Goal: Task Accomplishment & Management: Manage account settings

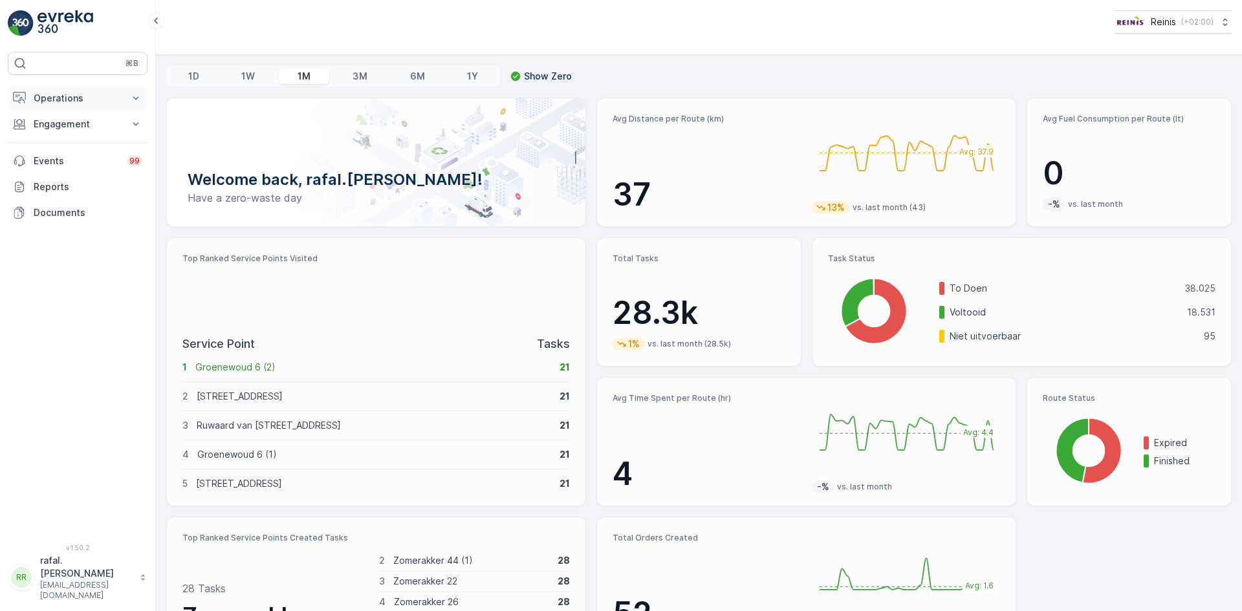
click at [57, 96] on p "Operations" at bounding box center [78, 98] width 88 height 13
click at [53, 153] on p "Routes & Tasks" at bounding box center [66, 156] width 67 height 13
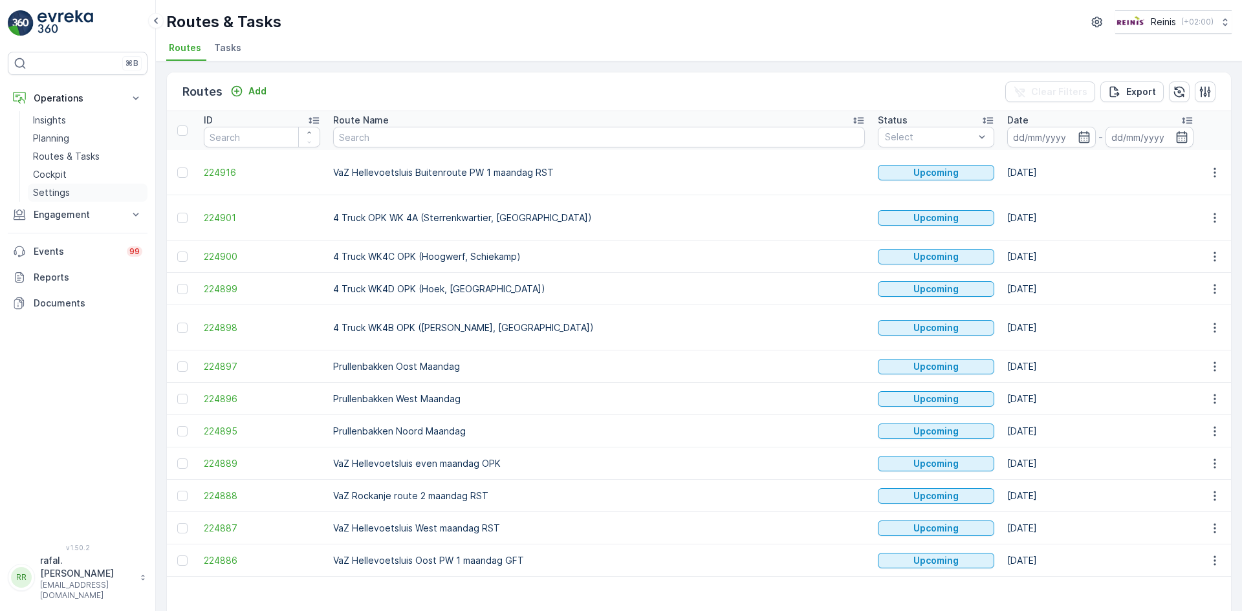
click at [38, 193] on p "Settings" at bounding box center [51, 192] width 37 height 13
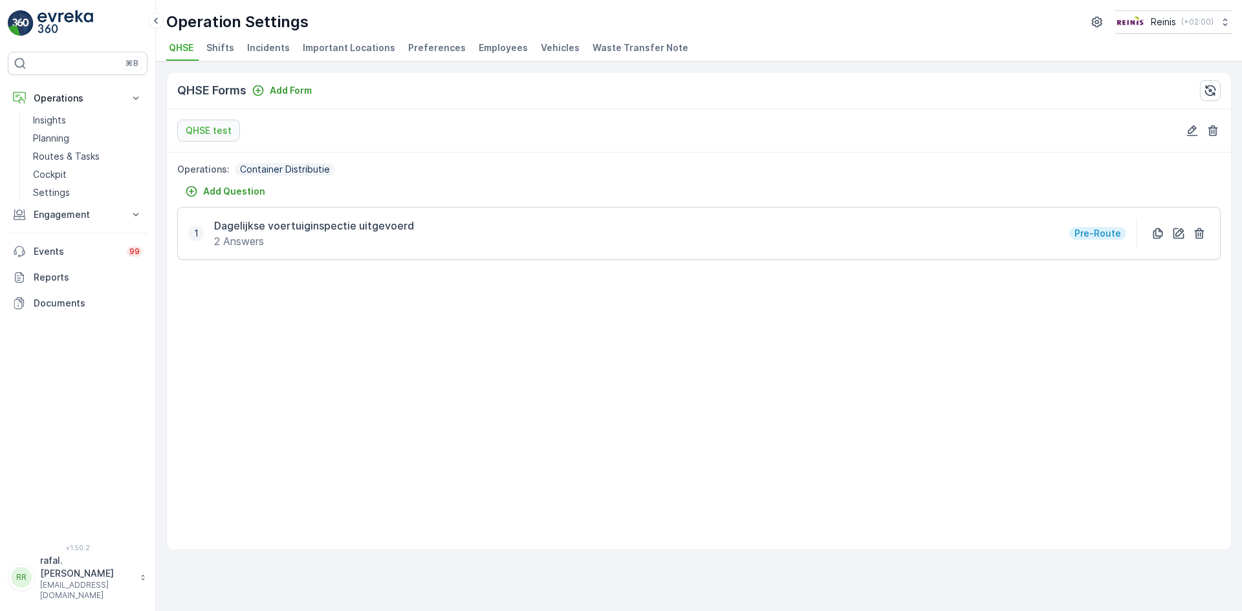
click at [503, 45] on span "Employees" at bounding box center [503, 47] width 49 height 13
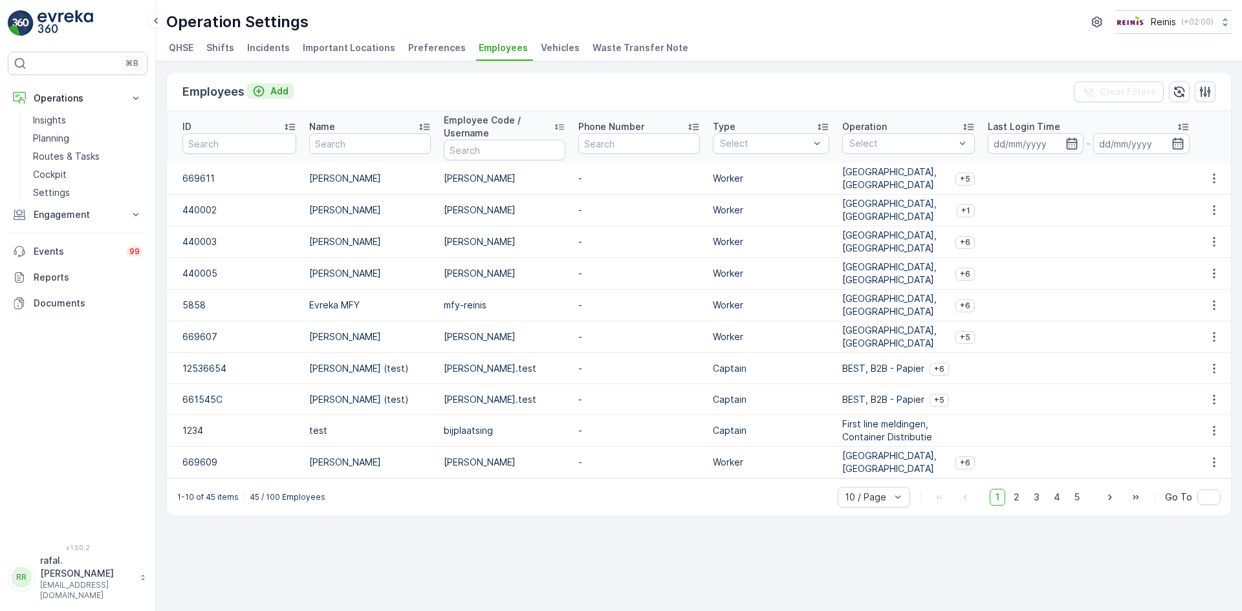
click at [285, 87] on p "Add" at bounding box center [279, 91] width 18 height 13
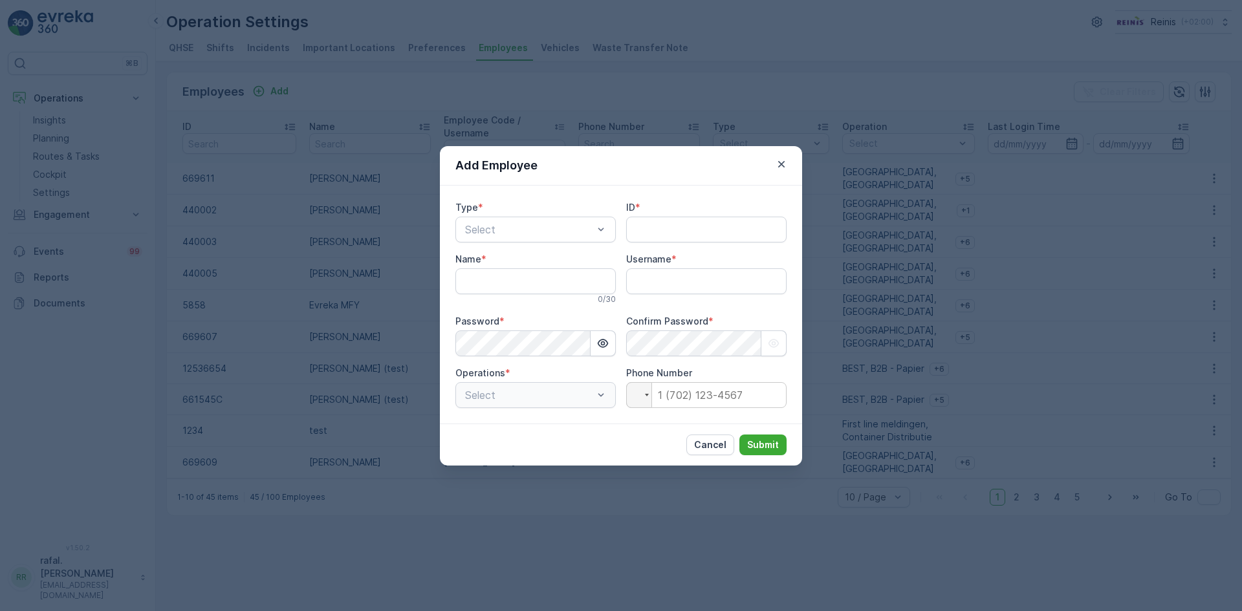
type input "rafal.[PERSON_NAME]"
paste input "669612"
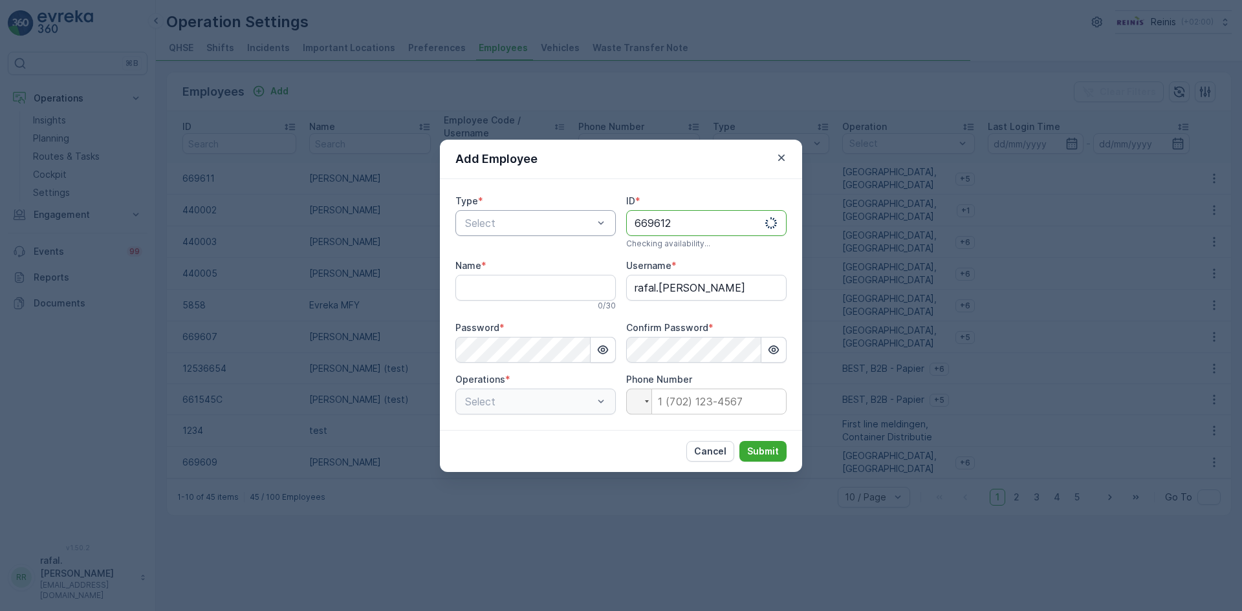
type input "669612"
click at [508, 299] on div "Worker" at bounding box center [535, 299] width 145 height 12
click at [517, 289] on input "Name" at bounding box center [535, 288] width 160 height 26
type input "[PERSON_NAME]"
drag, startPoint x: 736, startPoint y: 288, endPoint x: 611, endPoint y: 295, distance: 125.1
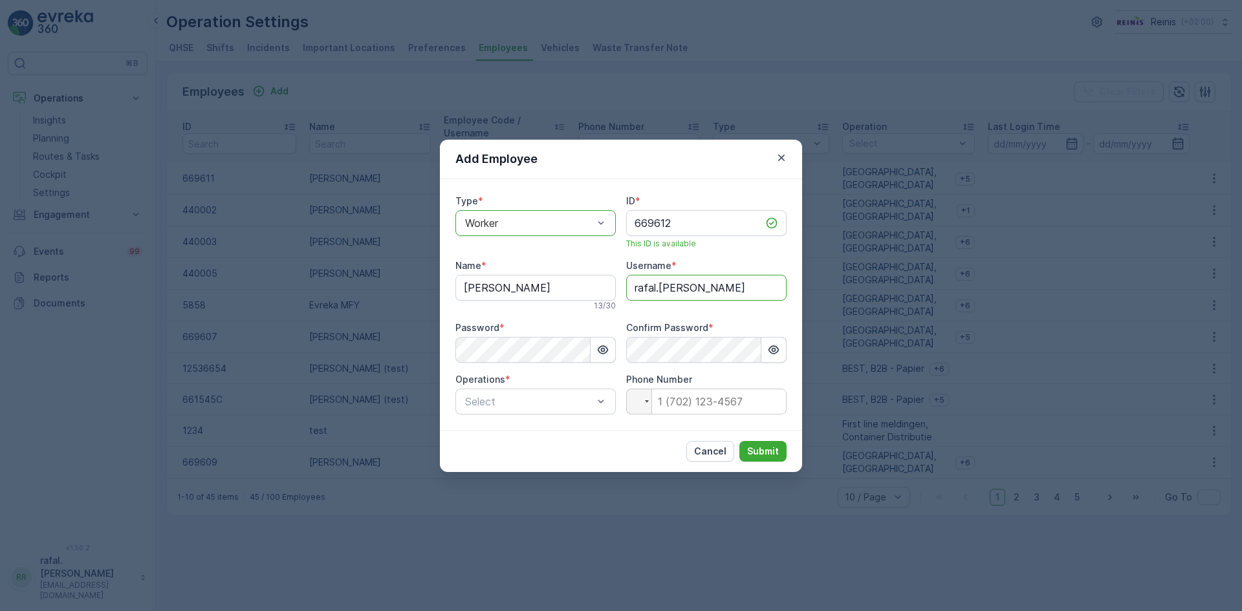
click at [611, 295] on div "Type * option Worker, selected. Worker ID * 669612 This ID is available Name * …" at bounding box center [620, 305] width 331 height 220
type input "[PERSON_NAME]"
click at [428, 355] on div "Add Employee Type * option Worker, selected. Worker ID * 669612 This ID is avai…" at bounding box center [621, 305] width 1242 height 611
click at [601, 349] on icon "button" at bounding box center [602, 350] width 13 height 13
click at [772, 348] on icon "button" at bounding box center [774, 349] width 11 height 8
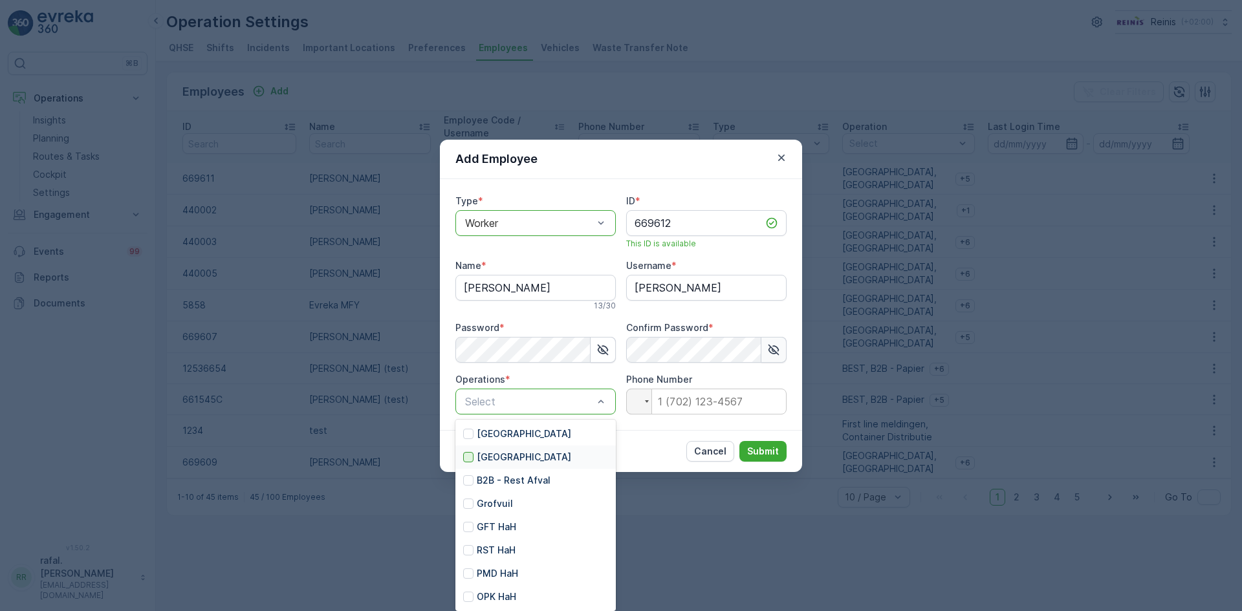
click at [470, 455] on div at bounding box center [468, 457] width 10 height 10
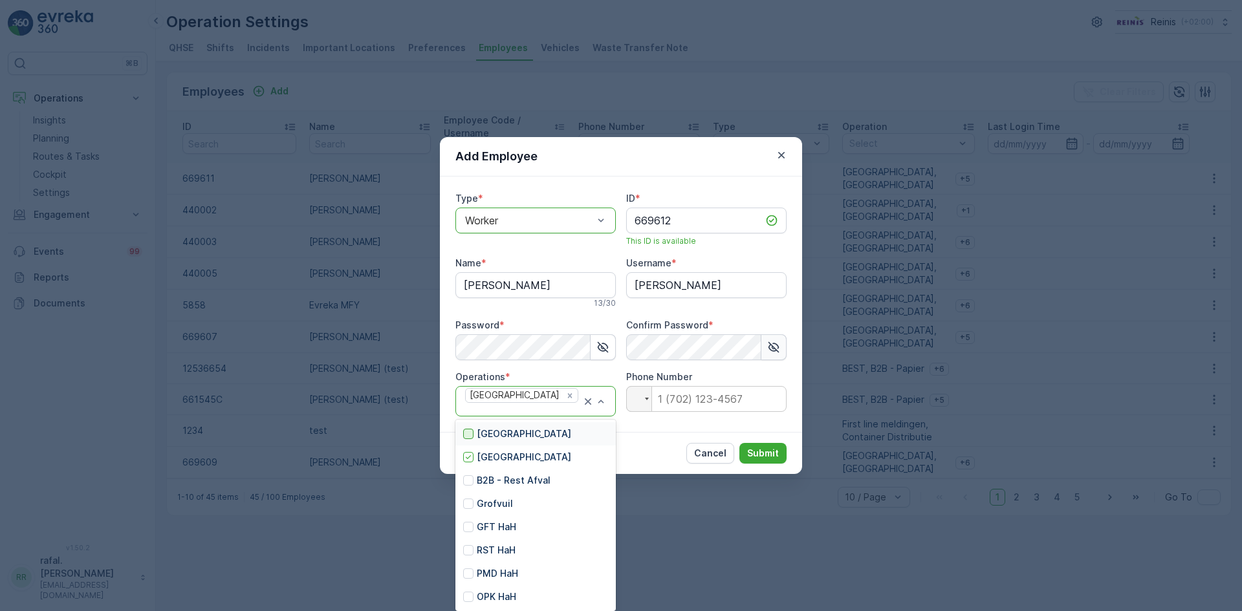
click at [469, 434] on div at bounding box center [468, 434] width 10 height 10
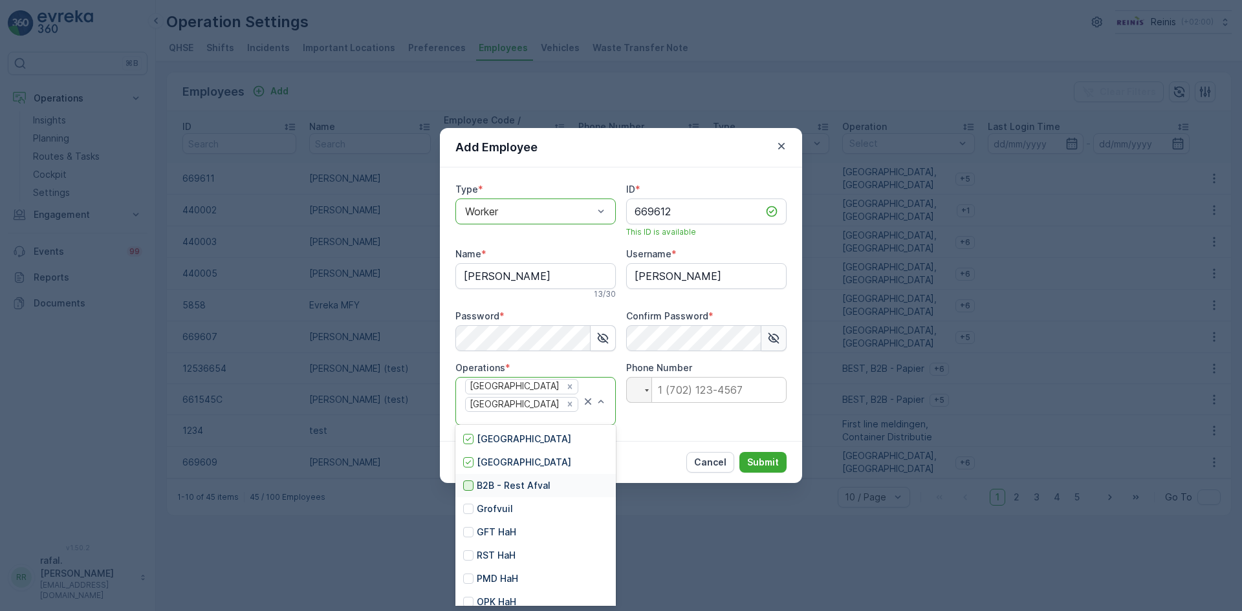
click at [470, 486] on div at bounding box center [468, 486] width 10 height 10
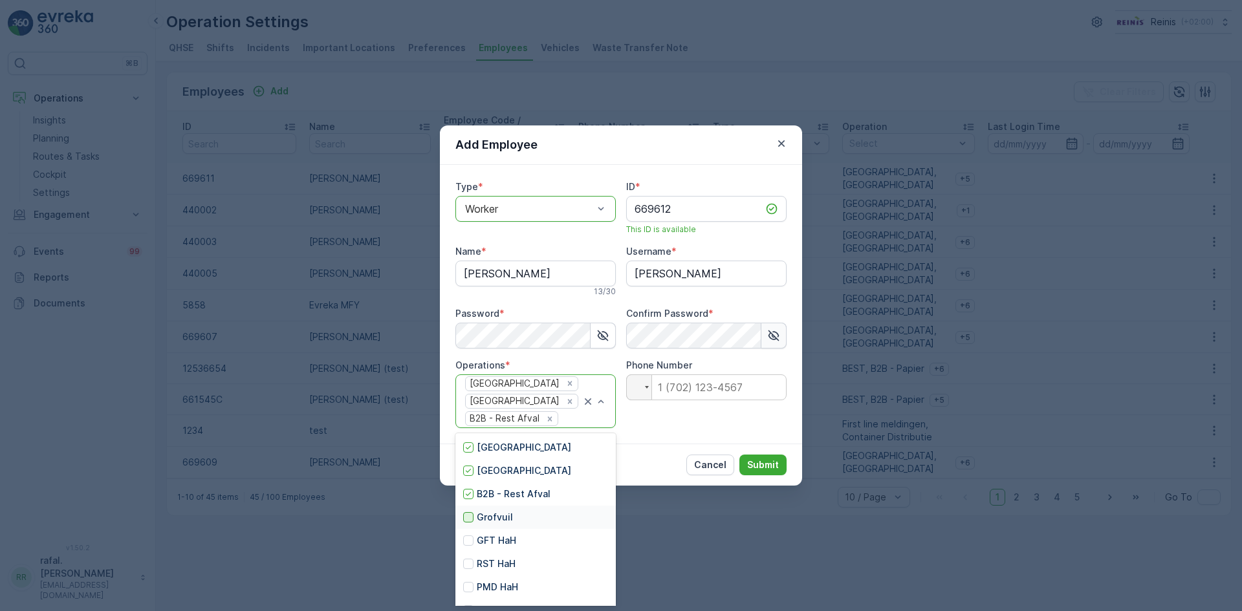
click at [470, 517] on div at bounding box center [468, 517] width 10 height 10
click at [469, 545] on div at bounding box center [468, 541] width 10 height 10
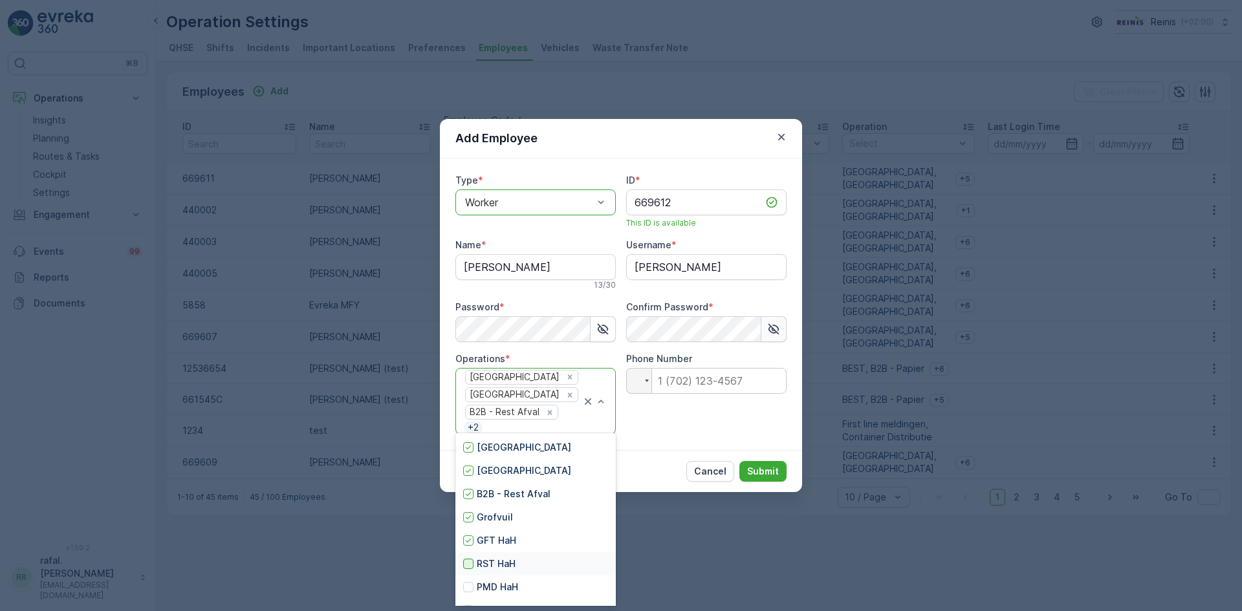
click at [469, 560] on div at bounding box center [468, 564] width 10 height 10
click at [468, 583] on div at bounding box center [468, 587] width 10 height 10
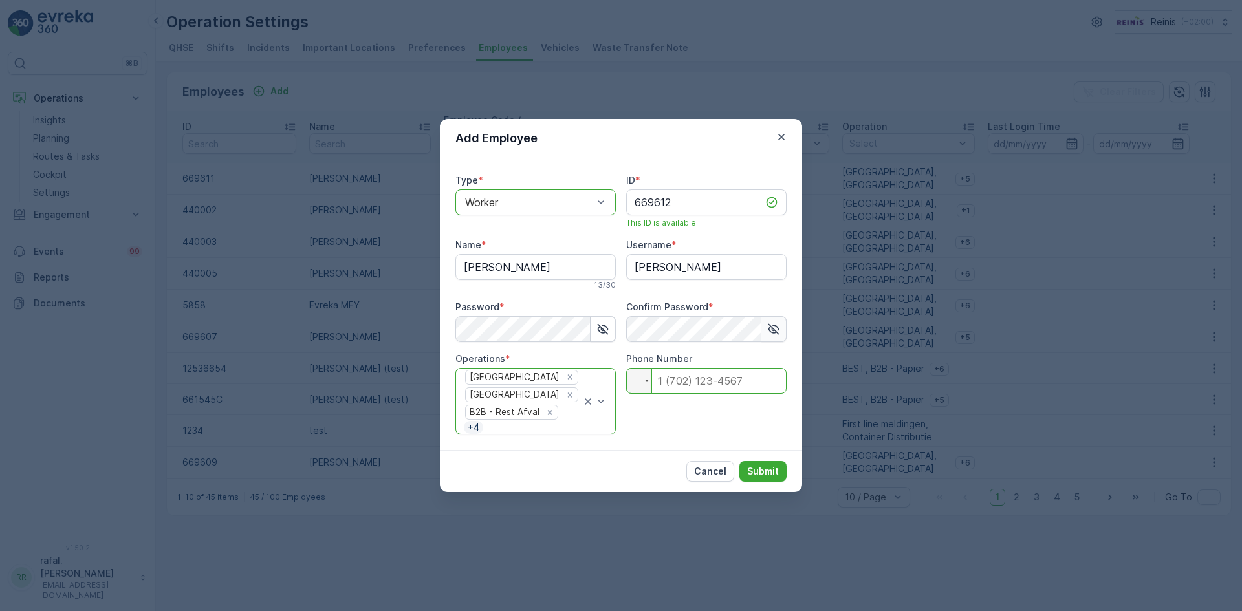
click at [681, 394] on input "tel" at bounding box center [706, 381] width 160 height 26
click at [637, 385] on div at bounding box center [637, 381] width 10 height 7
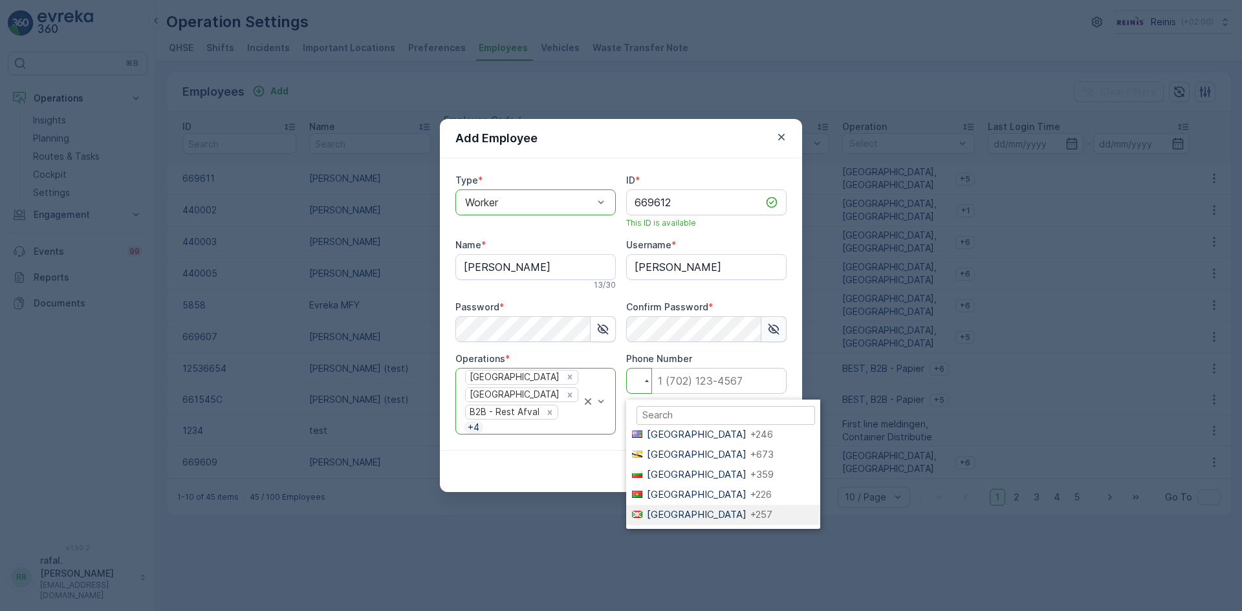
scroll to position [582, 0]
type input "n"
drag, startPoint x: 652, startPoint y: 424, endPoint x: 604, endPoint y: 430, distance: 48.9
click at [604, 430] on div "Type * option Worker, selected. Worker ID * 669612 This ID is available Name * …" at bounding box center [621, 304] width 362 height 292
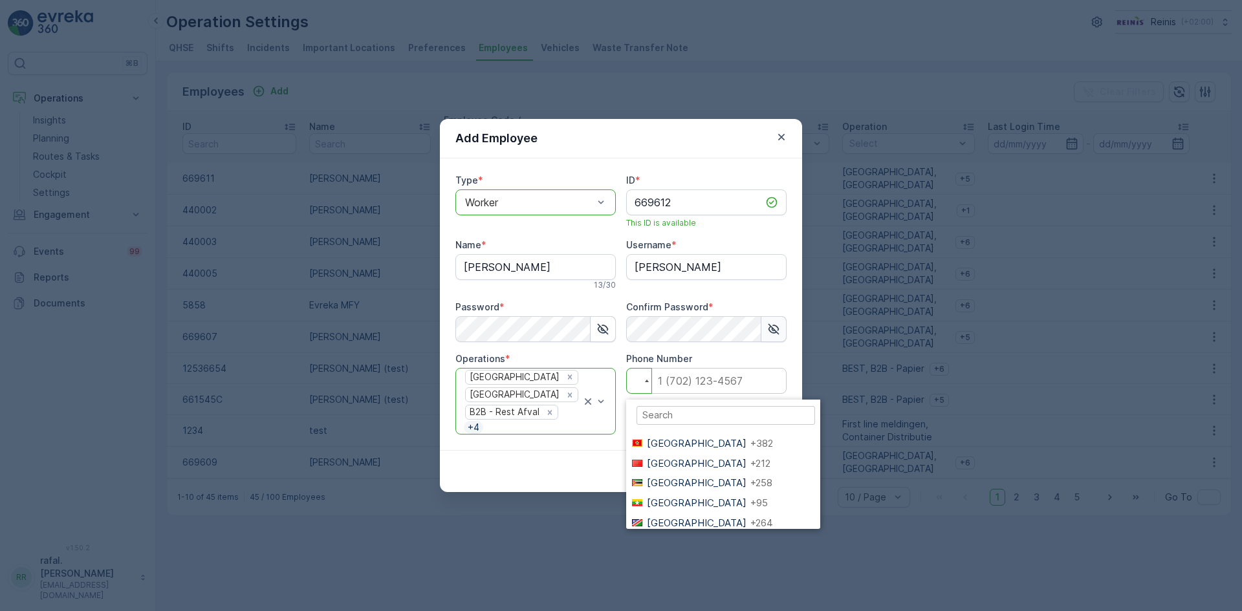
scroll to position [2588, 0]
click at [702, 509] on li "Netherlands +31" at bounding box center [723, 519] width 194 height 20
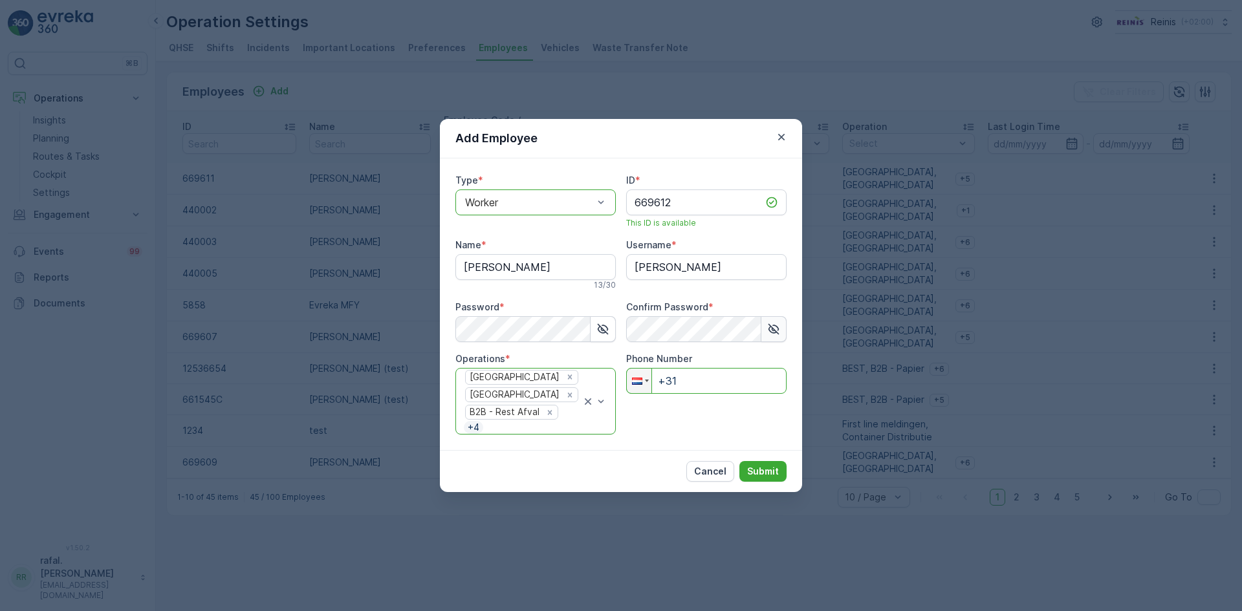
click at [705, 392] on input "+31" at bounding box center [706, 381] width 160 height 26
type input "[PHONE_NUMBER]"
click at [761, 467] on p "Submit" at bounding box center [763, 471] width 32 height 13
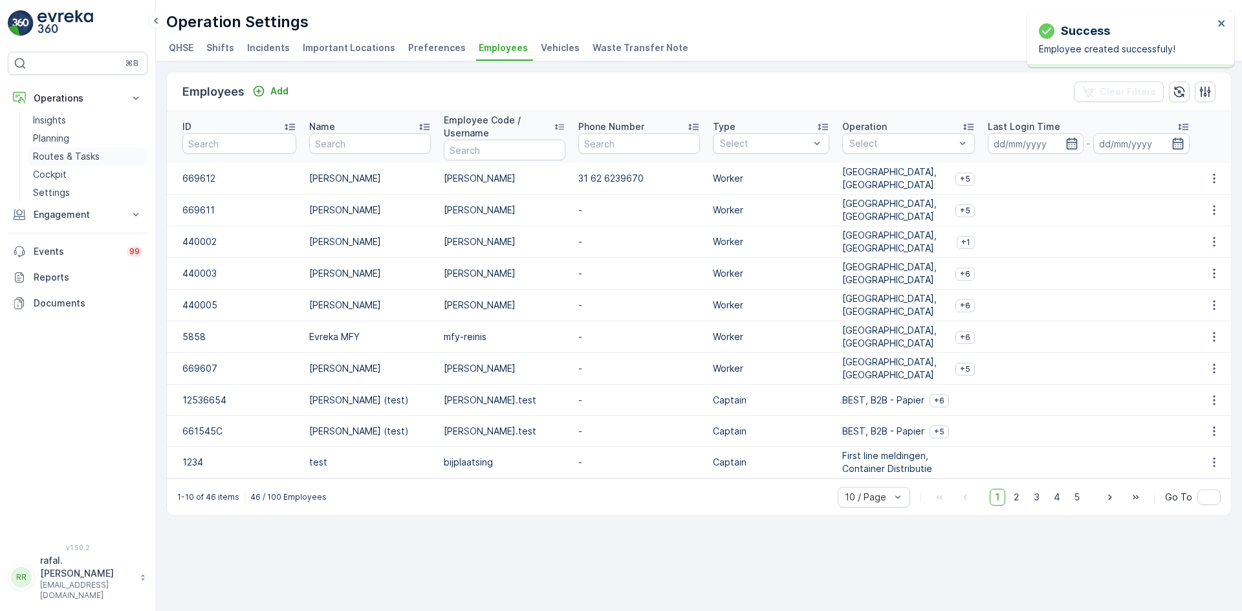
click at [57, 155] on p "Routes & Tasks" at bounding box center [66, 156] width 67 height 13
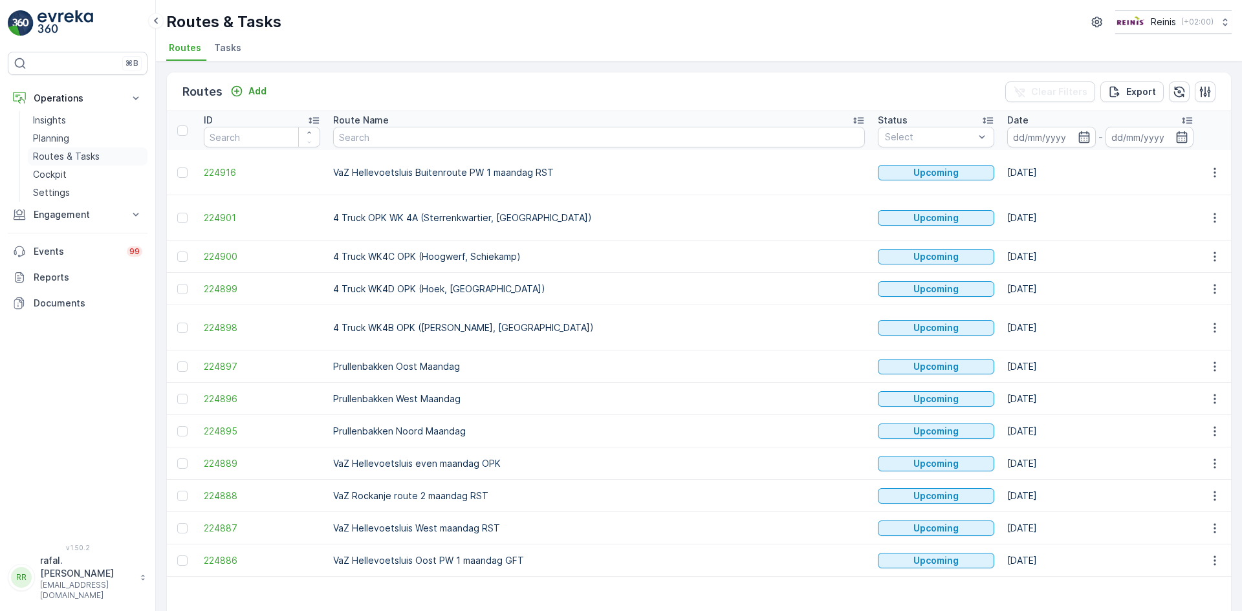
click at [91, 151] on p "Routes & Tasks" at bounding box center [66, 156] width 67 height 13
click at [1007, 129] on input at bounding box center [1051, 137] width 89 height 21
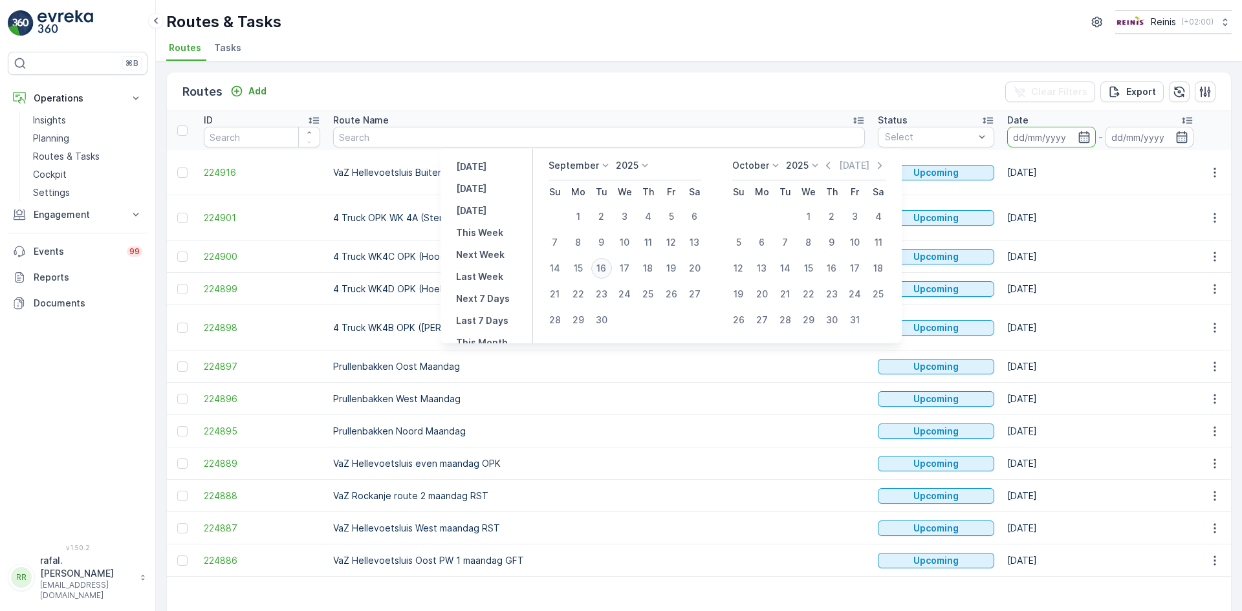
click at [605, 266] on div "16" at bounding box center [601, 268] width 21 height 21
type input "[DATE]"
click at [605, 266] on div "16" at bounding box center [601, 268] width 21 height 21
type input "[DATE]"
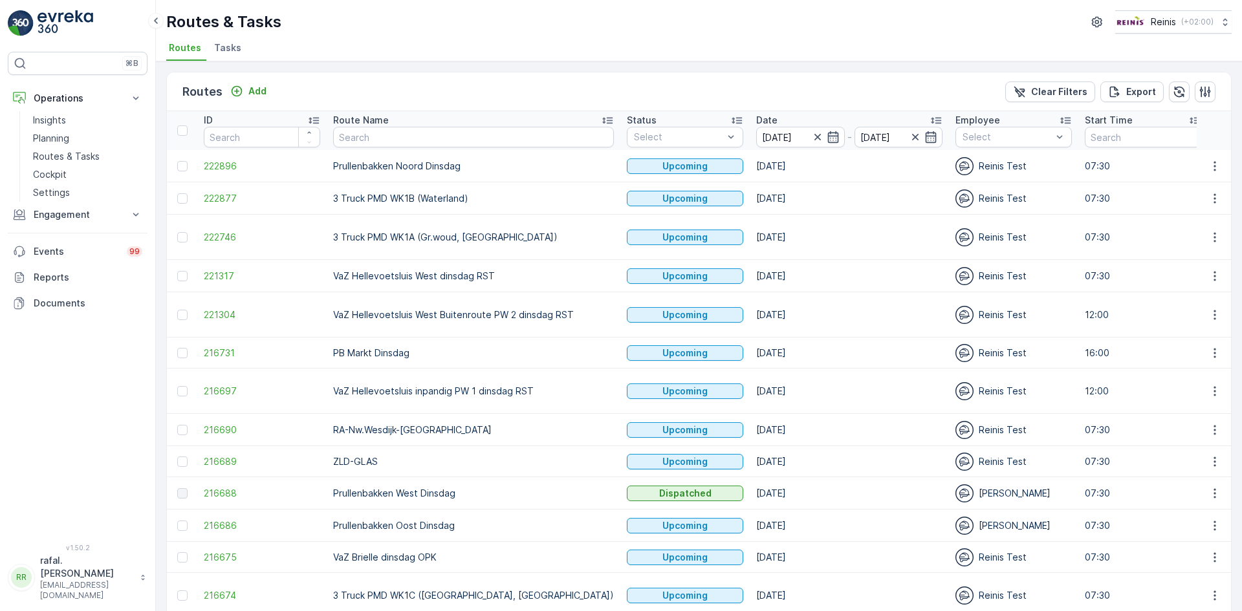
click at [601, 122] on icon at bounding box center [607, 120] width 13 height 13
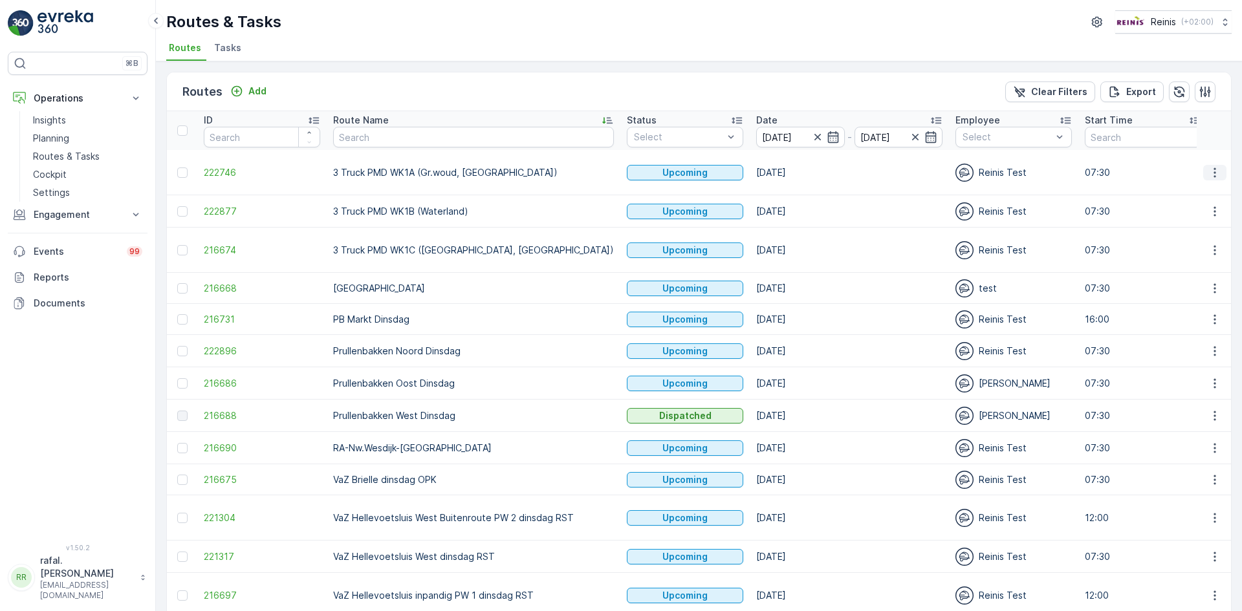
drag, startPoint x: 1208, startPoint y: 168, endPoint x: 1210, endPoint y: 175, distance: 7.2
click at [1210, 168] on icon "button" at bounding box center [1214, 172] width 13 height 13
click at [1185, 265] on span "Change Assignee" at bounding box center [1185, 264] width 76 height 13
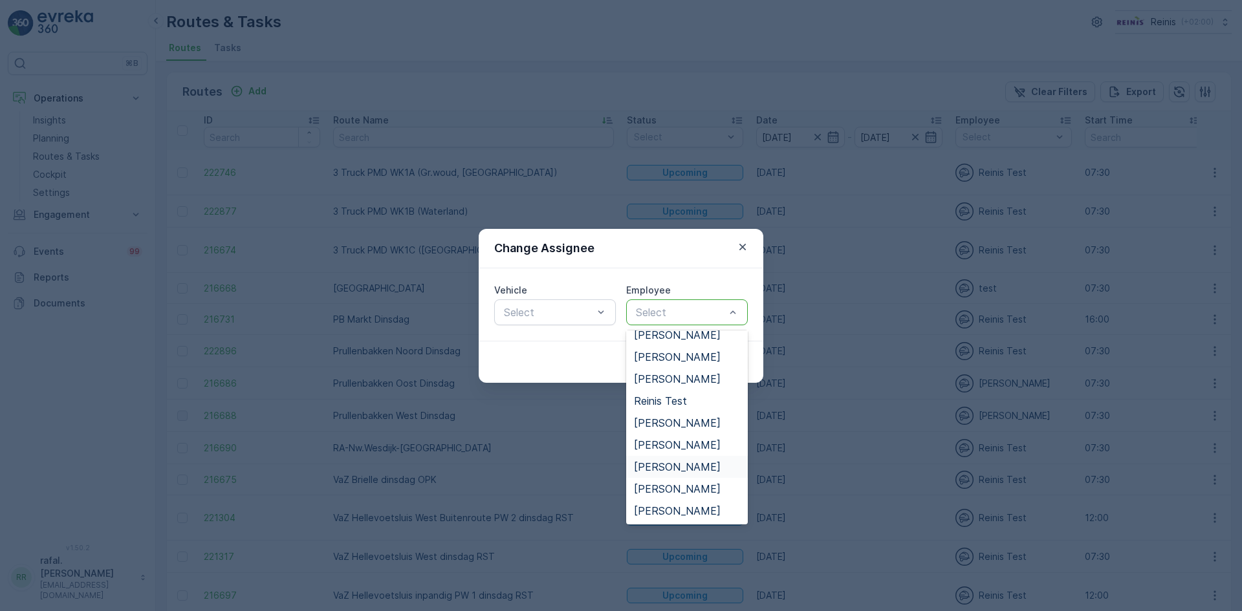
scroll to position [243, 0]
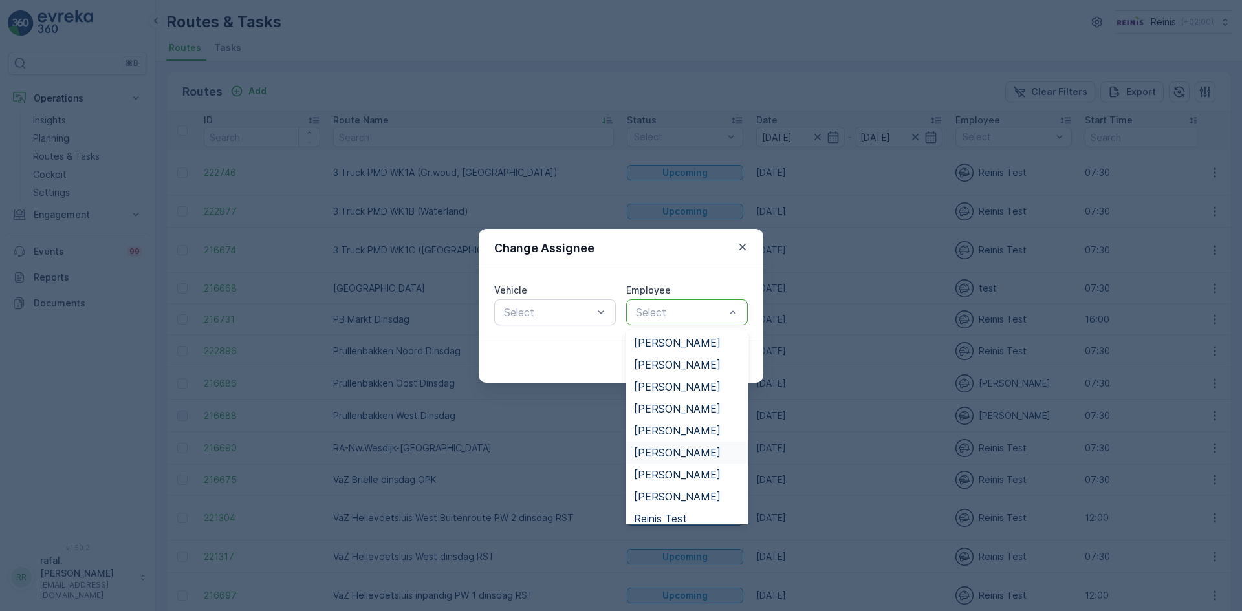
click at [684, 452] on span "[PERSON_NAME]" at bounding box center [677, 453] width 87 height 12
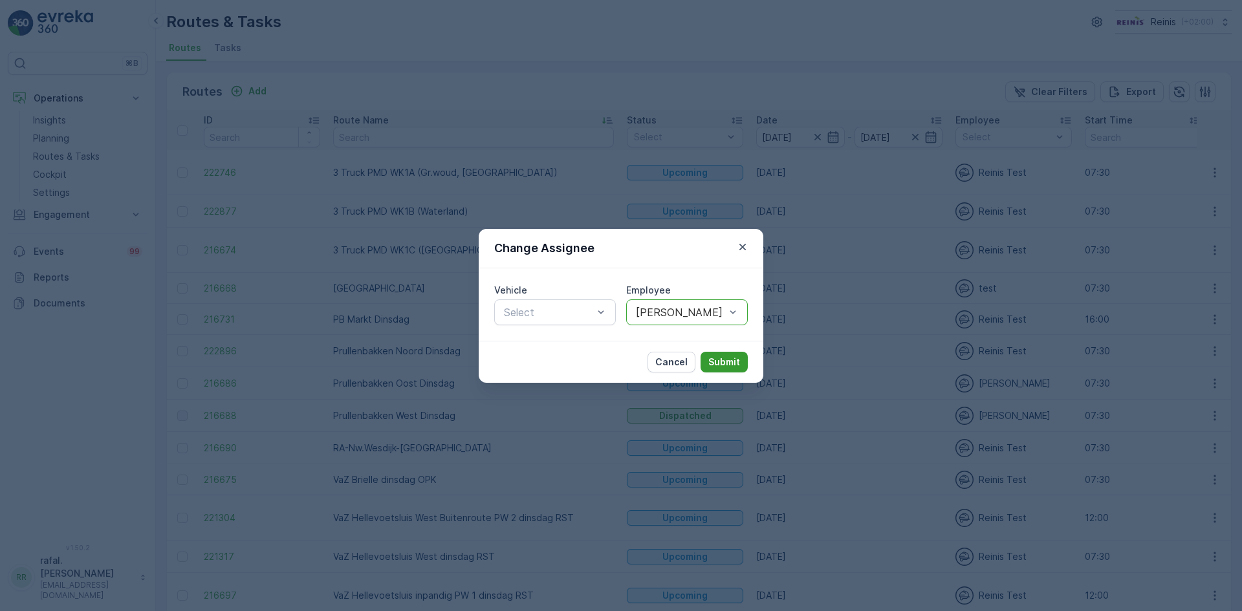
click at [729, 367] on p "Submit" at bounding box center [724, 362] width 32 height 13
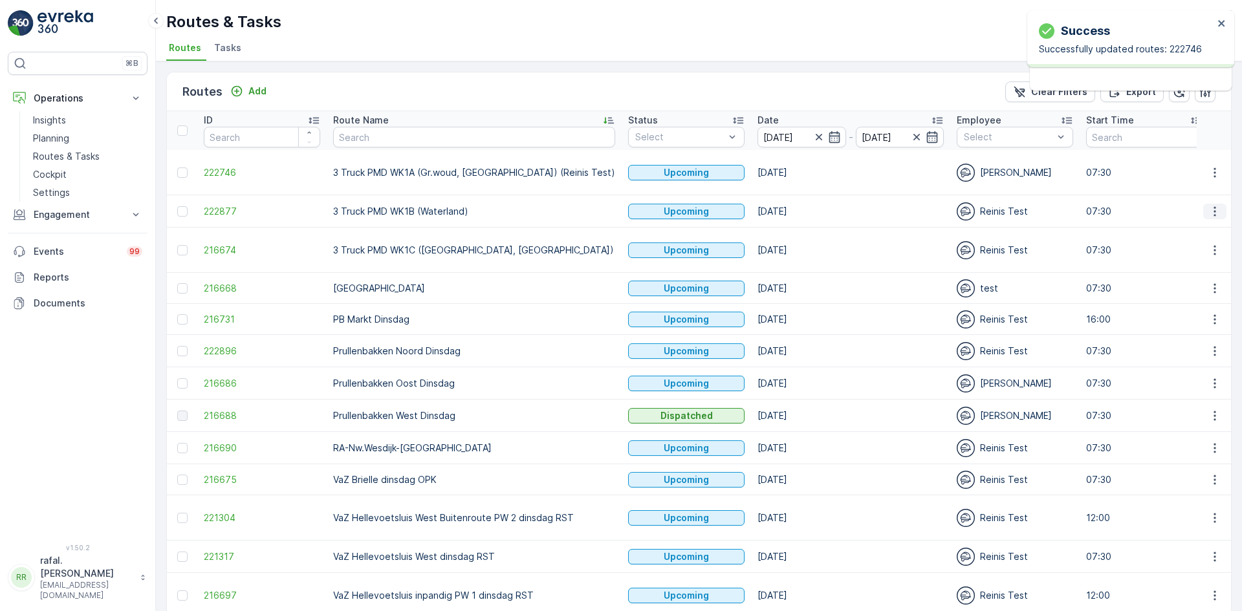
click at [1211, 210] on icon "button" at bounding box center [1214, 211] width 13 height 13
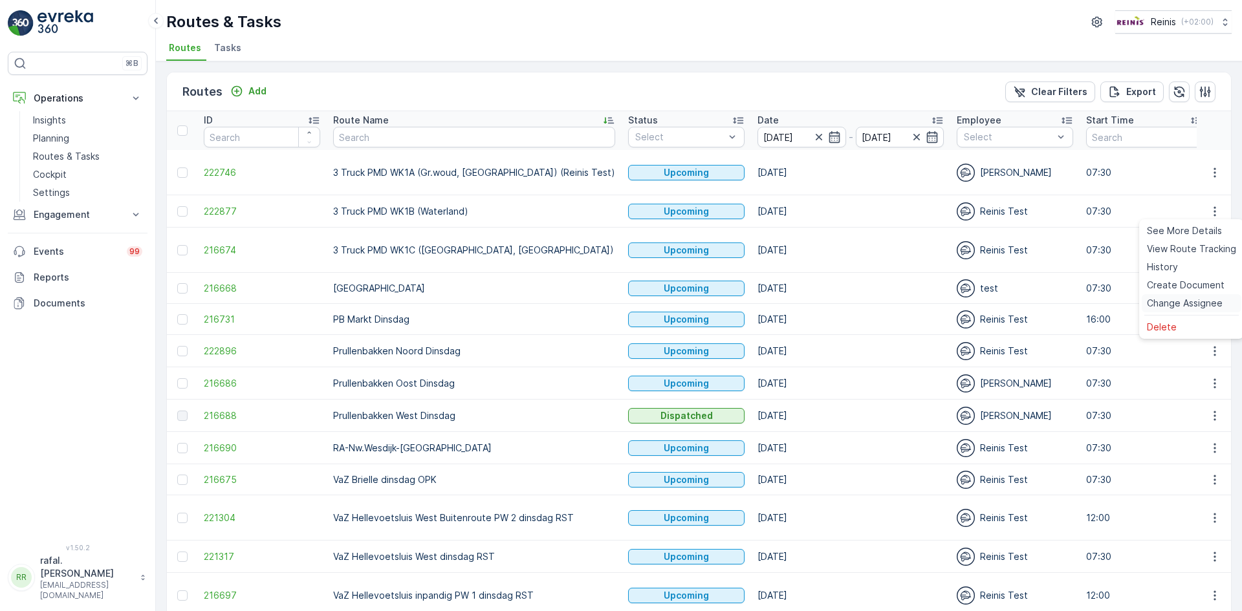
click at [1170, 306] on span "Change Assignee" at bounding box center [1185, 303] width 76 height 13
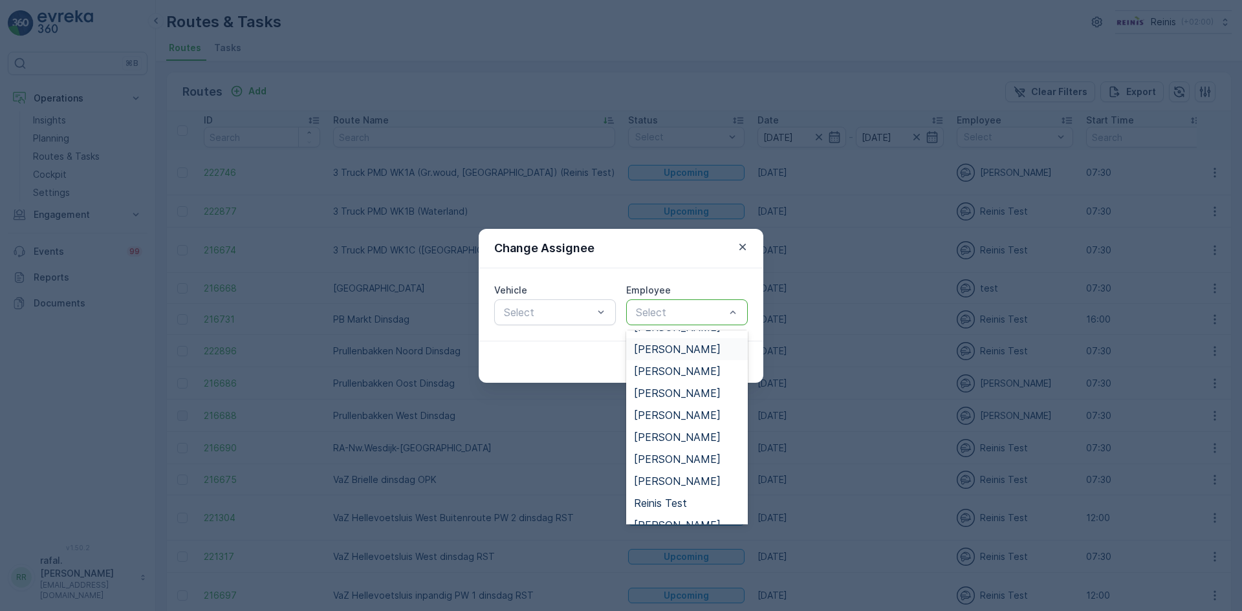
scroll to position [323, 0]
click at [672, 352] on span "[PERSON_NAME]" at bounding box center [677, 351] width 87 height 12
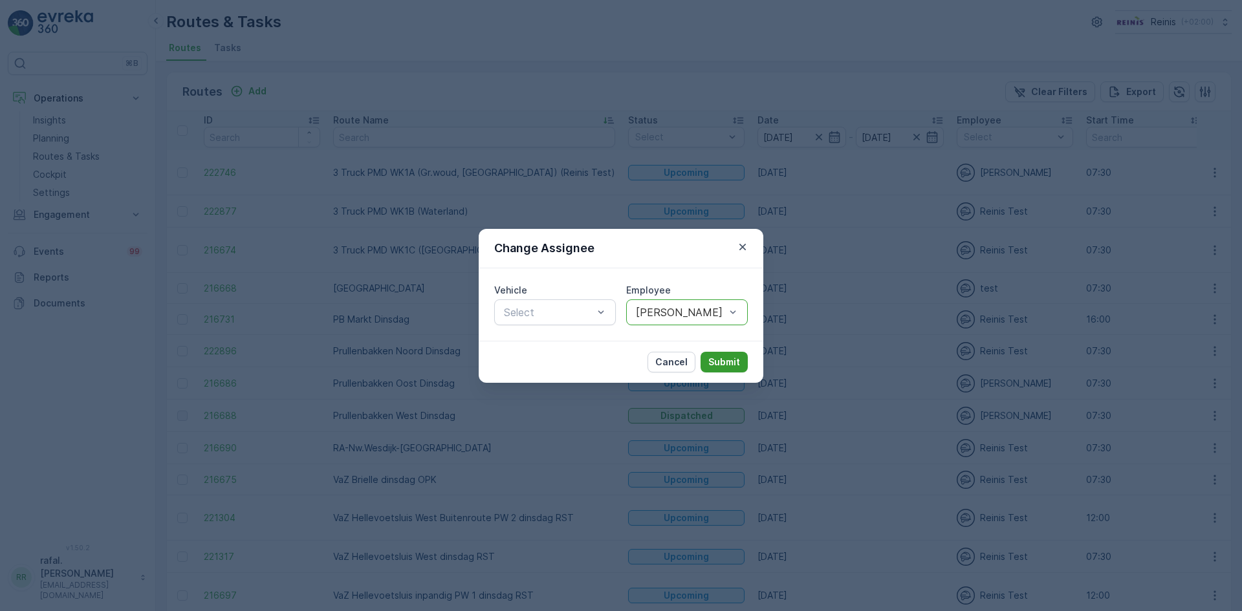
click at [727, 370] on button "Submit" at bounding box center [724, 362] width 47 height 21
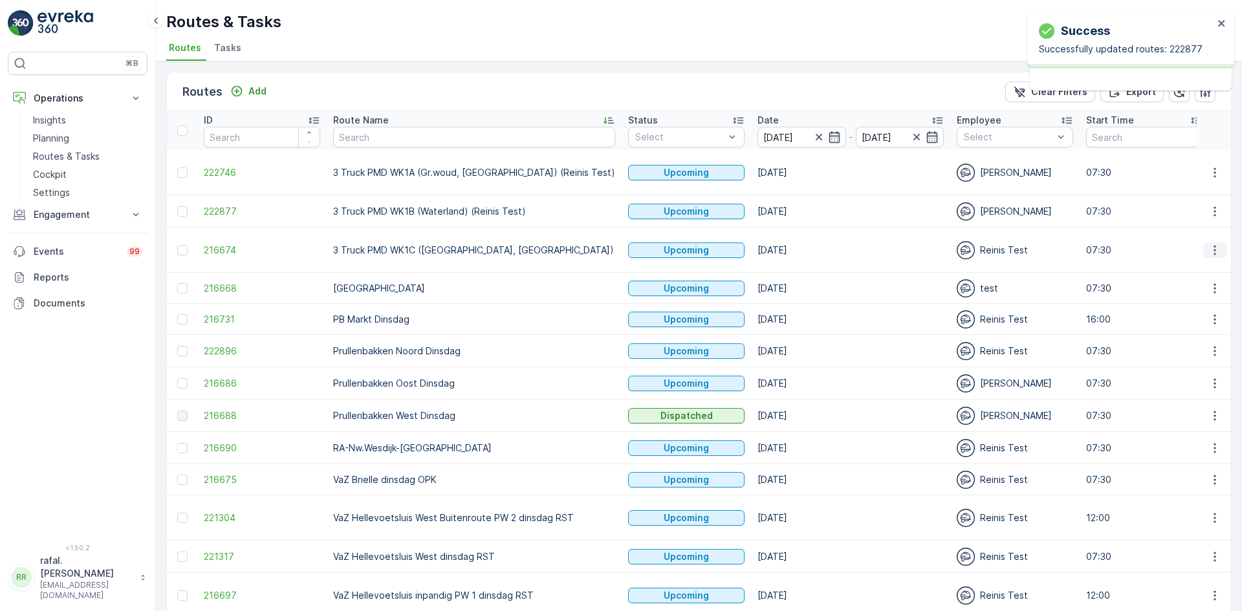
click at [1210, 248] on icon "button" at bounding box center [1214, 250] width 13 height 13
click at [1168, 344] on span "Change Assignee" at bounding box center [1185, 342] width 76 height 13
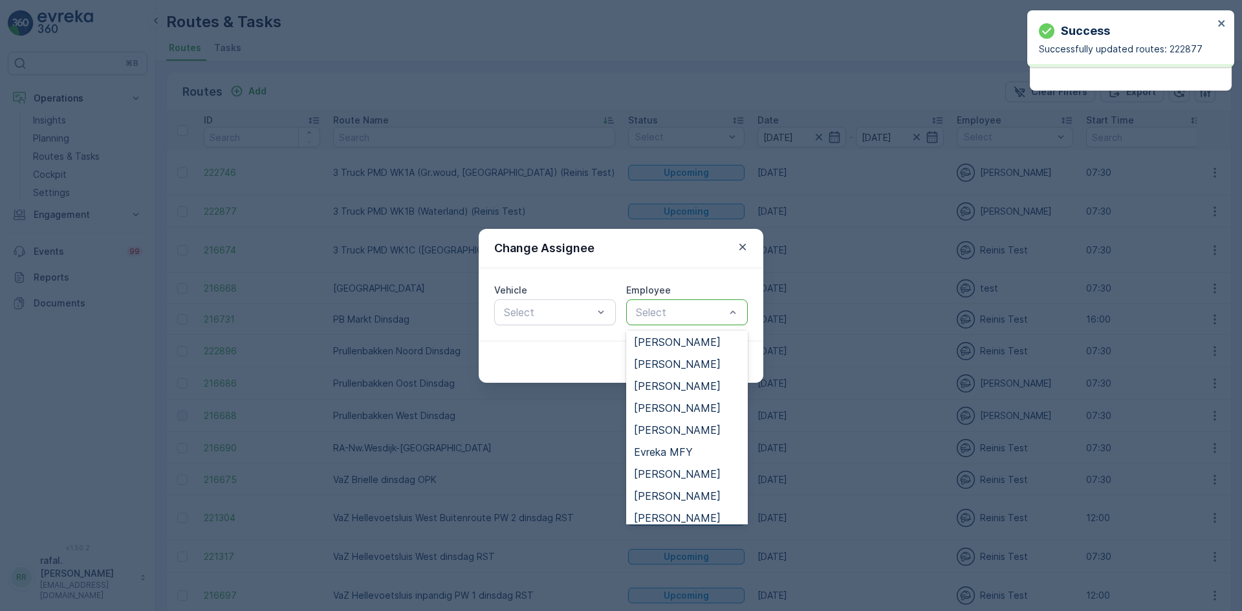
scroll to position [194, 0]
click at [666, 367] on span "[PERSON_NAME]" at bounding box center [677, 370] width 87 height 12
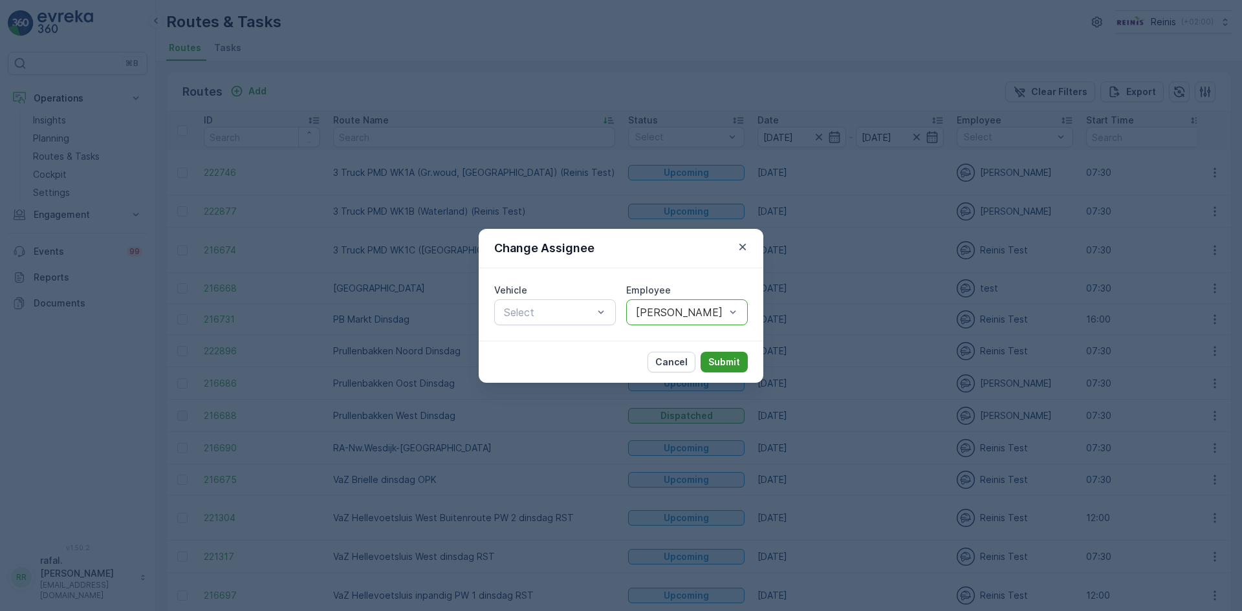
click at [730, 363] on p "Submit" at bounding box center [724, 362] width 32 height 13
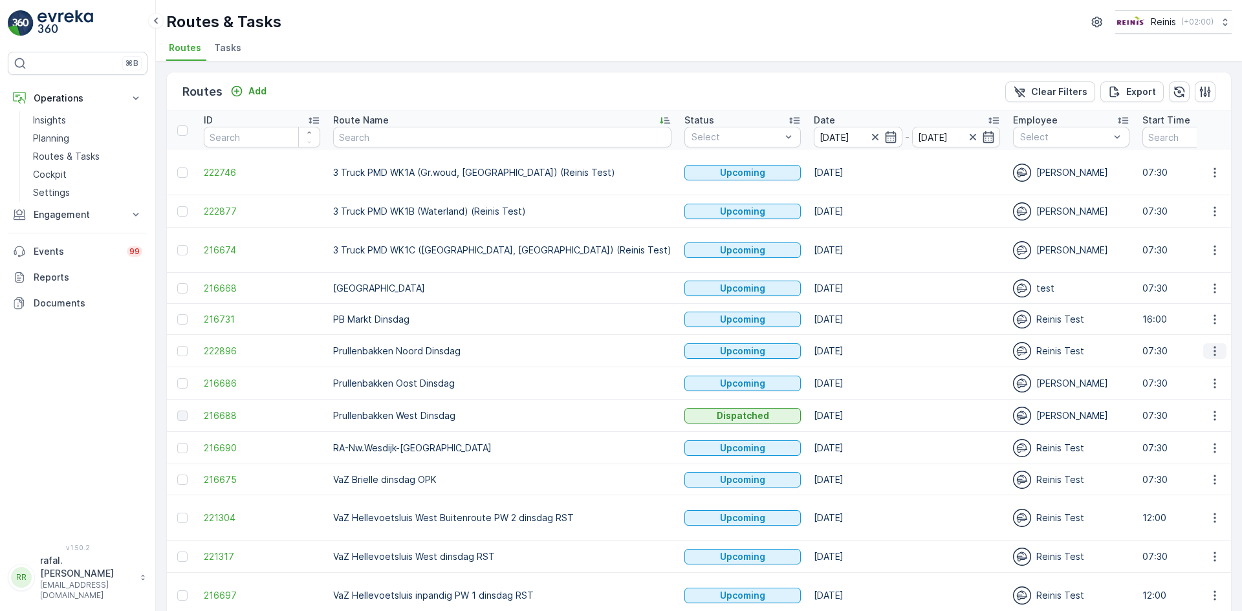
click at [1214, 347] on icon "button" at bounding box center [1215, 351] width 2 height 10
click at [1193, 439] on span "Change Assignee" at bounding box center [1185, 443] width 76 height 13
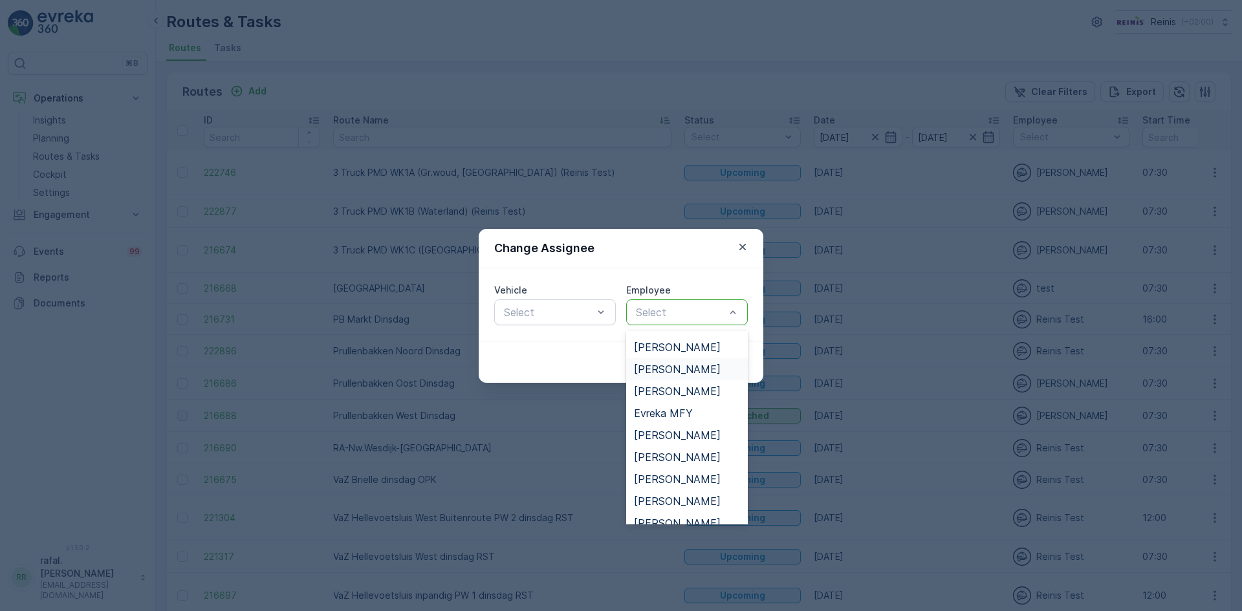
scroll to position [323, 0]
click at [667, 455] on span "[PERSON_NAME]" at bounding box center [677, 461] width 87 height 12
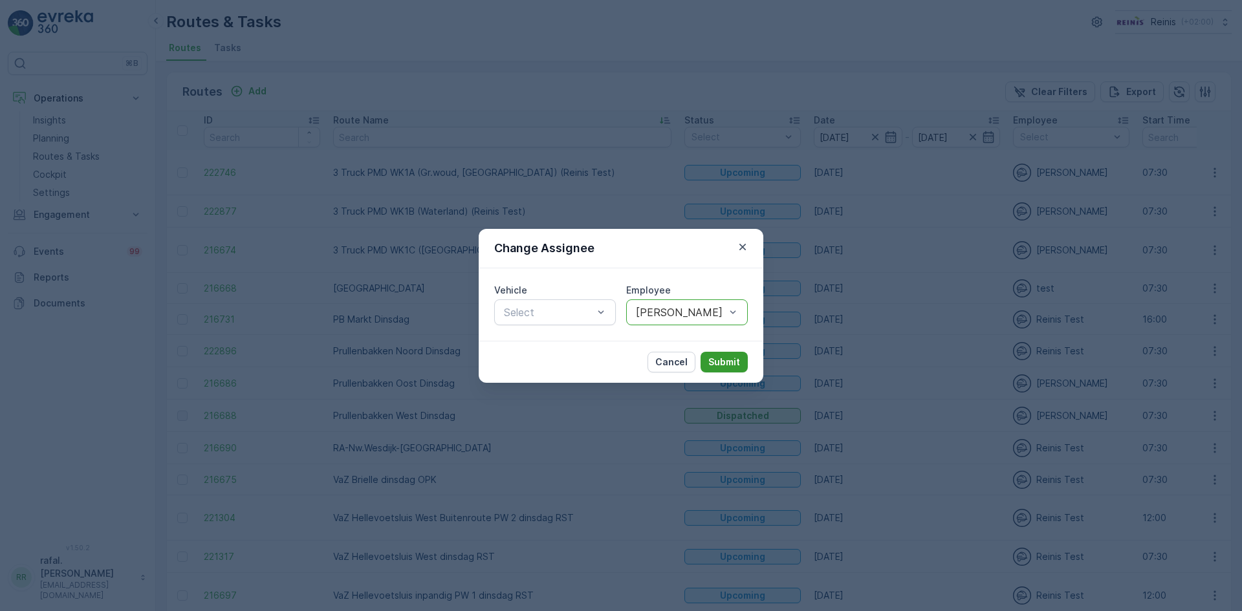
click at [723, 358] on p "Submit" at bounding box center [724, 362] width 32 height 13
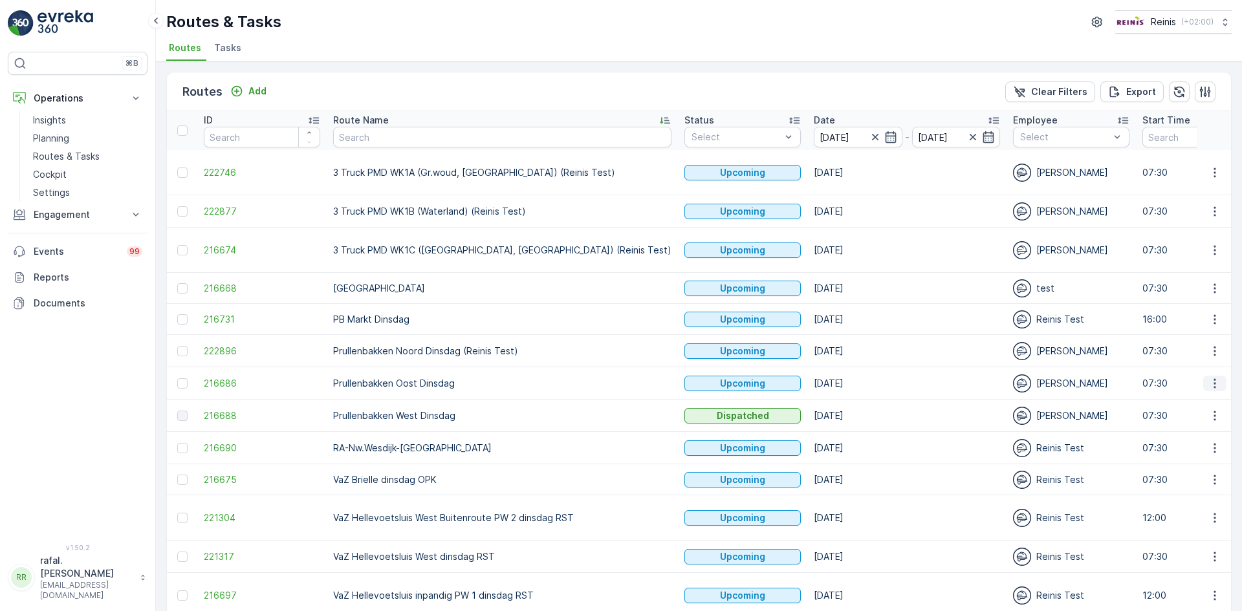
click at [1208, 384] on icon "button" at bounding box center [1214, 383] width 13 height 13
click at [1170, 475] on span "Change Assignee" at bounding box center [1185, 475] width 76 height 13
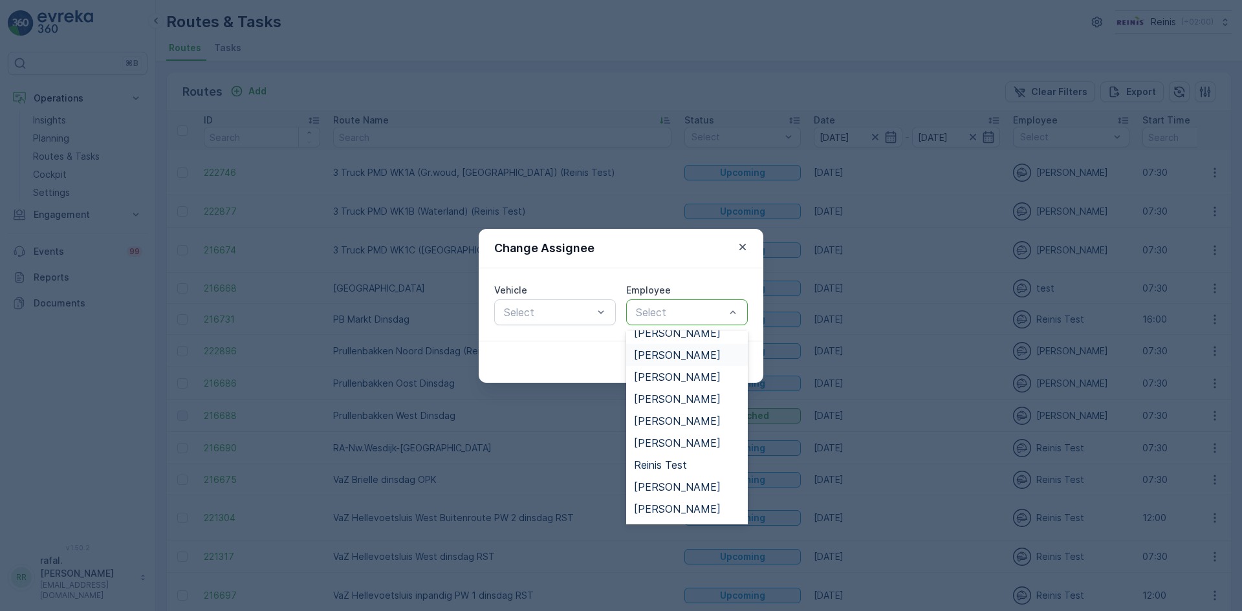
scroll to position [647, 0]
click at [694, 403] on span "[PERSON_NAME]" at bounding box center [677, 401] width 87 height 12
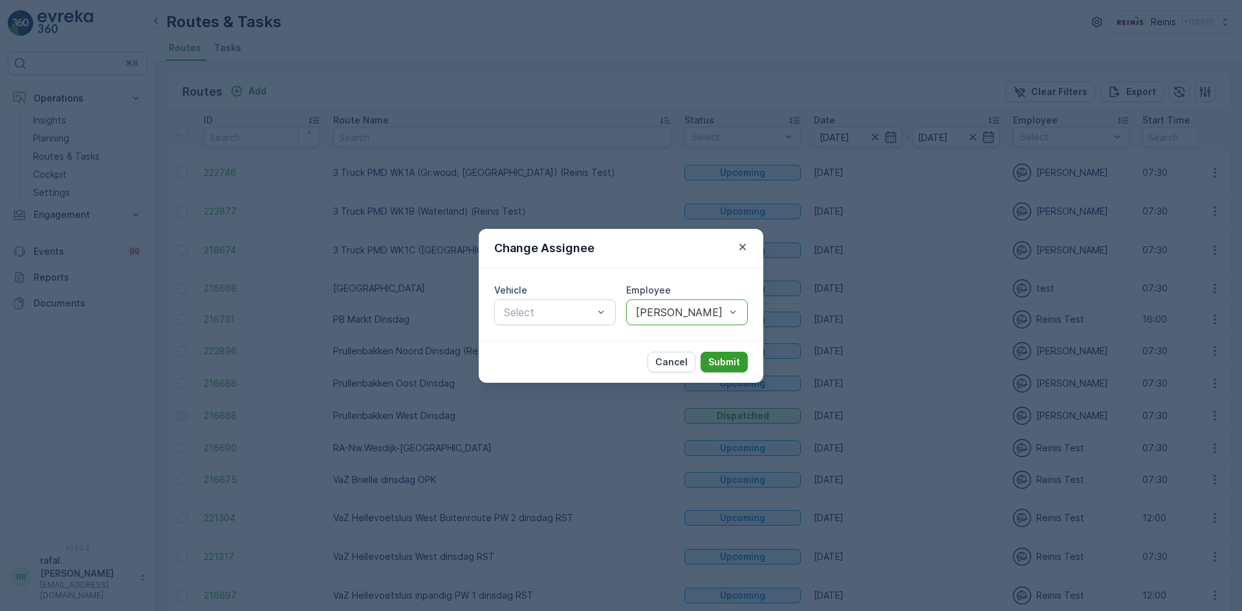
click at [714, 368] on p "Submit" at bounding box center [724, 362] width 32 height 13
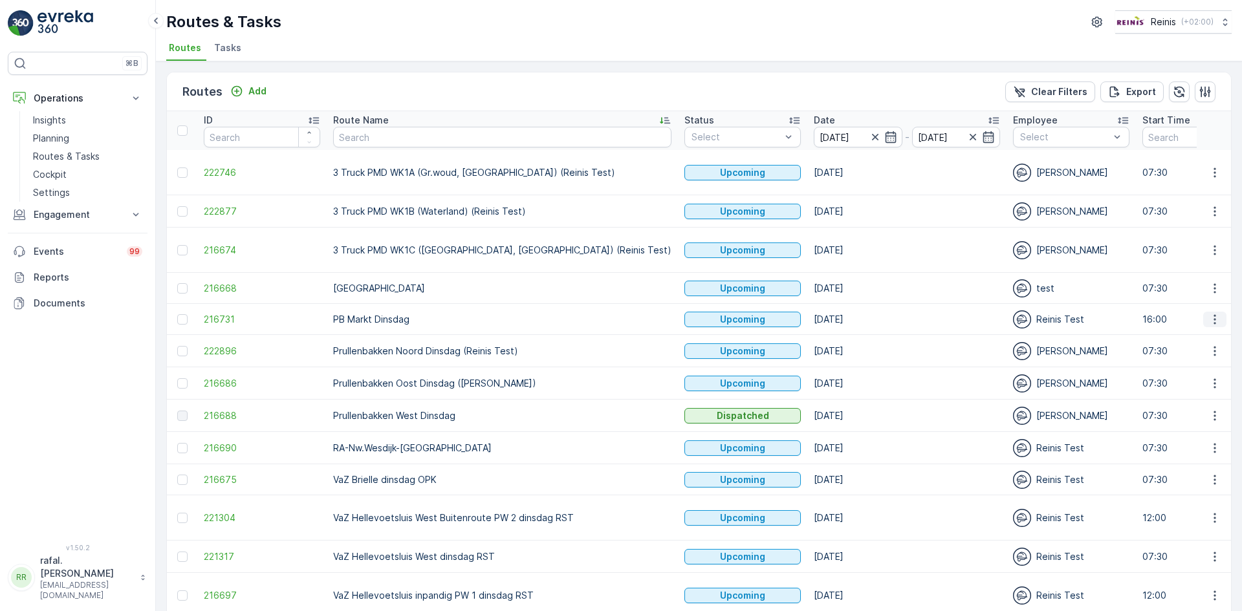
click at [1208, 318] on icon "button" at bounding box center [1214, 319] width 13 height 13
click at [1203, 412] on span "Change Assignee" at bounding box center [1185, 411] width 76 height 13
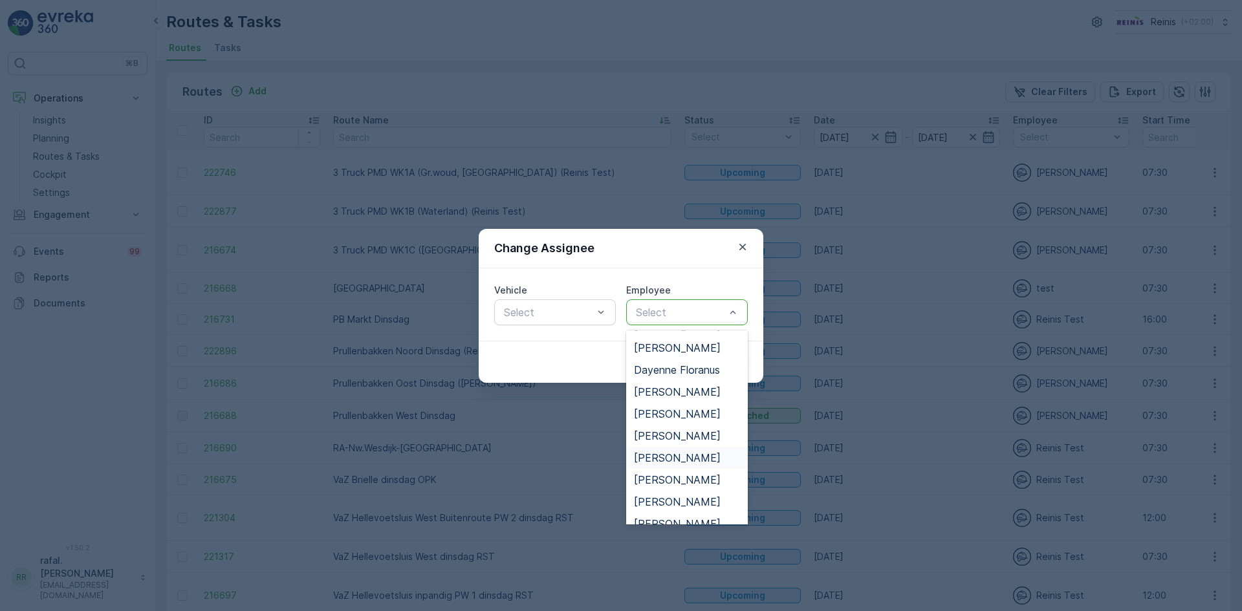
scroll to position [194, 0]
click at [689, 498] on span "[PERSON_NAME]" at bounding box center [677, 502] width 87 height 12
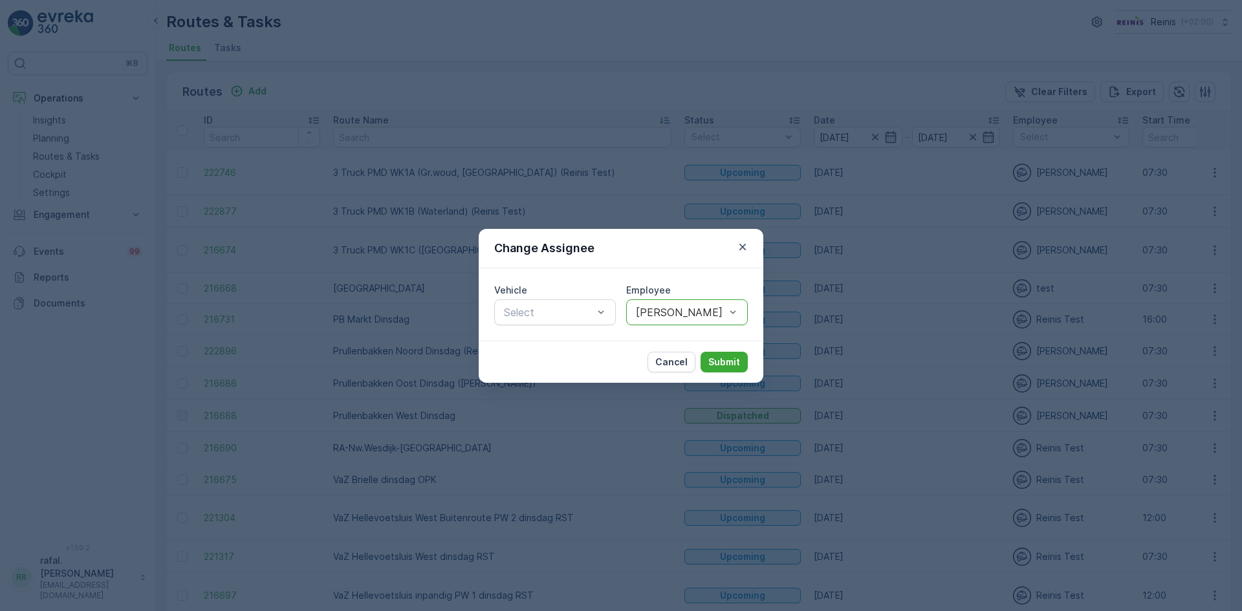
click at [728, 342] on div "Cancel Submit" at bounding box center [621, 362] width 285 height 42
click at [727, 356] on p "Submit" at bounding box center [724, 362] width 32 height 13
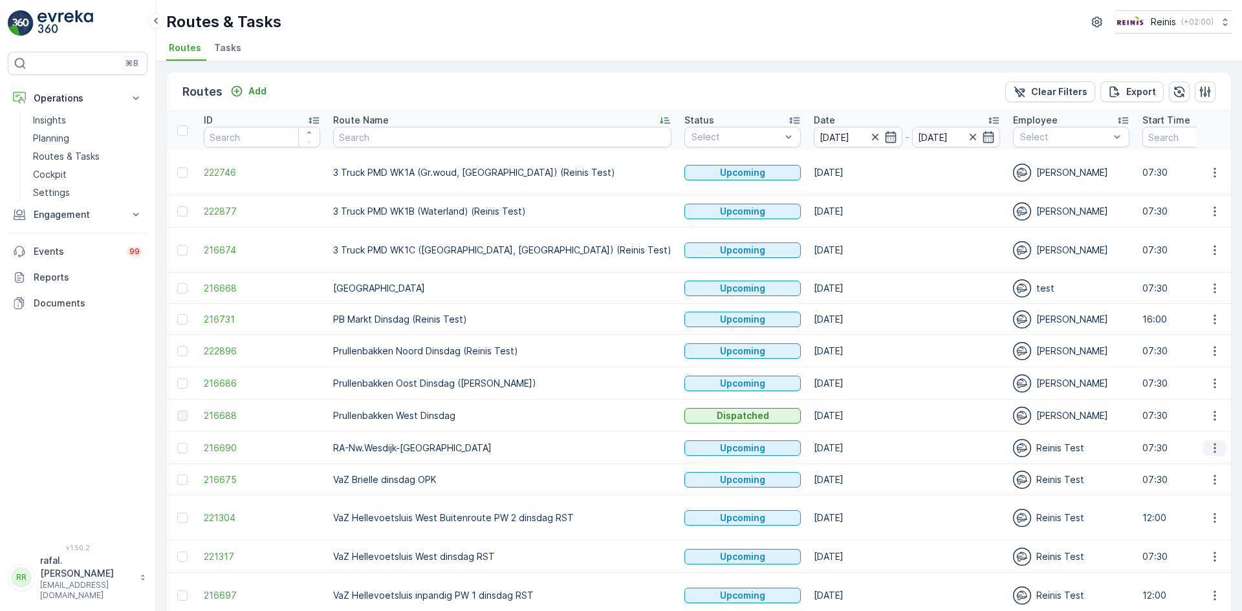
click at [1211, 448] on icon "button" at bounding box center [1214, 448] width 13 height 13
click at [1207, 541] on span "Change Assignee" at bounding box center [1185, 539] width 76 height 13
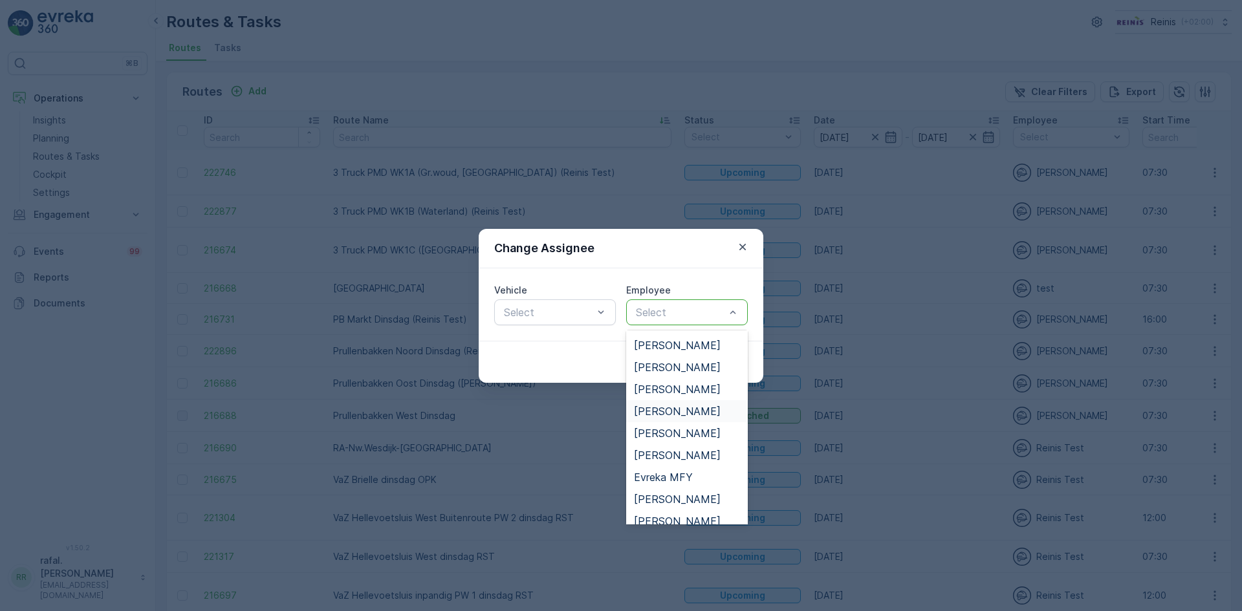
scroll to position [129, 0]
click at [705, 388] on span "[PERSON_NAME]" at bounding box center [677, 391] width 87 height 12
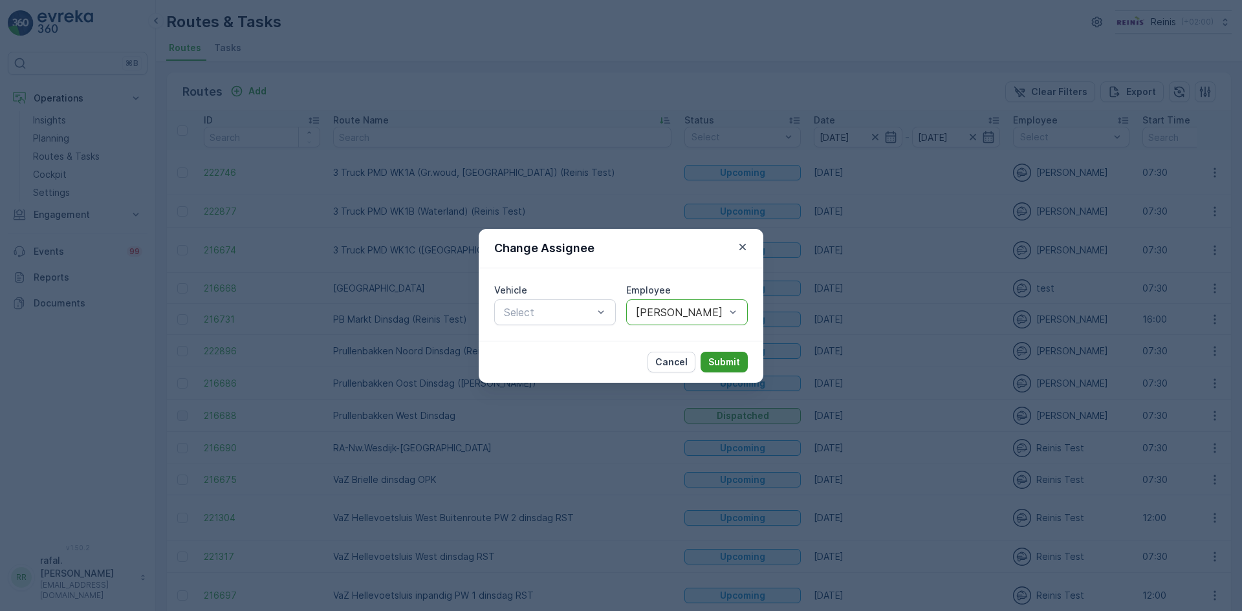
click at [719, 361] on p "Submit" at bounding box center [724, 362] width 32 height 13
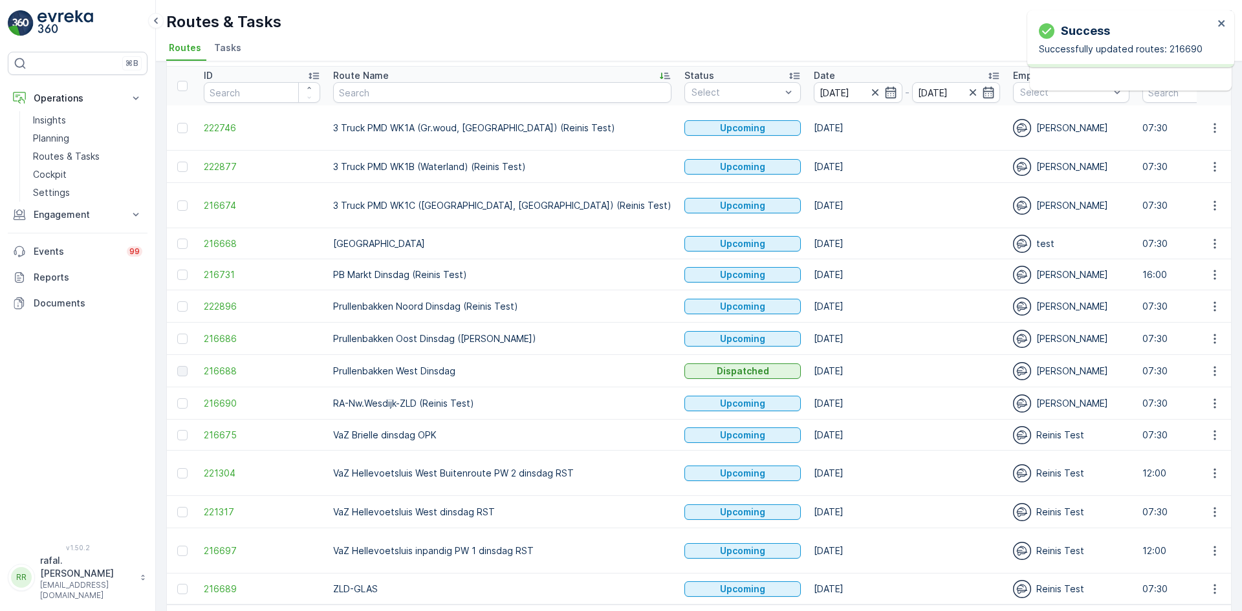
scroll to position [91, 0]
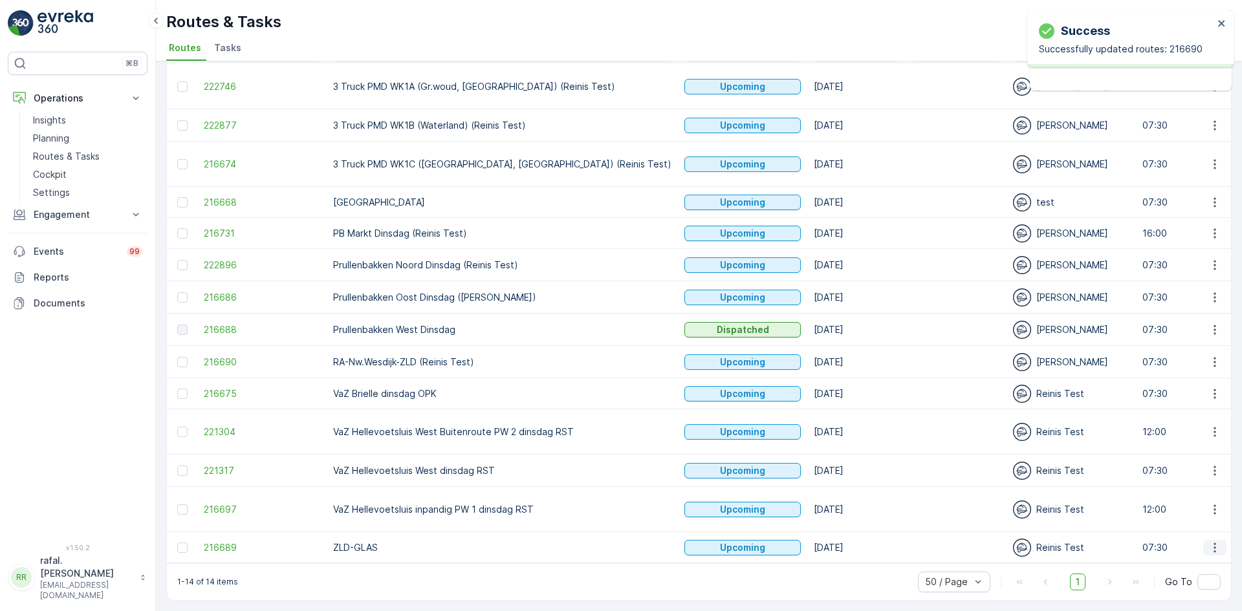
click at [1212, 541] on icon "button" at bounding box center [1214, 547] width 13 height 13
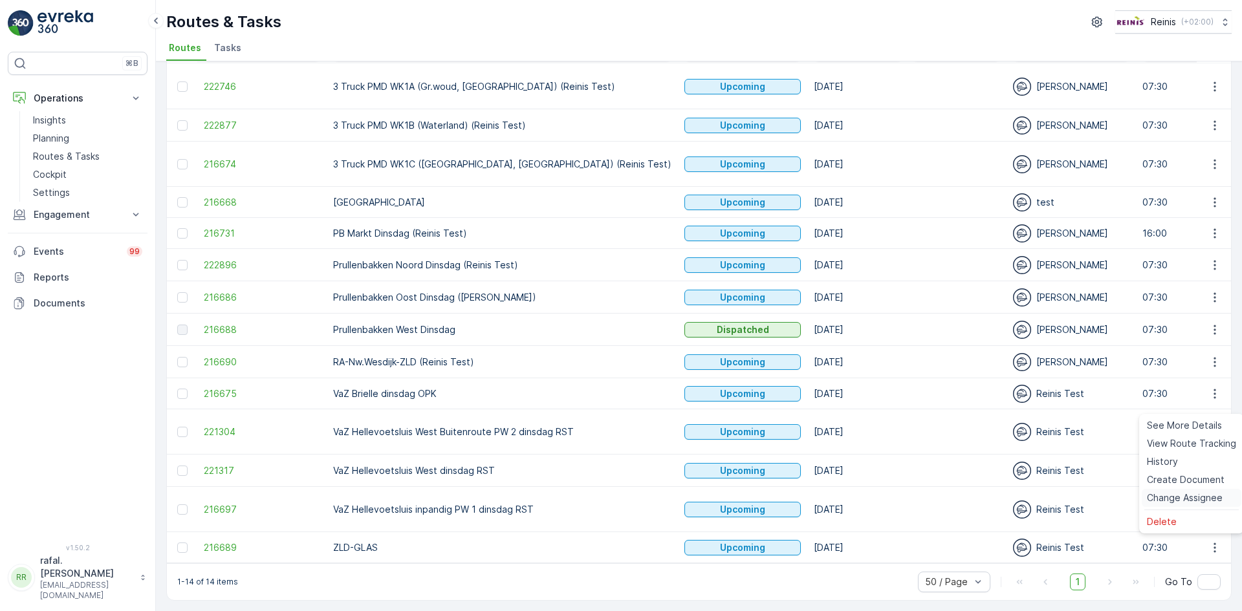
click at [1188, 494] on span "Change Assignee" at bounding box center [1185, 498] width 76 height 13
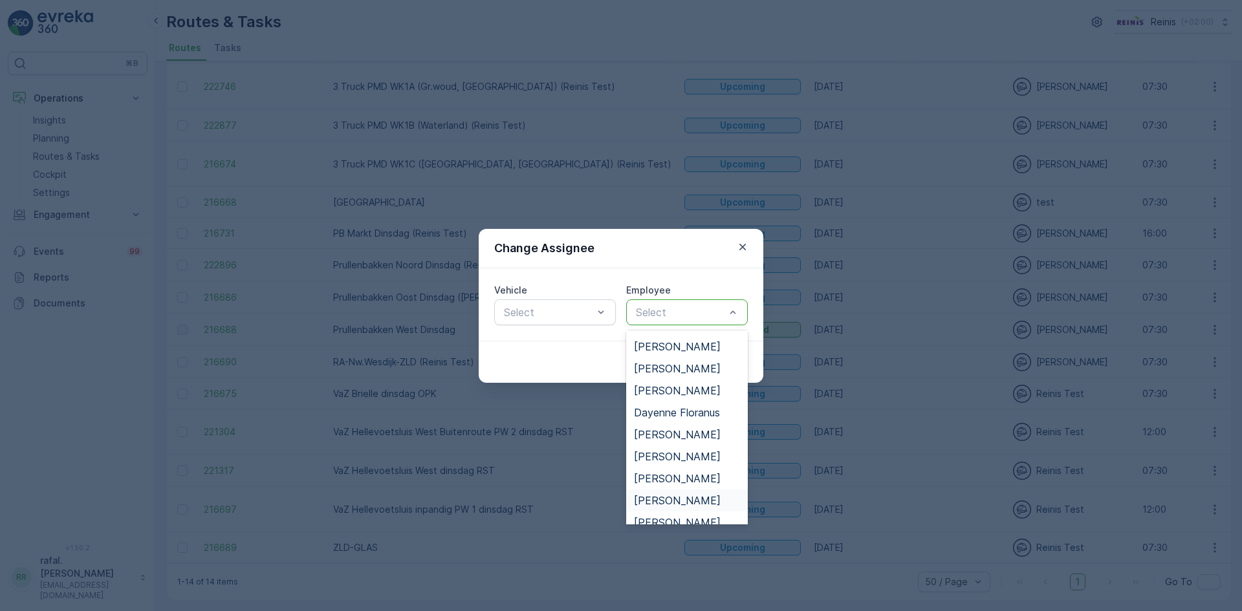
scroll to position [194, 0]
click at [693, 481] on span "[PERSON_NAME]" at bounding box center [677, 480] width 87 height 12
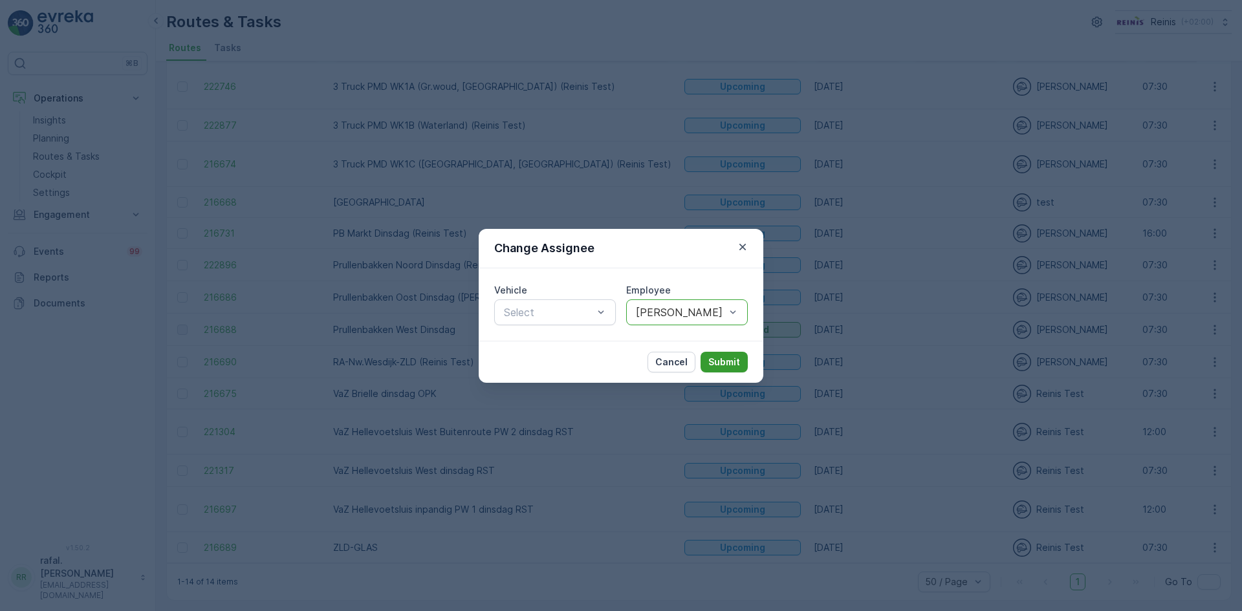
click at [723, 368] on p "Submit" at bounding box center [724, 362] width 32 height 13
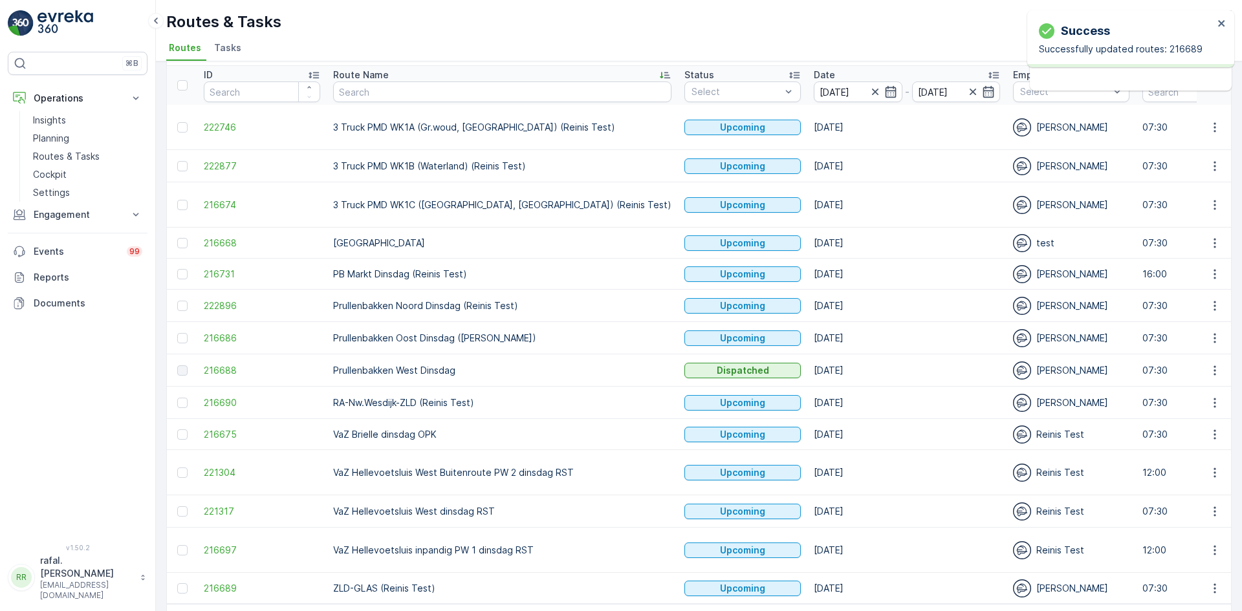
scroll to position [0, 0]
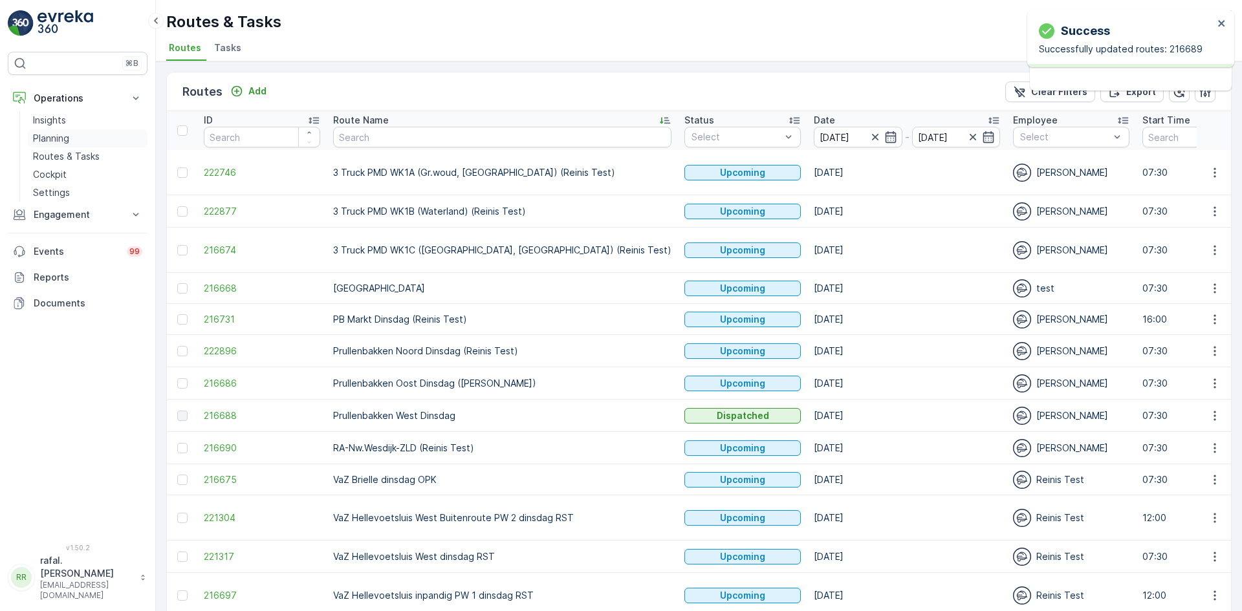
click at [58, 138] on p "Planning" at bounding box center [51, 138] width 36 height 13
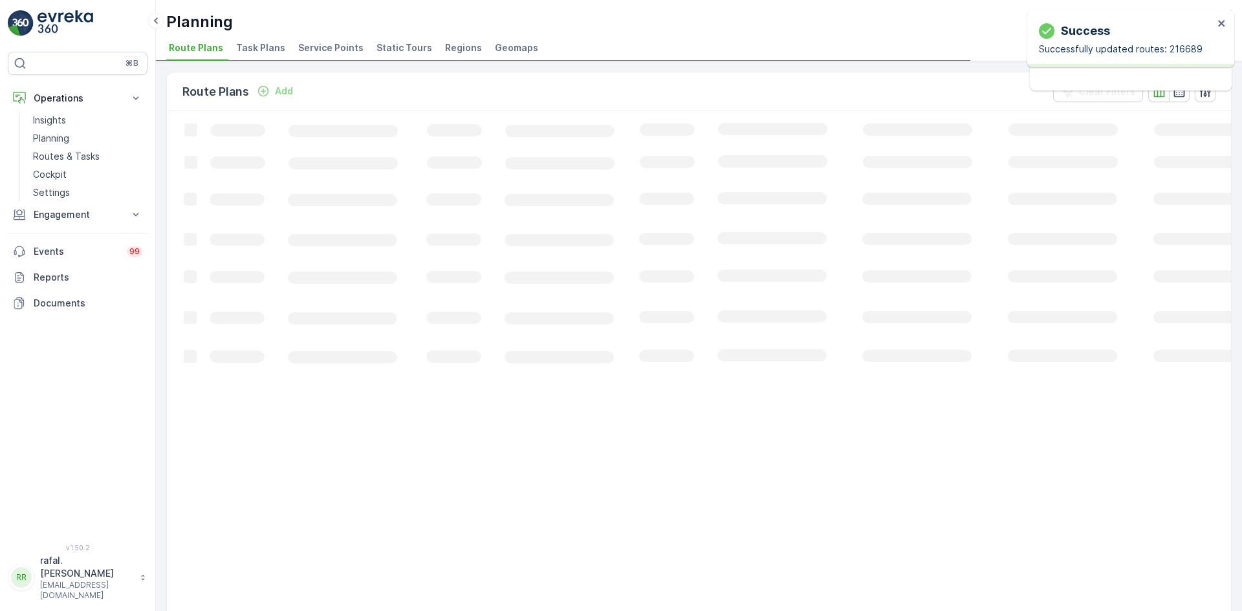
click at [318, 45] on span "Service Points" at bounding box center [330, 47] width 65 height 13
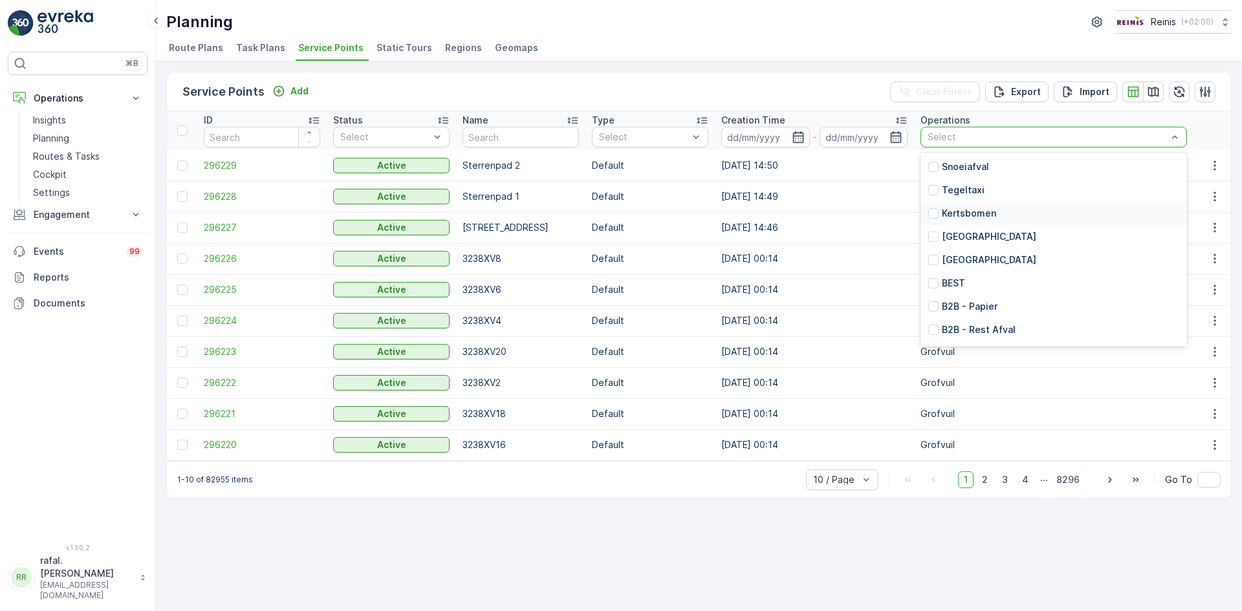
click at [776, 82] on div "Service Points Add Clear Filters Export Import" at bounding box center [699, 91] width 1064 height 39
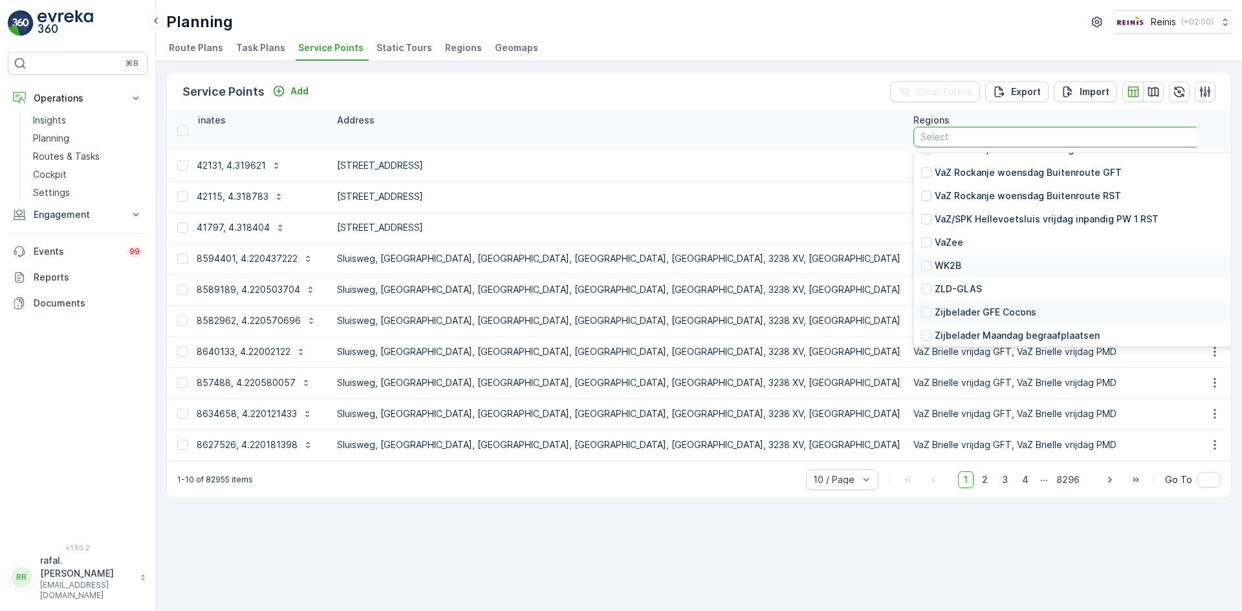
scroll to position [4140, 0]
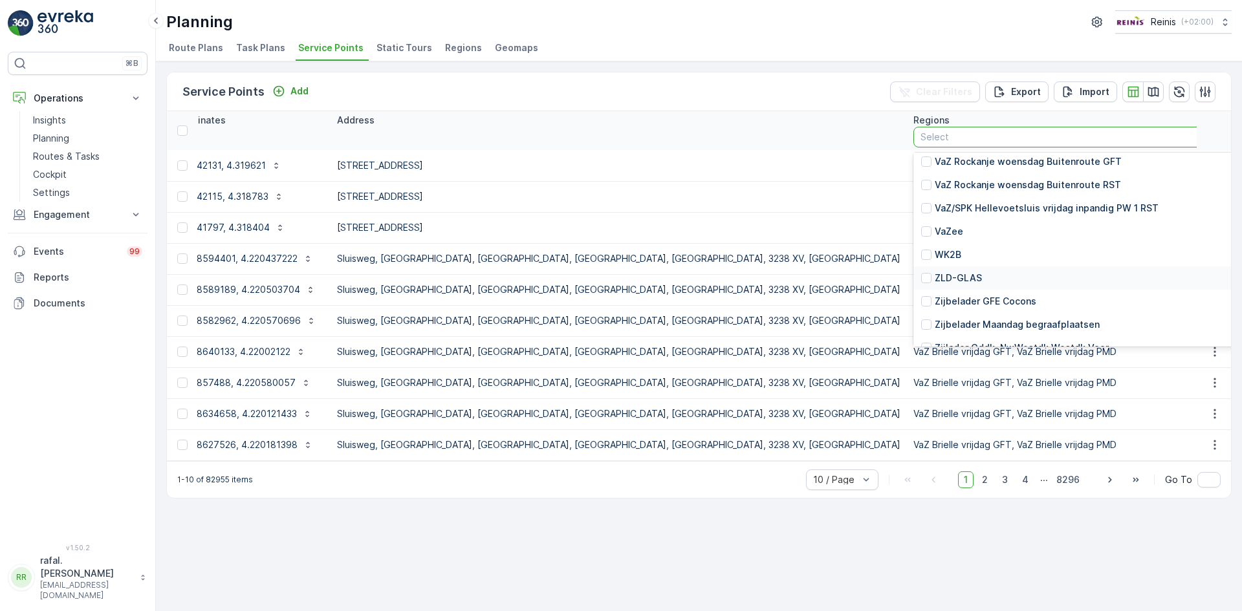
click at [935, 274] on p "ZLD-GLAS" at bounding box center [958, 278] width 47 height 13
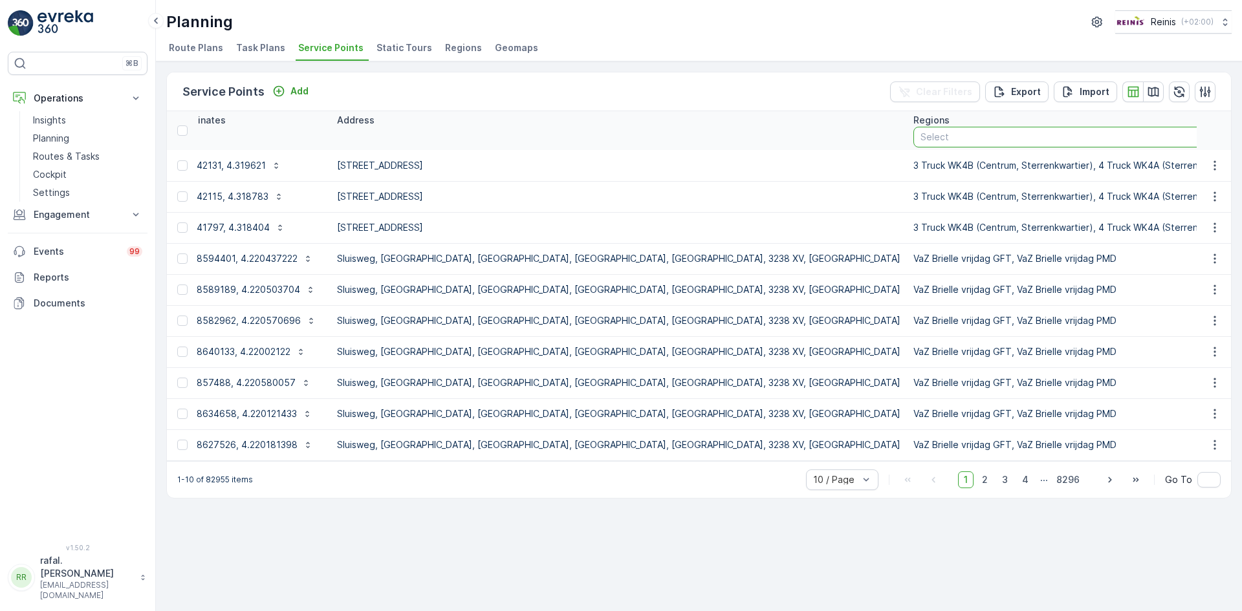
scroll to position [0, 178]
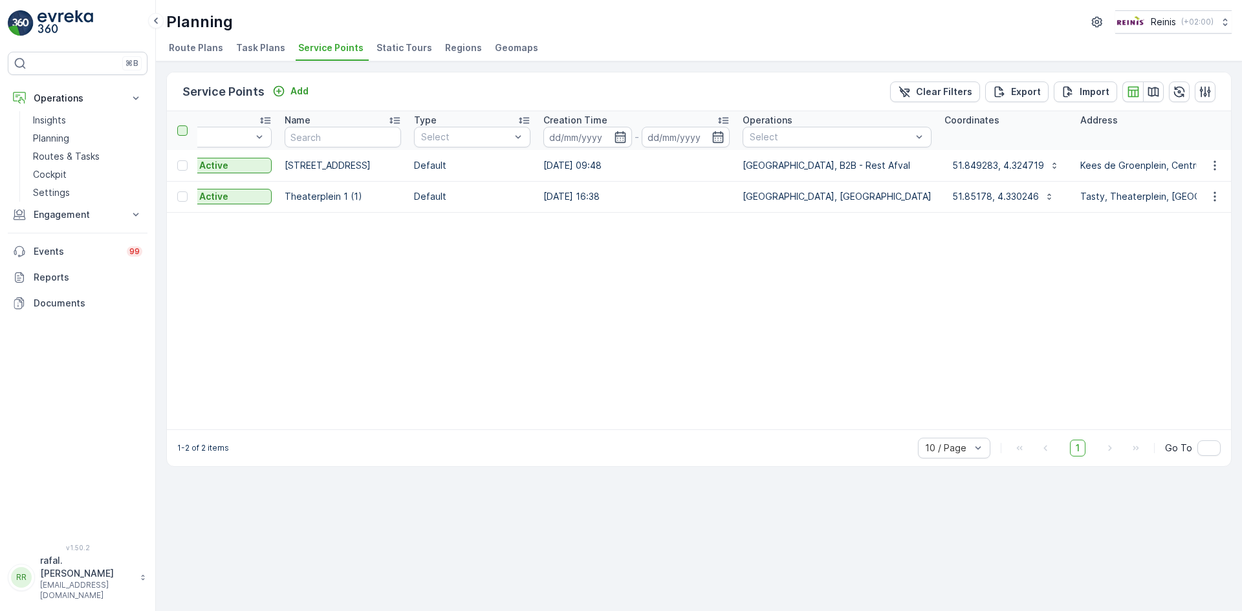
click at [182, 130] on div at bounding box center [182, 131] width 10 height 10
click at [184, 126] on input "checkbox" at bounding box center [184, 126] width 0 height 0
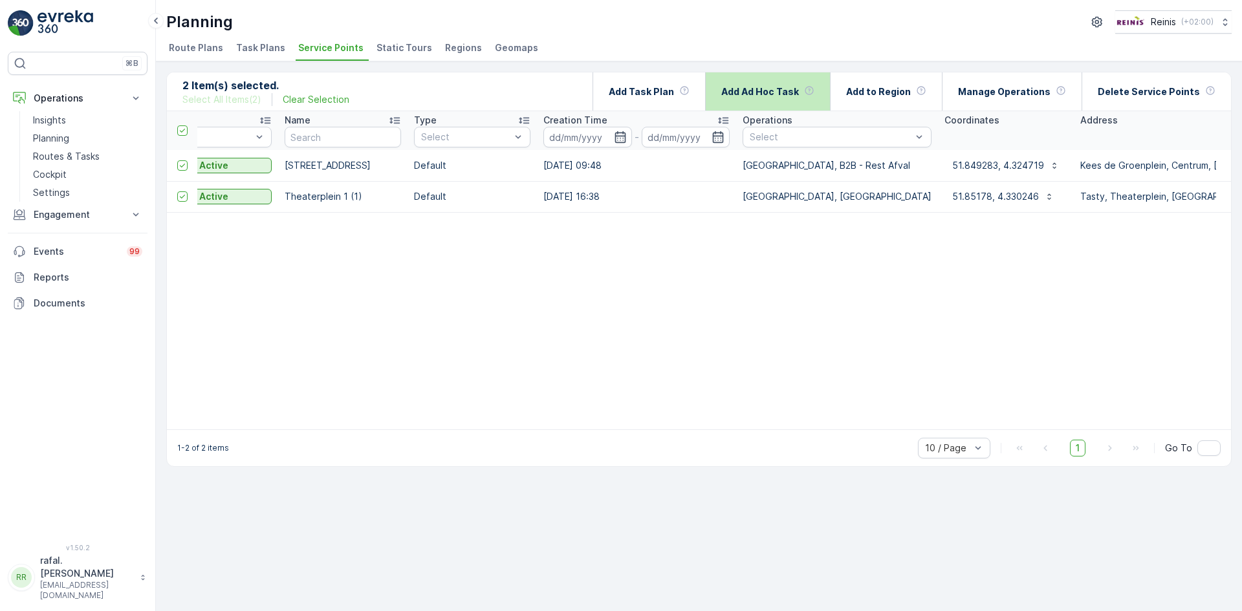
click at [814, 83] on div "Add Ad Hoc Task" at bounding box center [767, 91] width 93 height 38
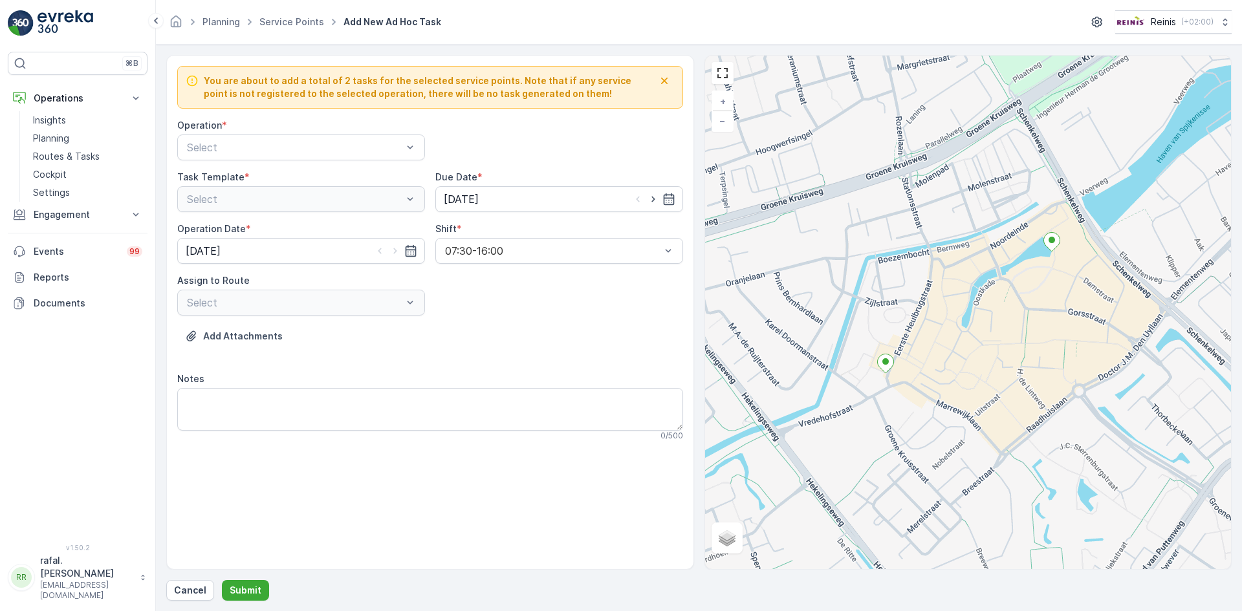
click at [353, 127] on div "Operation *" at bounding box center [301, 125] width 248 height 13
click at [353, 136] on div "Select" at bounding box center [301, 148] width 248 height 26
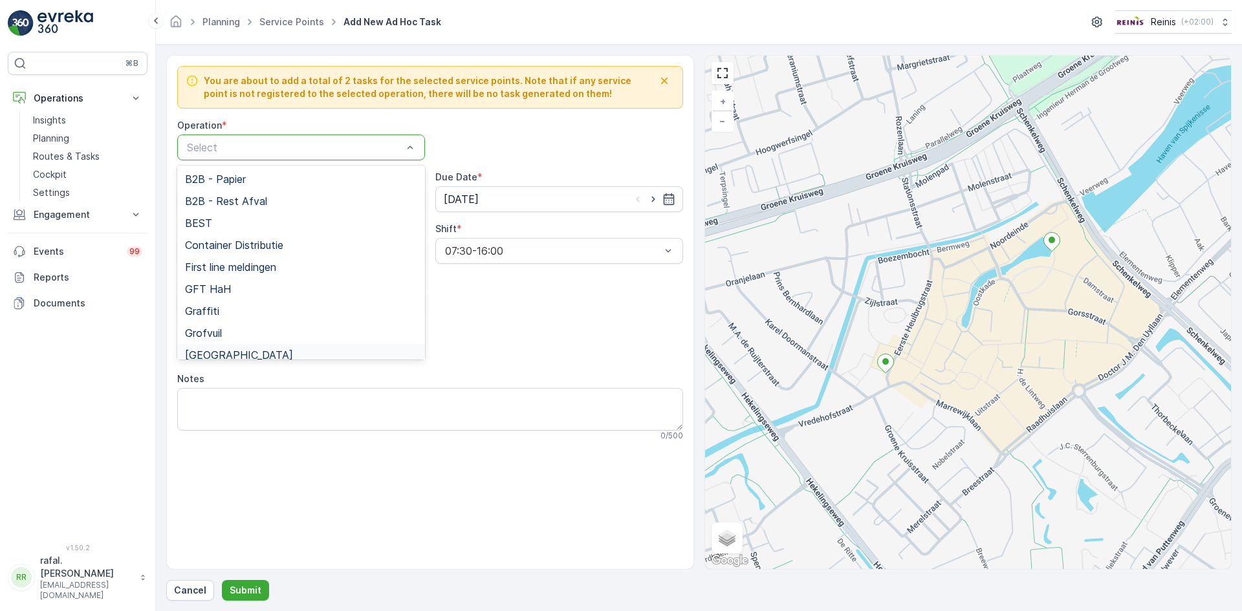
click at [243, 351] on span "[GEOGRAPHIC_DATA]" at bounding box center [239, 355] width 108 height 12
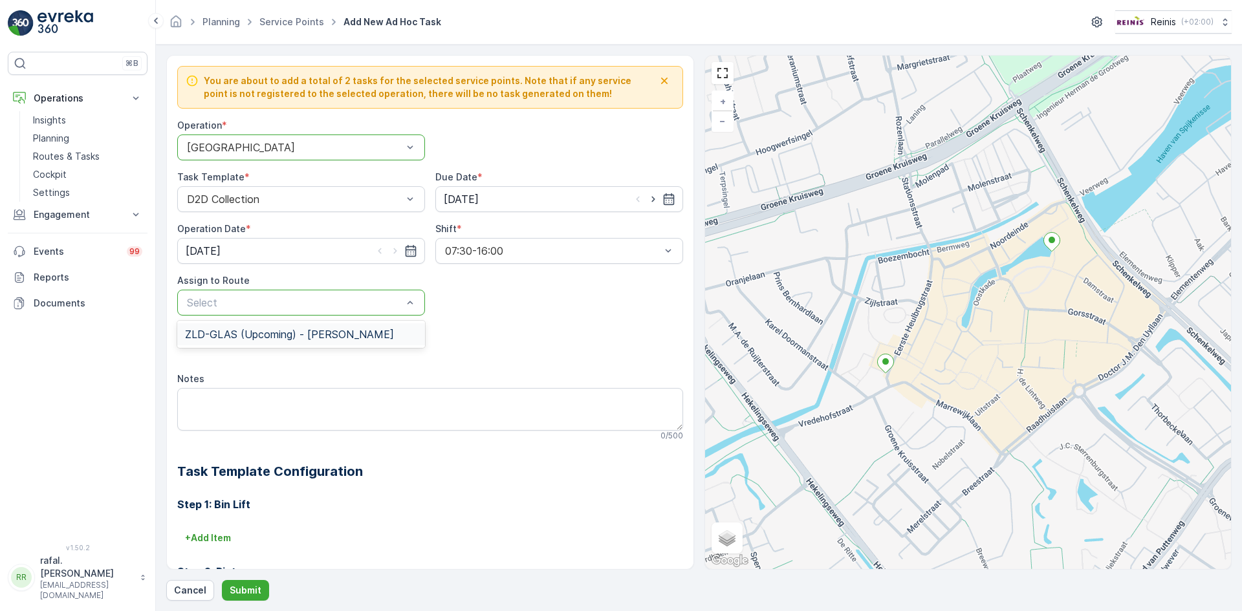
click at [355, 334] on span "ZLD-GLAS (Upcoming) - [PERSON_NAME]" at bounding box center [289, 335] width 209 height 12
click at [247, 592] on p "Submit" at bounding box center [246, 590] width 32 height 13
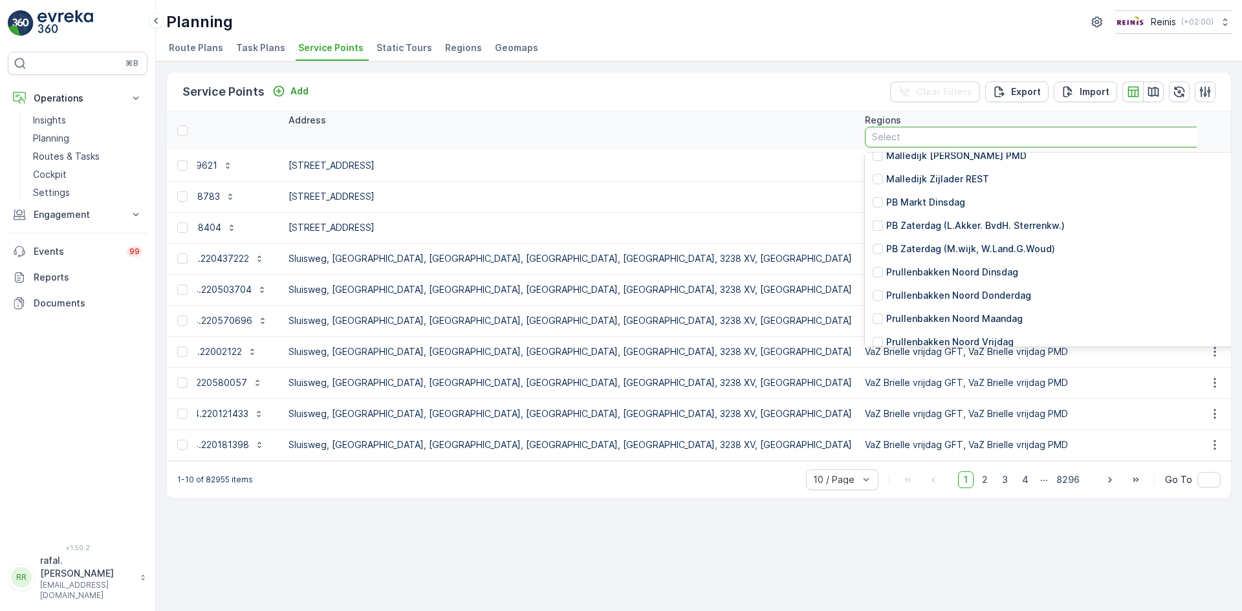
scroll to position [1294, 0]
click at [873, 224] on div at bounding box center [878, 224] width 10 height 10
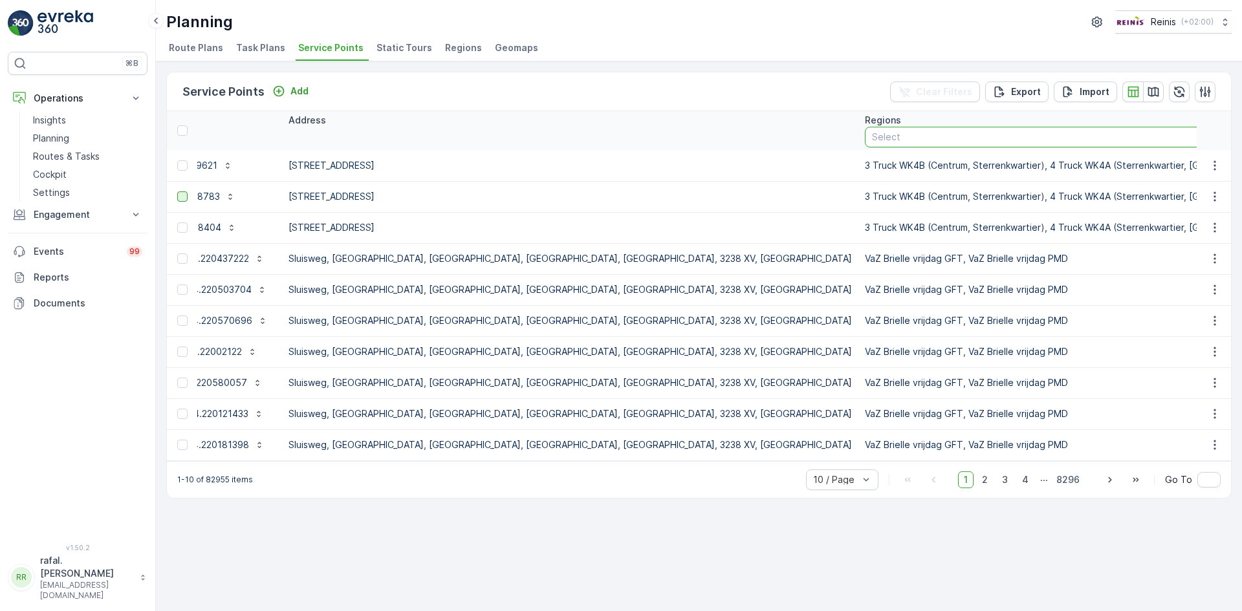
scroll to position [0, 178]
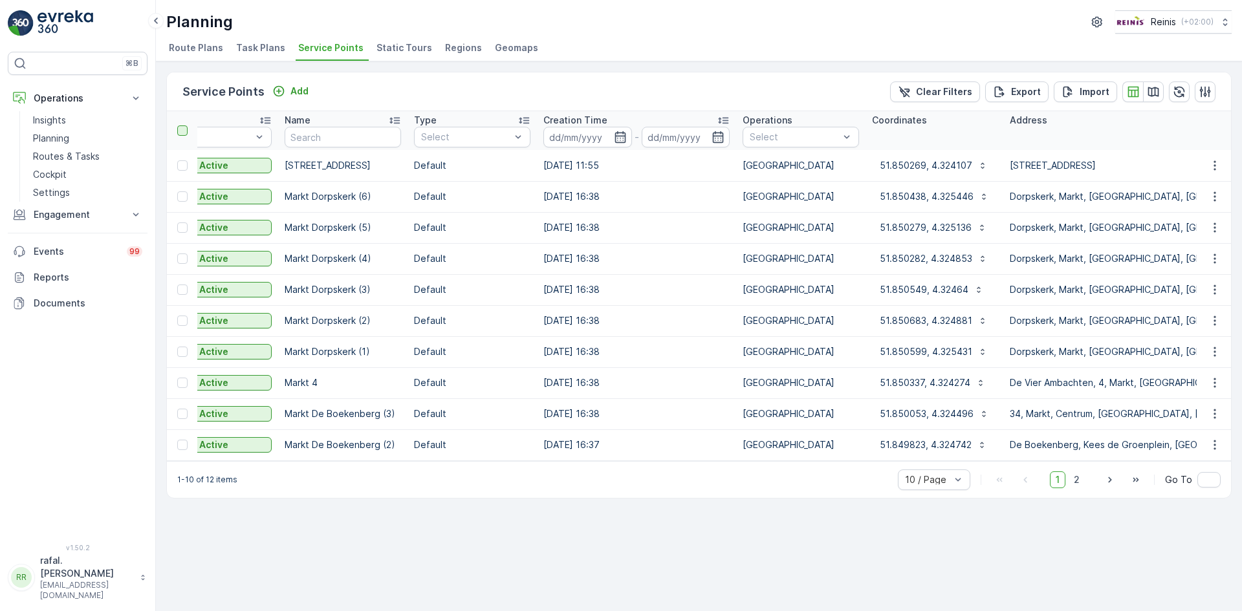
click at [184, 129] on div at bounding box center [182, 131] width 10 height 10
click at [184, 126] on input "checkbox" at bounding box center [184, 126] width 0 height 0
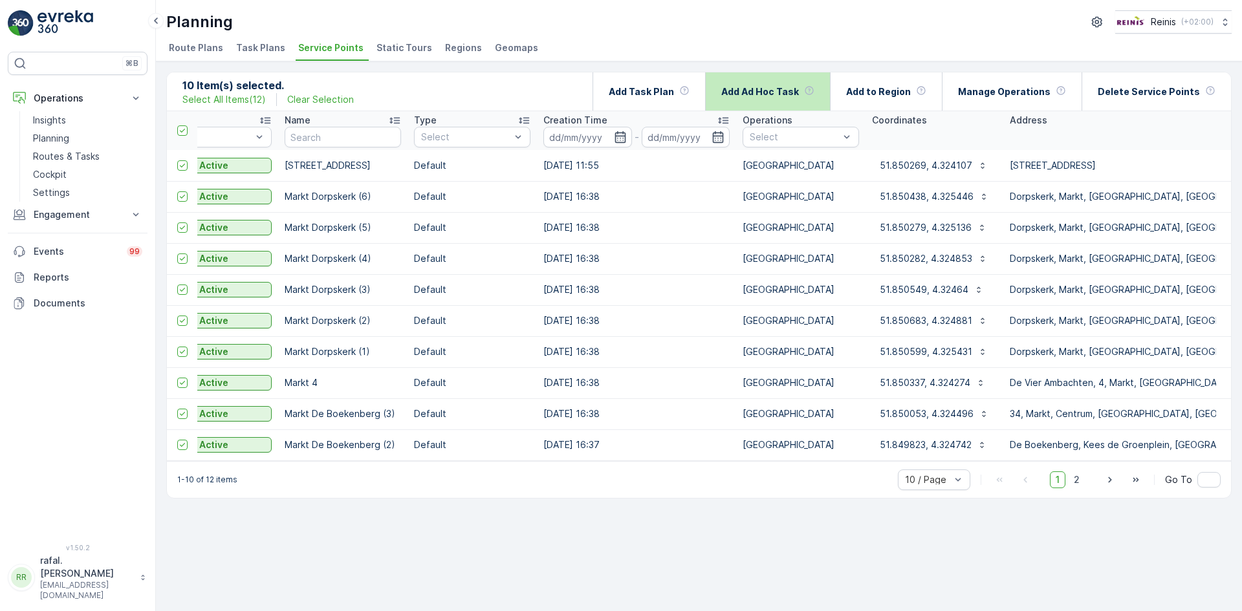
click at [788, 87] on p "Add Ad Hoc Task" at bounding box center [760, 91] width 78 height 13
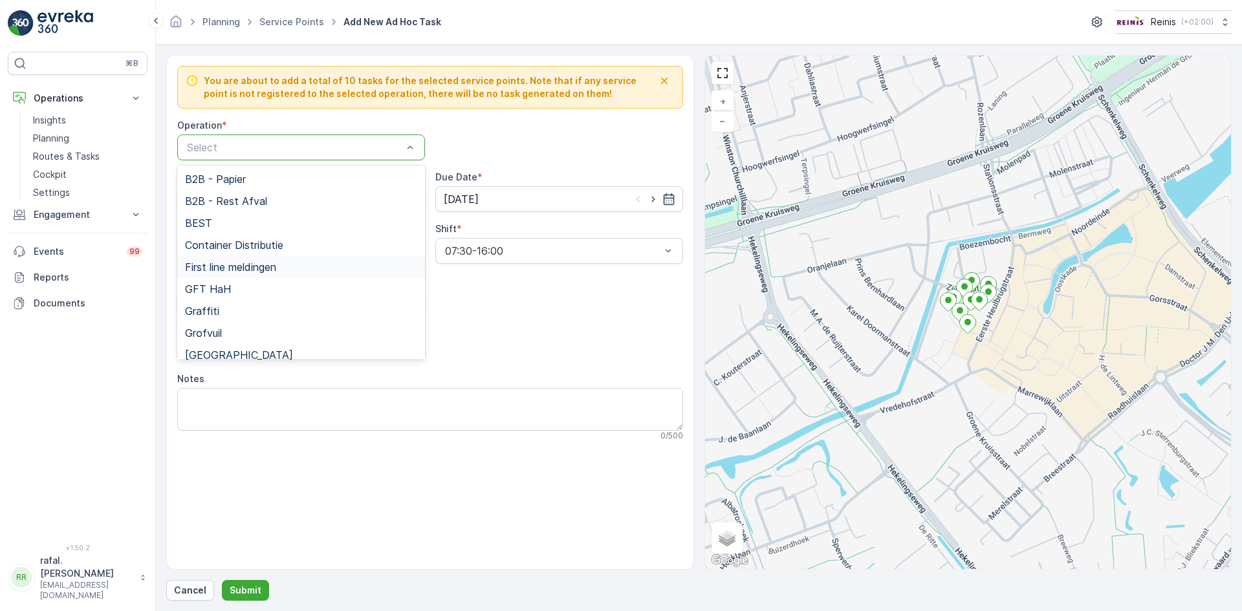
scroll to position [229, 0]
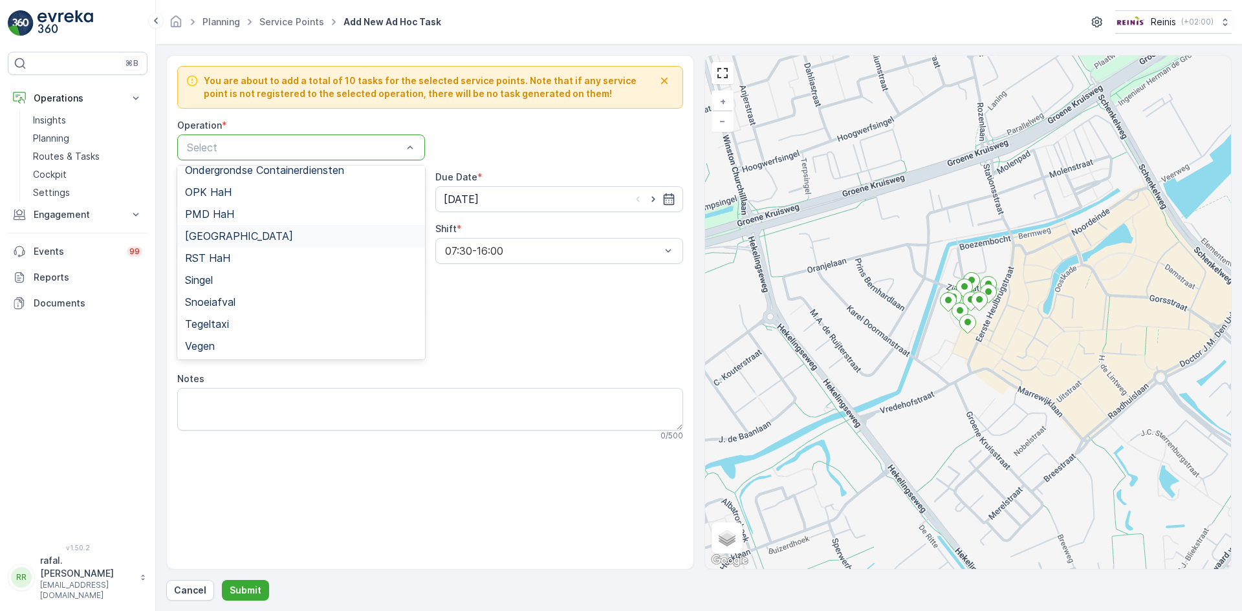
click at [254, 231] on span "[GEOGRAPHIC_DATA]" at bounding box center [239, 236] width 108 height 12
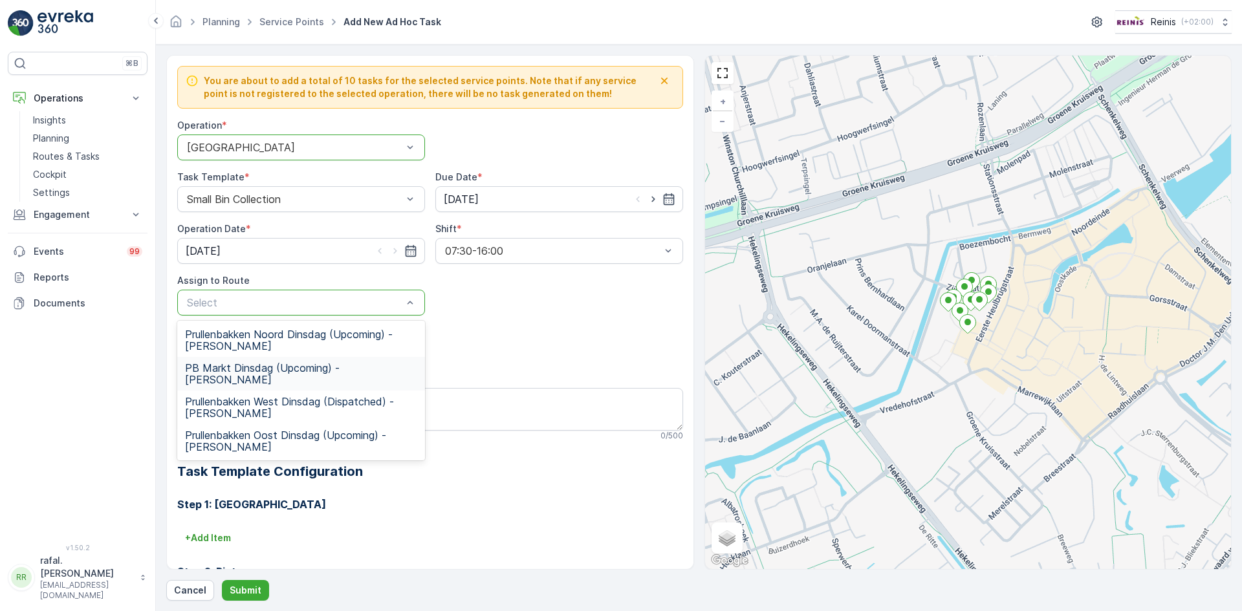
click at [281, 366] on span "PB Markt Dinsdag (Upcoming) - [PERSON_NAME]" at bounding box center [301, 373] width 232 height 23
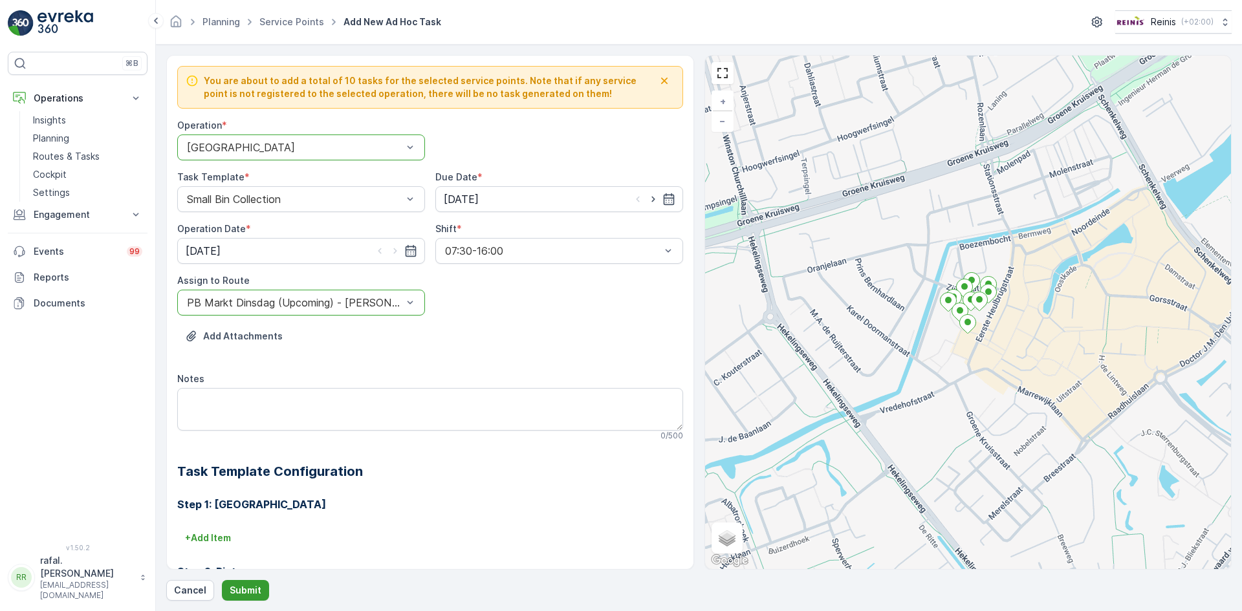
click at [254, 591] on p "Submit" at bounding box center [246, 590] width 32 height 13
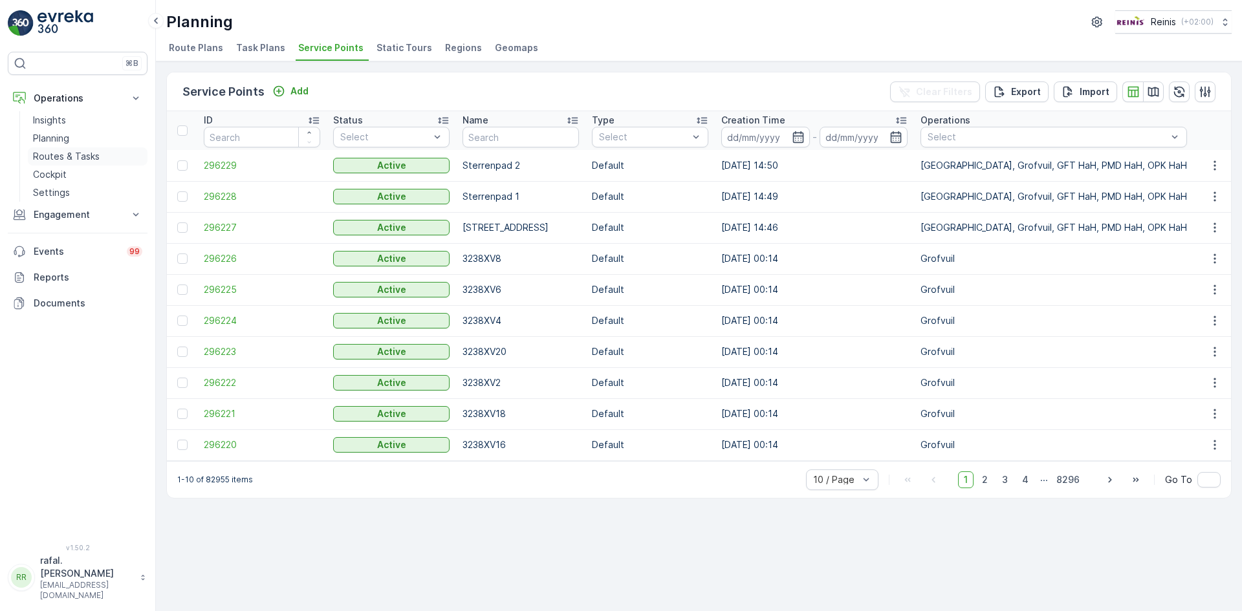
click at [73, 154] on p "Routes & Tasks" at bounding box center [66, 156] width 67 height 13
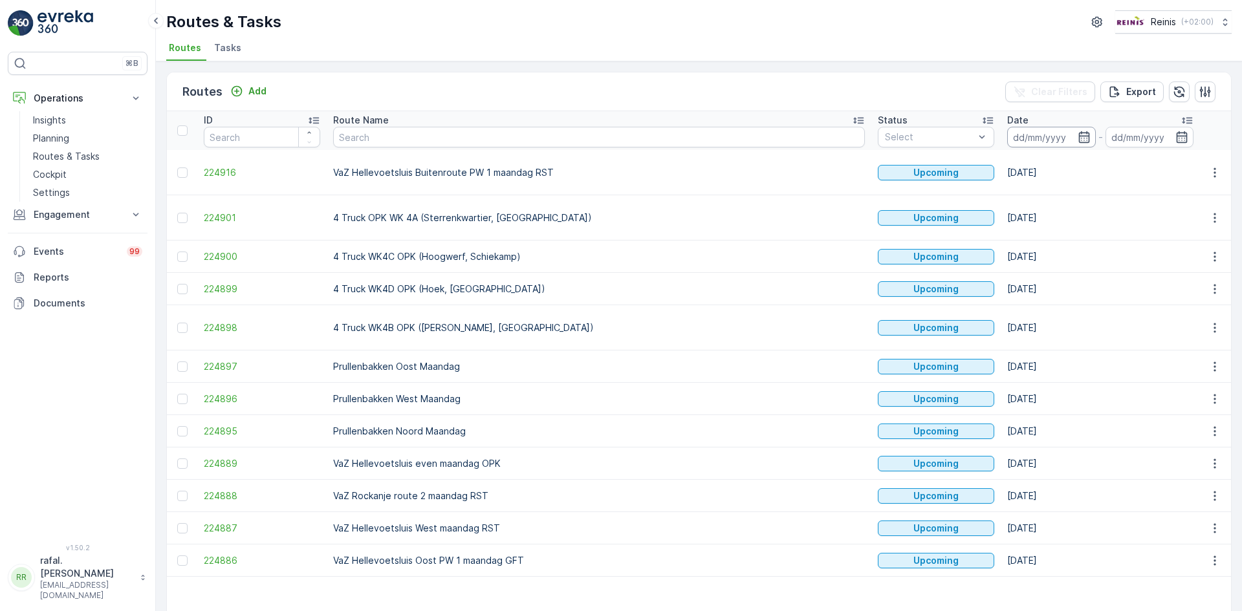
click at [1007, 137] on input at bounding box center [1051, 137] width 89 height 21
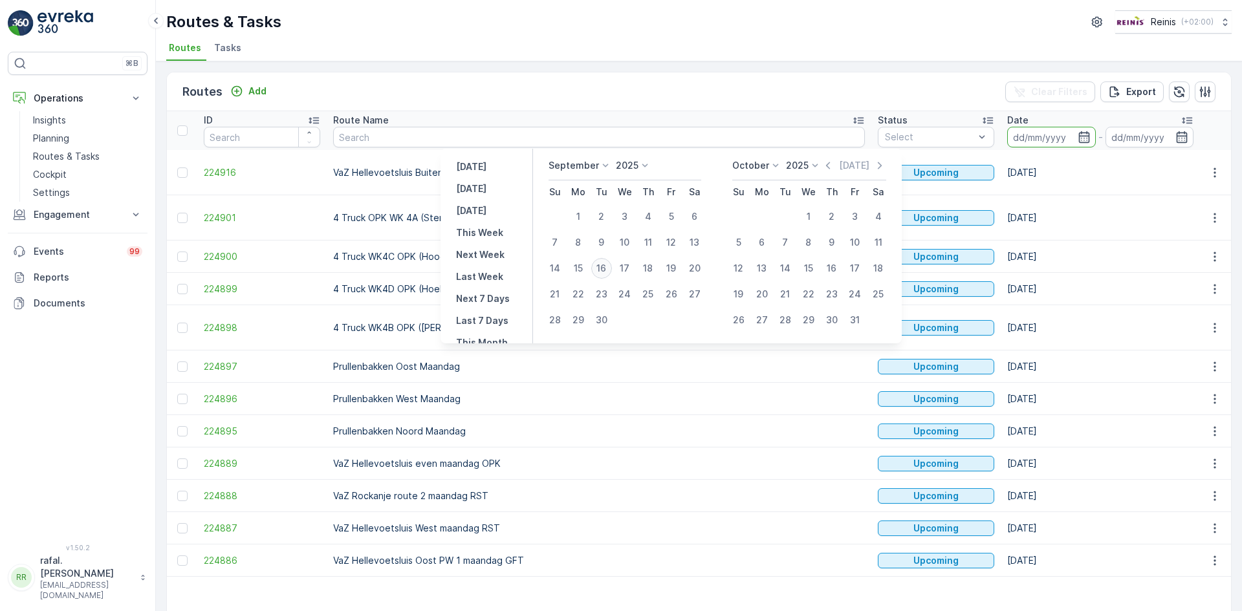
click at [604, 265] on div "16" at bounding box center [601, 268] width 21 height 21
type input "[DATE]"
click at [604, 265] on div "16" at bounding box center [601, 268] width 21 height 21
type input "[DATE]"
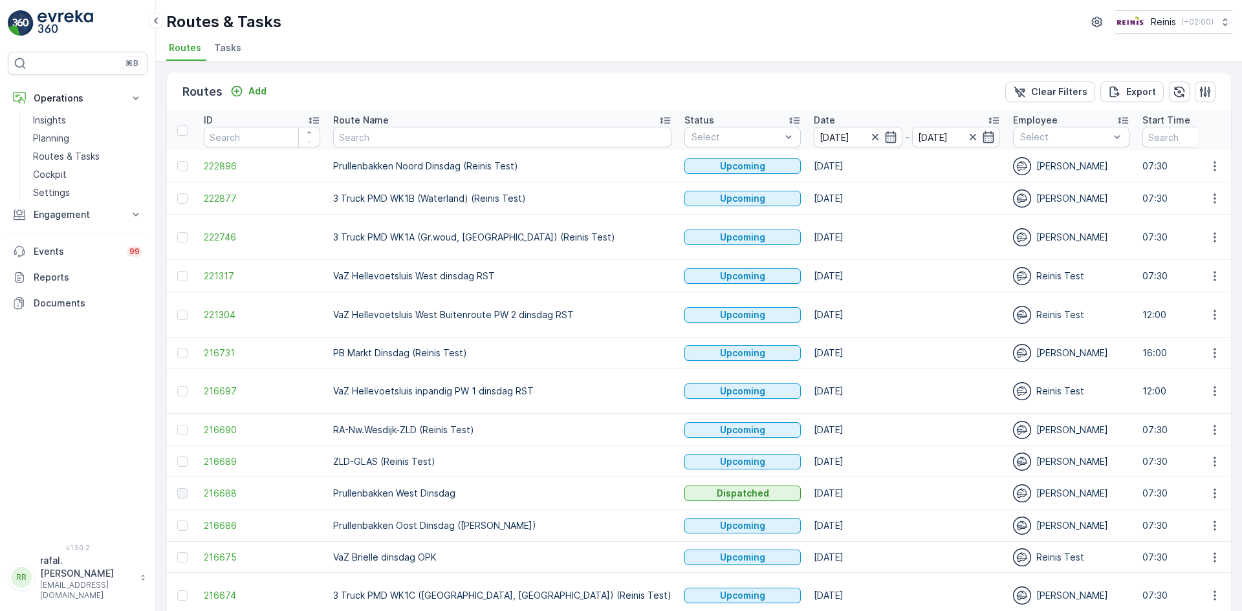
click at [659, 122] on icon at bounding box center [665, 120] width 13 height 13
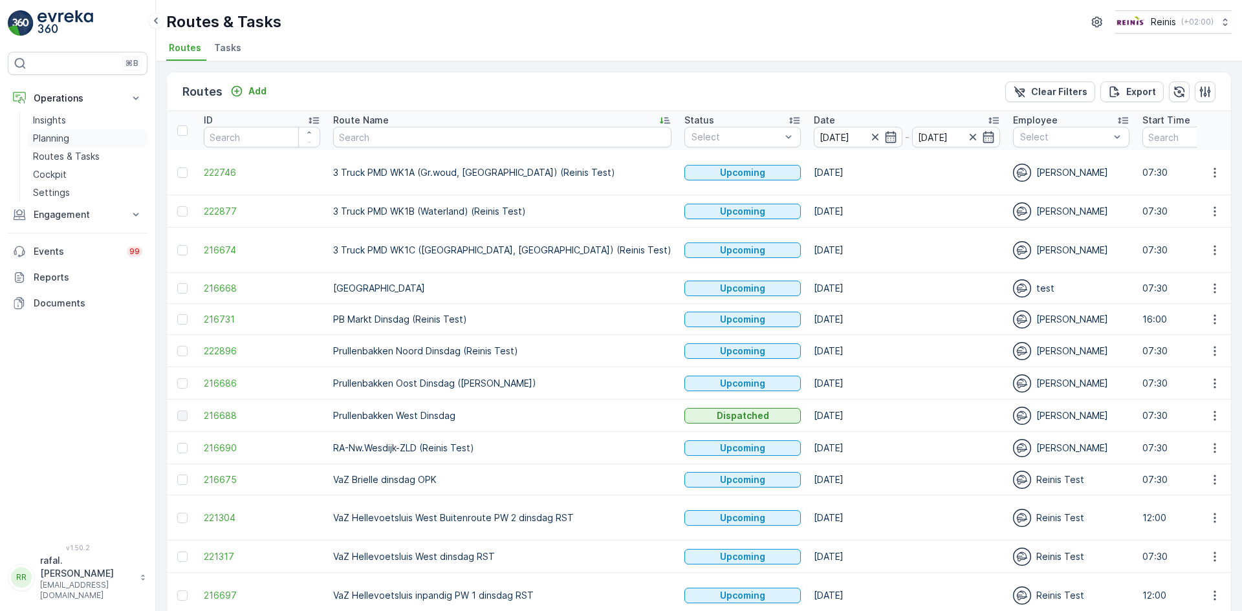
click at [53, 135] on p "Planning" at bounding box center [51, 138] width 36 height 13
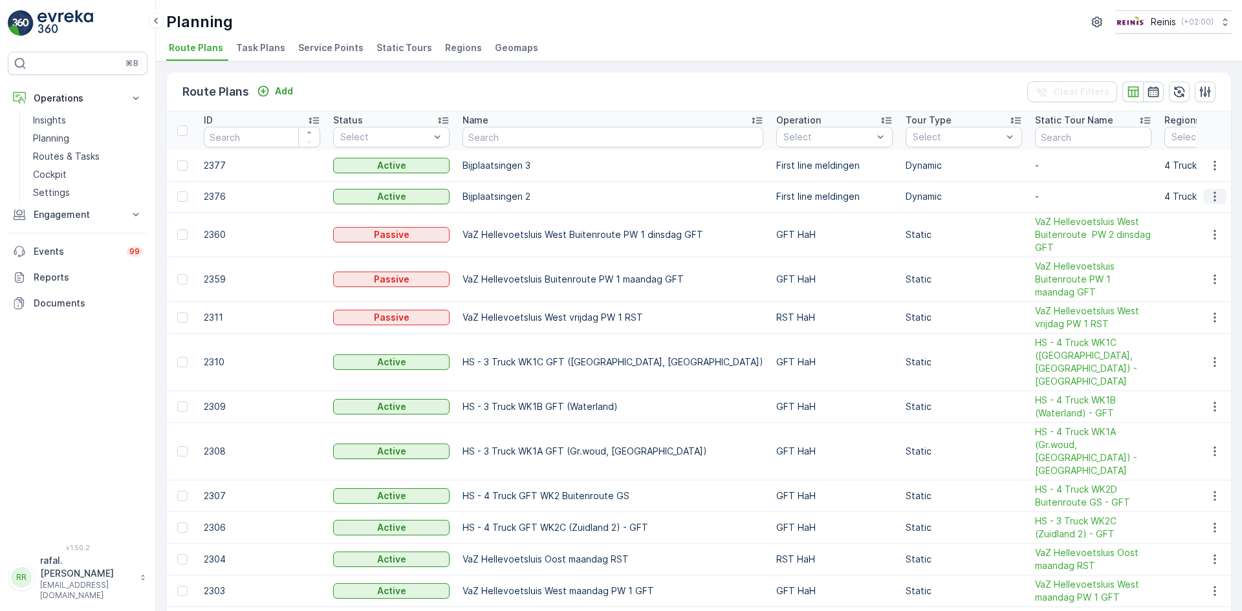
click at [1214, 197] on icon "button" at bounding box center [1214, 196] width 13 height 13
click at [1212, 213] on span "Edit Route Plan" at bounding box center [1203, 216] width 67 height 13
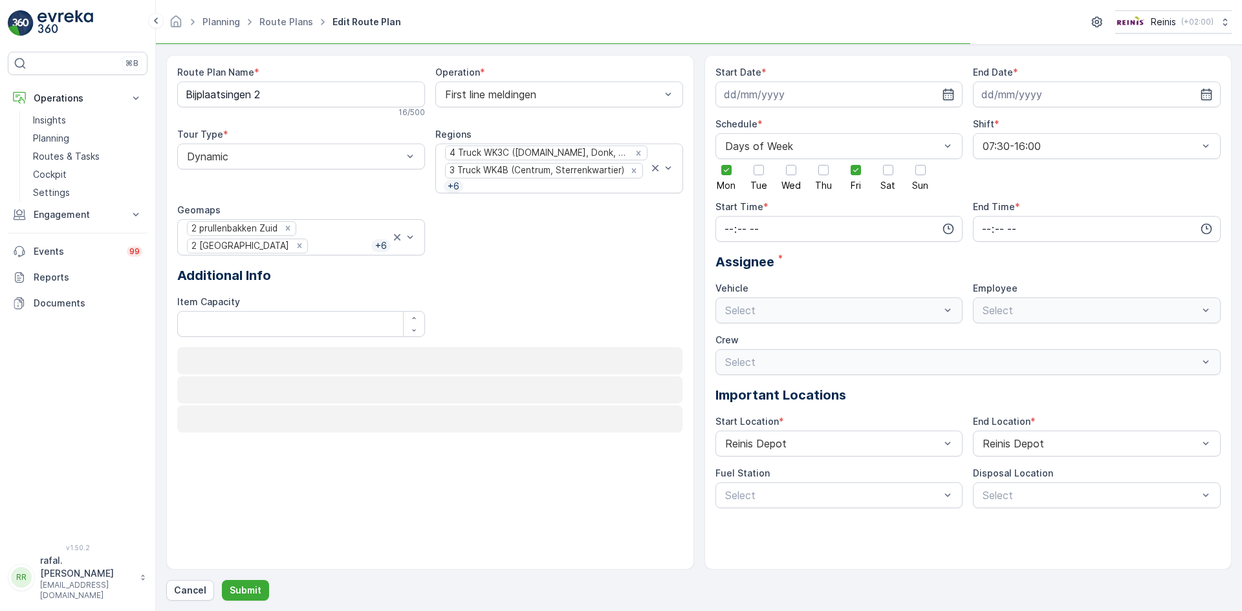
type input "[DATE]"
type input "07:30"
type input "16:00"
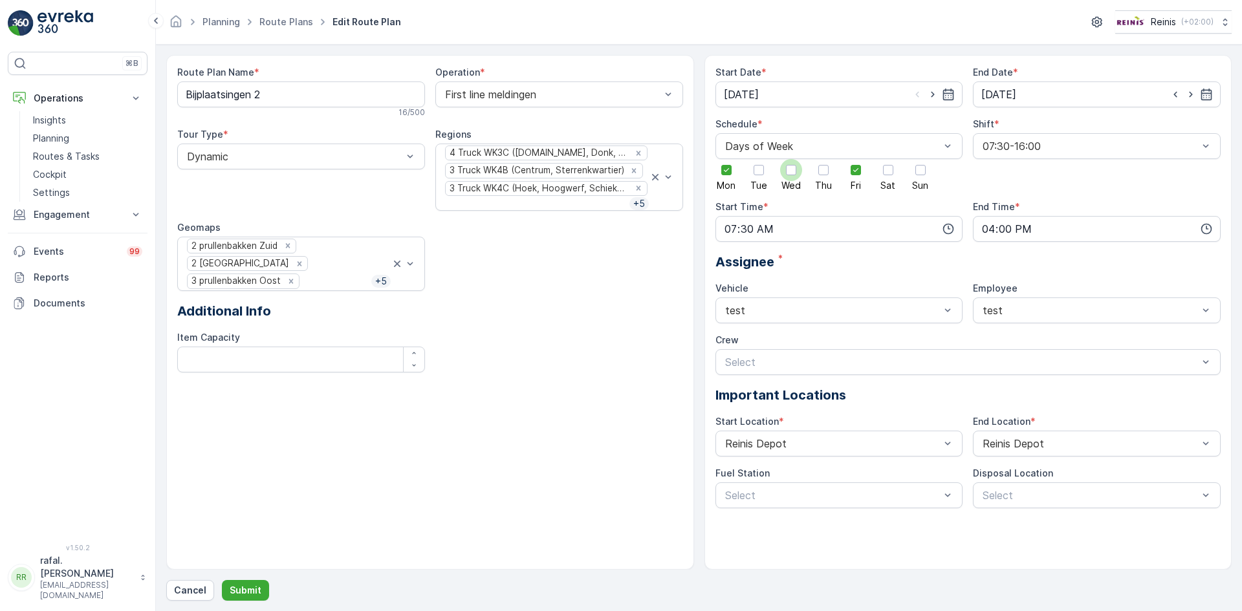
drag, startPoint x: 759, startPoint y: 173, endPoint x: 788, endPoint y: 173, distance: 29.1
click at [762, 173] on div at bounding box center [759, 170] width 10 height 10
click at [759, 159] on input "Tue" at bounding box center [759, 159] width 0 height 0
click at [793, 173] on div at bounding box center [791, 170] width 10 height 10
click at [791, 159] on input "Wed" at bounding box center [791, 159] width 0 height 0
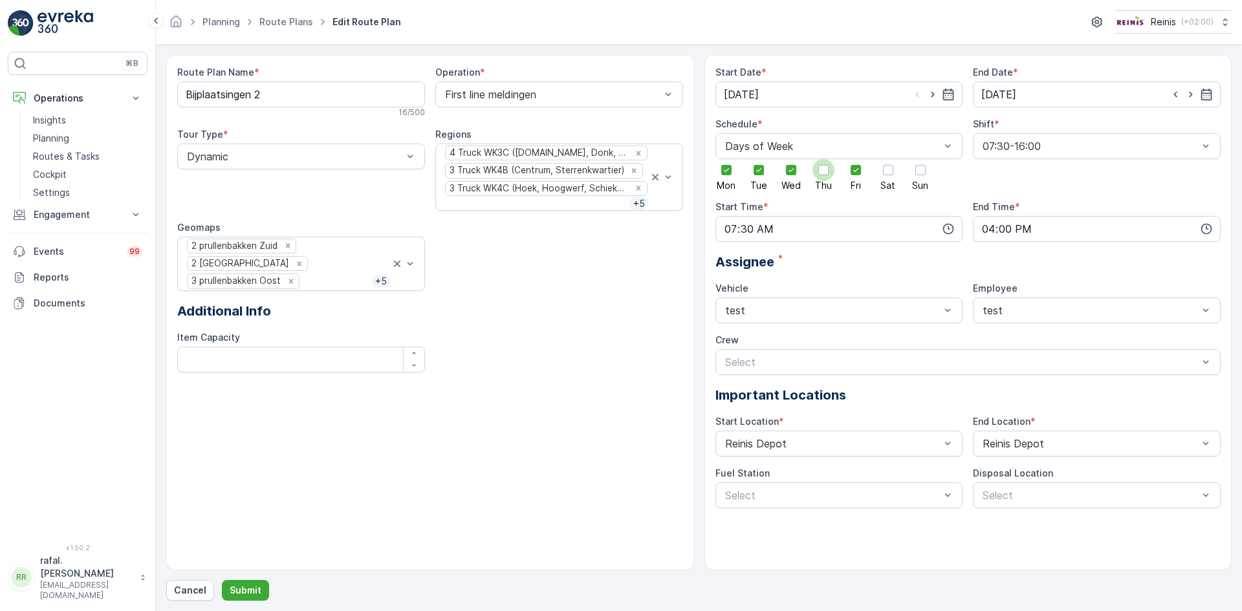
click at [816, 168] on div at bounding box center [824, 170] width 22 height 22
click at [824, 159] on input "Thu" at bounding box center [824, 159] width 0 height 0
click at [250, 589] on p "Submit" at bounding box center [246, 590] width 32 height 13
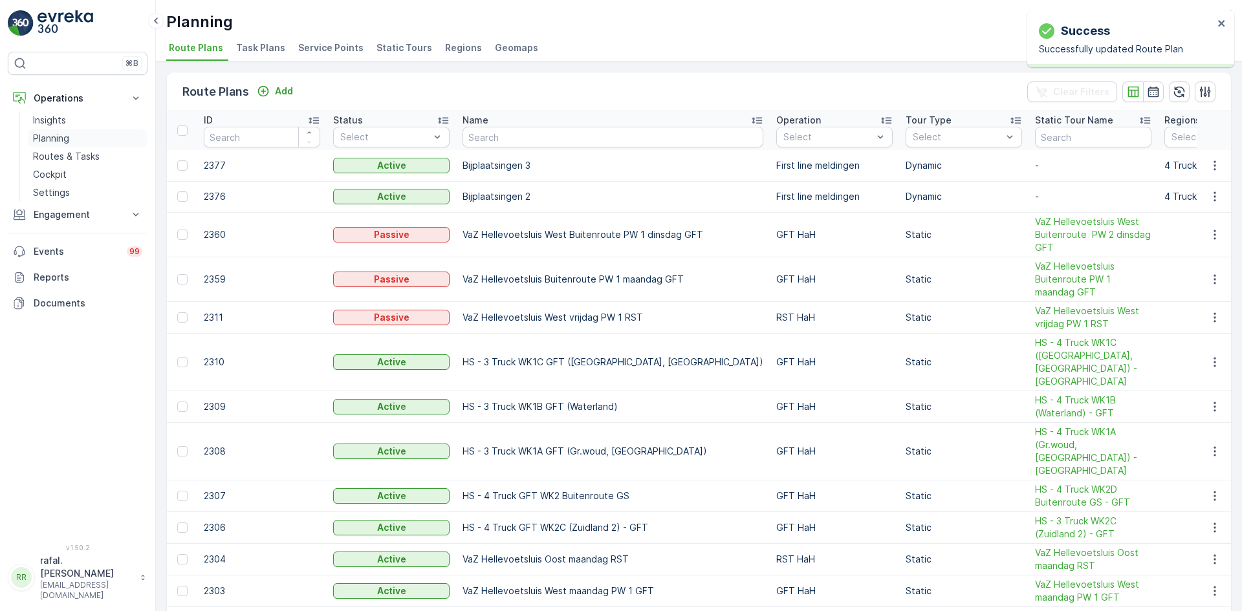
click at [68, 135] on p "Planning" at bounding box center [51, 138] width 36 height 13
click at [392, 47] on span "Static Tours" at bounding box center [405, 47] width 56 height 13
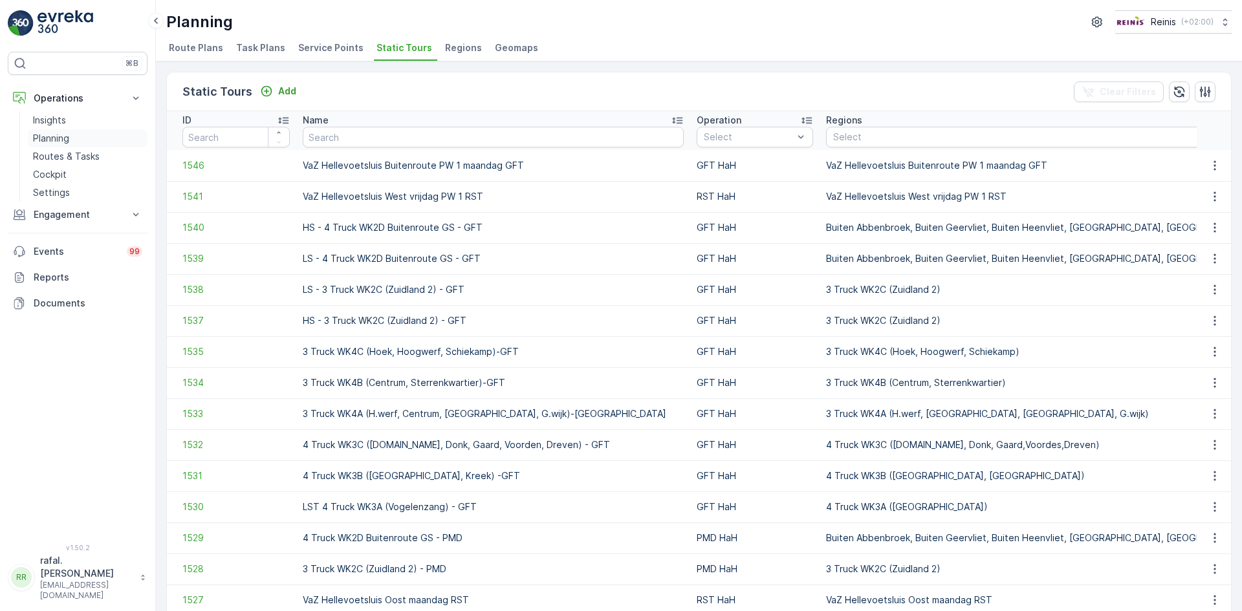
click at [55, 135] on p "Planning" at bounding box center [51, 138] width 36 height 13
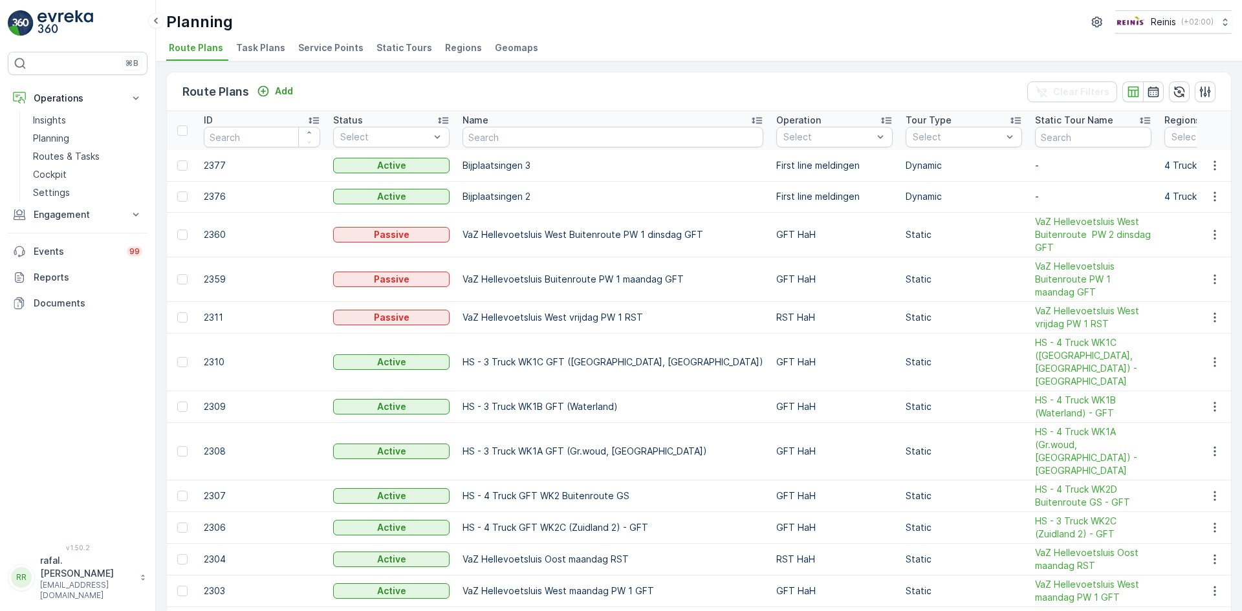
click at [574, 133] on input "text" at bounding box center [613, 137] width 301 height 21
type input "bij"
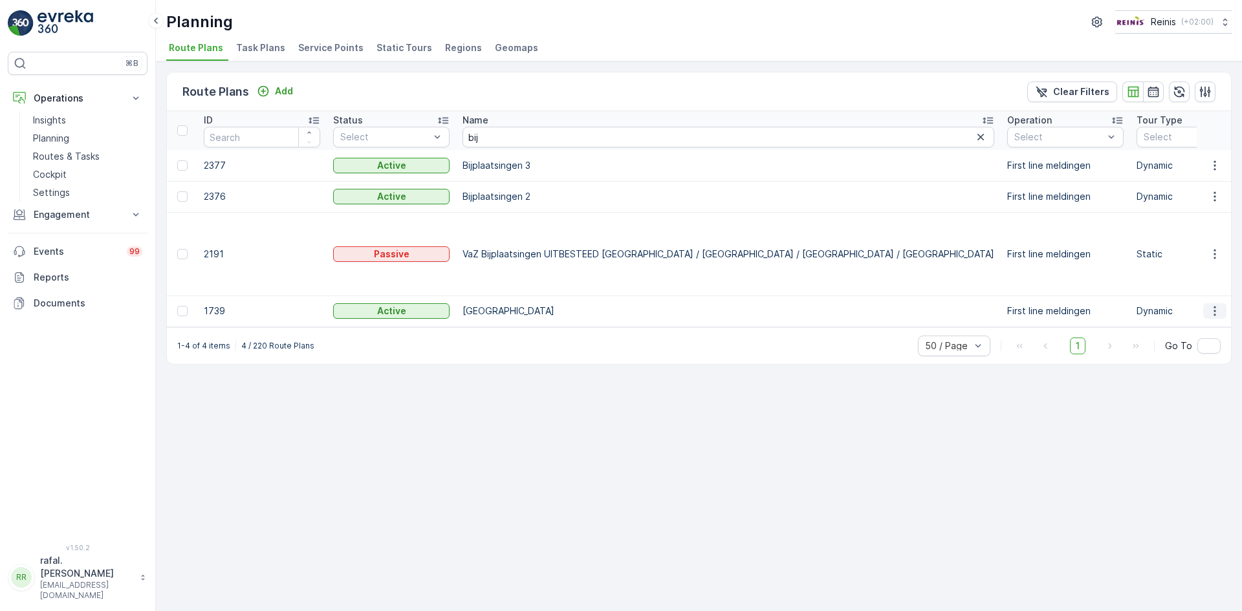
click at [1214, 305] on icon "button" at bounding box center [1214, 311] width 13 height 13
click at [1213, 296] on div "Edit Route Plan" at bounding box center [1202, 305] width 77 height 18
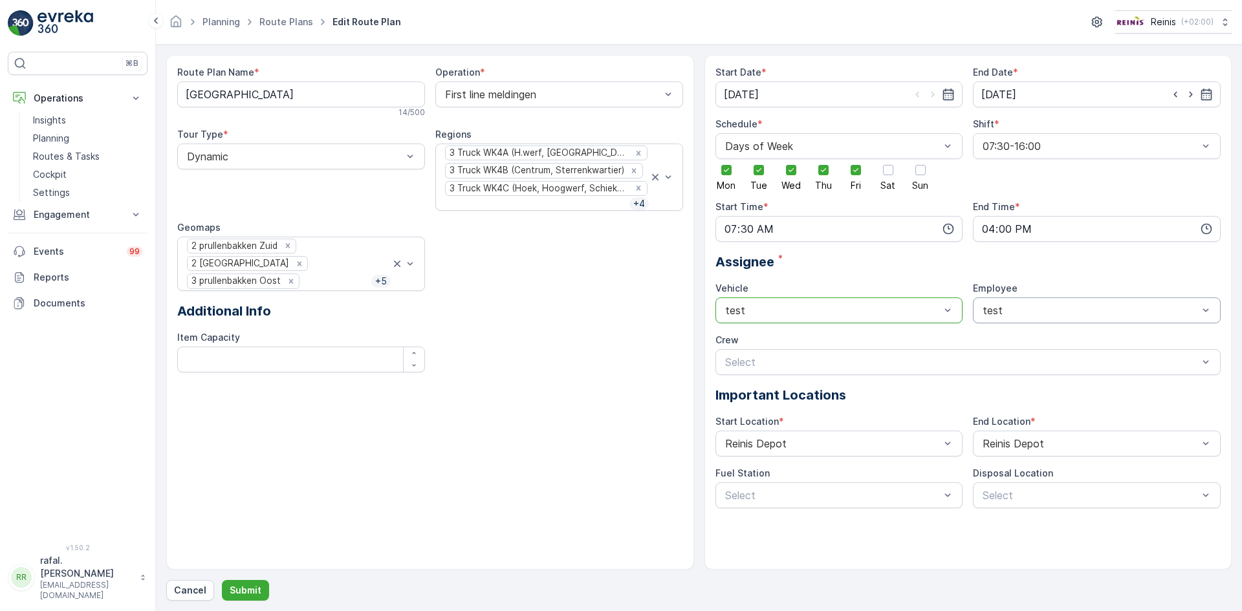
click at [523, 318] on div "Additional Info" at bounding box center [430, 310] width 506 height 19
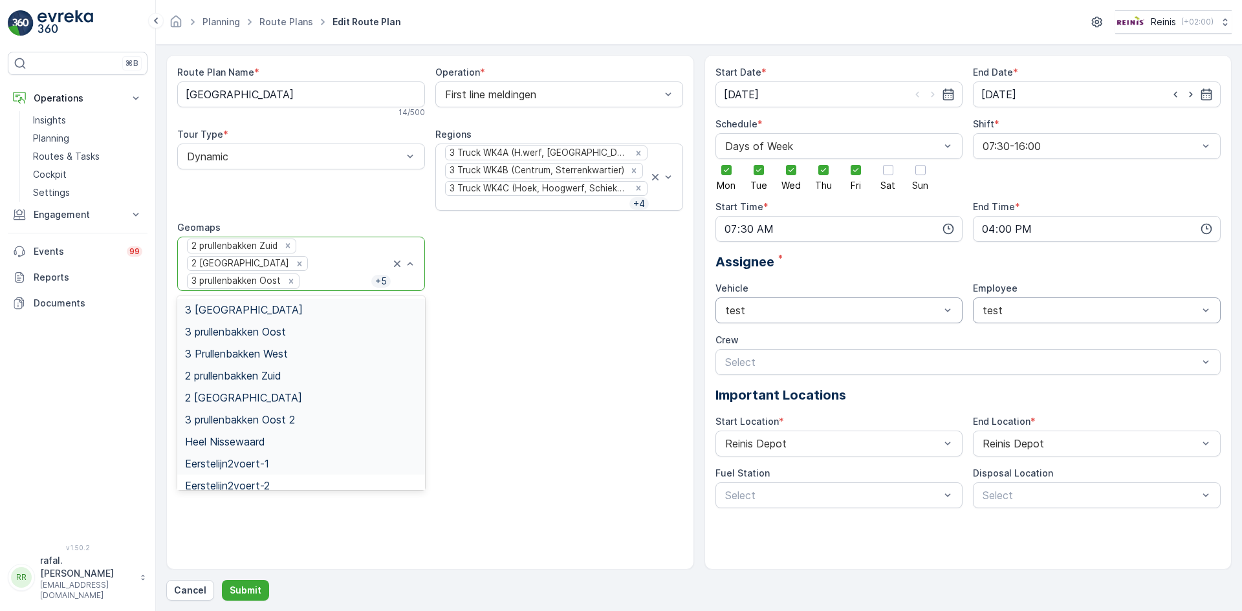
click at [558, 282] on div "Route Plan Name * Bijplaatsingen 14 / 500 Operation * First line meldingen Tour…" at bounding box center [430, 224] width 506 height 317
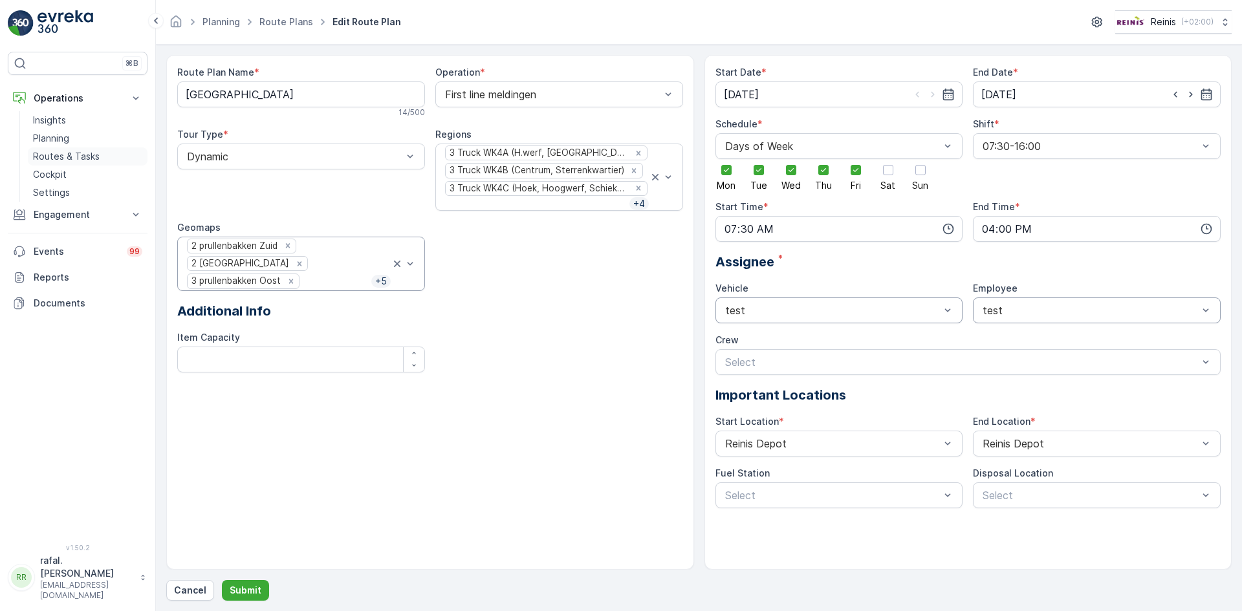
click at [90, 155] on p "Routes & Tasks" at bounding box center [66, 156] width 67 height 13
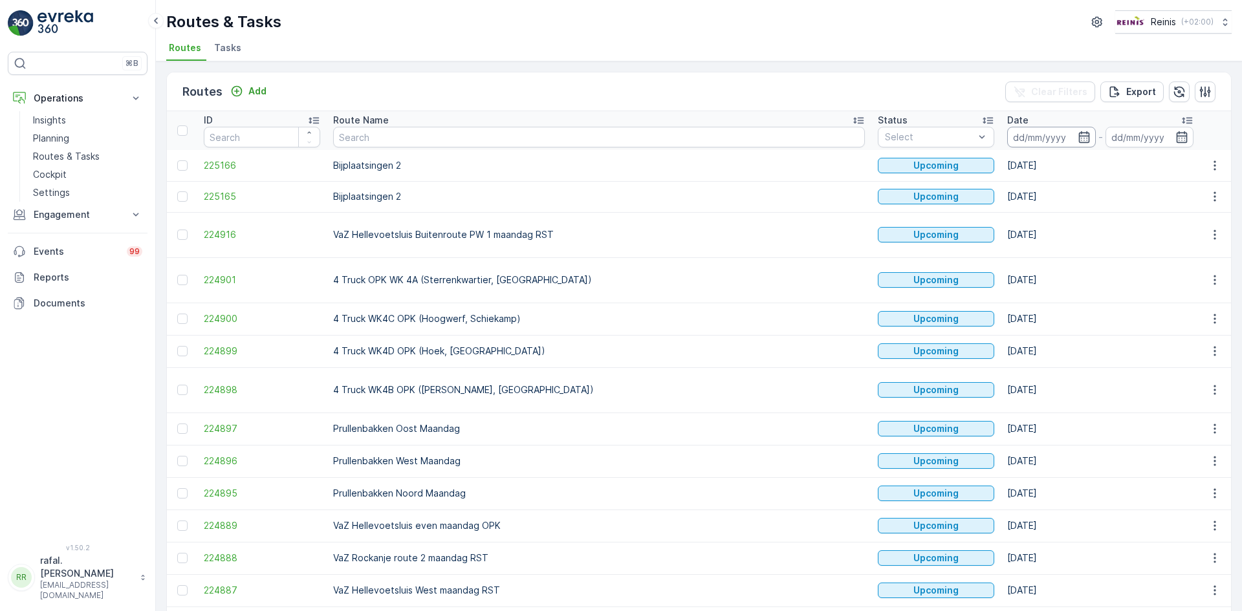
click at [1007, 131] on input at bounding box center [1051, 137] width 89 height 21
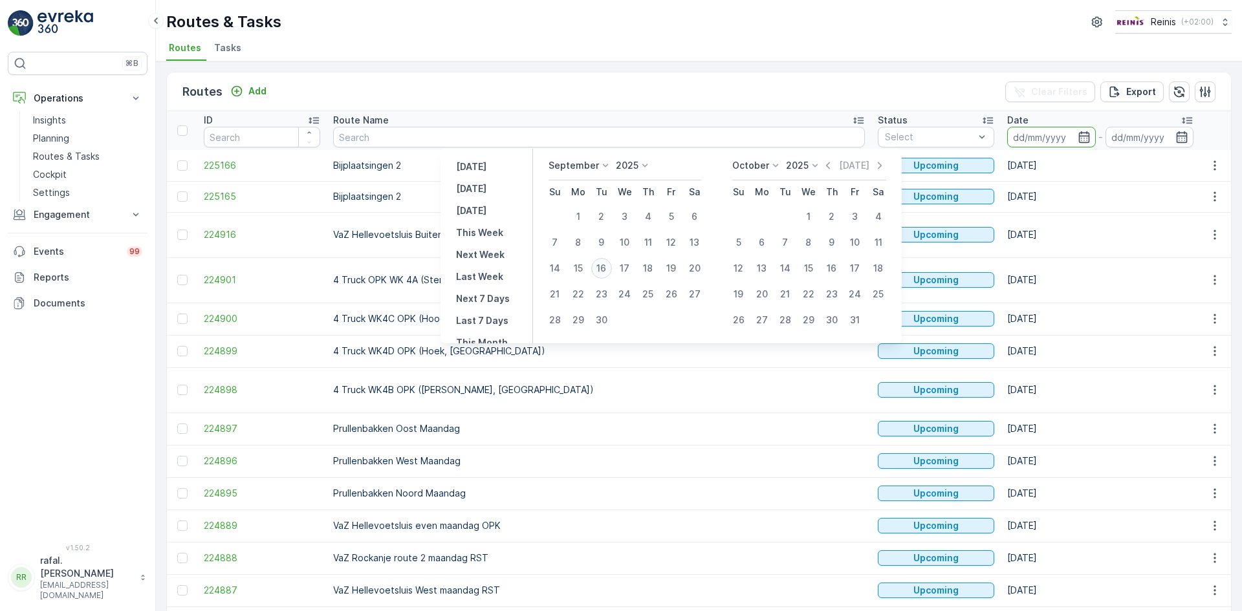
click at [602, 266] on div "16" at bounding box center [601, 268] width 21 height 21
type input "[DATE]"
click at [602, 266] on div "16" at bounding box center [601, 268] width 21 height 21
type input "[DATE]"
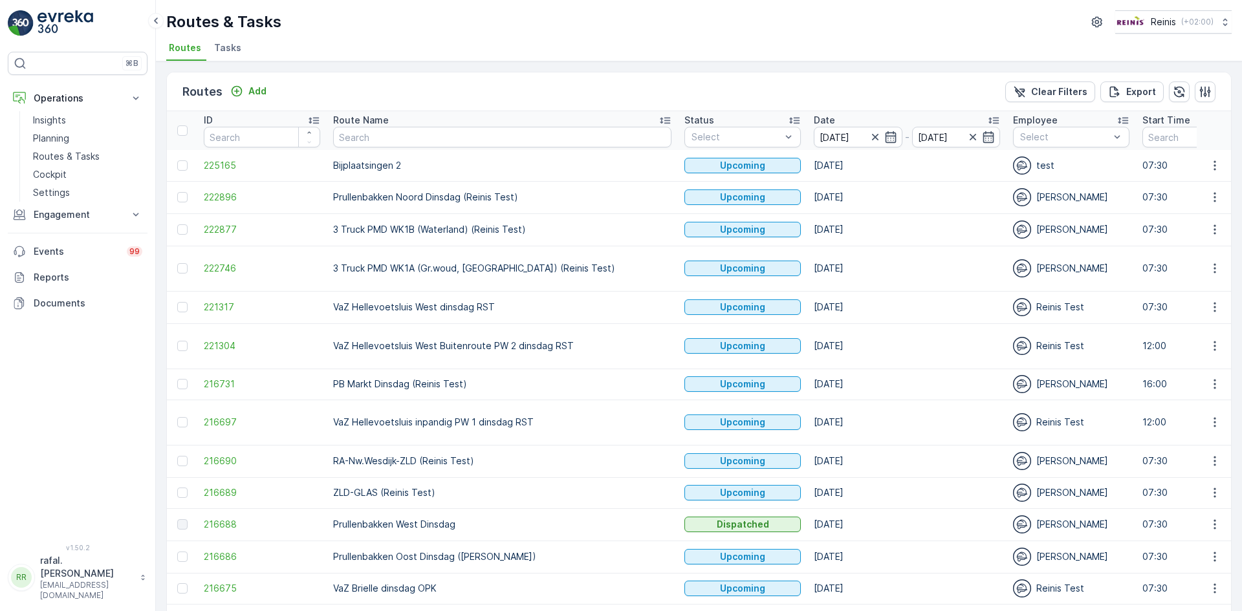
click at [660, 118] on icon at bounding box center [665, 121] width 10 height 6
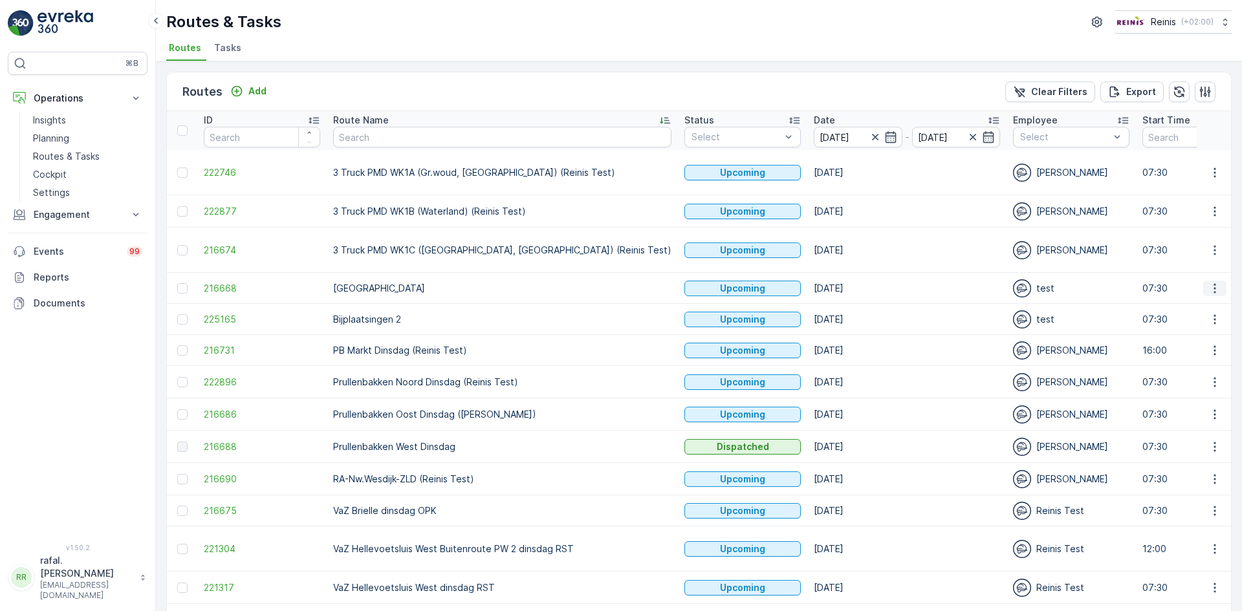
click at [1215, 290] on icon "button" at bounding box center [1214, 288] width 13 height 13
click at [1185, 385] on span "Change Assignee" at bounding box center [1185, 380] width 76 height 13
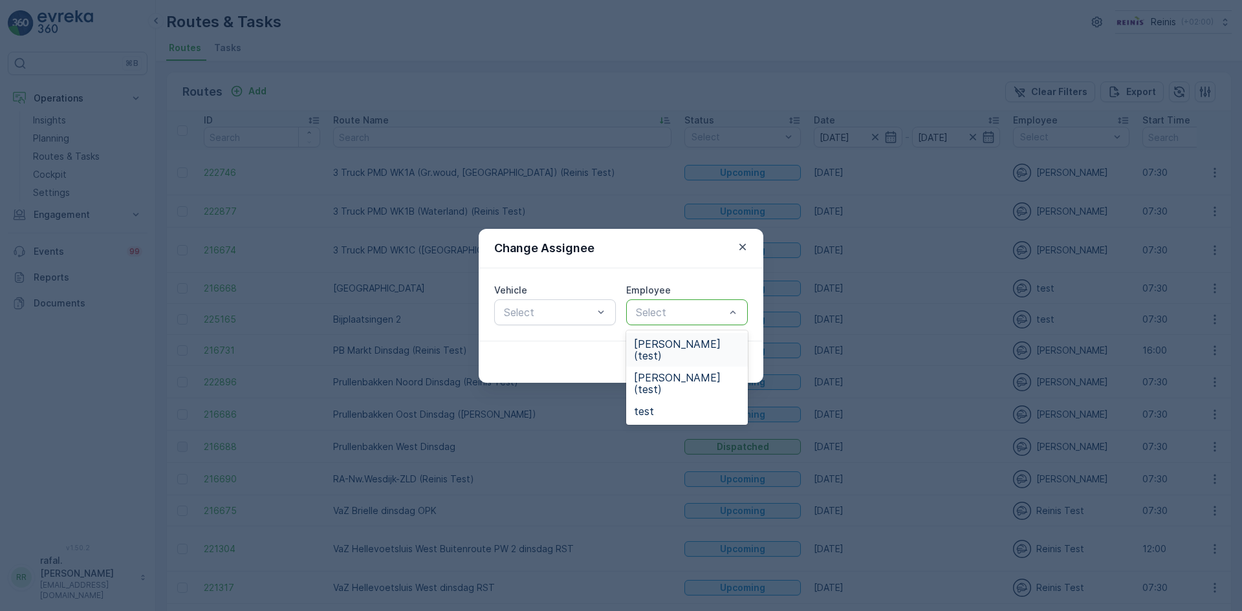
click at [70, 385] on div "Change Assignee Vehicle Select Employee 3 results available. Use Up and Down to…" at bounding box center [621, 305] width 1242 height 611
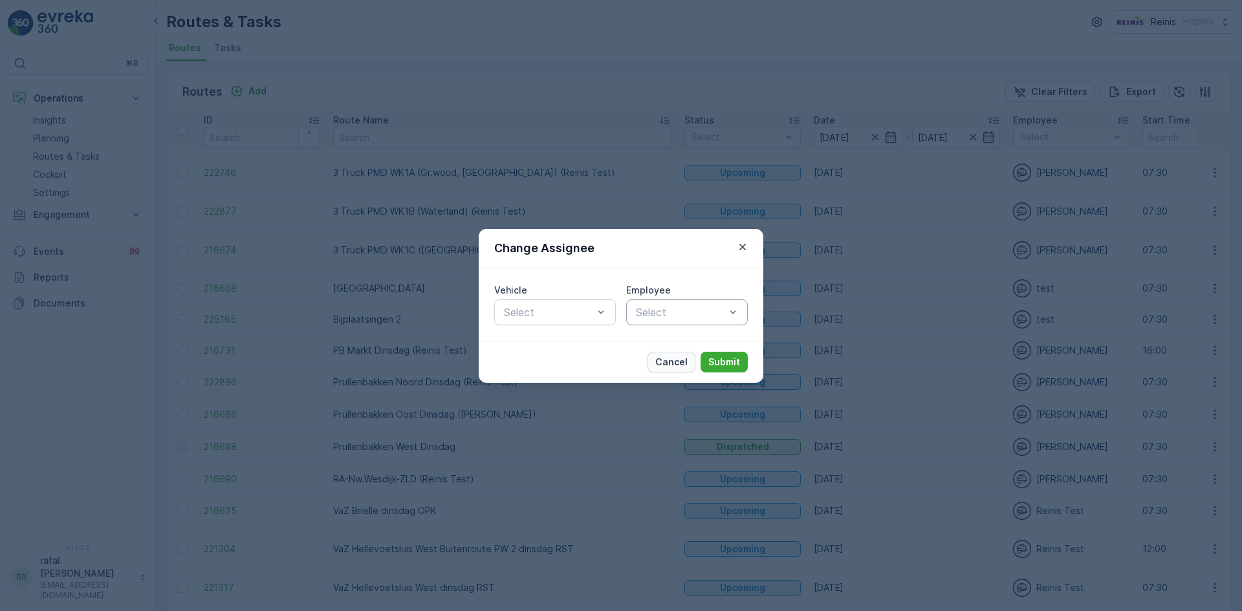
click at [655, 362] on button "Cancel" at bounding box center [672, 362] width 48 height 21
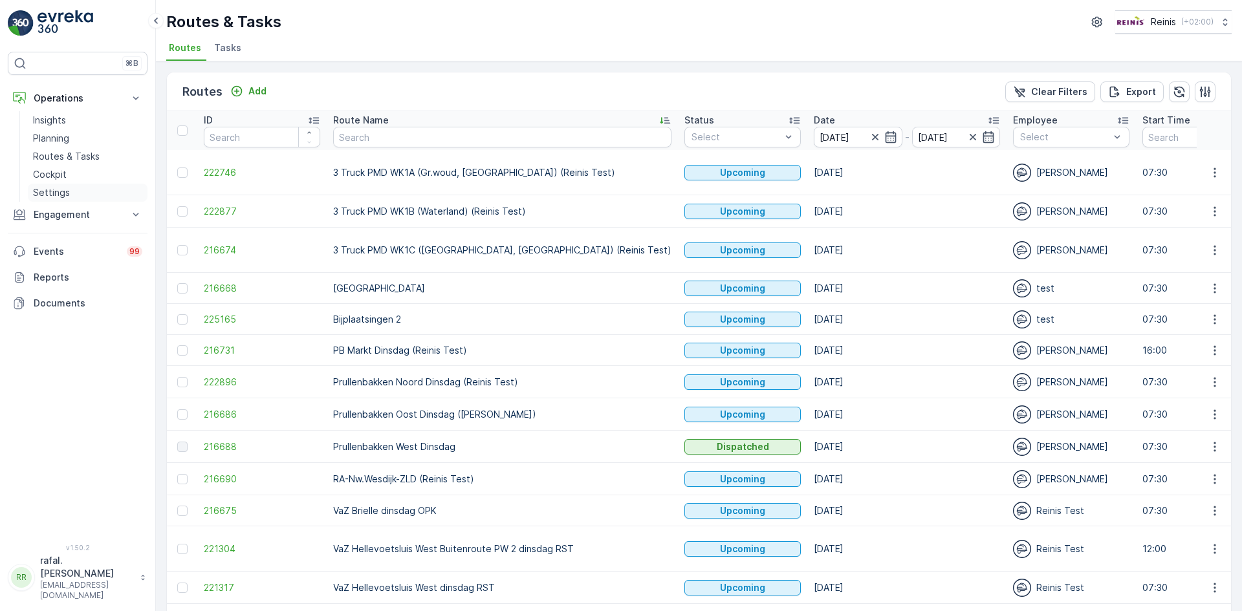
click at [39, 190] on p "Settings" at bounding box center [51, 192] width 37 height 13
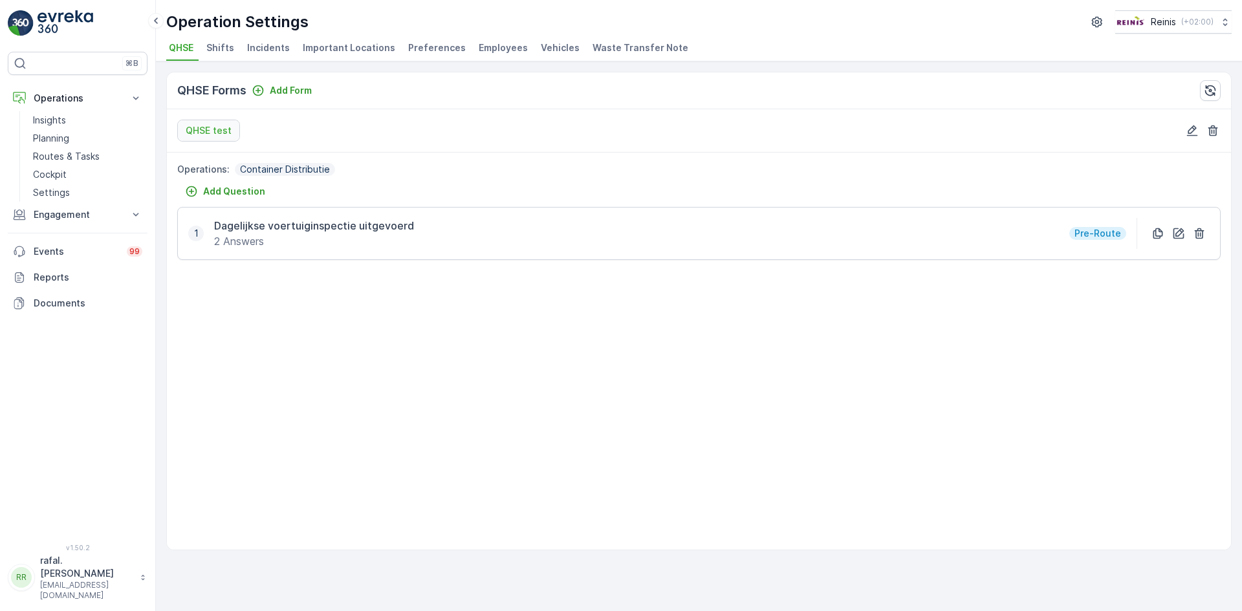
click at [494, 50] on span "Employees" at bounding box center [503, 47] width 49 height 13
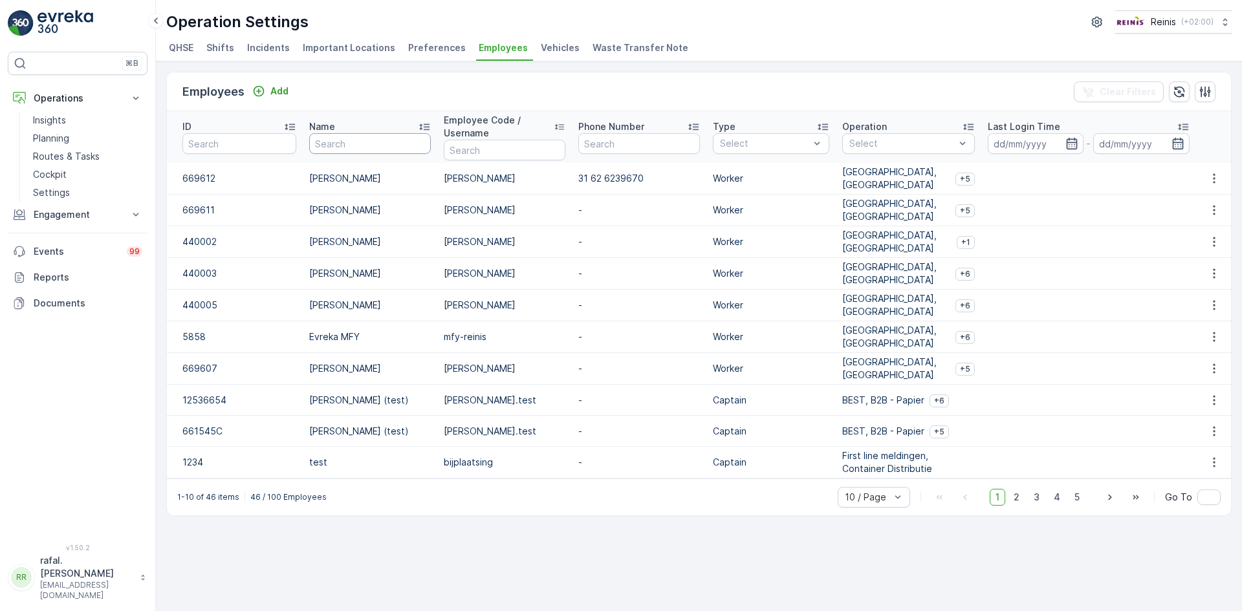
click at [350, 146] on input "text" at bounding box center [370, 143] width 122 height 21
type input "eus"
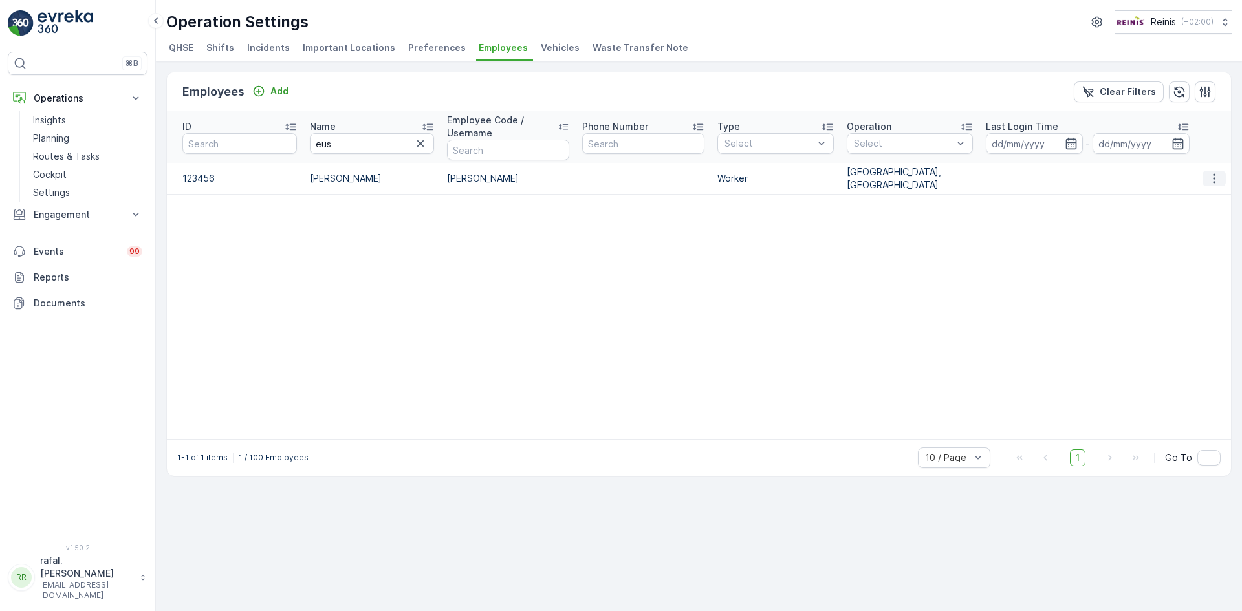
click at [1215, 172] on icon "button" at bounding box center [1214, 178] width 13 height 13
click at [1212, 194] on span "Edit" at bounding box center [1215, 197] width 17 height 13
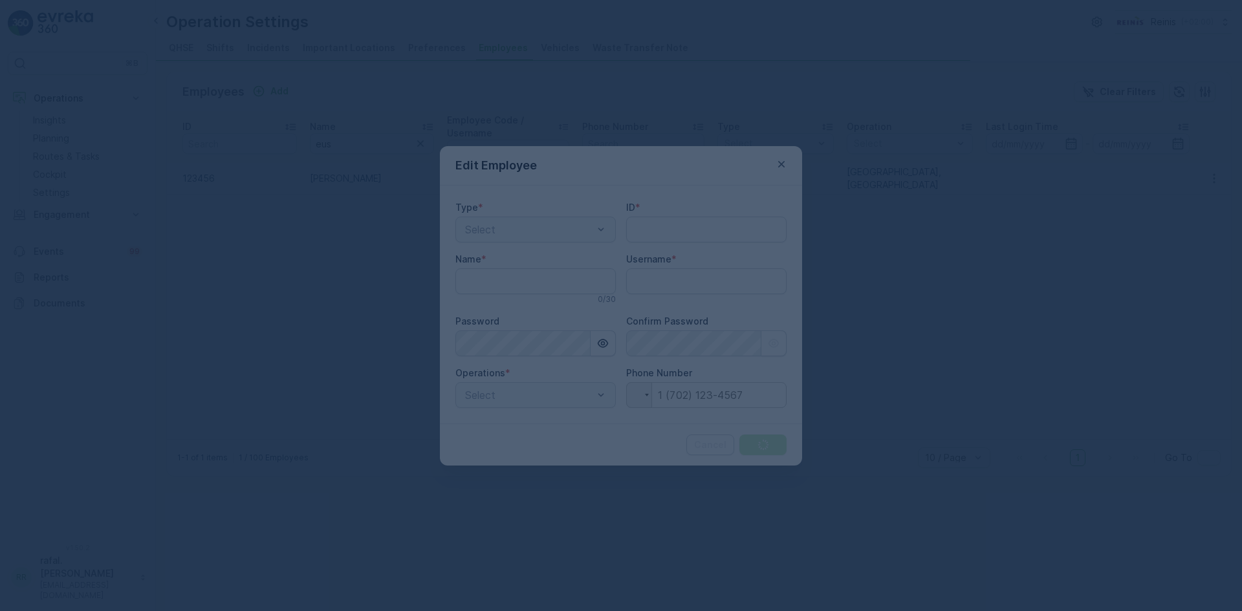
type input "123456"
type input "[PERSON_NAME]"
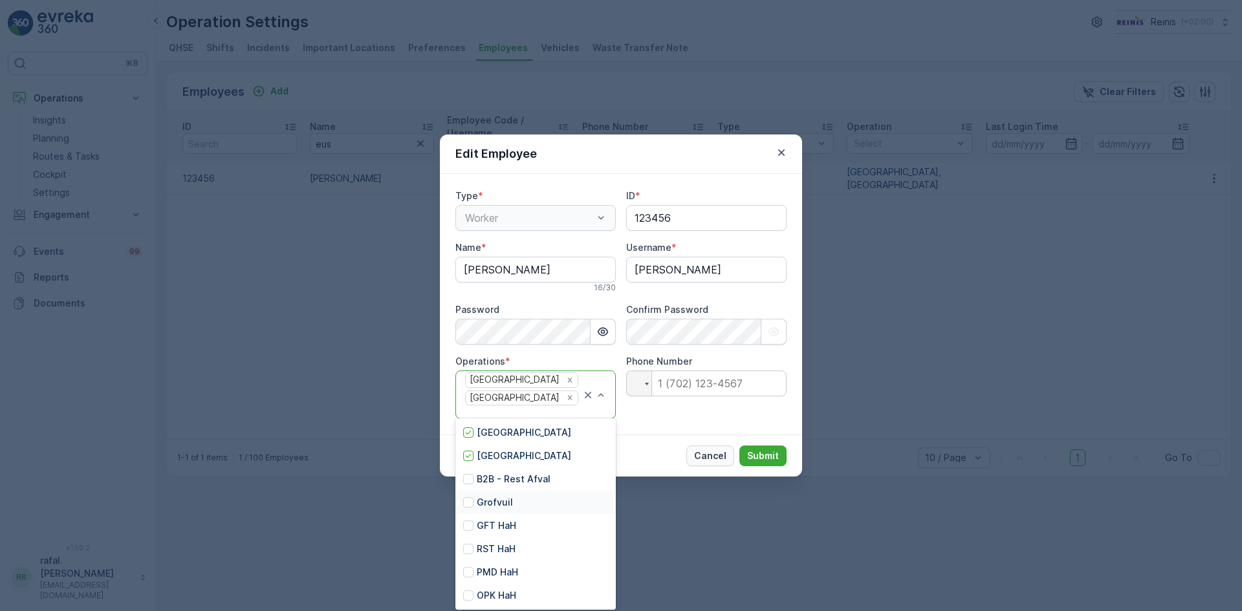
click at [717, 451] on p "Cancel" at bounding box center [710, 456] width 32 height 13
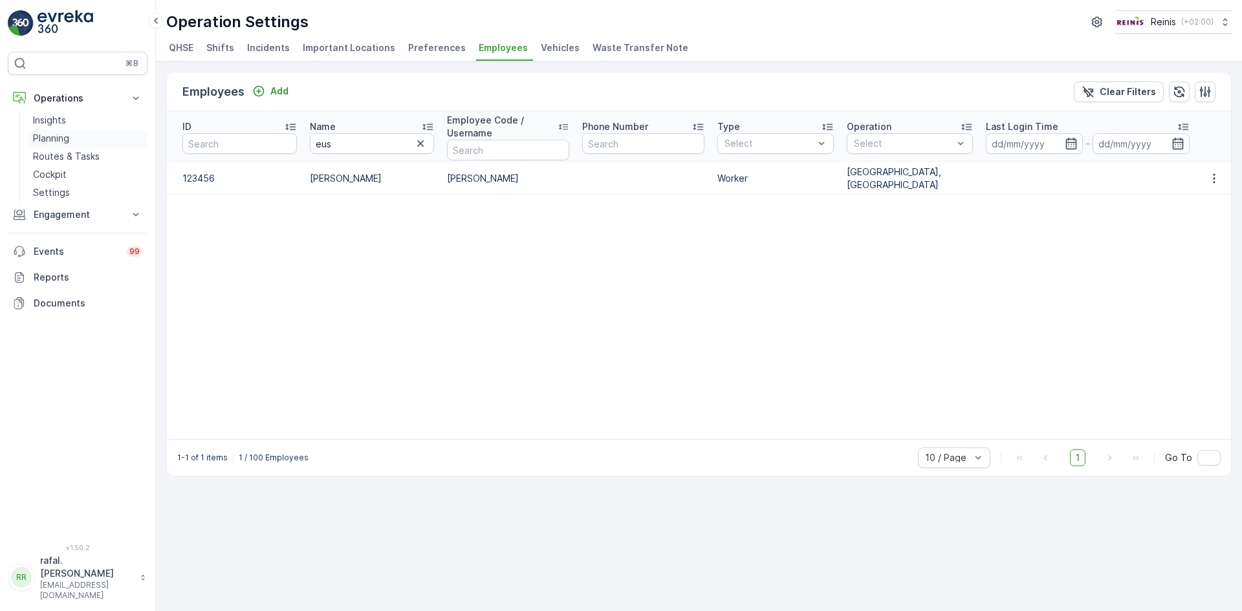
click at [57, 134] on p "Planning" at bounding box center [51, 138] width 36 height 13
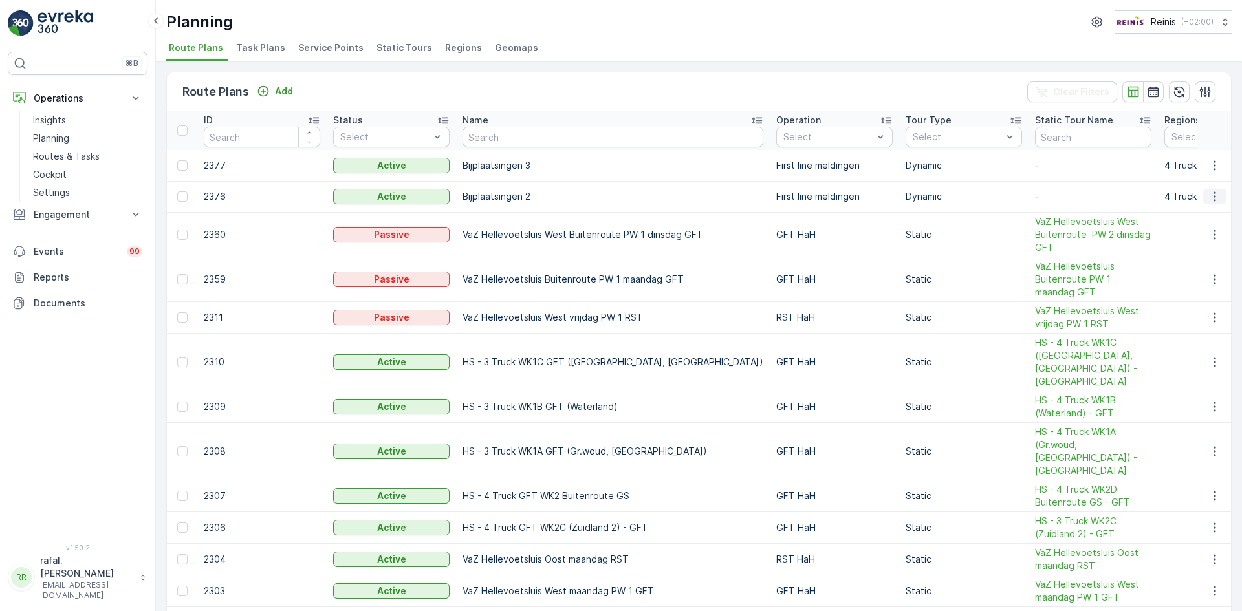
click at [1208, 193] on icon "button" at bounding box center [1214, 196] width 13 height 13
click at [1203, 212] on span "Edit Route Plan" at bounding box center [1203, 216] width 67 height 13
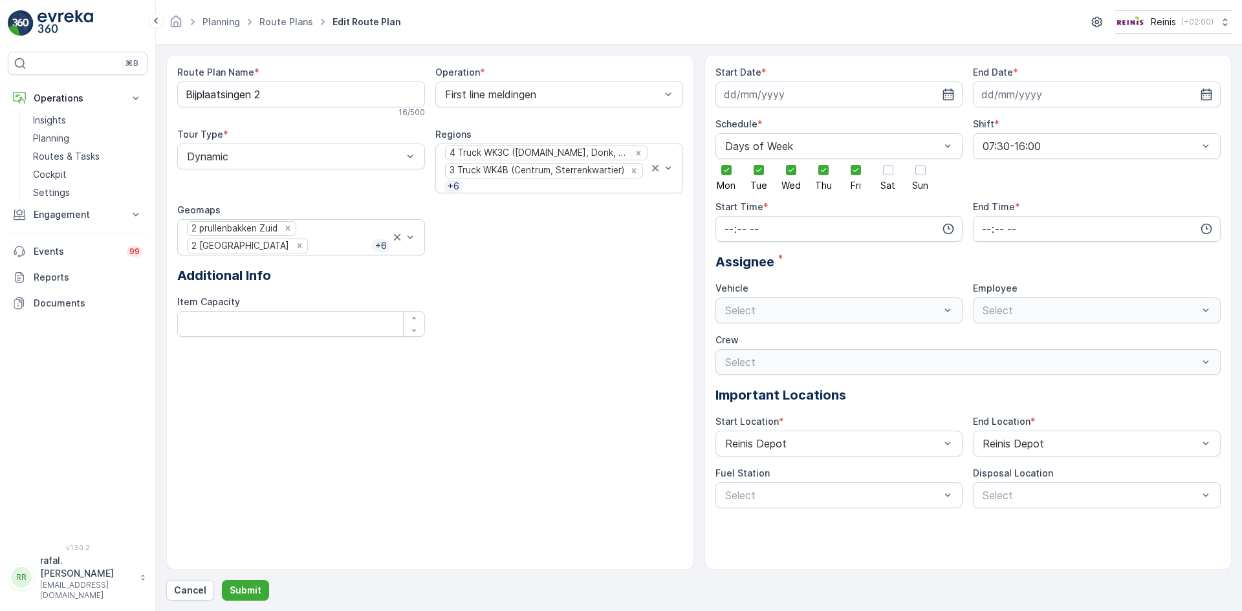
type input "[DATE]"
type input "07:30"
type input "16:00"
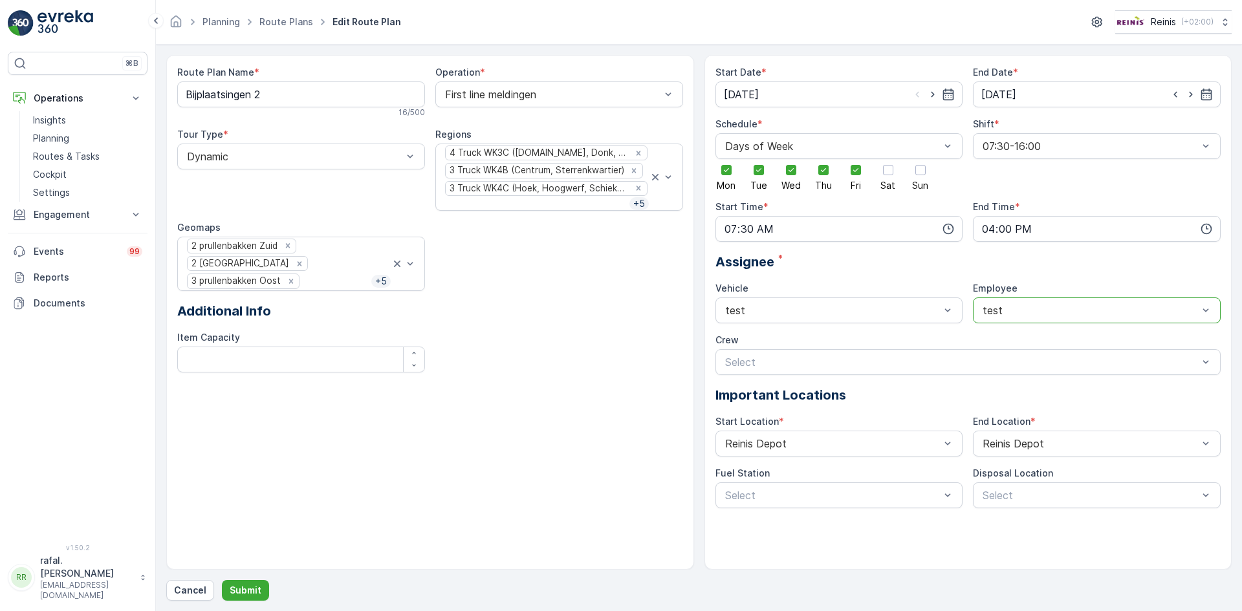
click at [1171, 306] on div at bounding box center [1090, 311] width 218 height 12
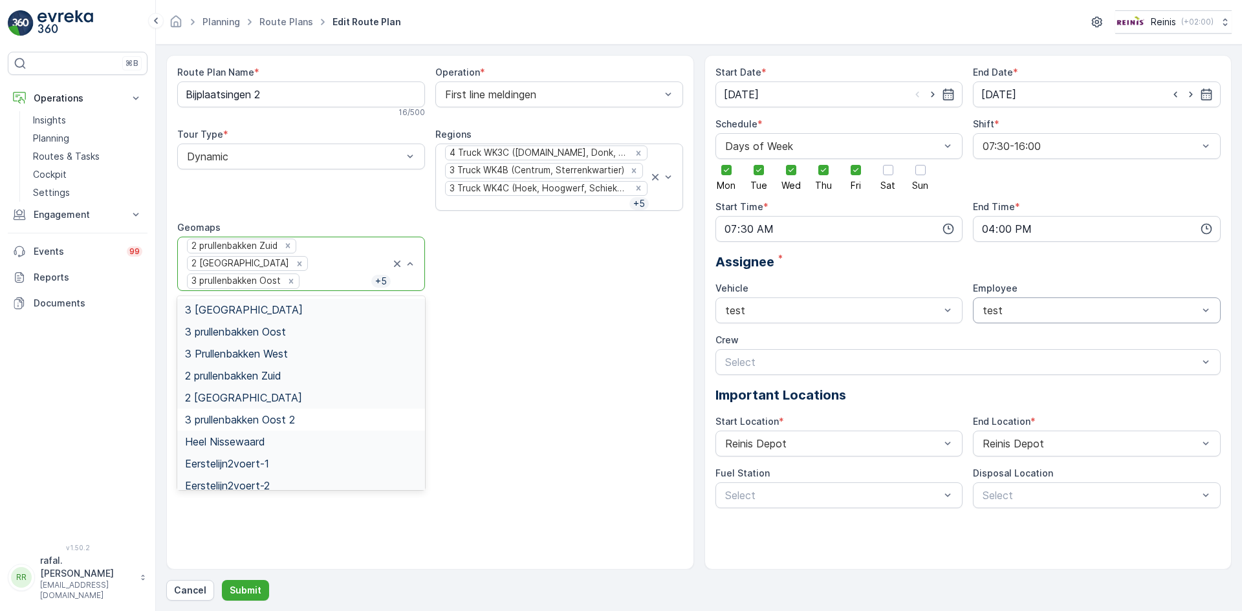
click at [550, 284] on div "Route Plan Name * Bijplaatsingen 2 16 / 500 Operation * First line meldingen To…" at bounding box center [430, 224] width 506 height 317
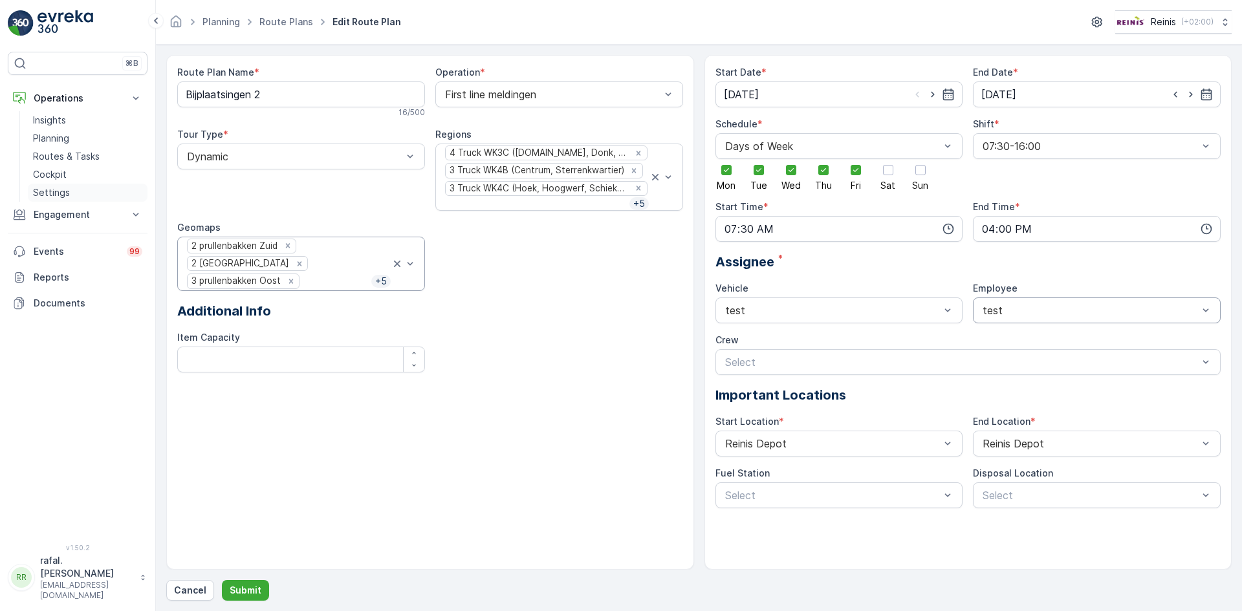
click at [75, 190] on link "Settings" at bounding box center [88, 193] width 120 height 18
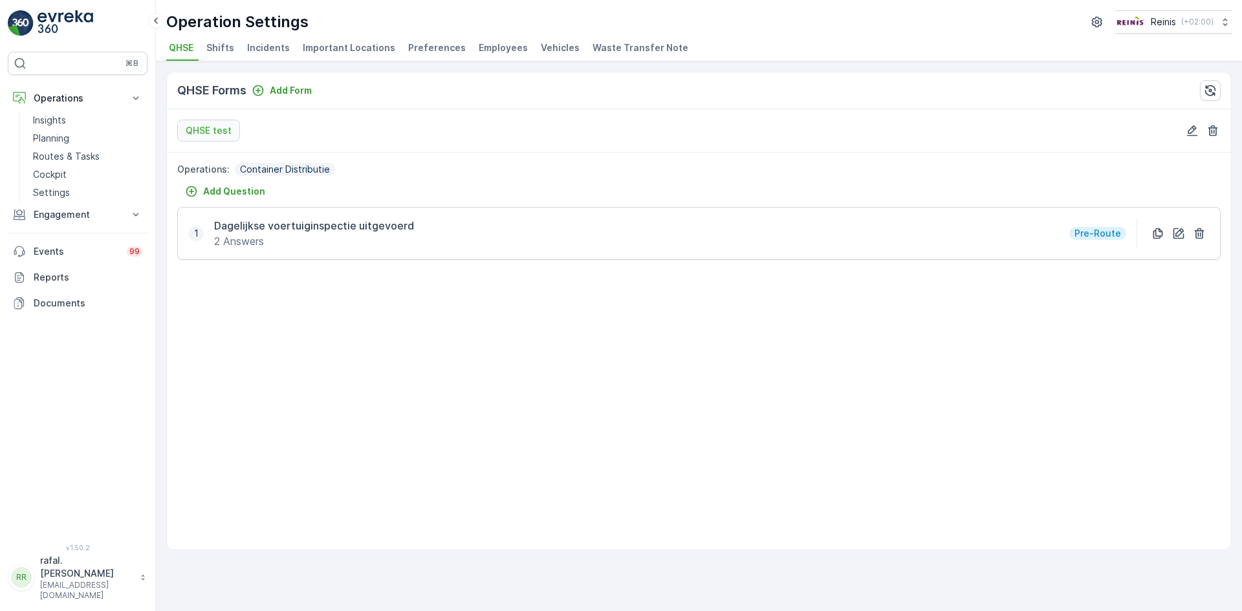
click at [492, 50] on span "Employees" at bounding box center [503, 47] width 49 height 13
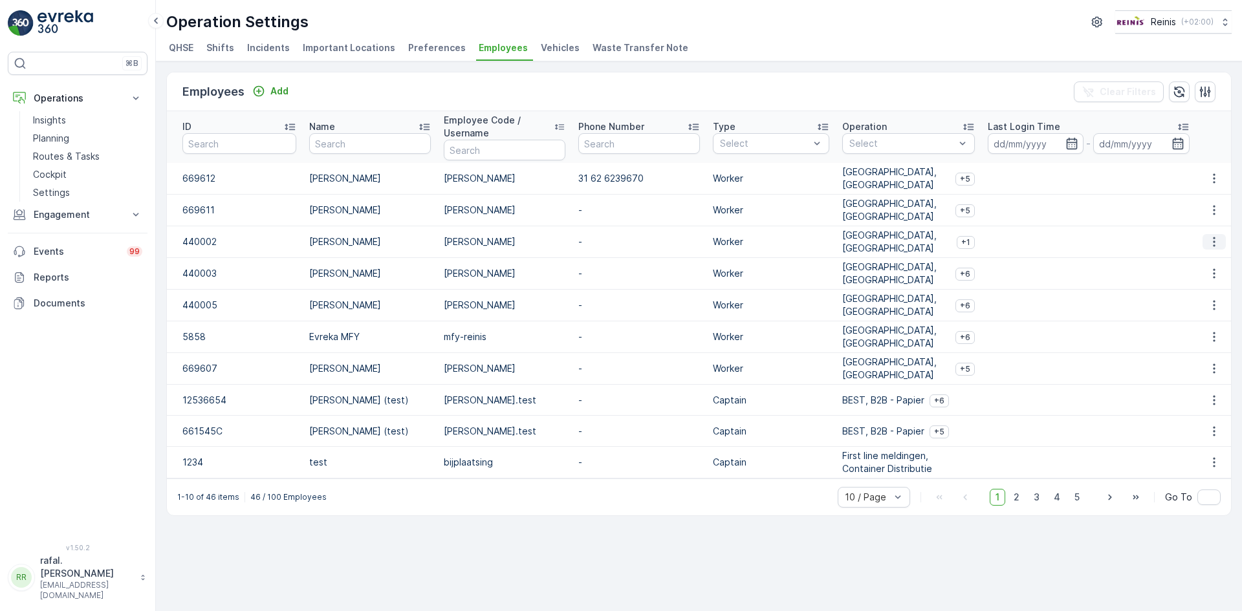
click at [1216, 244] on icon "button" at bounding box center [1214, 241] width 13 height 13
click at [1227, 260] on div "Edit" at bounding box center [1221, 261] width 40 height 18
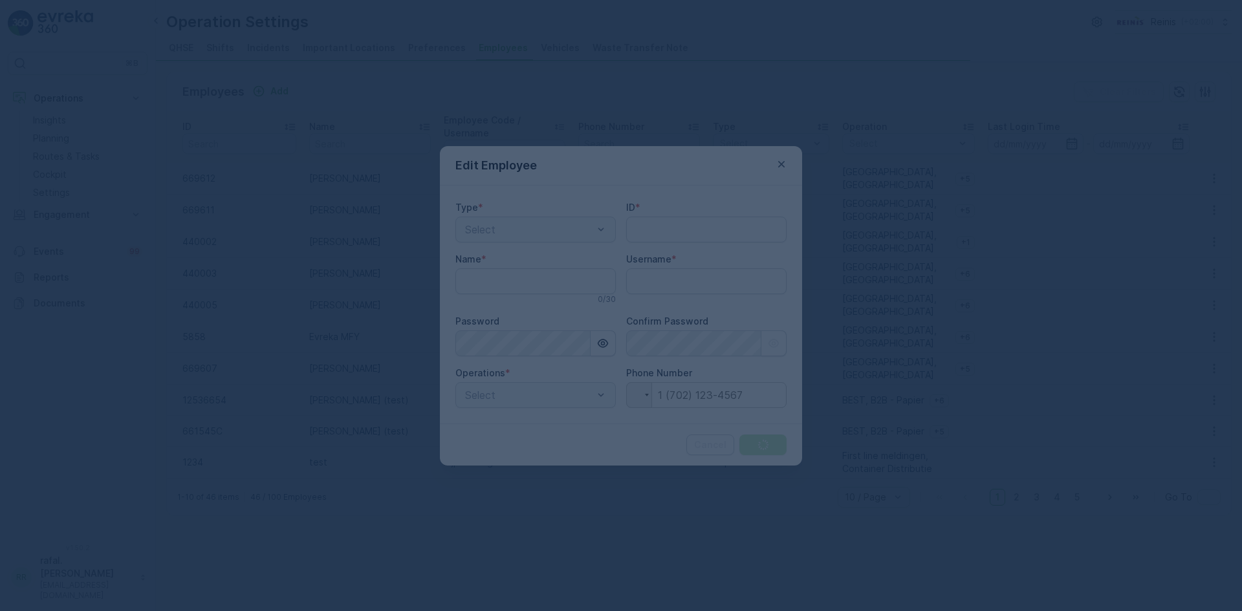
type input "440002"
type input "[PERSON_NAME]"
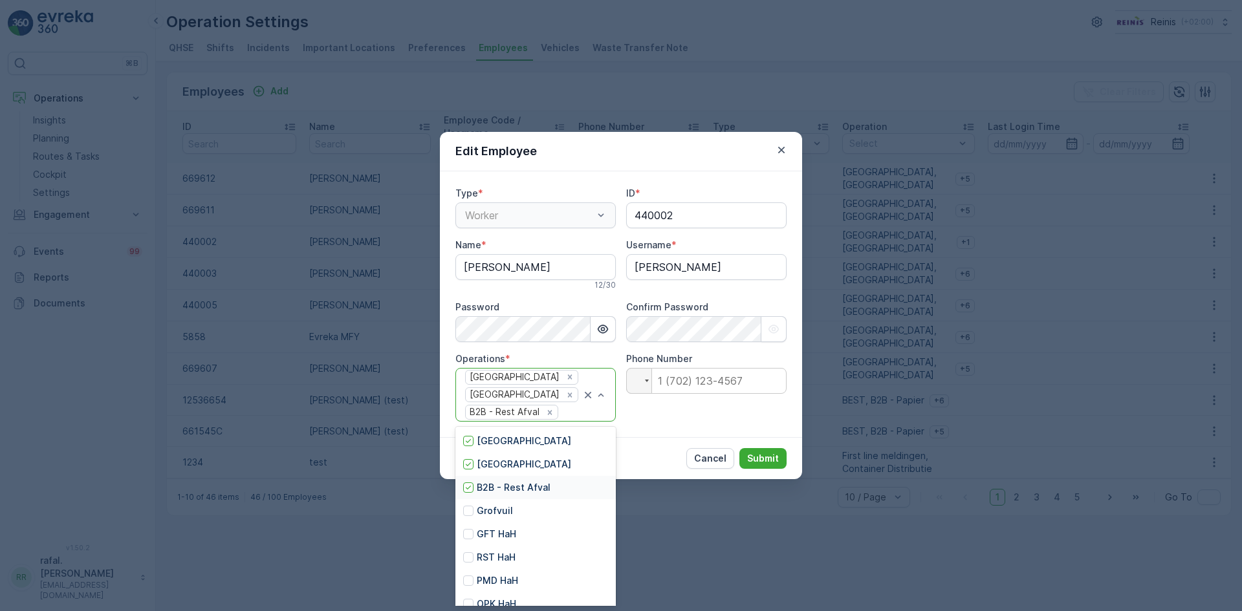
scroll to position [12, 0]
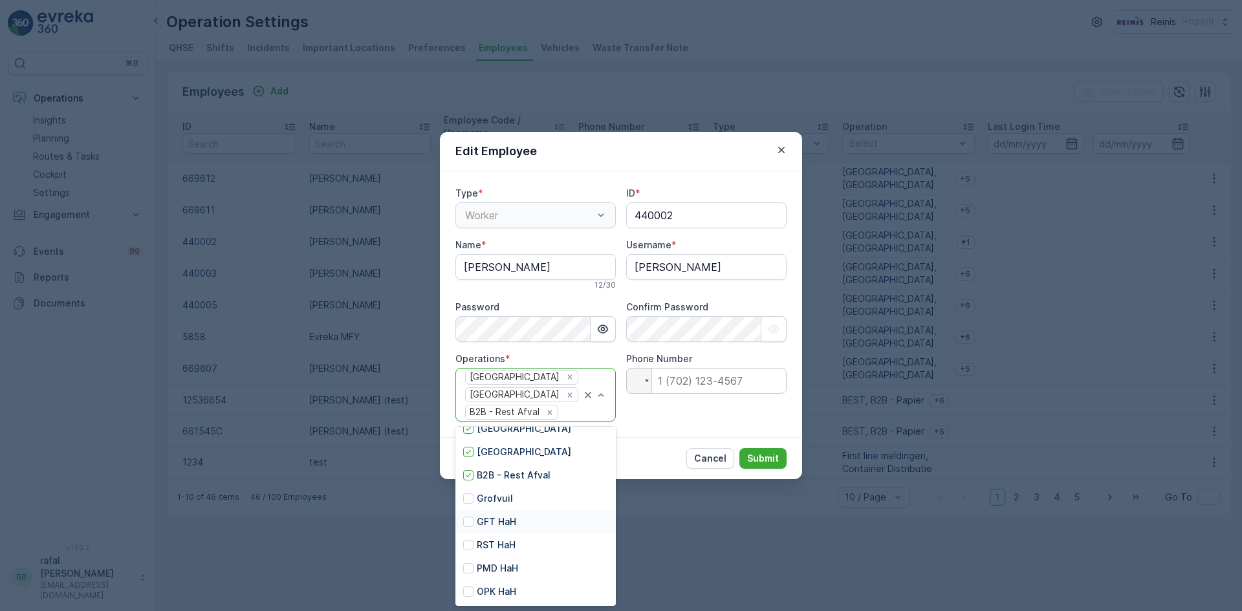
drag, startPoint x: 467, startPoint y: 521, endPoint x: 470, endPoint y: 540, distance: 19.0
click at [468, 522] on div at bounding box center [468, 522] width 10 height 10
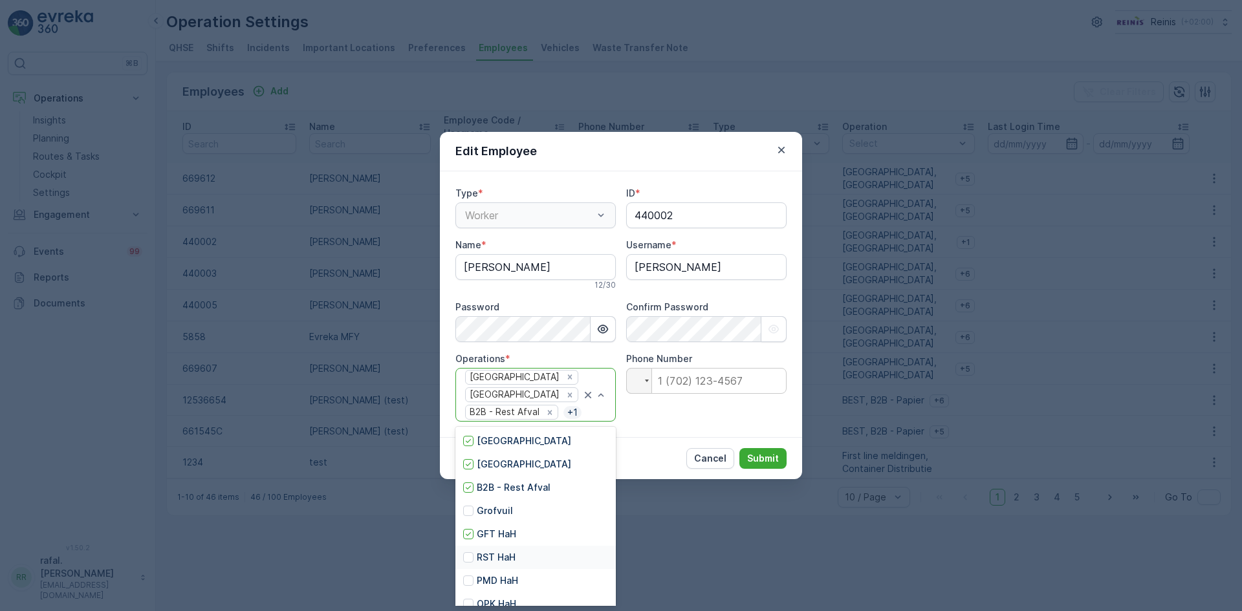
drag, startPoint x: 468, startPoint y: 558, endPoint x: 515, endPoint y: 525, distance: 58.0
click at [470, 556] on div at bounding box center [468, 557] width 10 height 10
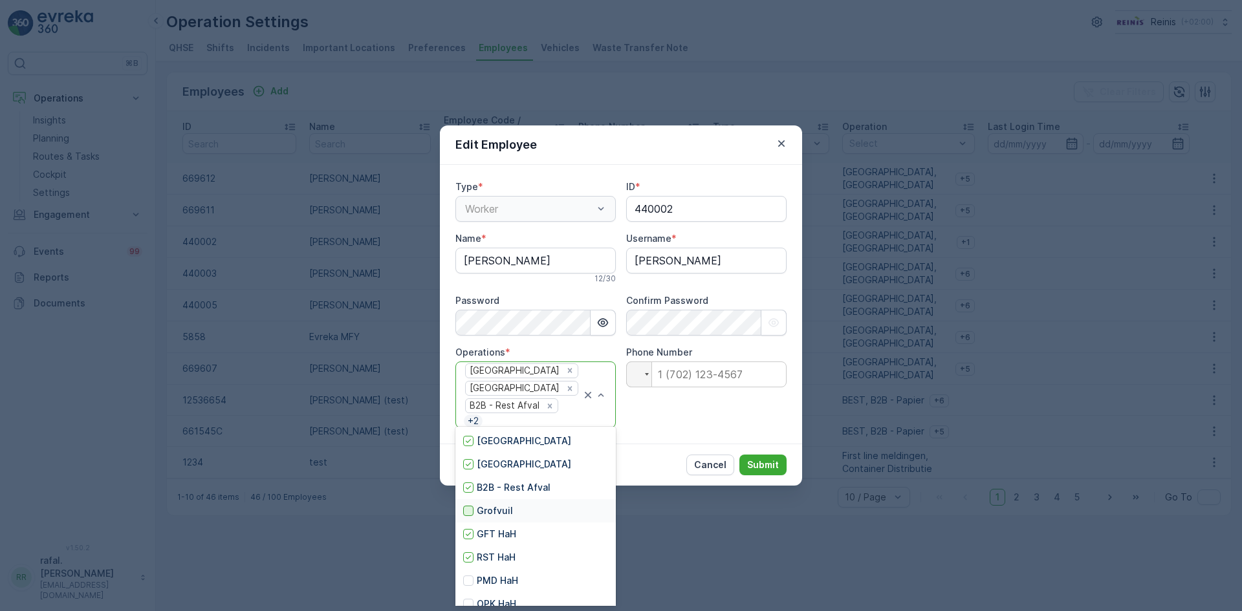
click at [467, 512] on div at bounding box center [468, 511] width 10 height 10
drag, startPoint x: 469, startPoint y: 580, endPoint x: 512, endPoint y: 549, distance: 53.3
click at [470, 580] on div at bounding box center [468, 581] width 10 height 10
click at [469, 600] on div at bounding box center [468, 604] width 10 height 10
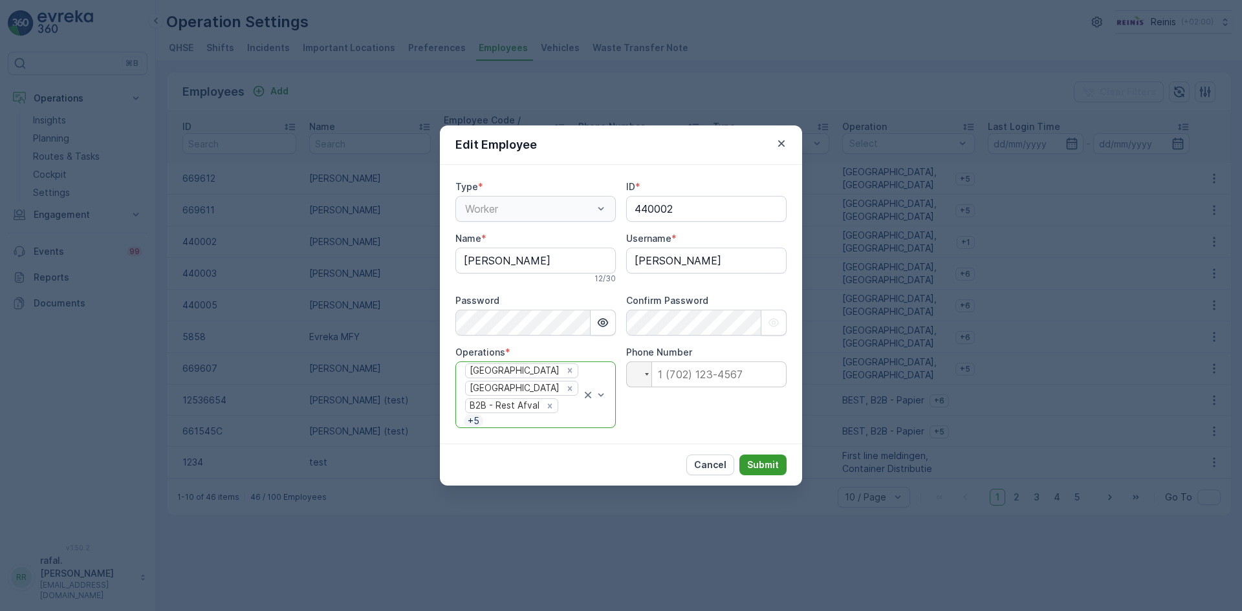
click at [764, 461] on p "Submit" at bounding box center [763, 465] width 32 height 13
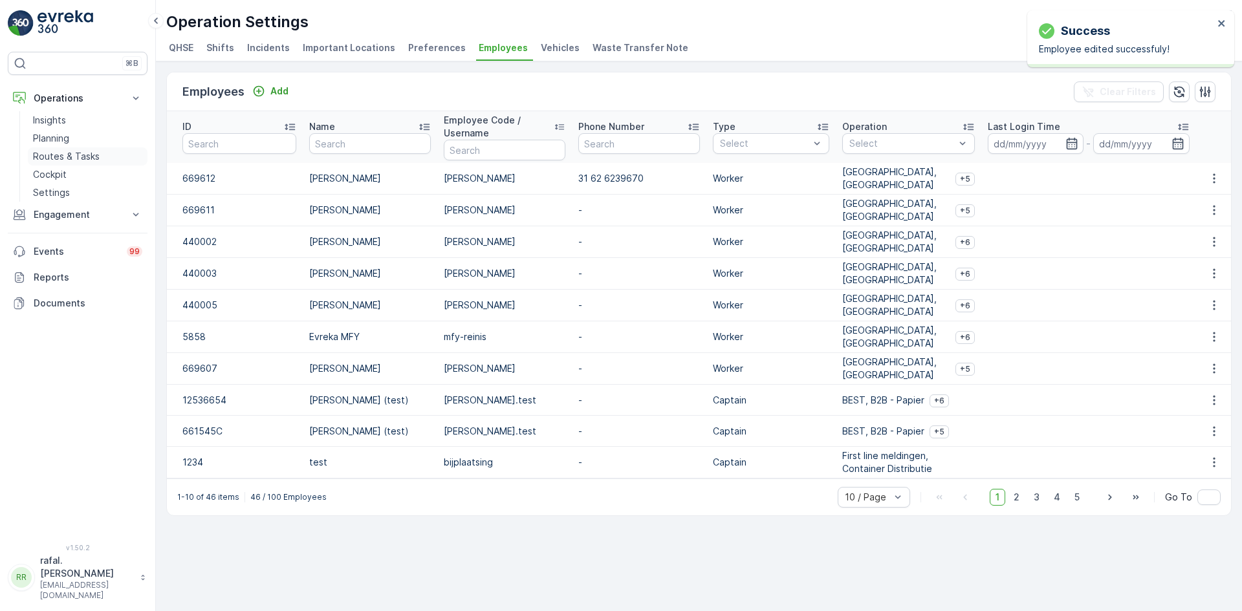
click at [59, 154] on p "Routes & Tasks" at bounding box center [66, 156] width 67 height 13
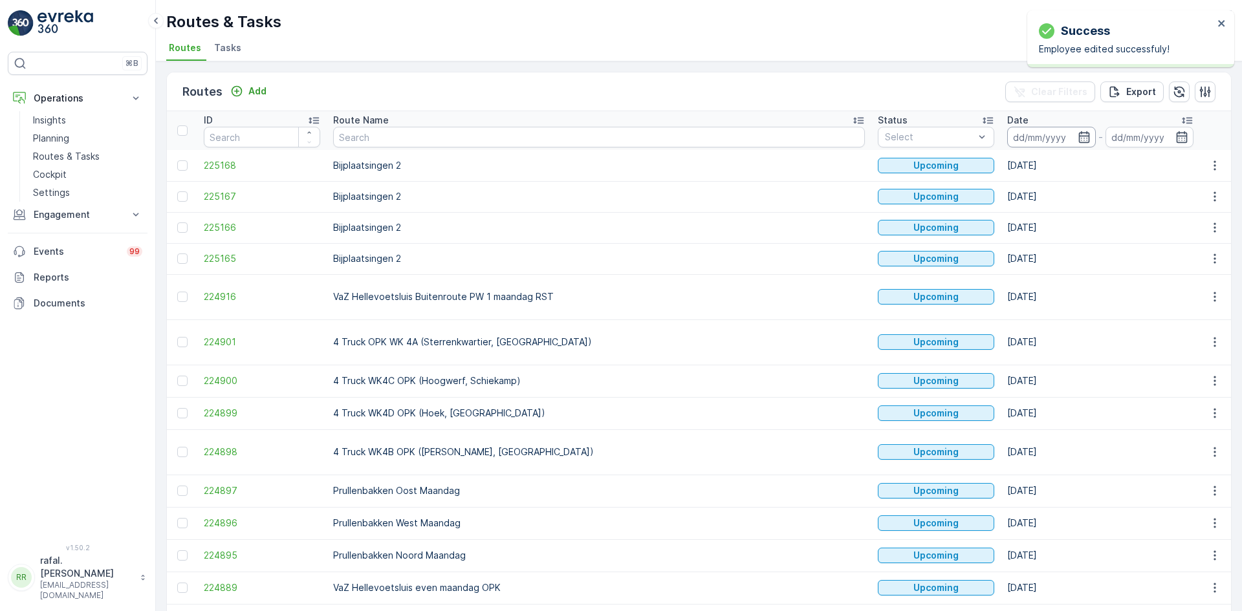
click at [1007, 137] on input at bounding box center [1051, 137] width 89 height 21
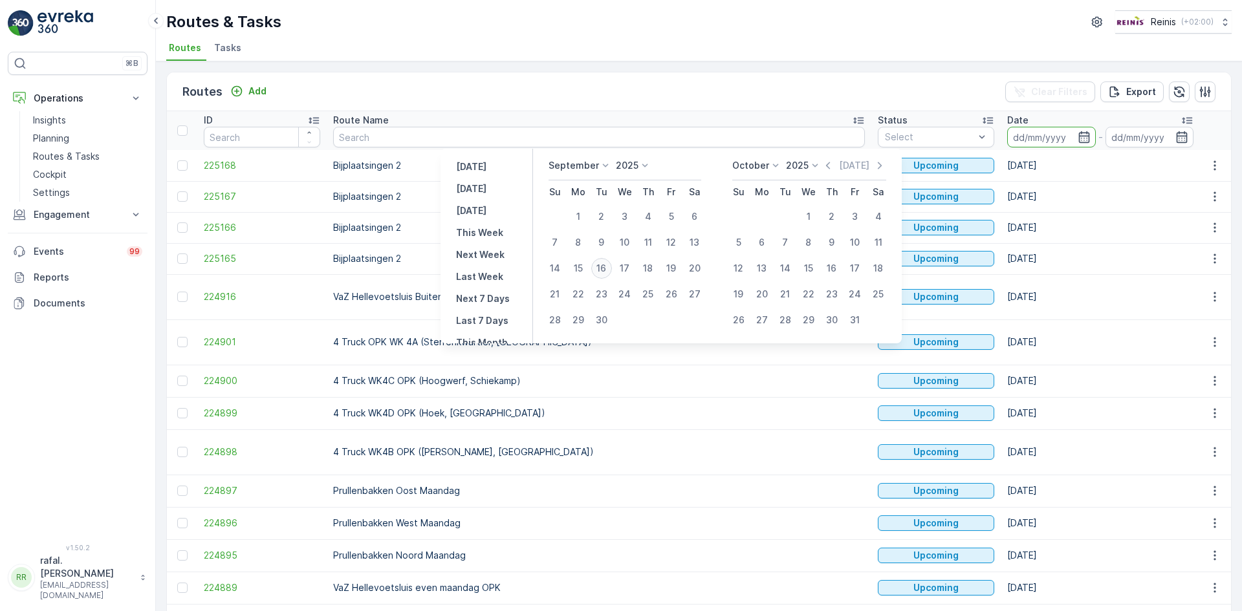
click at [598, 262] on div "16" at bounding box center [601, 268] width 21 height 21
type input "[DATE]"
click at [598, 262] on div "16" at bounding box center [601, 268] width 21 height 21
type input "[DATE]"
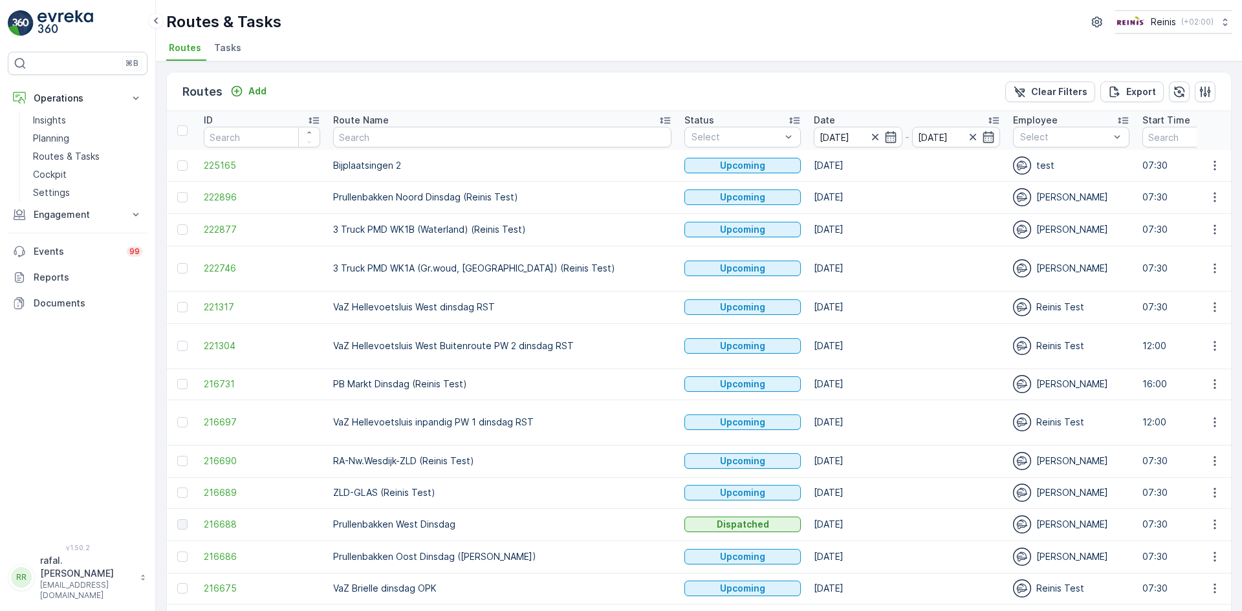
click at [660, 118] on icon at bounding box center [665, 121] width 10 height 6
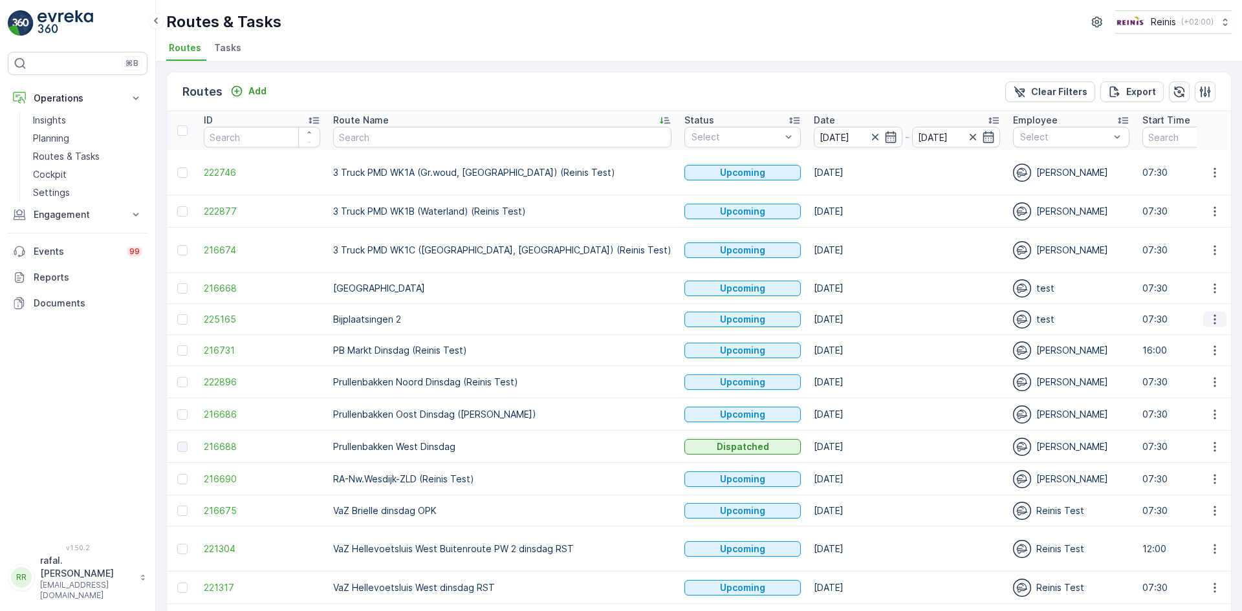
click at [1209, 316] on icon "button" at bounding box center [1214, 319] width 13 height 13
click at [1198, 410] on span "Change Assignee" at bounding box center [1185, 411] width 76 height 13
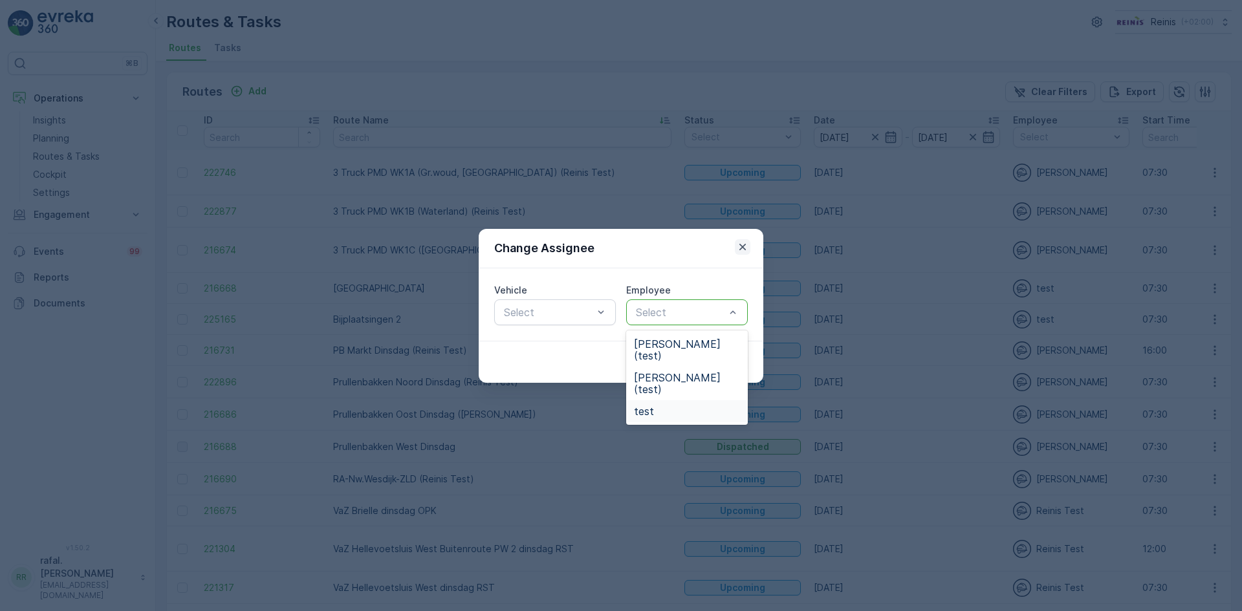
click at [742, 245] on icon "button" at bounding box center [742, 247] width 13 height 13
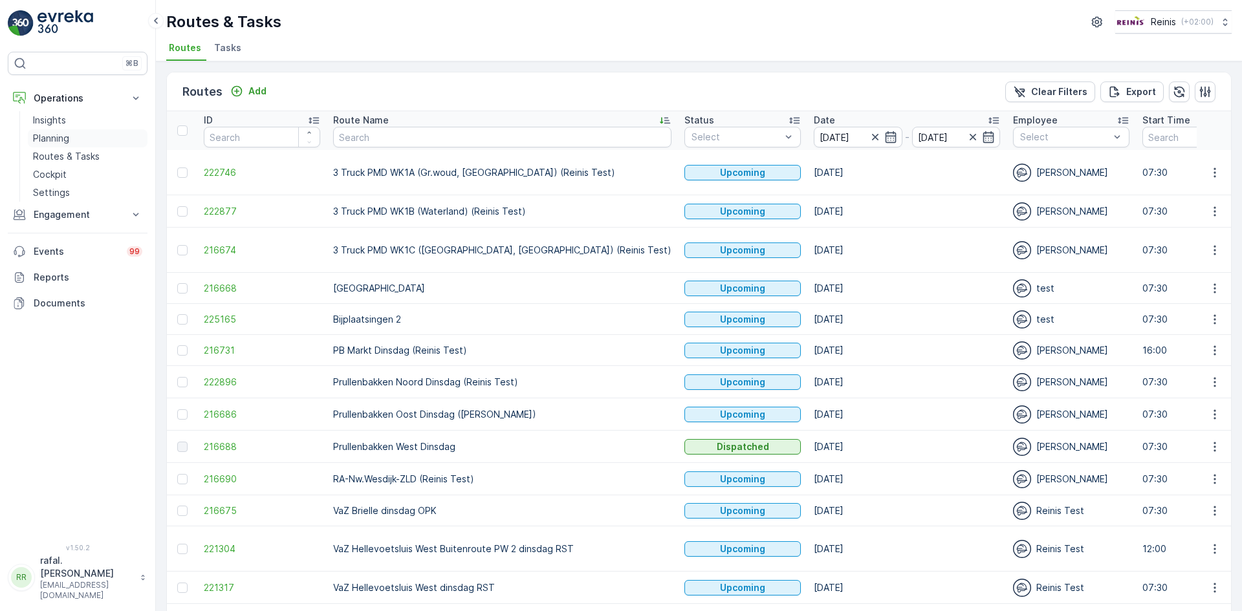
click at [65, 141] on p "Planning" at bounding box center [51, 138] width 36 height 13
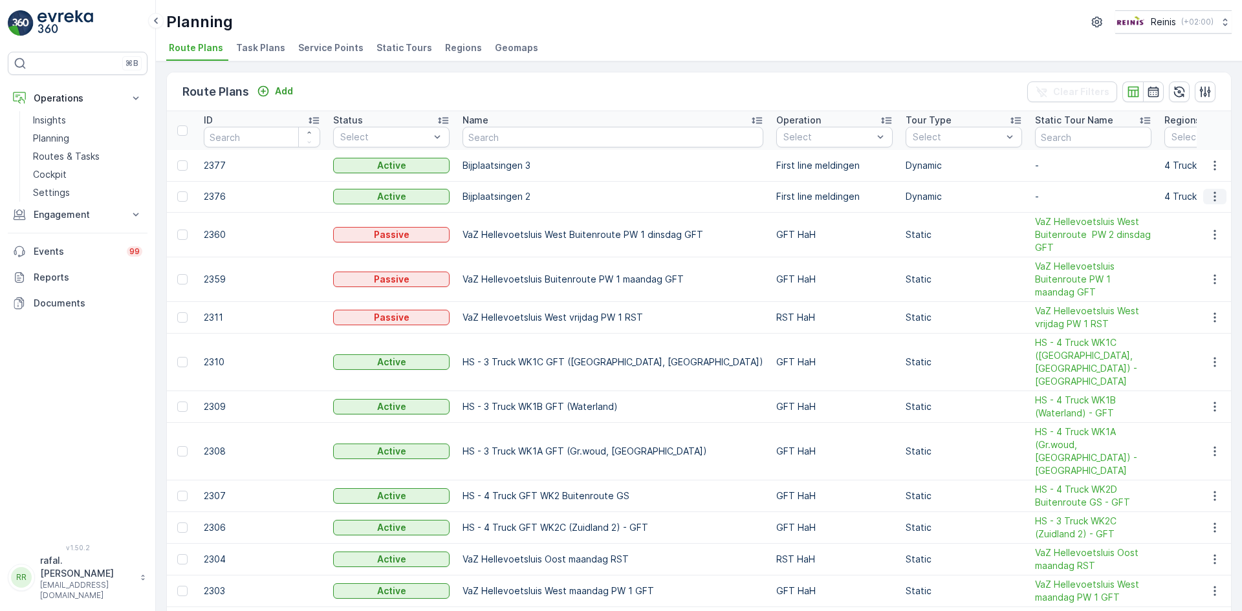
click at [1213, 192] on icon "button" at bounding box center [1214, 196] width 13 height 13
click at [1209, 210] on span "Edit Route Plan" at bounding box center [1203, 216] width 67 height 13
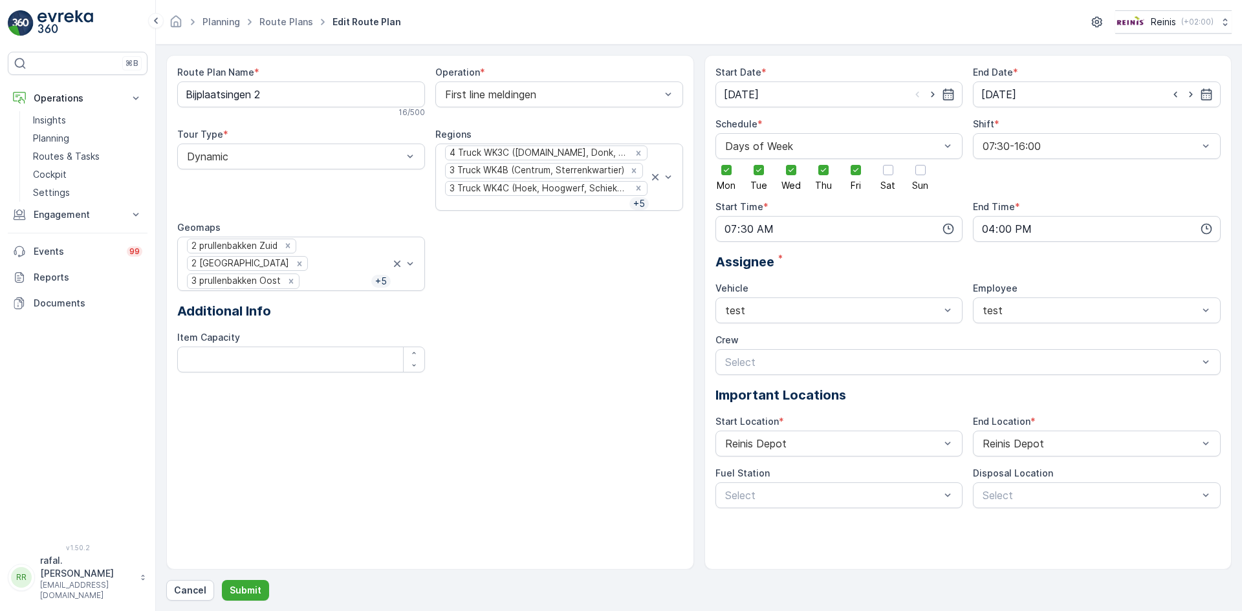
click at [1227, 307] on div "Start Date * [DATE] End Date * [DATE] Schedule * Days of Week Mon Tue Wed Thu F…" at bounding box center [969, 312] width 528 height 515
click at [1218, 309] on div "test" at bounding box center [1097, 311] width 248 height 26
click at [941, 395] on p "Important Locations" at bounding box center [969, 395] width 506 height 19
drag, startPoint x: 965, startPoint y: 314, endPoint x: 870, endPoint y: 309, distance: 95.2
click at [930, 393] on p "Important Locations" at bounding box center [969, 395] width 506 height 19
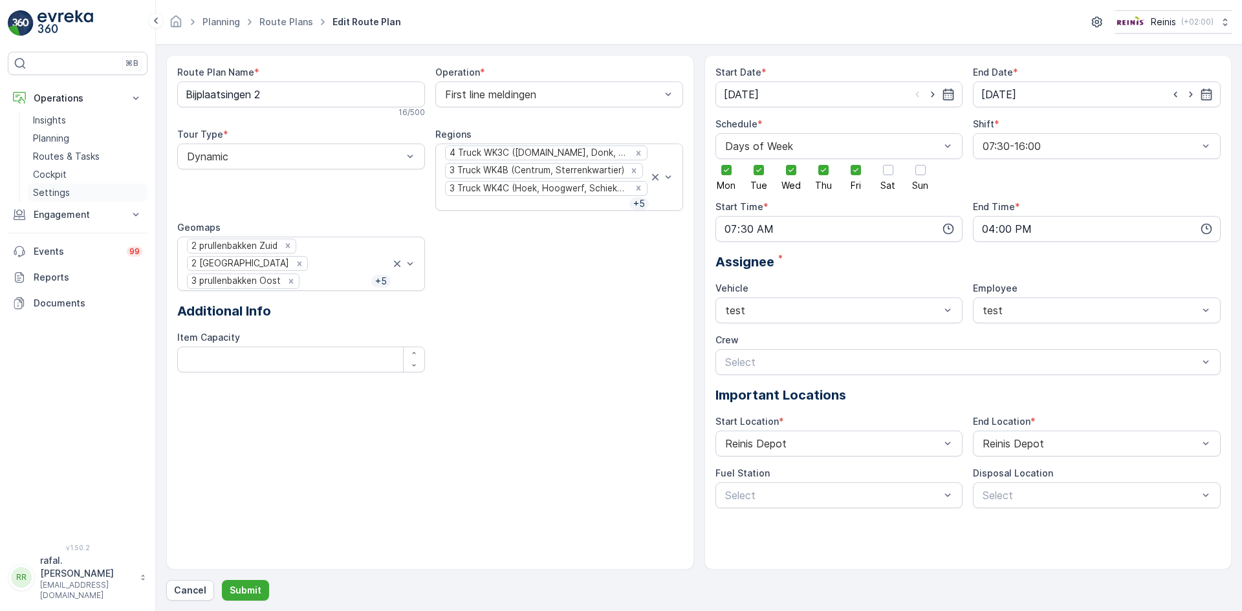
click at [42, 190] on p "Settings" at bounding box center [51, 192] width 37 height 13
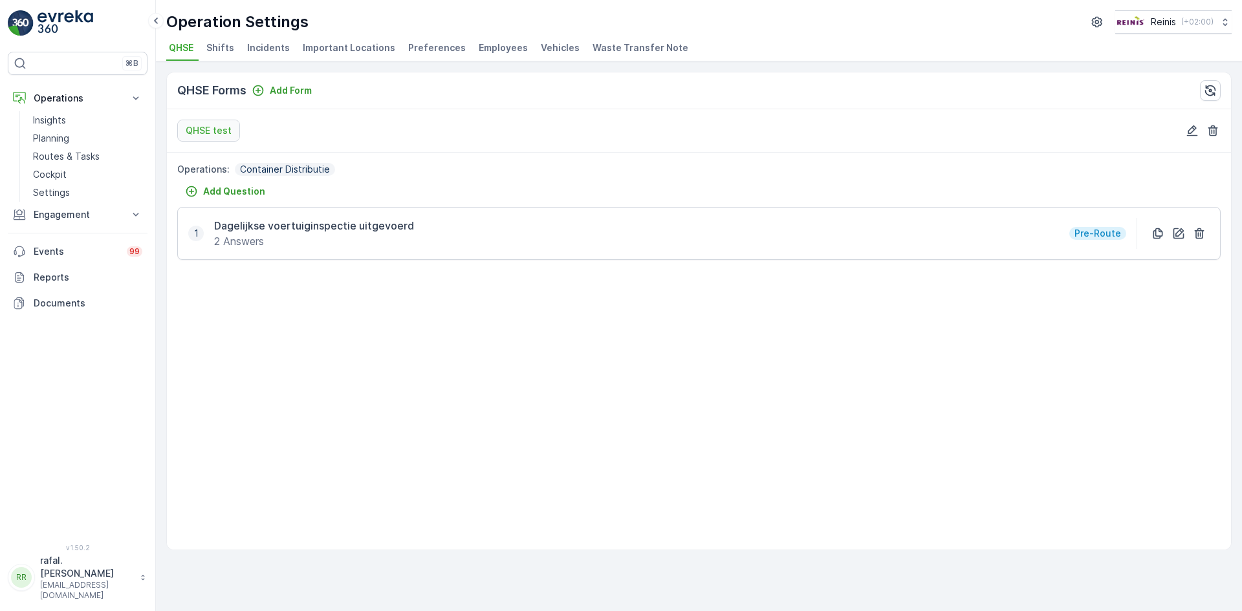
click at [481, 45] on span "Employees" at bounding box center [503, 47] width 49 height 13
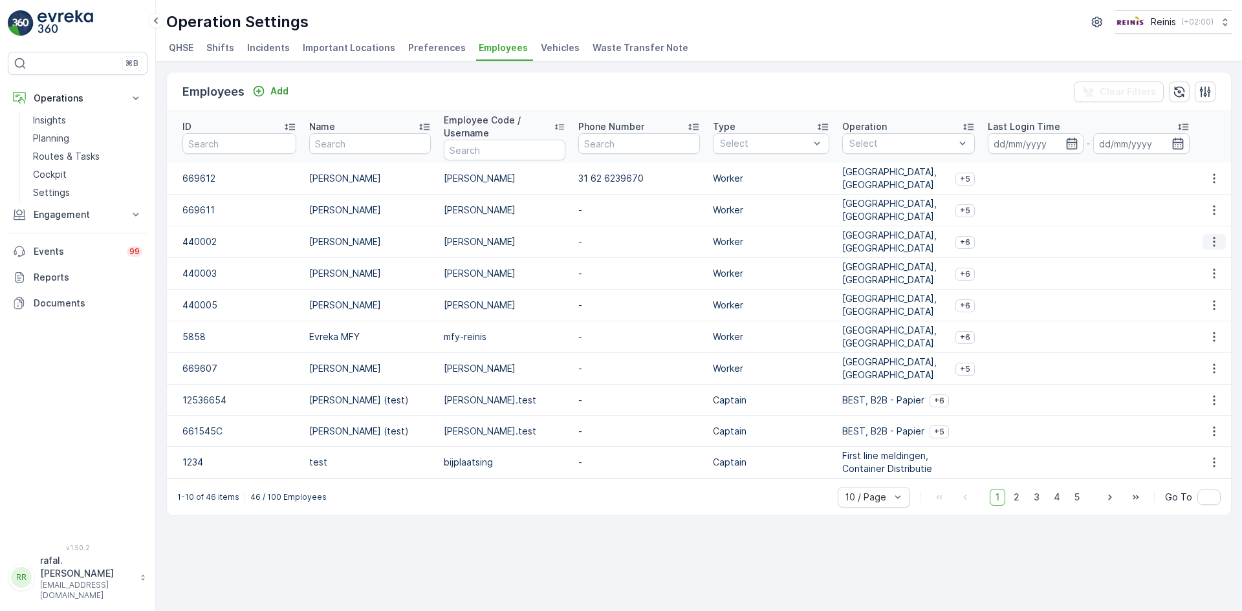
click at [1218, 243] on icon "button" at bounding box center [1214, 241] width 13 height 13
click at [1224, 263] on div "Edit" at bounding box center [1221, 261] width 40 height 18
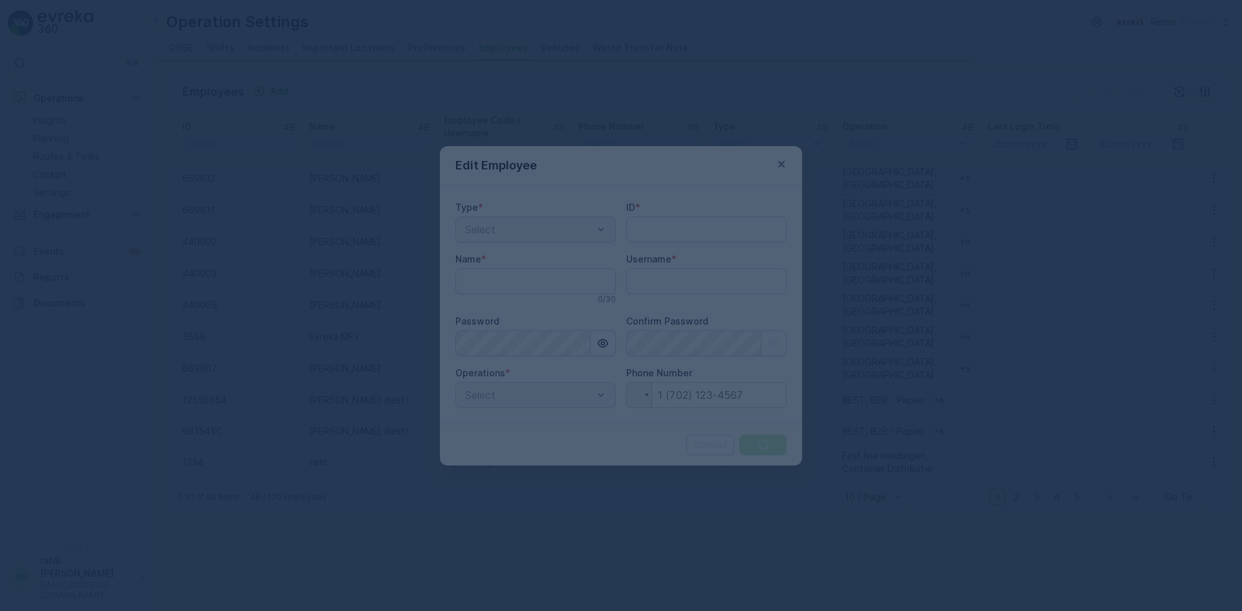
type input "440002"
type input "[PERSON_NAME]"
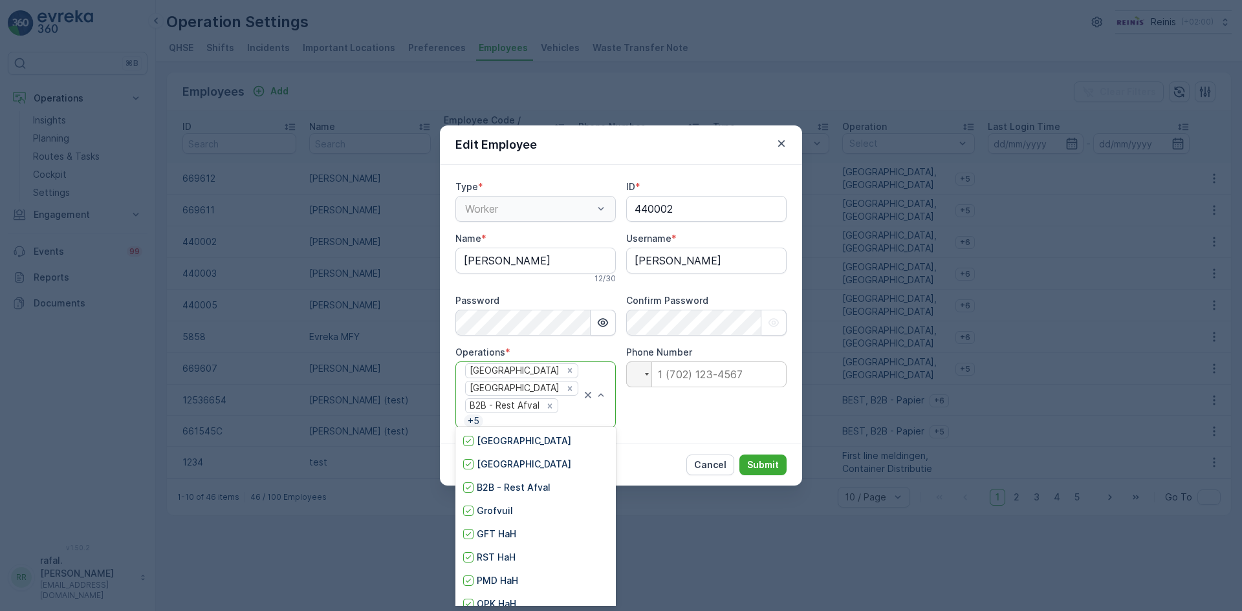
click at [660, 445] on div "Cancel Submit" at bounding box center [621, 465] width 362 height 42
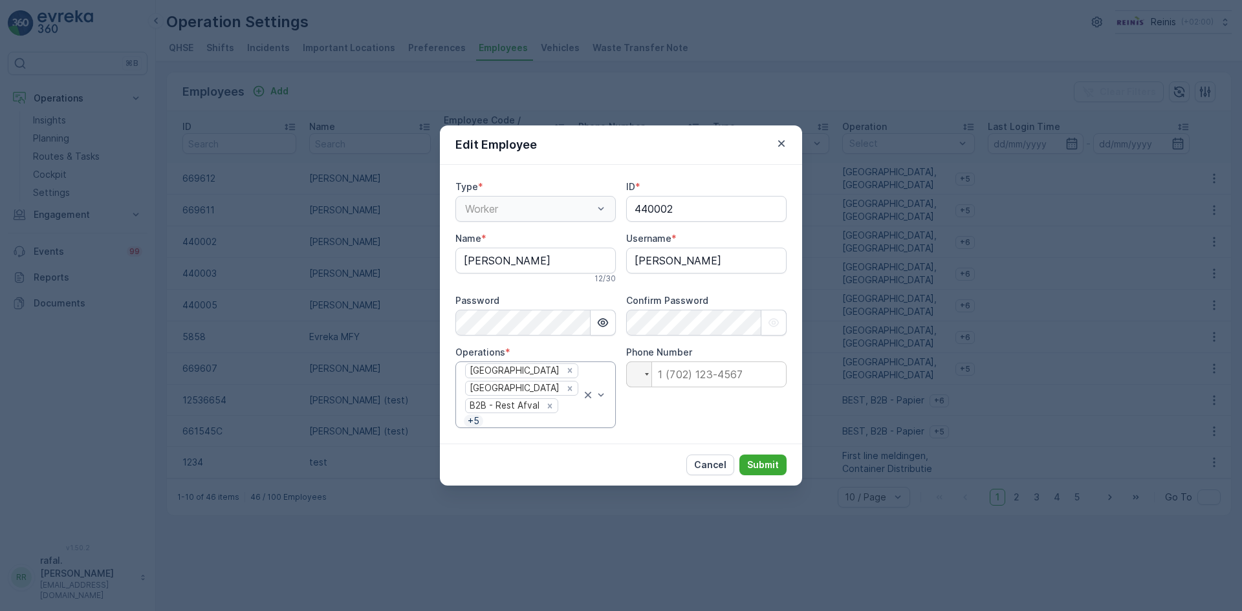
click at [596, 211] on div "Worker" at bounding box center [535, 209] width 160 height 26
click at [596, 213] on div "Worker" at bounding box center [535, 209] width 160 height 26
click at [601, 214] on div "Worker" at bounding box center [535, 209] width 160 height 26
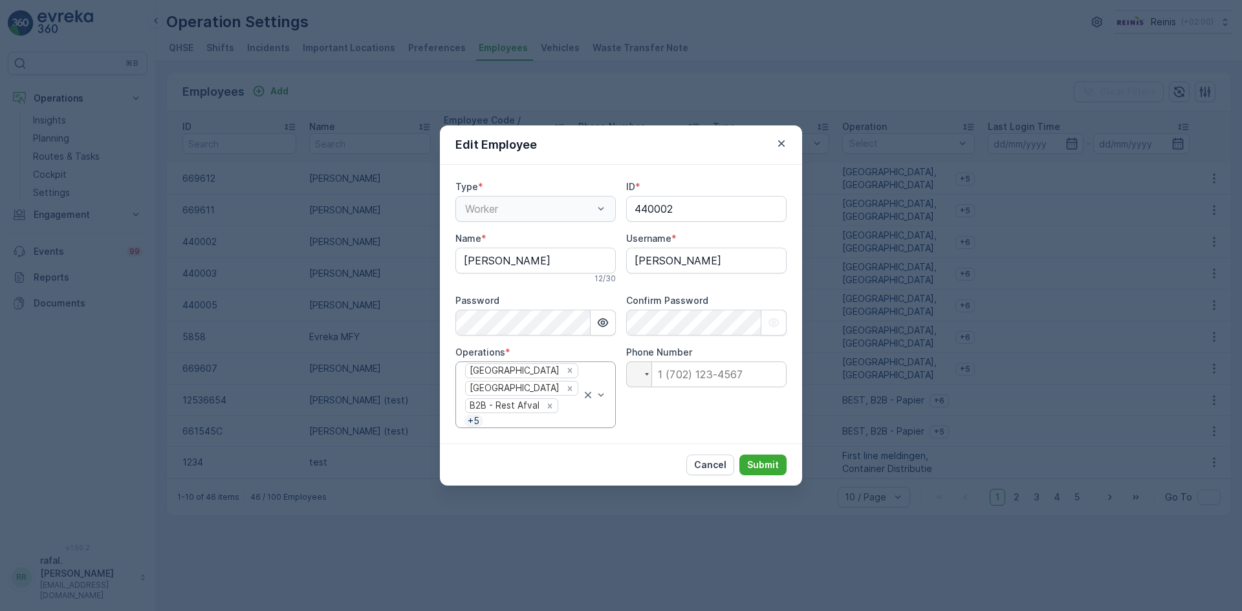
click at [601, 214] on div "Worker" at bounding box center [535, 209] width 160 height 26
click at [567, 211] on div "Worker" at bounding box center [535, 209] width 160 height 26
click at [710, 459] on p "Cancel" at bounding box center [710, 465] width 32 height 13
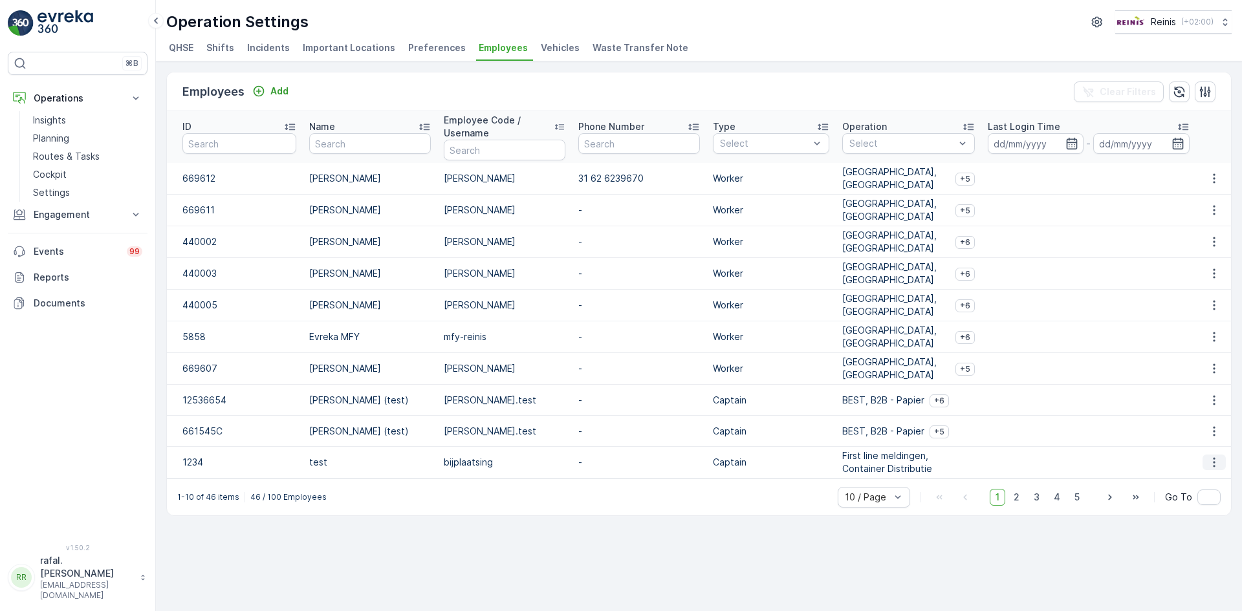
click at [1219, 463] on icon "button" at bounding box center [1214, 462] width 13 height 13
click at [1216, 477] on span "Edit" at bounding box center [1215, 481] width 17 height 13
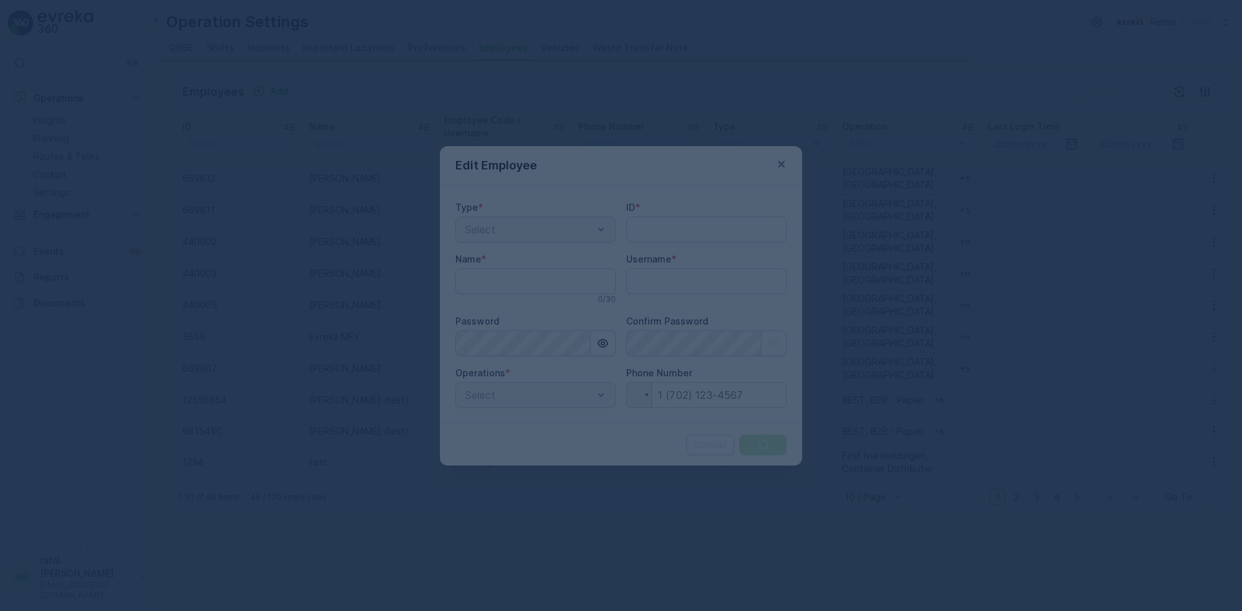
type input "1234"
type input "test"
type input "bijplaatsing"
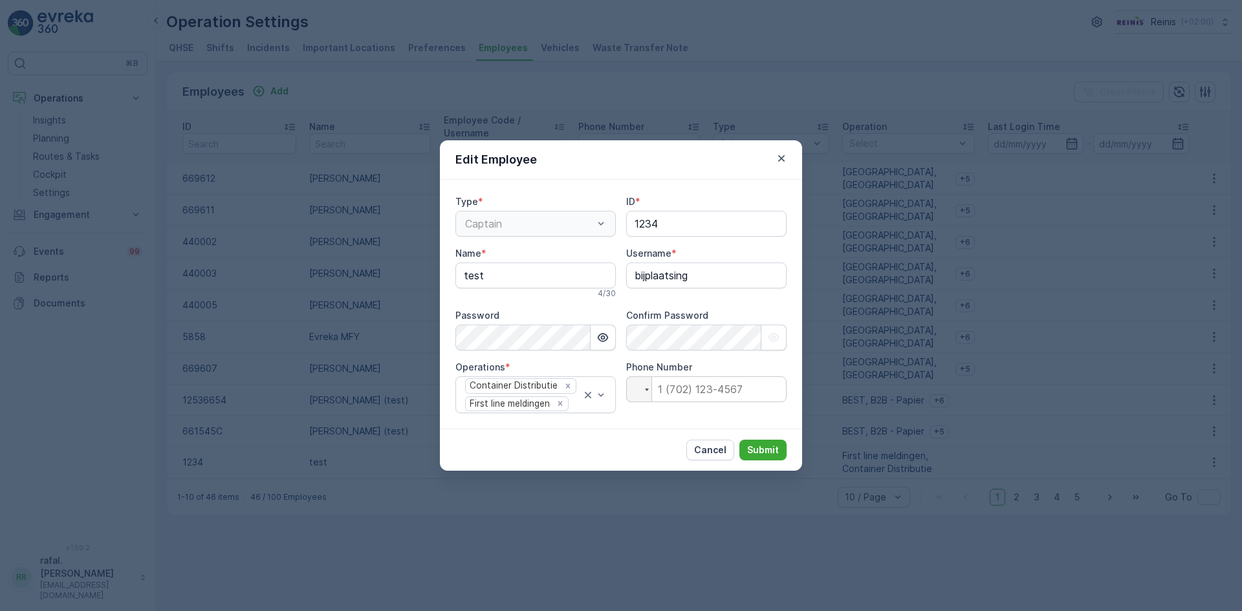
click at [600, 223] on div "Captain" at bounding box center [535, 224] width 160 height 26
click at [781, 156] on icon "button" at bounding box center [781, 158] width 13 height 13
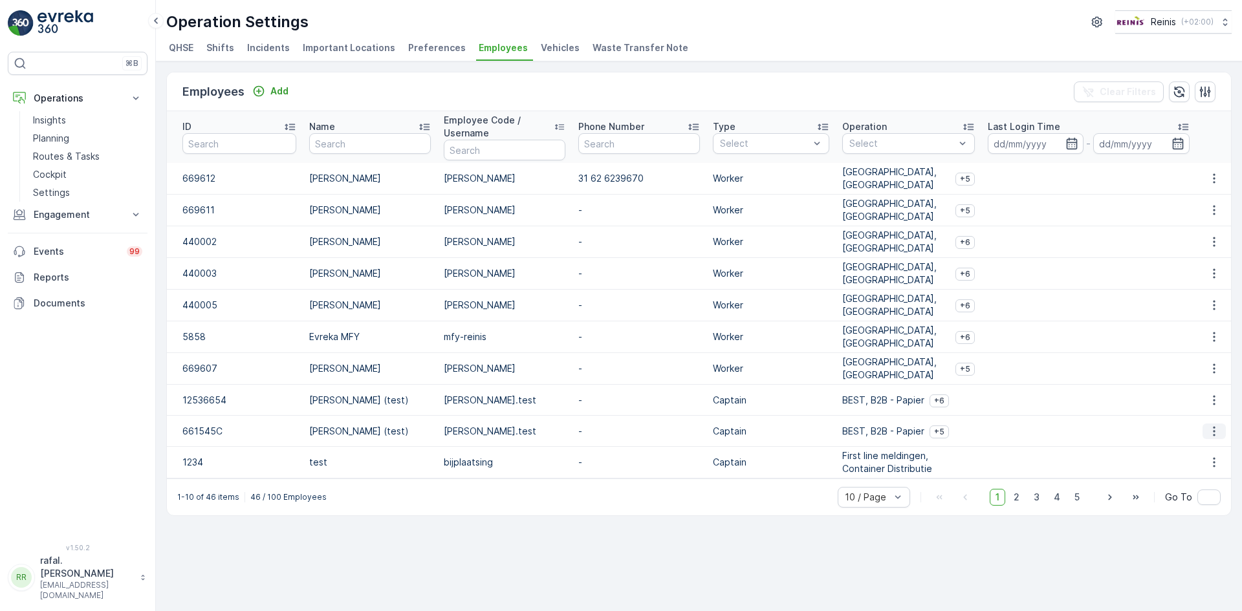
click at [1219, 424] on button "button" at bounding box center [1214, 432] width 23 height 16
click at [1210, 446] on span "Edit" at bounding box center [1215, 450] width 17 height 13
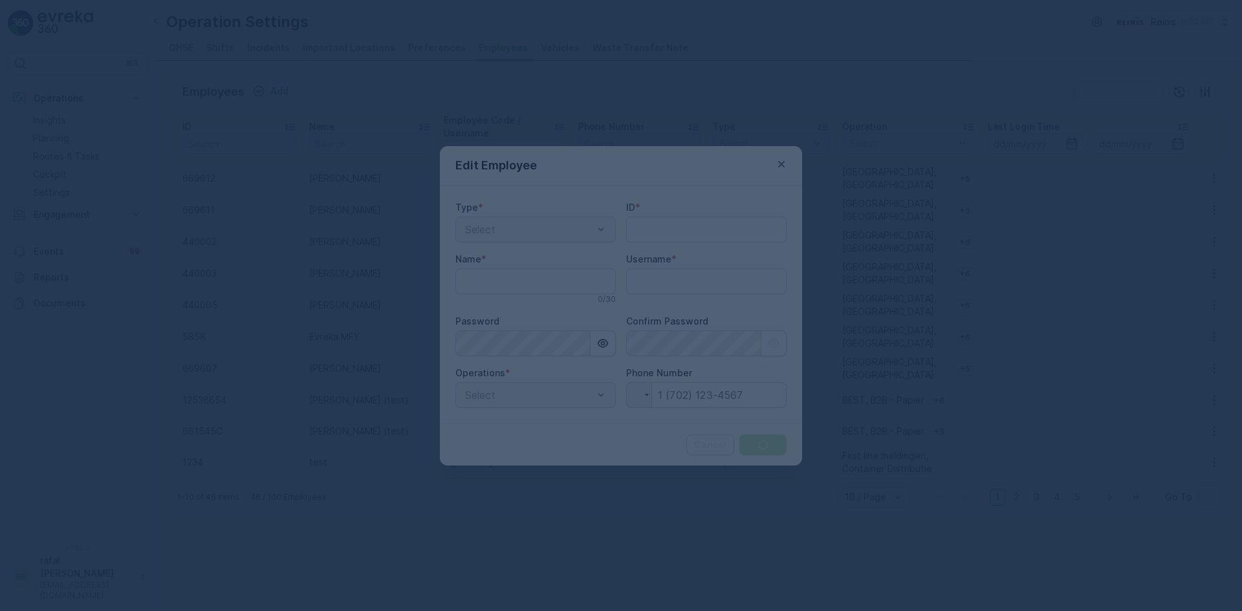
type input "661545C"
type input "[PERSON_NAME] (test)"
type input "[PERSON_NAME].test"
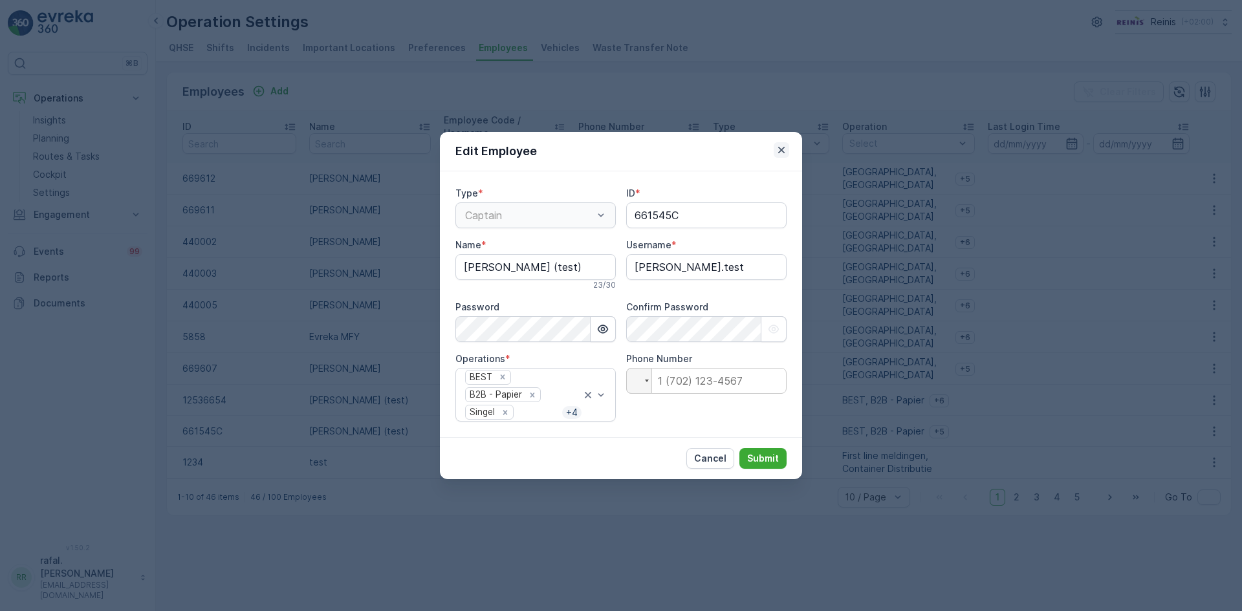
click at [782, 153] on icon "button" at bounding box center [781, 150] width 13 height 13
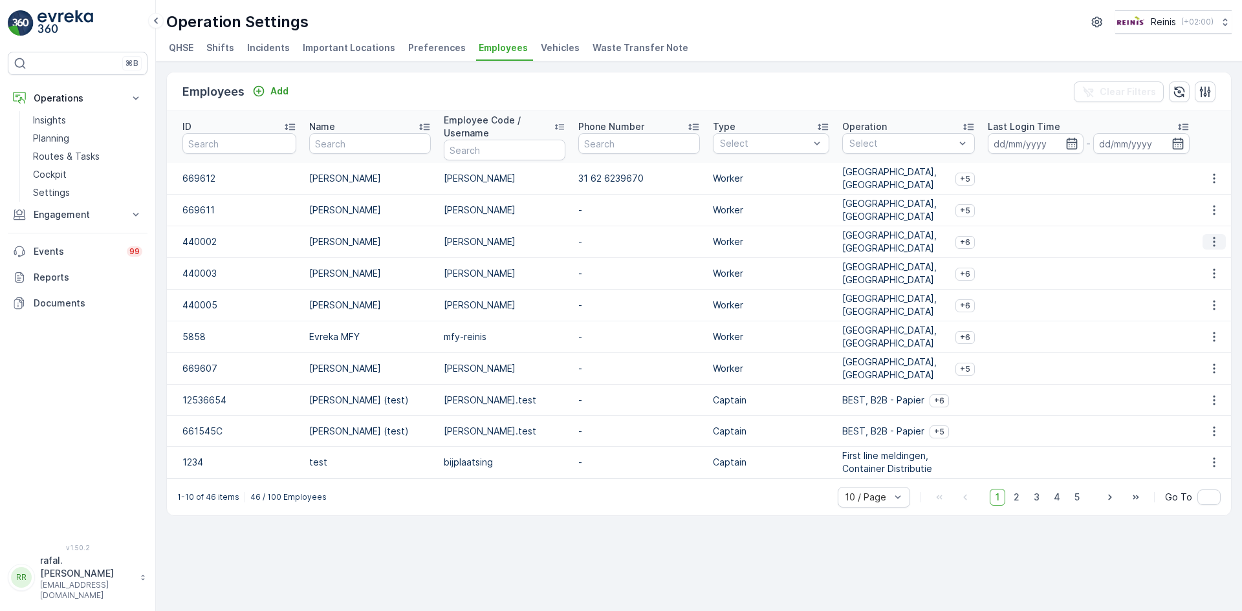
click at [1216, 235] on icon "button" at bounding box center [1214, 241] width 13 height 13
click at [1214, 259] on span "Edit" at bounding box center [1215, 261] width 17 height 13
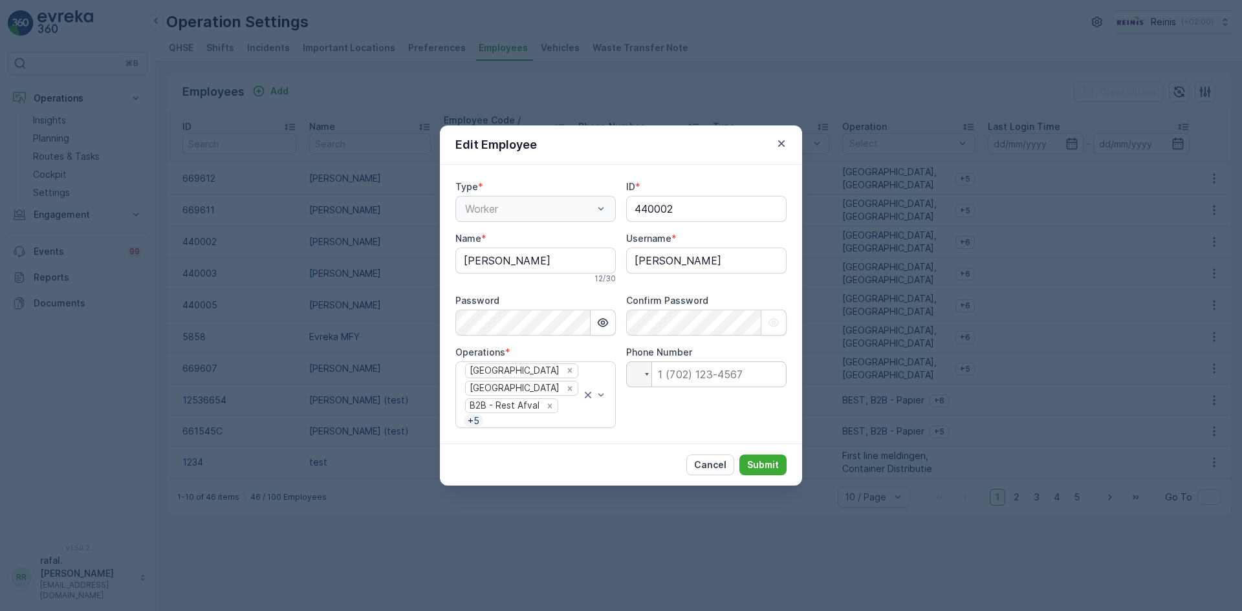
click at [567, 218] on div "Worker" at bounding box center [535, 209] width 160 height 26
click at [700, 459] on p "Cancel" at bounding box center [710, 465] width 32 height 13
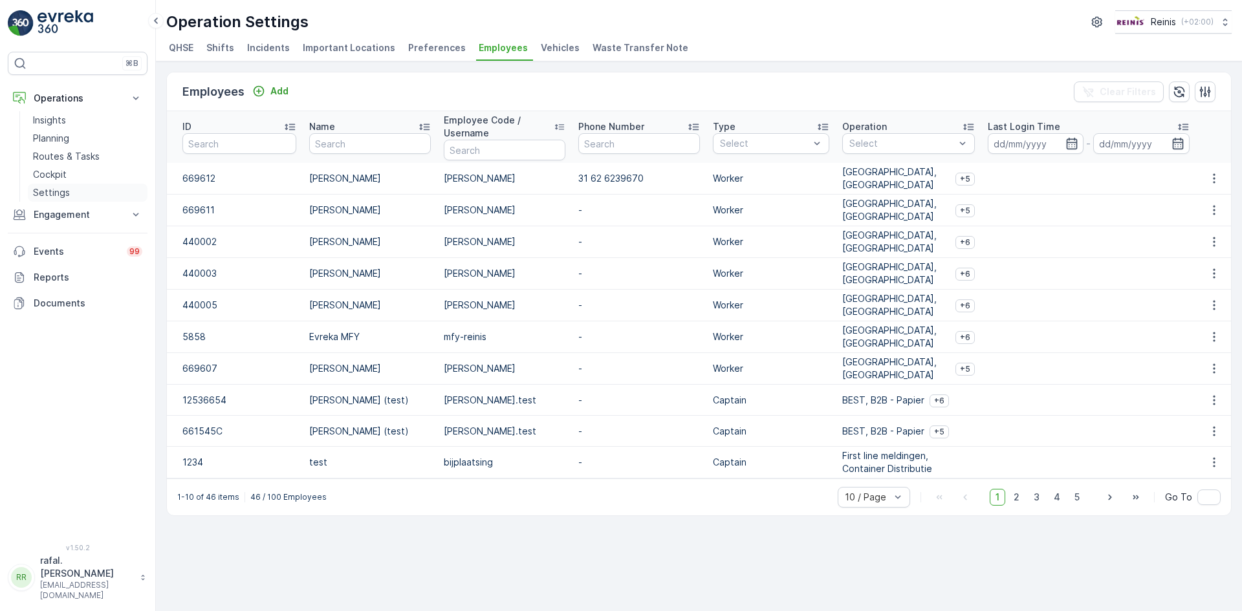
click at [77, 191] on link "Settings" at bounding box center [88, 193] width 120 height 18
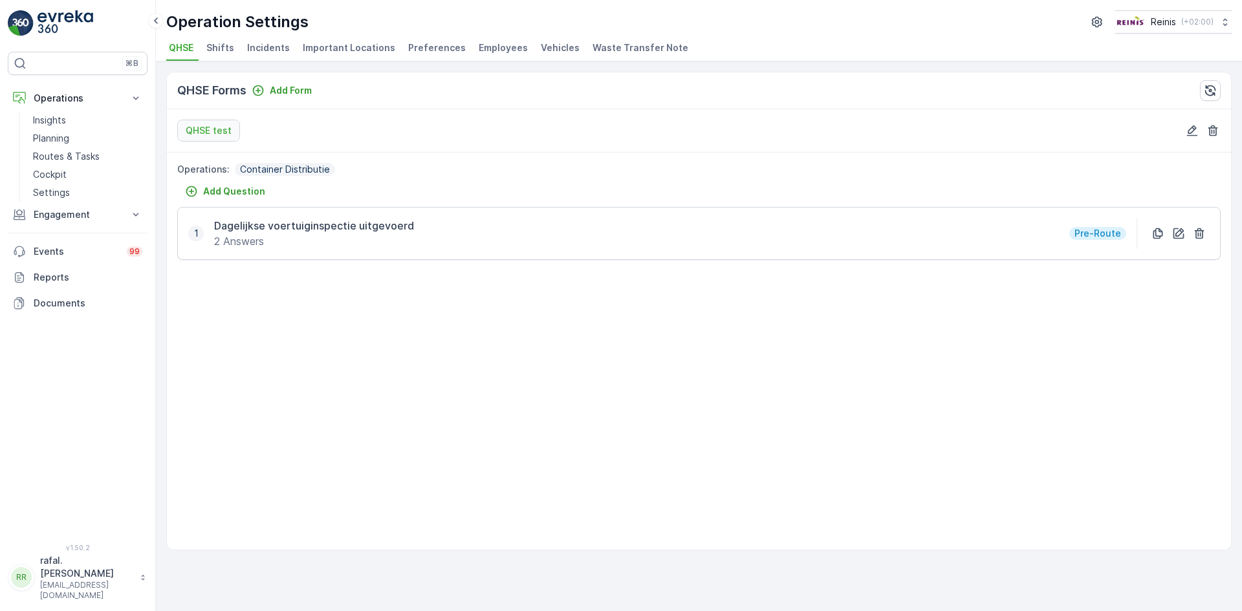
click at [439, 46] on span "Preferences" at bounding box center [437, 47] width 58 height 13
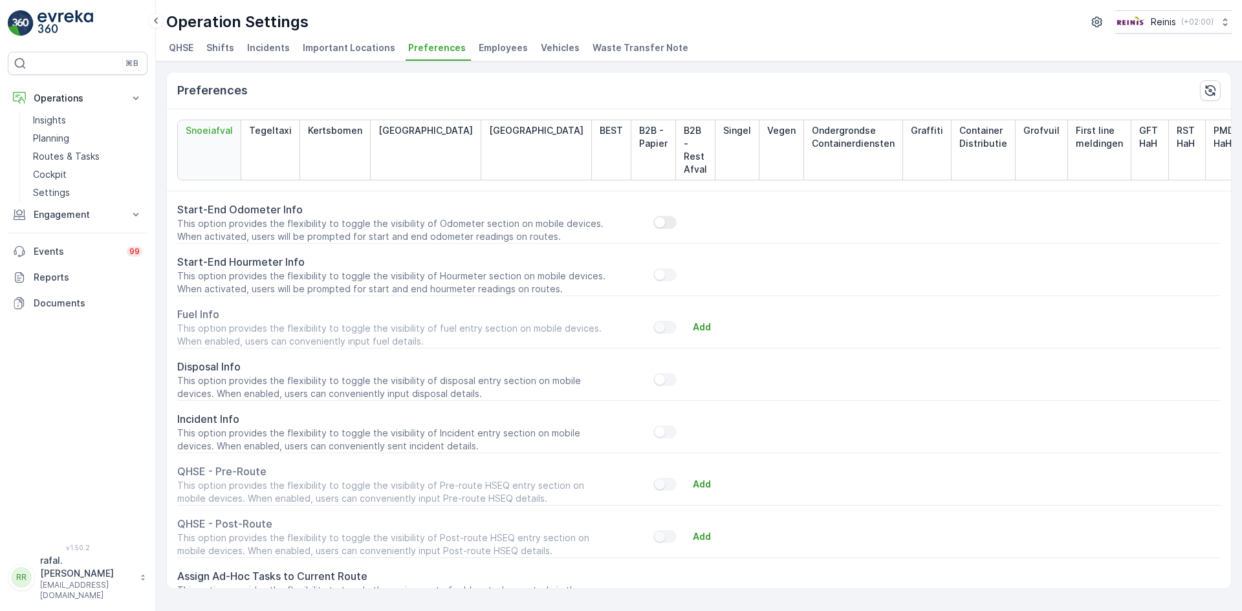
click at [670, 216] on div at bounding box center [664, 222] width 23 height 13
click at [653, 216] on input "checkbox" at bounding box center [653, 216] width 0 height 0
click at [663, 216] on div at bounding box center [664, 222] width 23 height 13
click at [653, 216] on input "checkbox" at bounding box center [653, 216] width 0 height 0
click at [49, 135] on p "Planning" at bounding box center [51, 138] width 36 height 13
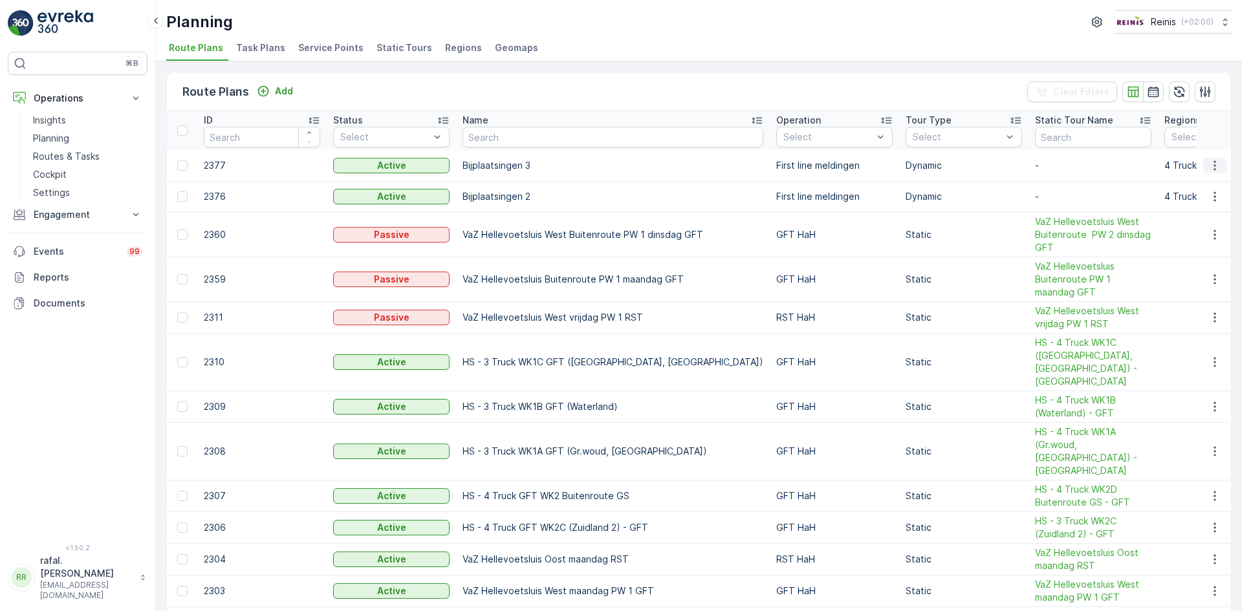
click at [1210, 162] on icon "button" at bounding box center [1214, 165] width 13 height 13
click at [1206, 179] on span "Edit Route Plan" at bounding box center [1203, 185] width 67 height 13
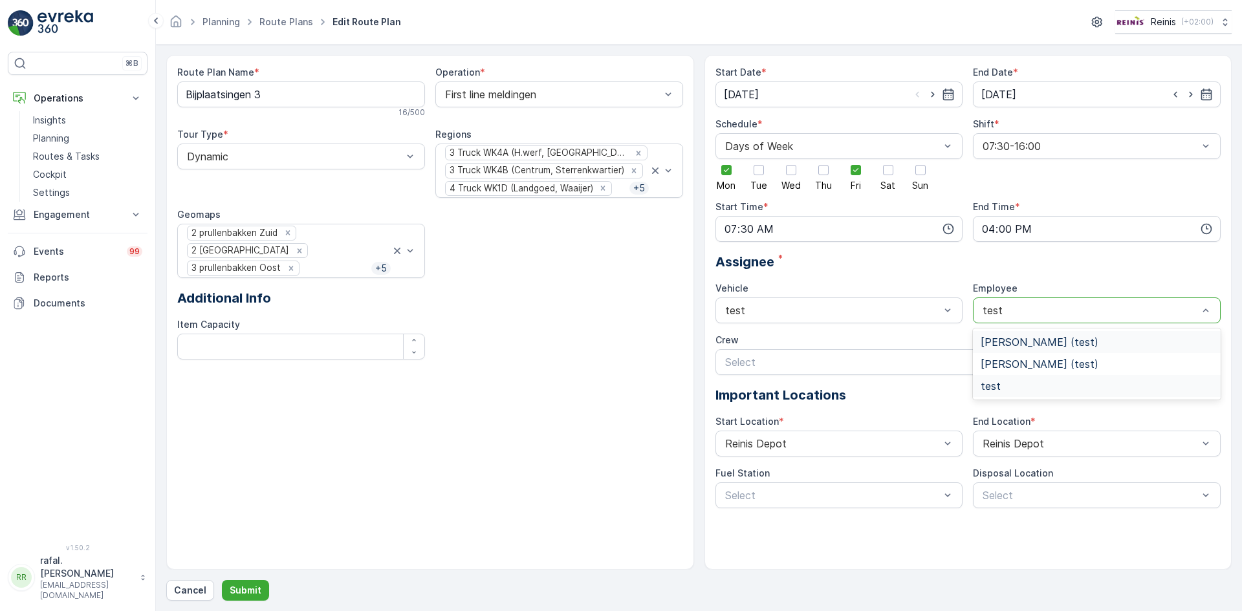
click at [1073, 316] on div "test" at bounding box center [1097, 311] width 248 height 26
click at [1073, 302] on div "test" at bounding box center [1097, 311] width 248 height 26
click at [903, 299] on div "test" at bounding box center [840, 311] width 248 height 26
click at [897, 266] on div "Assignee *" at bounding box center [969, 261] width 506 height 19
click at [57, 195] on p "Settings" at bounding box center [51, 192] width 37 height 13
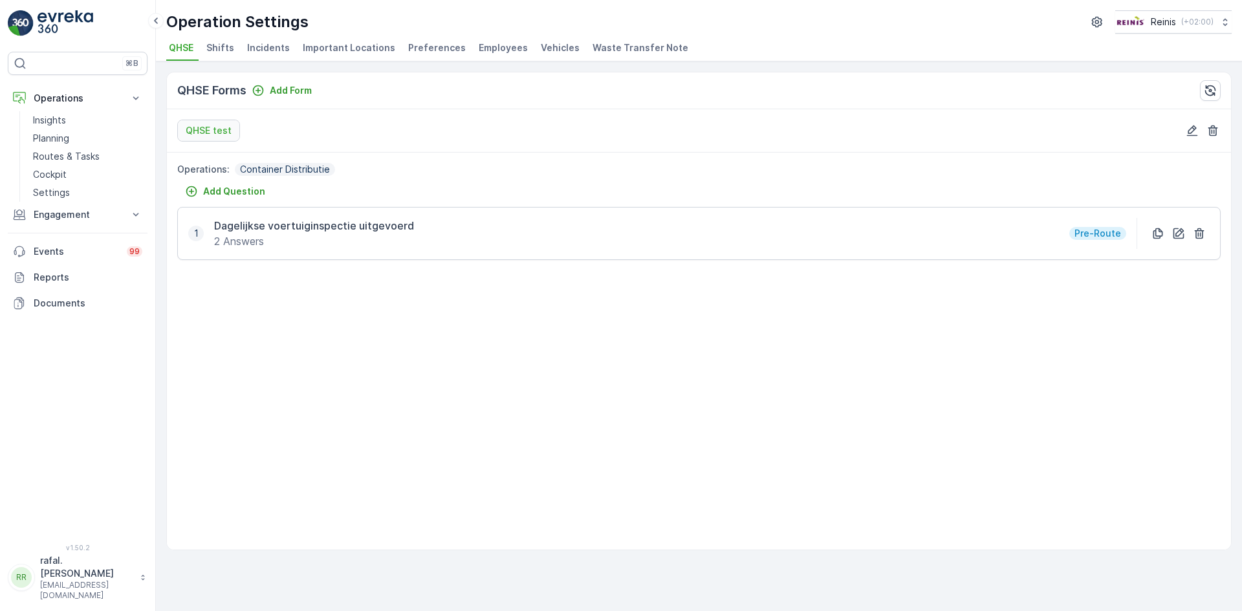
click at [492, 49] on span "Employees" at bounding box center [503, 47] width 49 height 13
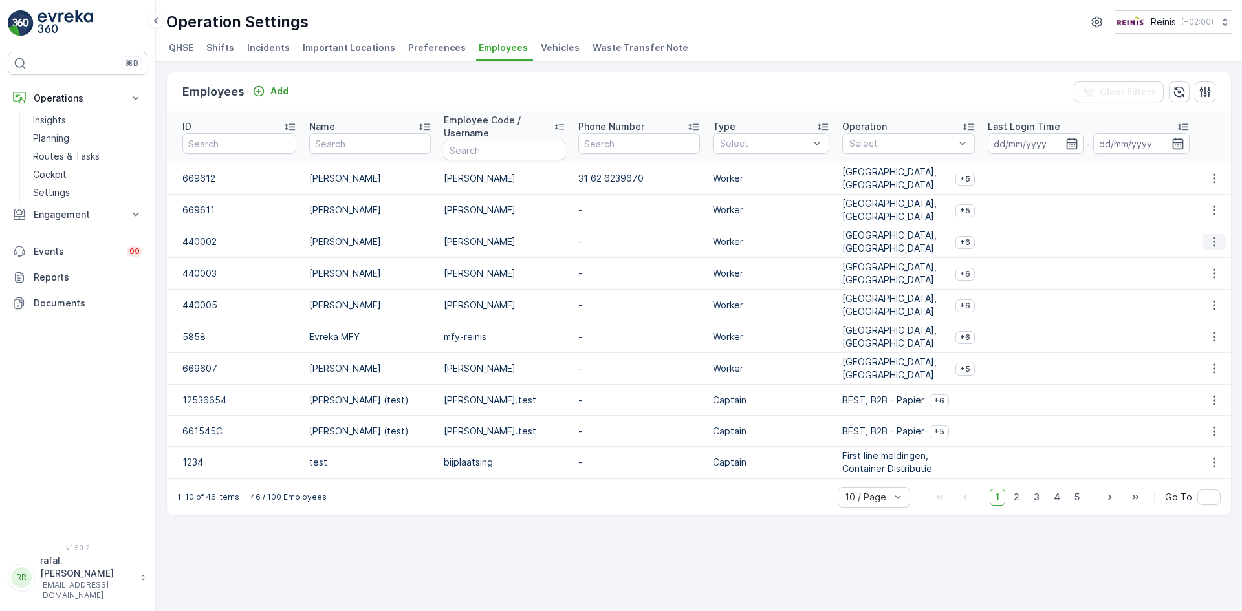
click at [1216, 242] on icon "button" at bounding box center [1214, 241] width 13 height 13
click at [1210, 258] on span "Edit" at bounding box center [1215, 261] width 17 height 13
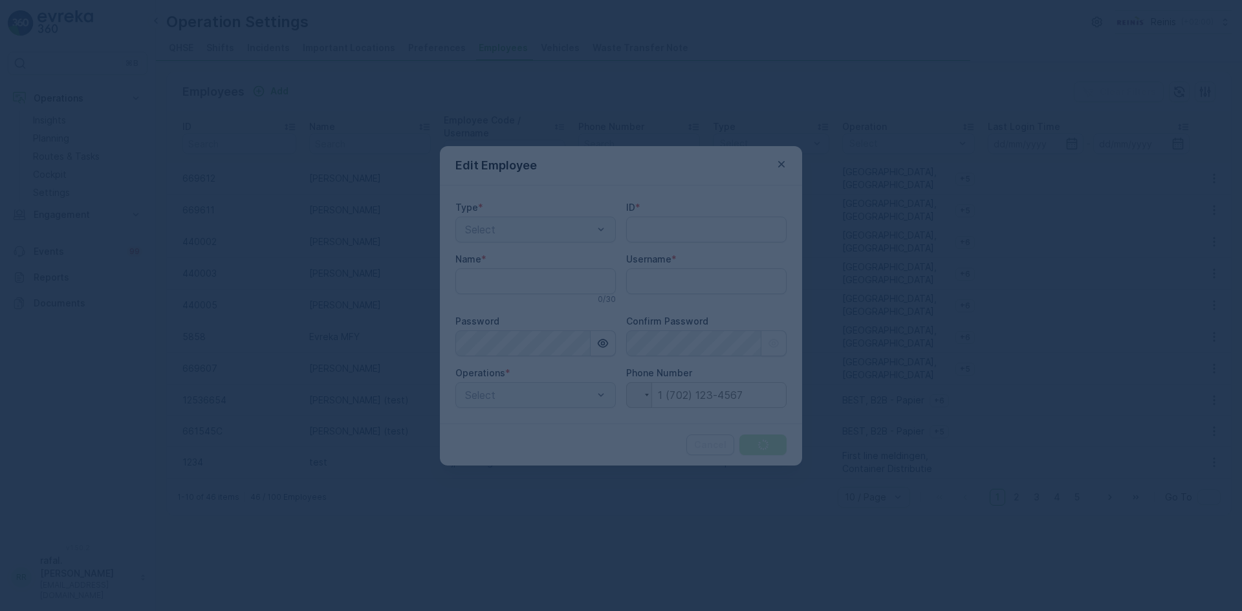
type input "rafal.[PERSON_NAME]"
type input "440002"
type input "[PERSON_NAME]"
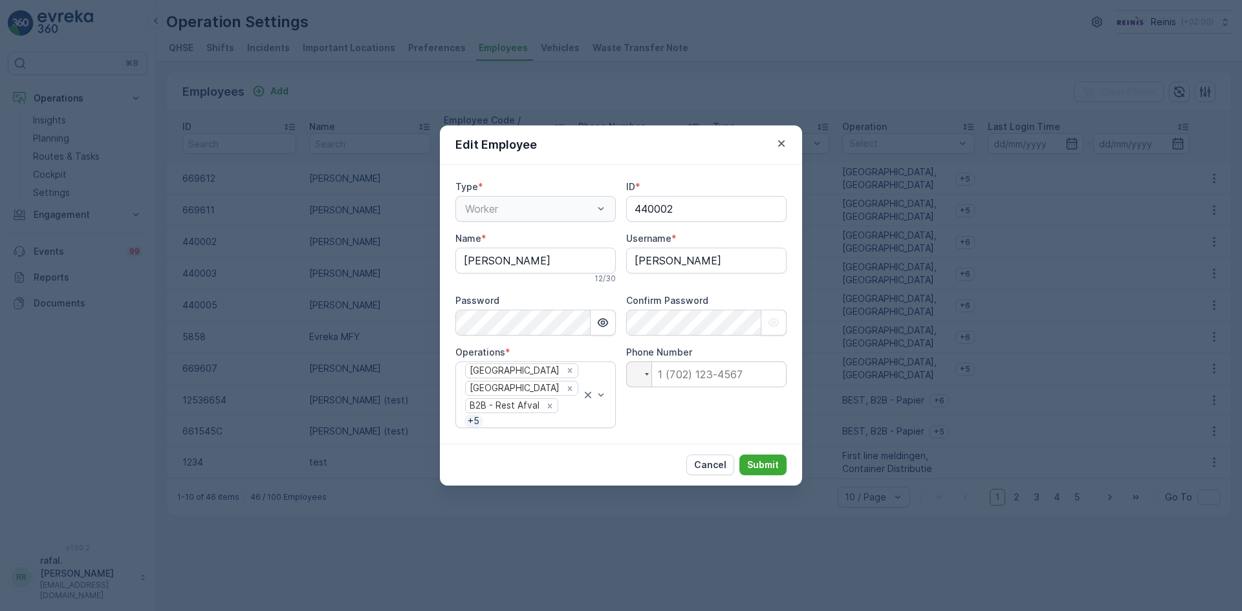
click at [602, 212] on div "Worker" at bounding box center [535, 209] width 160 height 26
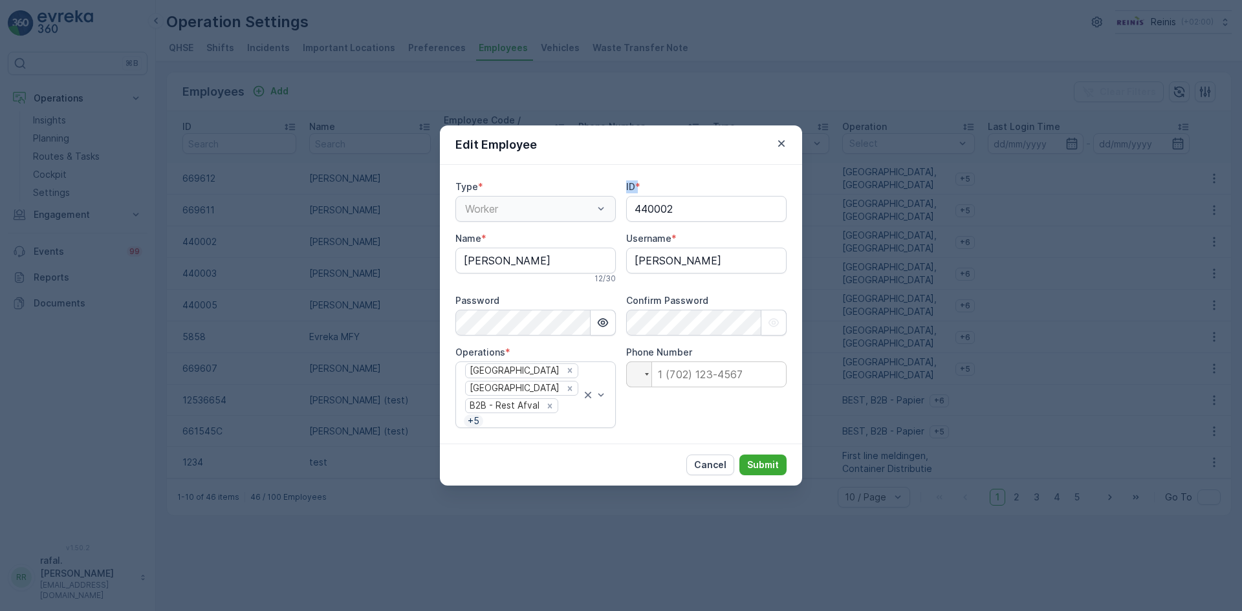
click at [602, 212] on div "Worker" at bounding box center [535, 209] width 160 height 26
click at [612, 177] on div "Type * Worker ID * 440002 Name * [PERSON_NAME] 12 / 30 Username * [PERSON_NAME]…" at bounding box center [621, 304] width 362 height 279
click at [776, 144] on icon "button" at bounding box center [781, 143] width 13 height 13
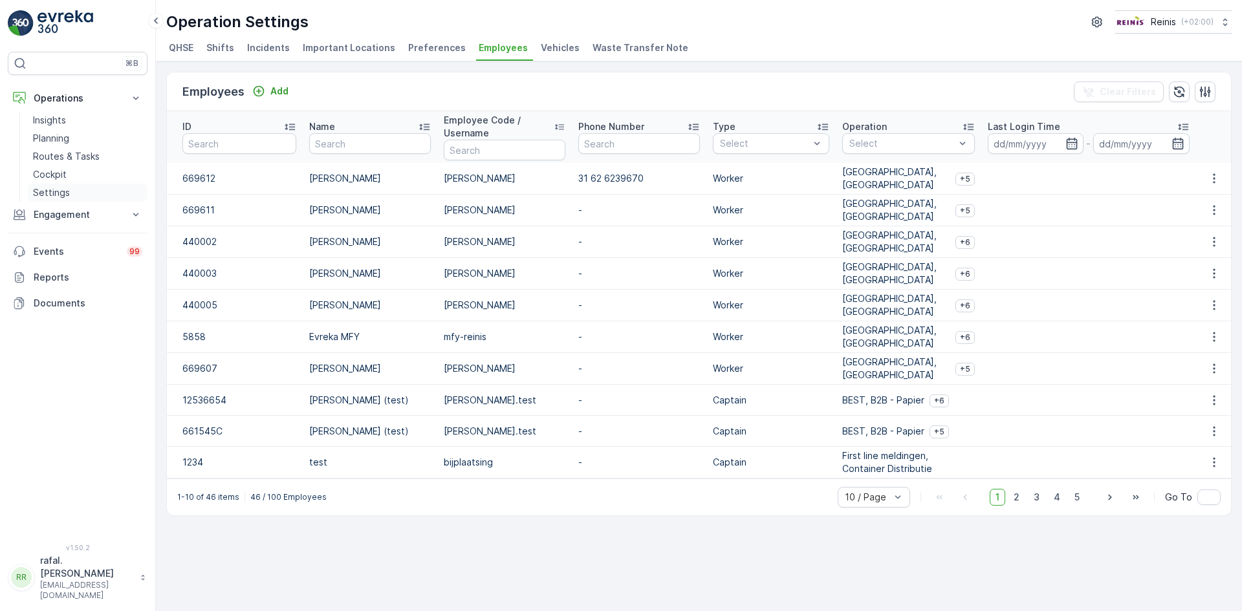
click at [74, 191] on link "Settings" at bounding box center [88, 193] width 120 height 18
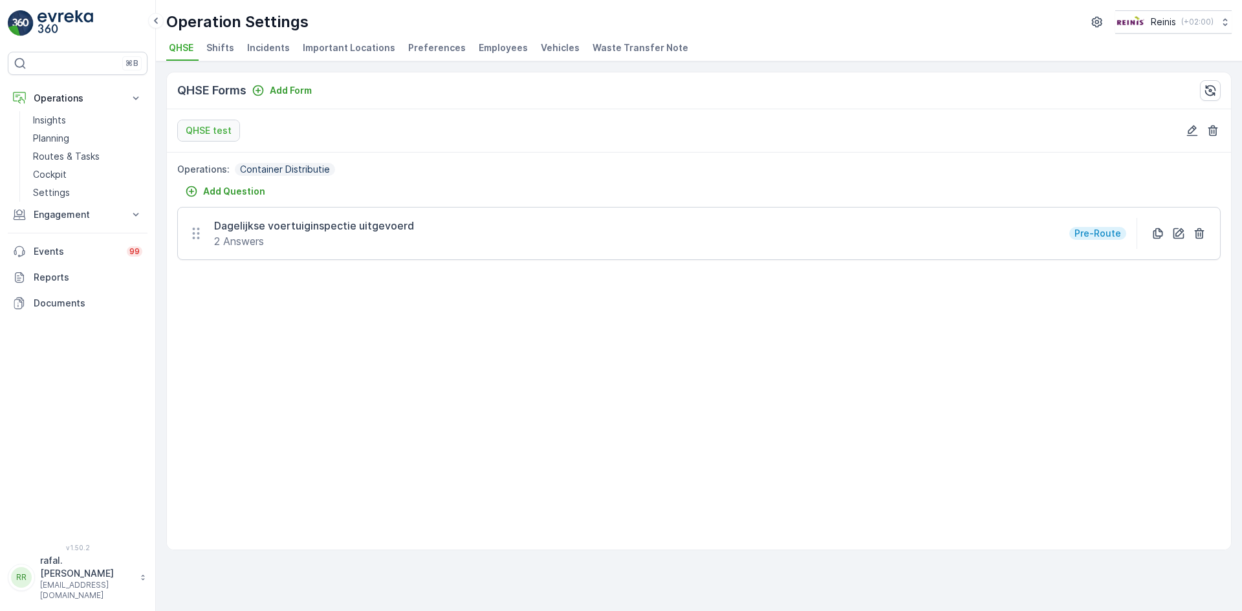
click at [287, 236] on p "2 Answers" at bounding box center [314, 242] width 200 height 16
click at [577, 394] on div "Operations : Container Distributie Add Question 1 Dagelijkse voertuiginspectie …" at bounding box center [699, 351] width 1064 height 397
click at [442, 43] on span "Preferences" at bounding box center [437, 47] width 58 height 13
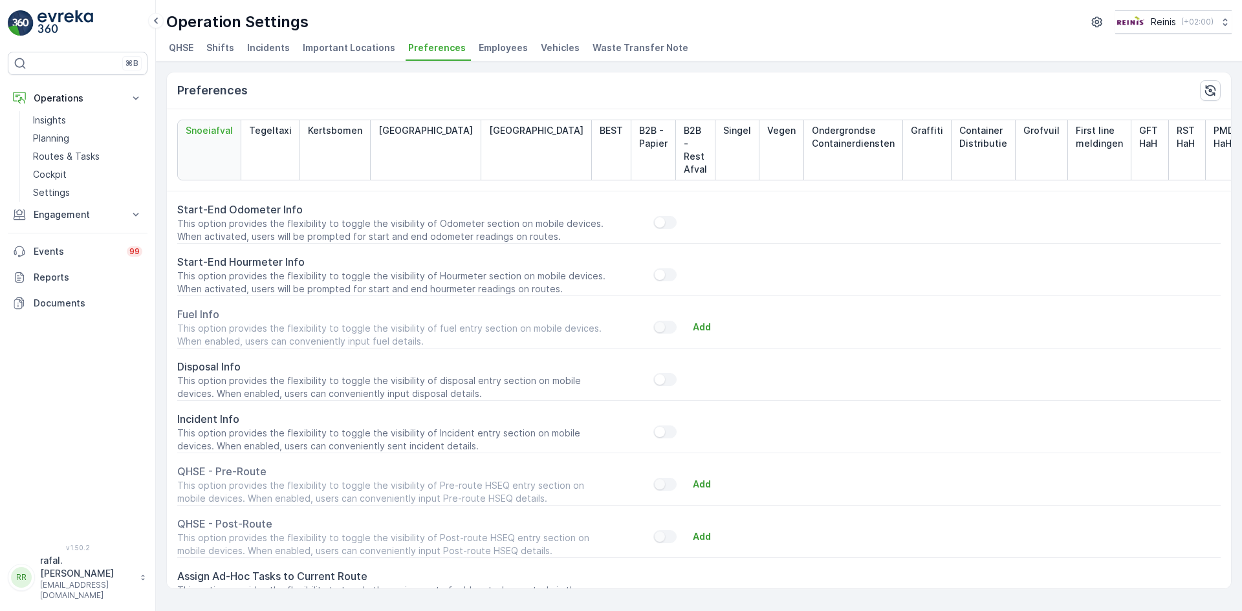
click at [481, 48] on span "Employees" at bounding box center [503, 47] width 49 height 13
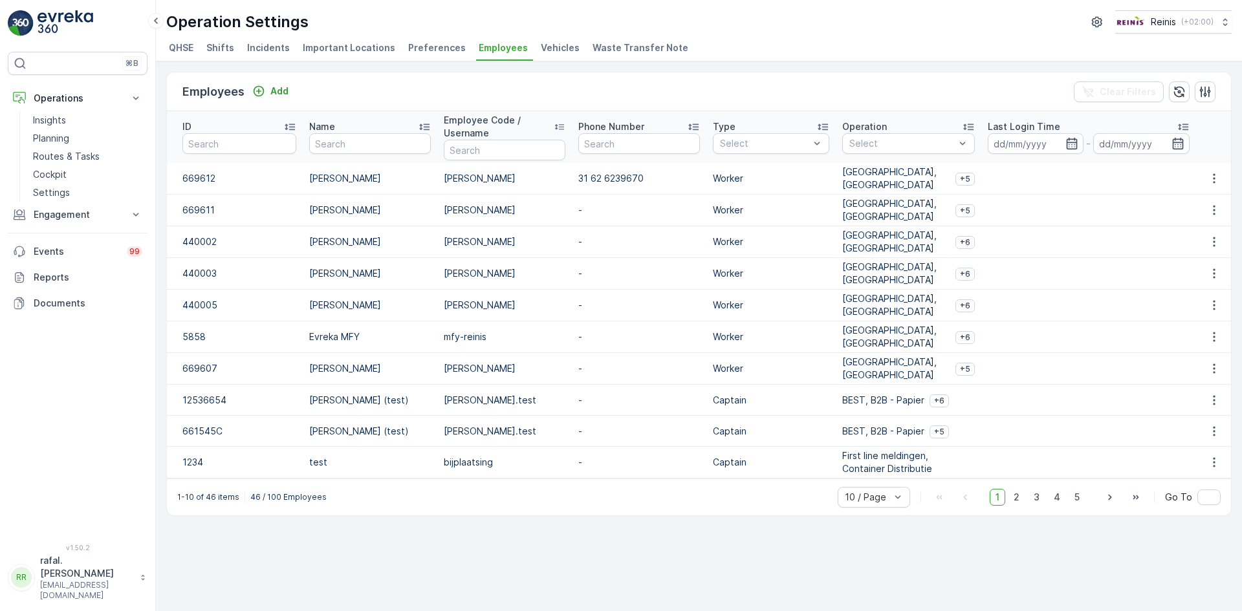
click at [551, 43] on span "Vehicles" at bounding box center [560, 47] width 39 height 13
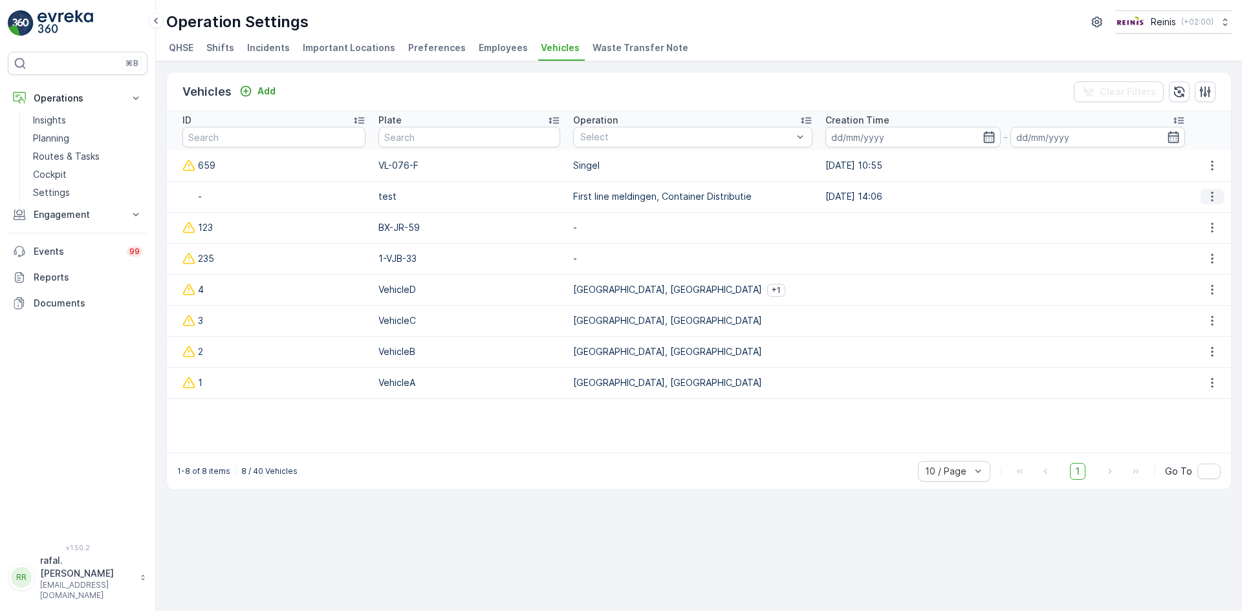
click at [1215, 195] on icon "button" at bounding box center [1212, 196] width 13 height 13
click at [1210, 212] on span "Edit" at bounding box center [1214, 216] width 17 height 13
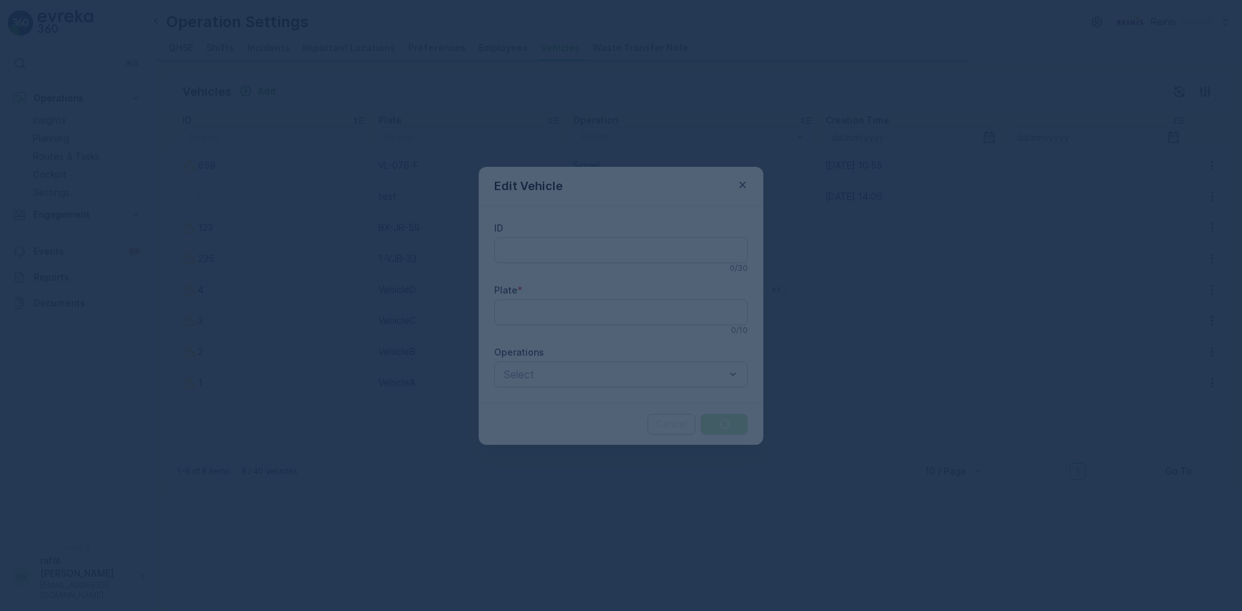
type input "-"
type input "test"
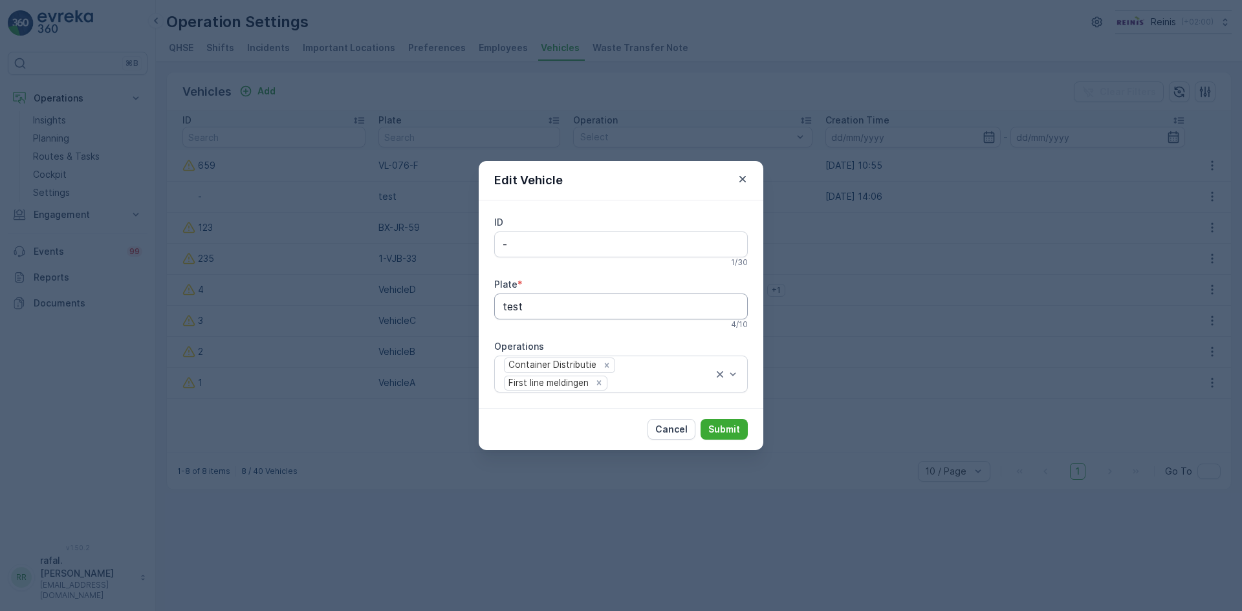
click at [729, 300] on input "test" at bounding box center [621, 307] width 254 height 26
click at [681, 432] on p "Cancel" at bounding box center [671, 429] width 32 height 13
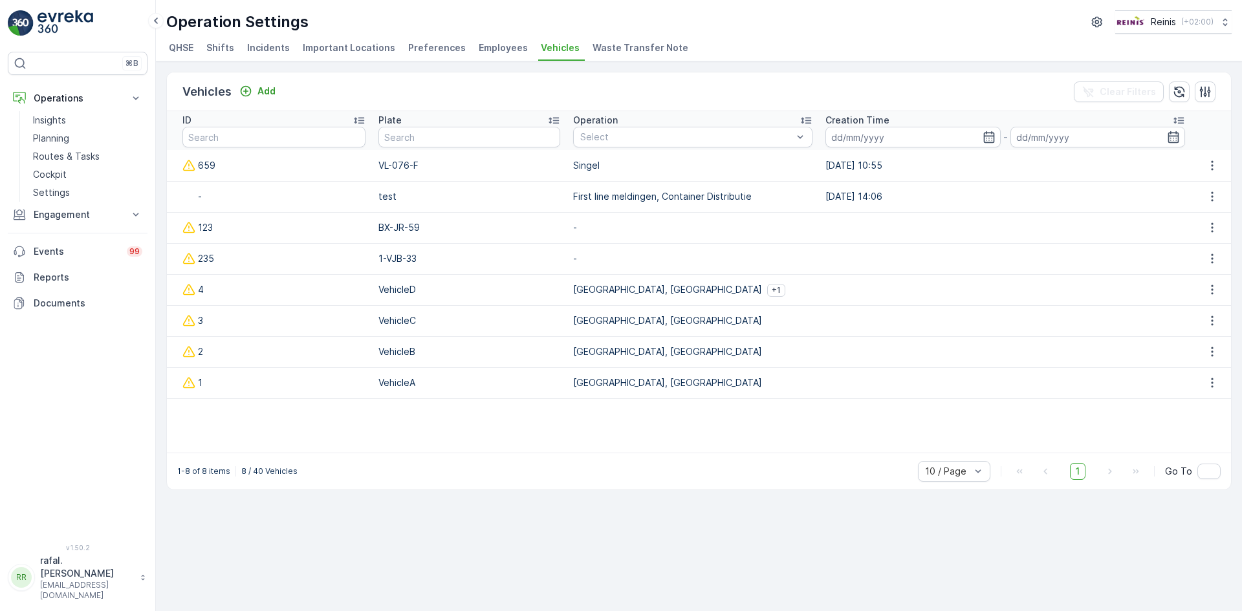
click at [406, 199] on p "test" at bounding box center [469, 196] width 182 height 13
click at [1214, 192] on icon "button" at bounding box center [1212, 196] width 13 height 13
click at [1208, 210] on span "Edit" at bounding box center [1214, 216] width 17 height 13
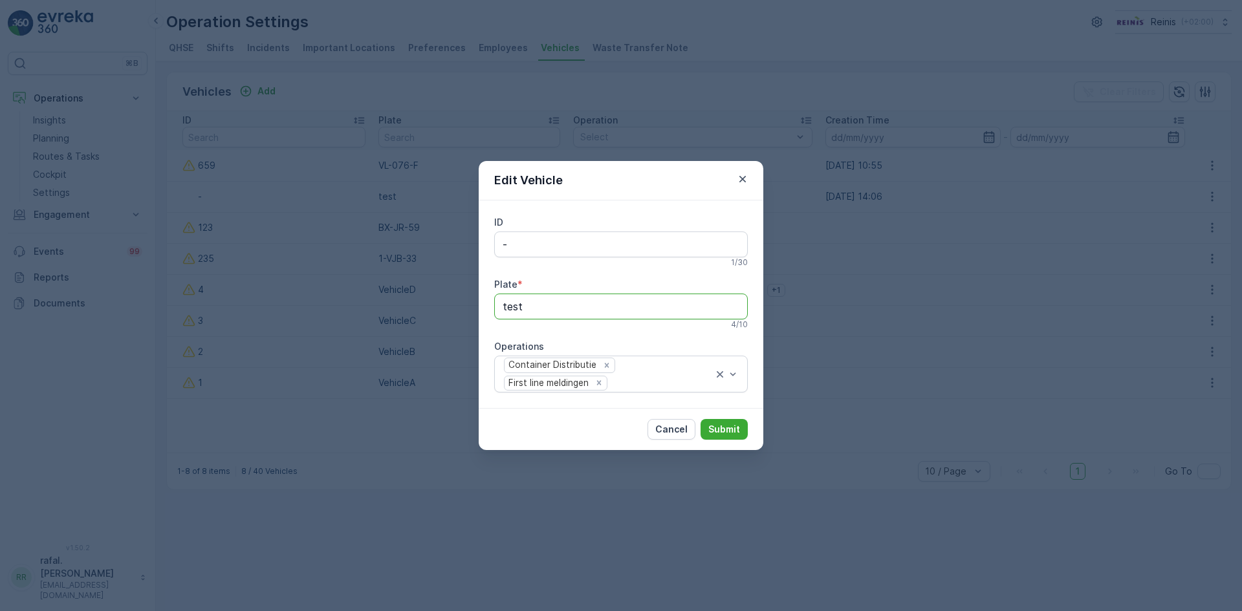
drag, startPoint x: 486, startPoint y: 285, endPoint x: 408, endPoint y: 275, distance: 78.2
click at [410, 275] on div "Edit Vehicle ID - 1 / 30 Plate * test 4 / 10 Operations Container Distributie F…" at bounding box center [621, 305] width 1242 height 611
click at [723, 428] on p "Submit" at bounding box center [724, 429] width 32 height 13
drag, startPoint x: 688, startPoint y: 446, endPoint x: 667, endPoint y: 426, distance: 28.9
click at [681, 441] on div "Cancel Submit" at bounding box center [621, 429] width 285 height 42
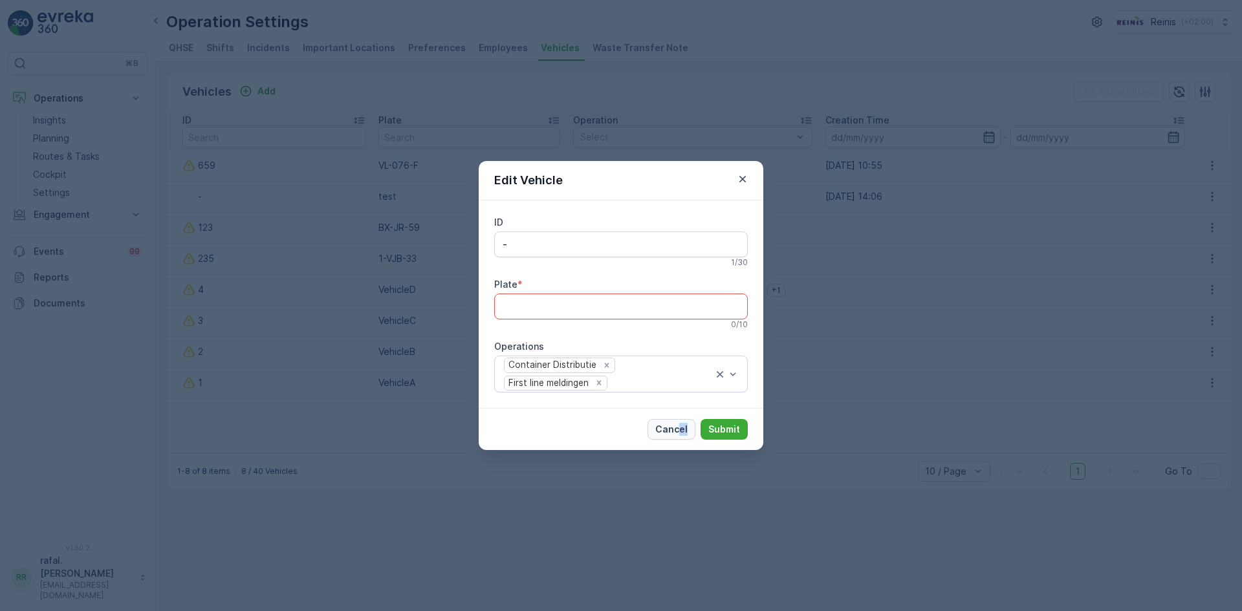
click at [667, 426] on p "Cancel" at bounding box center [671, 429] width 32 height 13
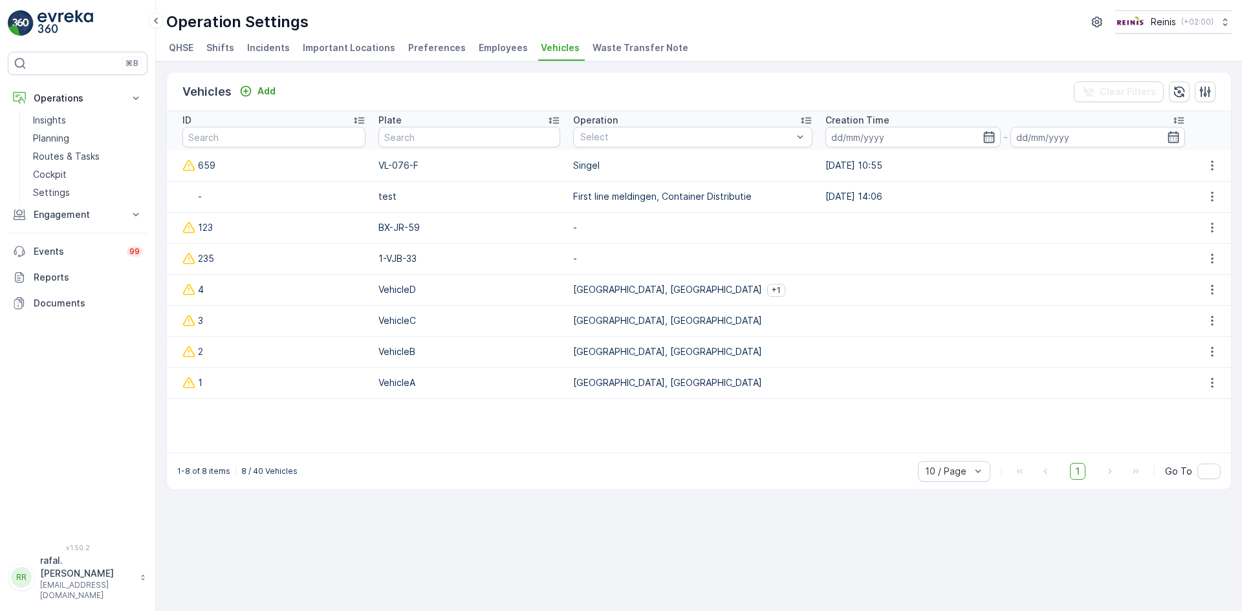
click at [219, 45] on span "Shifts" at bounding box center [220, 47] width 28 height 13
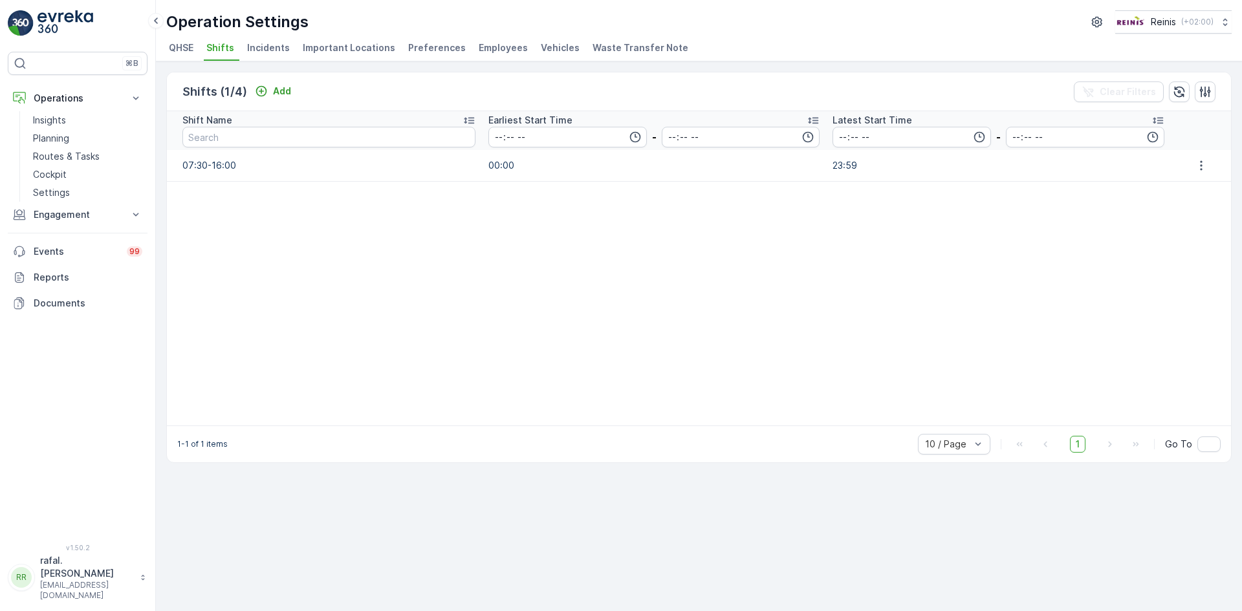
click at [272, 53] on span "Incidents" at bounding box center [268, 47] width 43 height 13
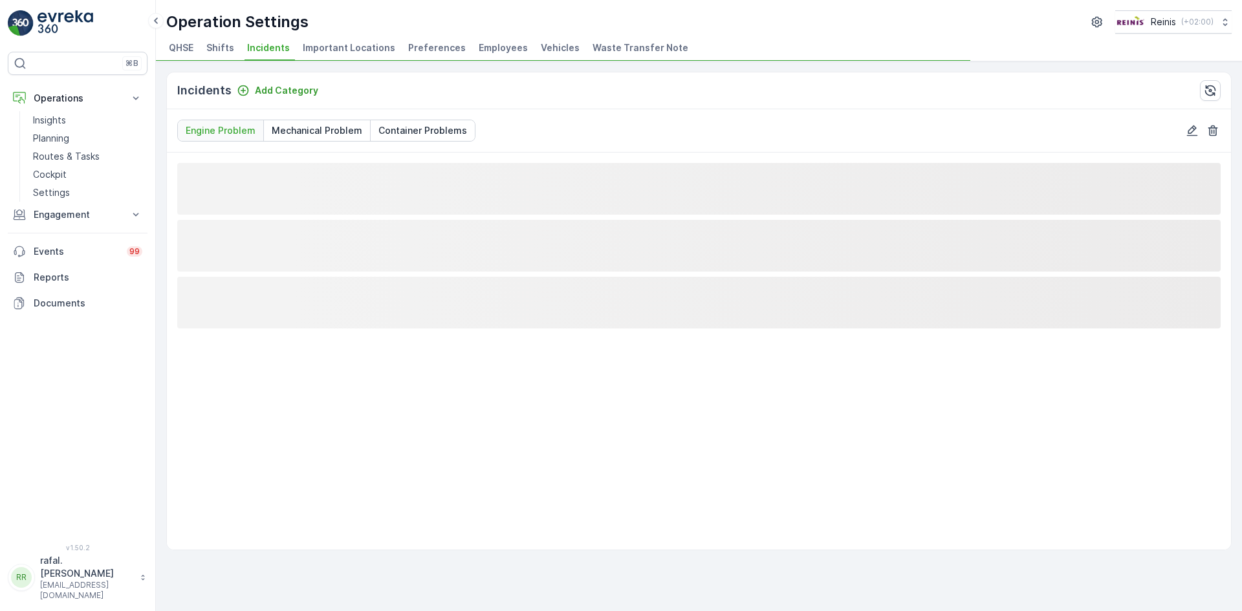
click at [178, 45] on span "QHSE" at bounding box center [181, 47] width 25 height 13
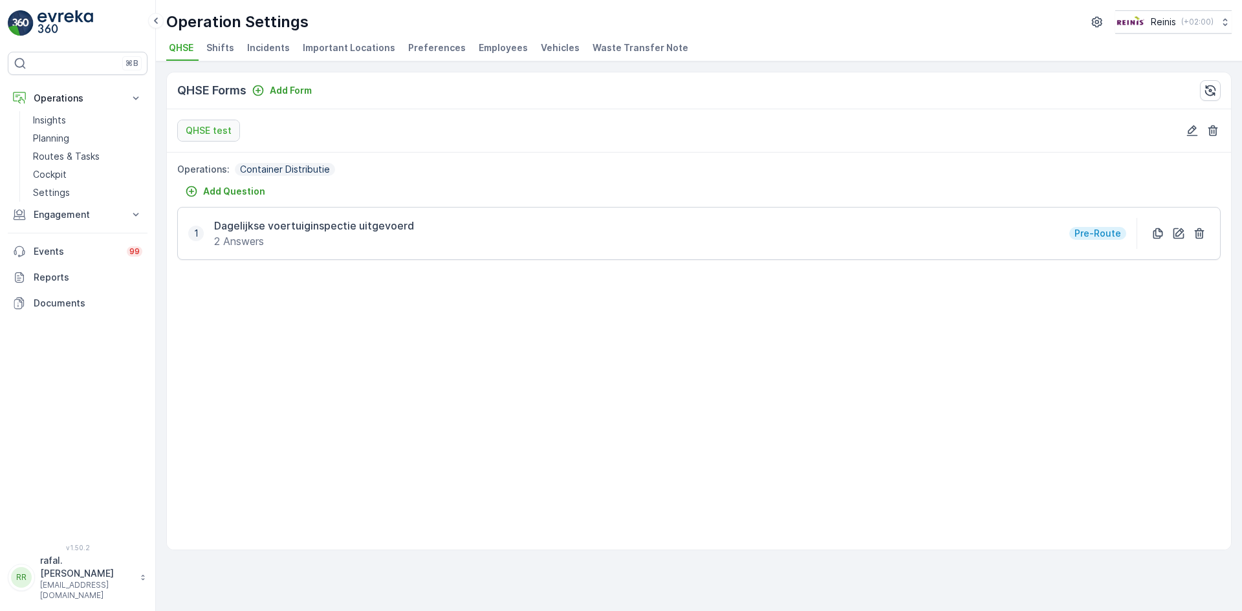
click at [369, 51] on span "Important Locations" at bounding box center [349, 47] width 93 height 13
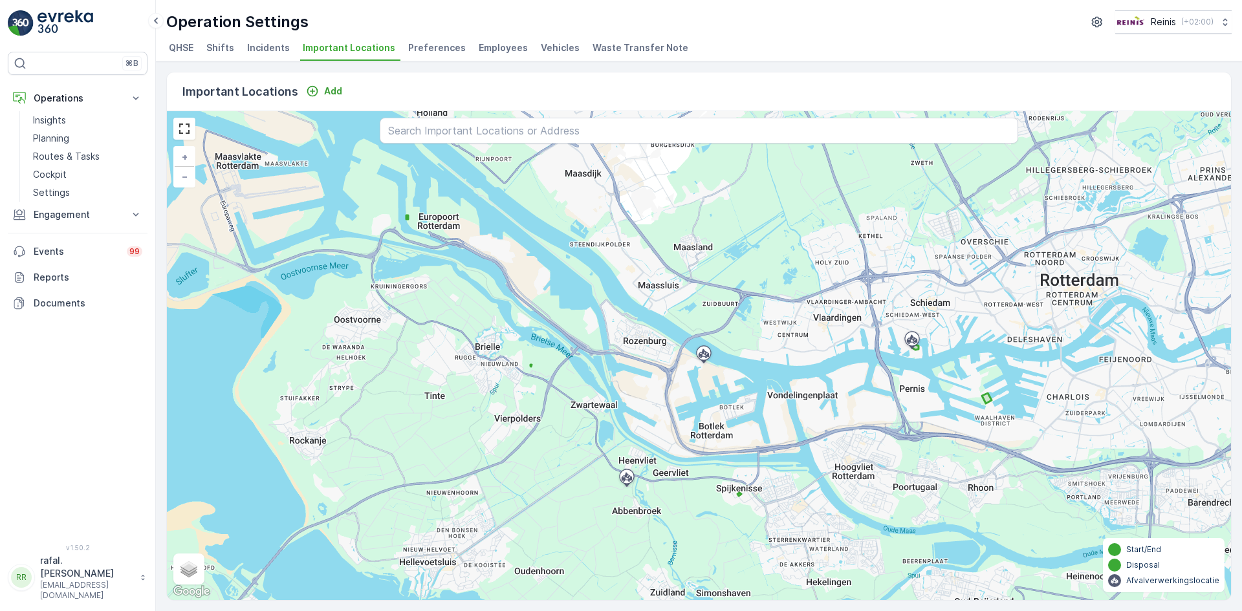
click at [417, 49] on span "Preferences" at bounding box center [437, 47] width 58 height 13
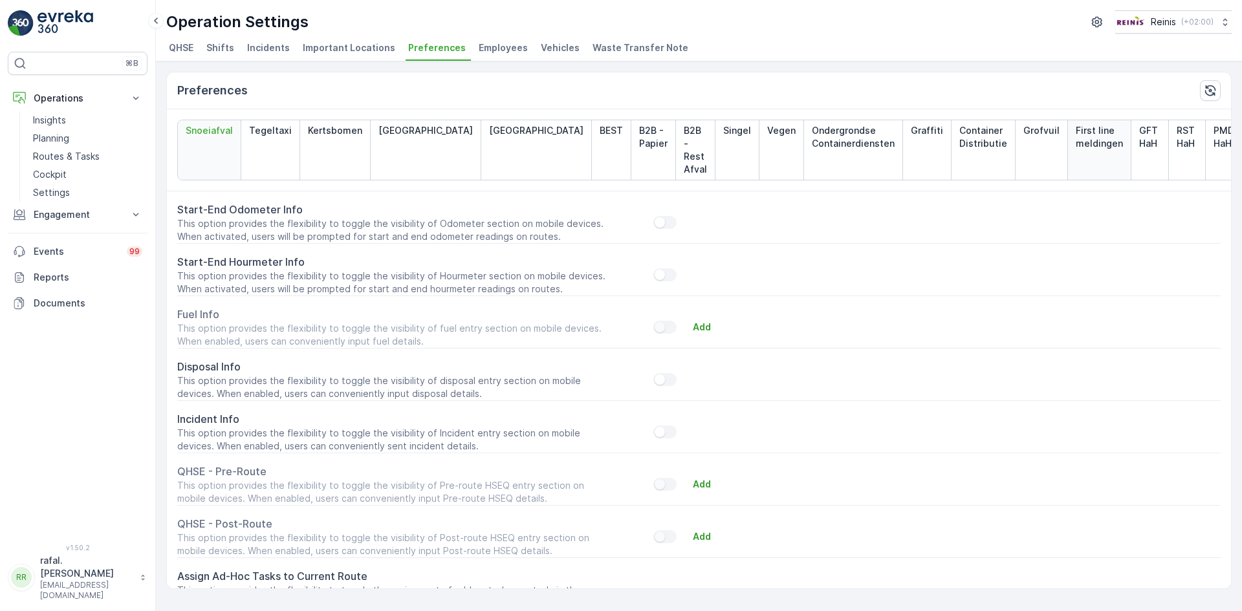
click at [1076, 136] on p "First line meldingen" at bounding box center [1099, 137] width 47 height 26
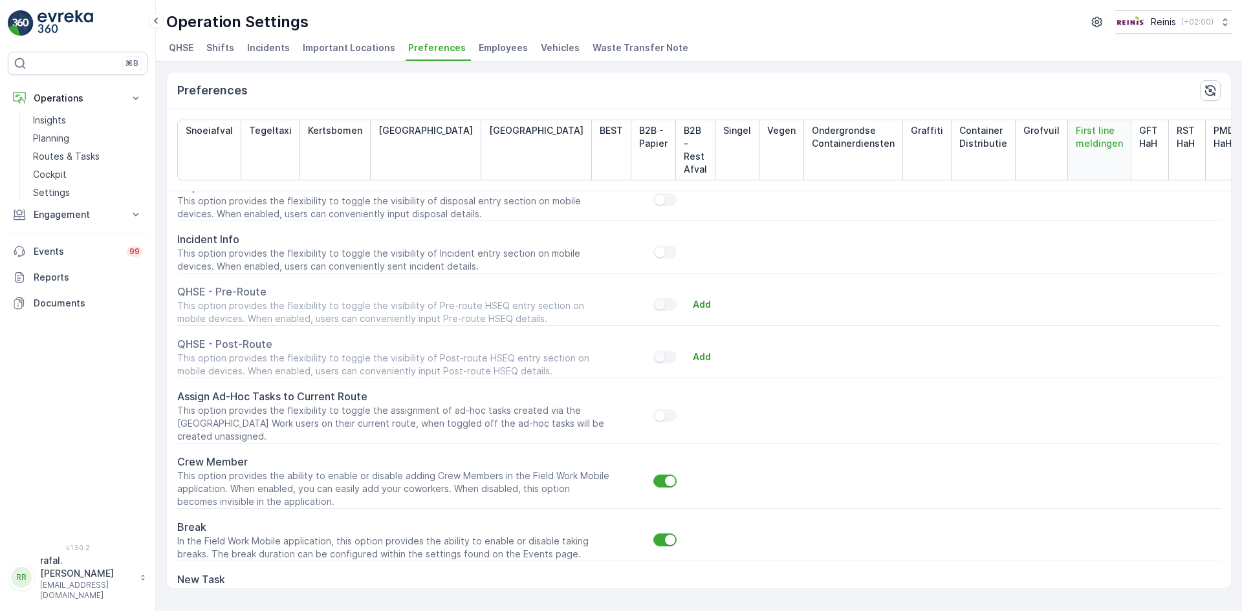
scroll to position [259, 0]
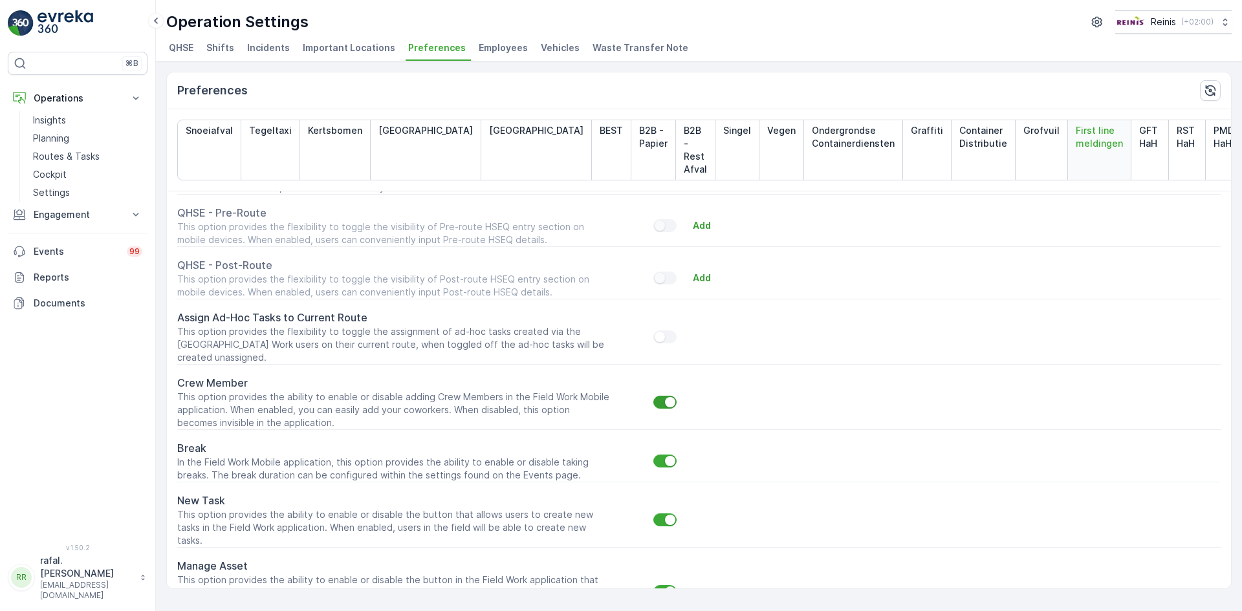
click at [654, 396] on div at bounding box center [664, 402] width 23 height 13
click at [653, 396] on input "checkbox" at bounding box center [653, 396] width 0 height 0
click at [668, 396] on div at bounding box center [664, 402] width 23 height 13
click at [653, 396] on input "checkbox" at bounding box center [653, 396] width 0 height 0
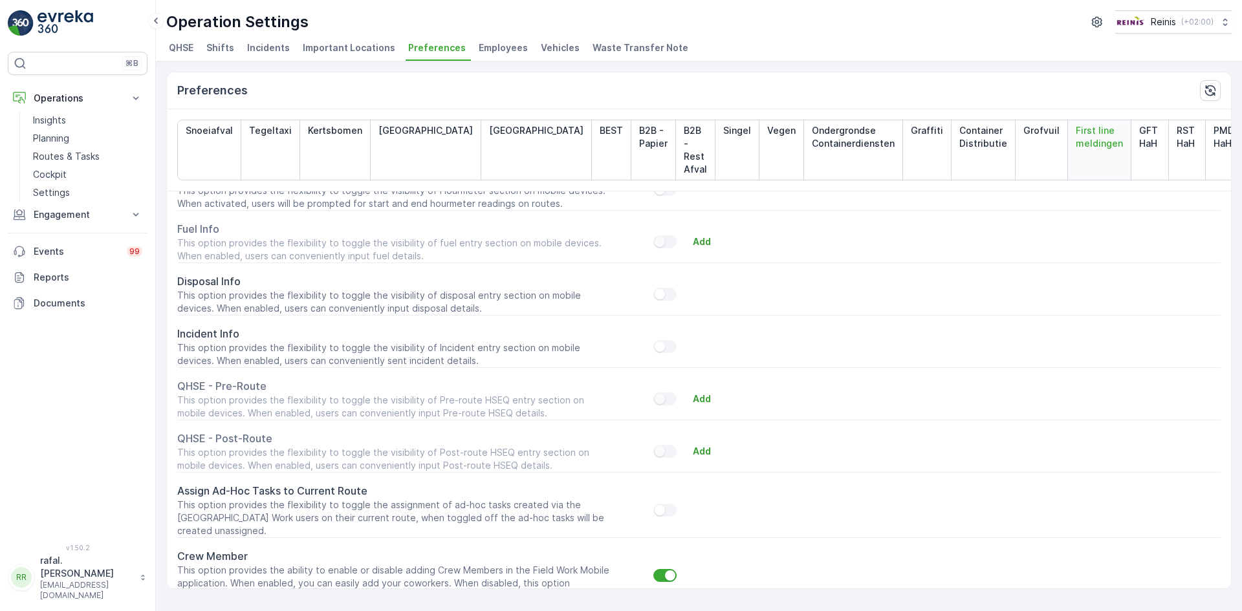
scroll to position [65, 0]
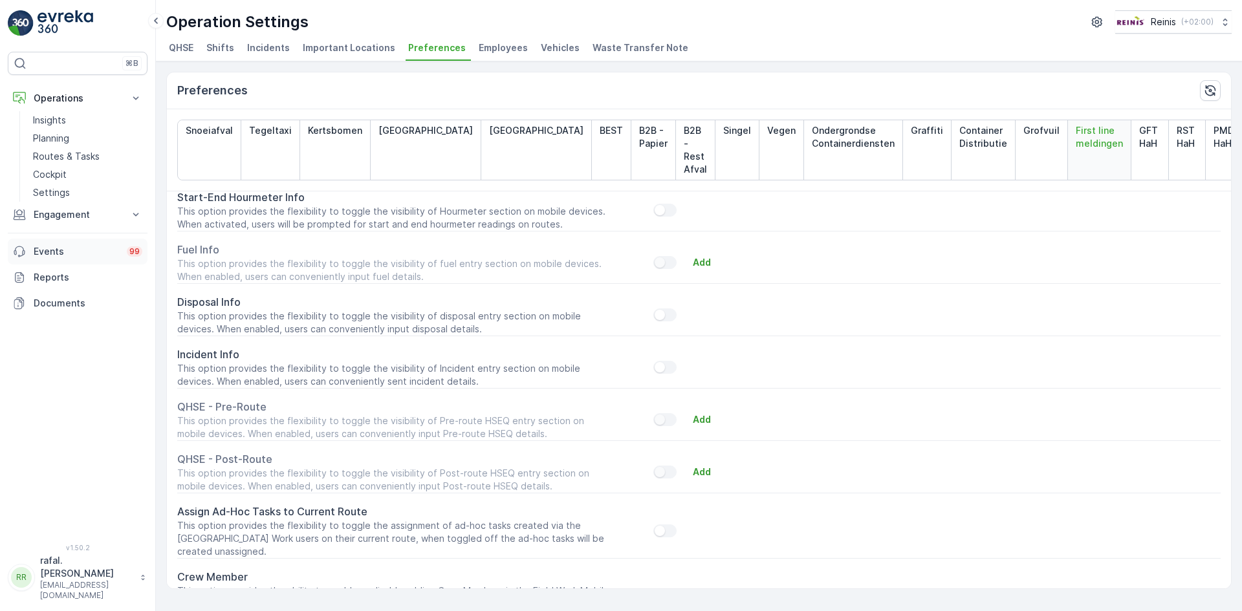
click at [44, 246] on p "Events" at bounding box center [76, 251] width 85 height 13
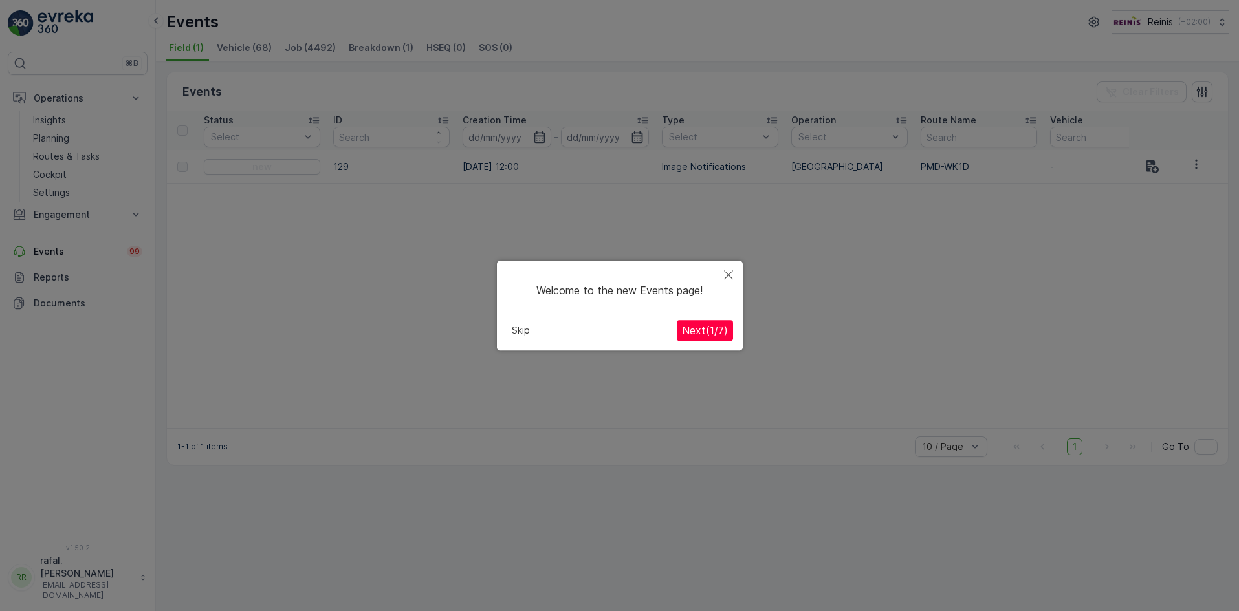
click at [730, 265] on button "Close" at bounding box center [728, 276] width 28 height 30
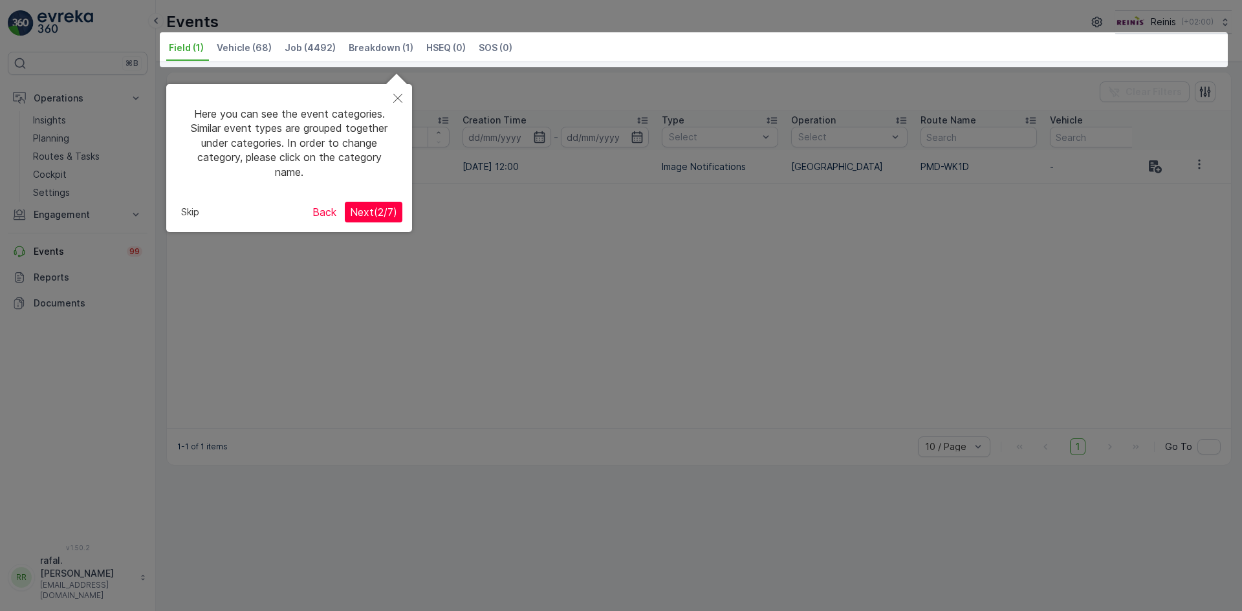
click at [379, 213] on span "Next ( 2 / 7 )" at bounding box center [373, 212] width 47 height 13
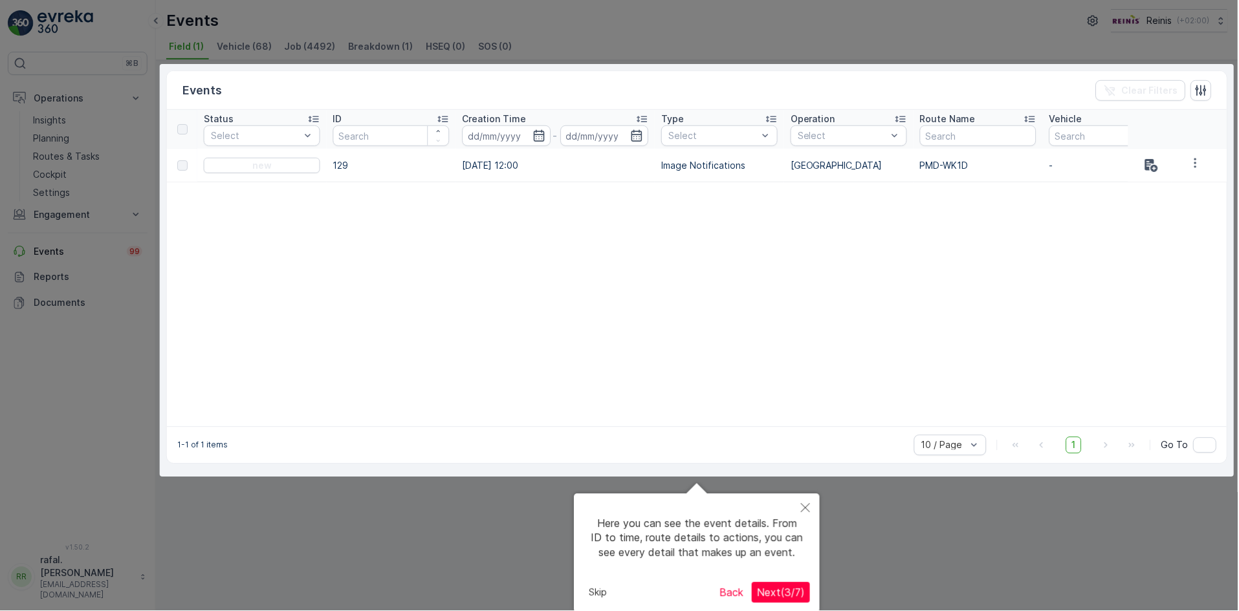
click at [379, 213] on div at bounding box center [697, 270] width 1075 height 413
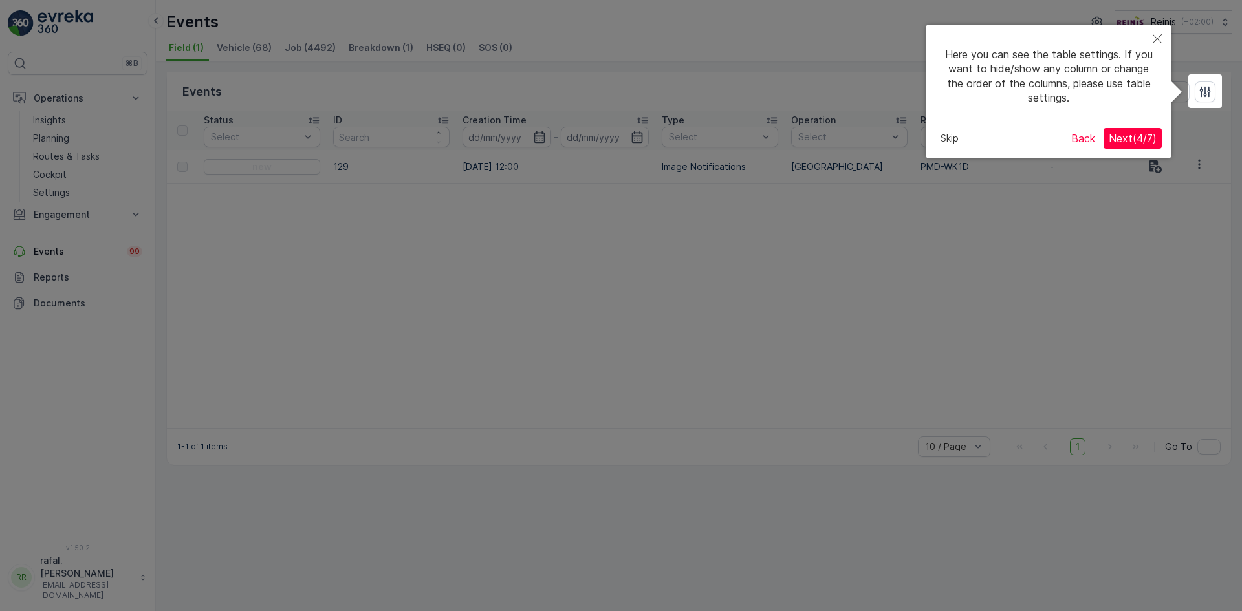
click at [377, 217] on div at bounding box center [621, 305] width 1242 height 611
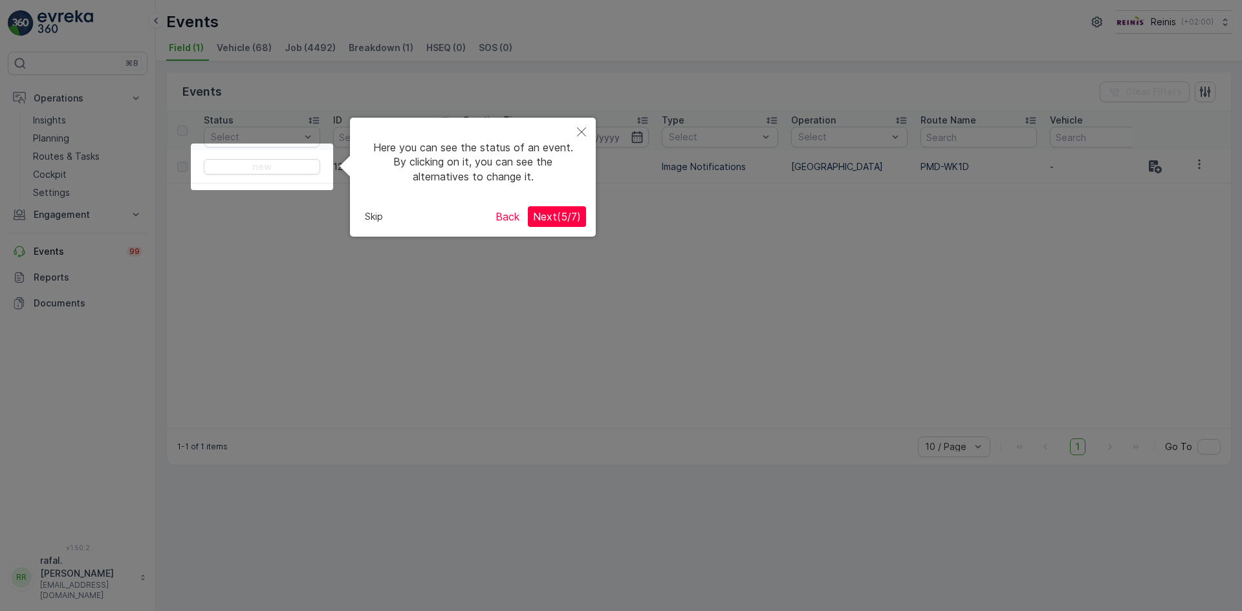
click at [377, 217] on button "Skip" at bounding box center [374, 216] width 28 height 19
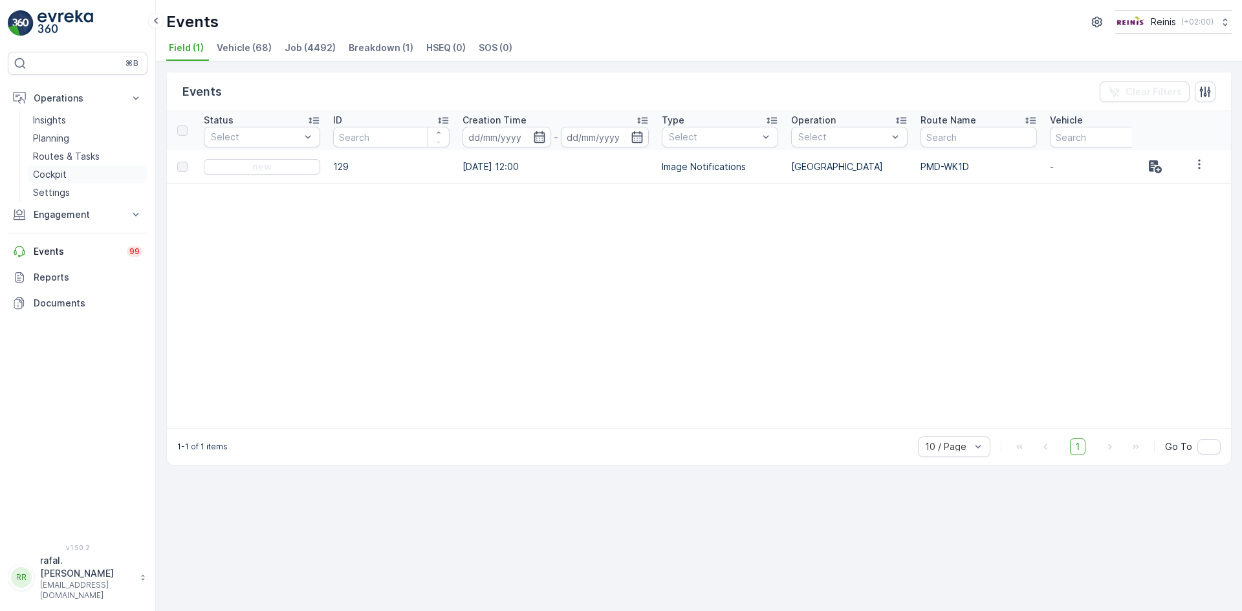
click at [65, 168] on p "Cockpit" at bounding box center [50, 174] width 34 height 13
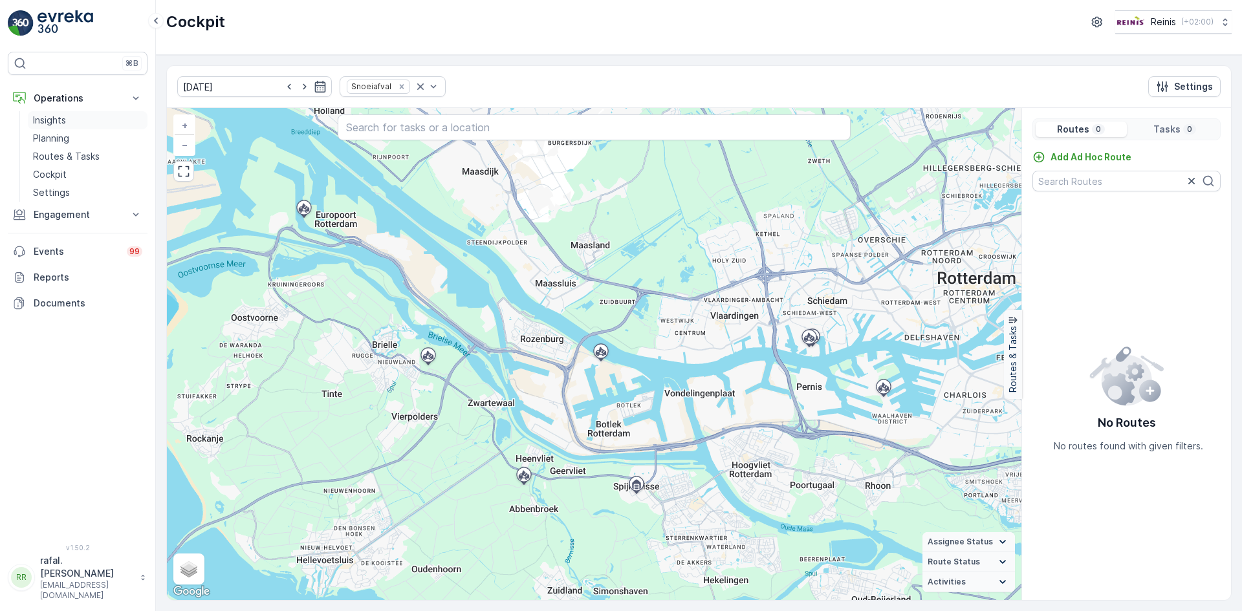
click at [65, 115] on p "Insights" at bounding box center [49, 120] width 33 height 13
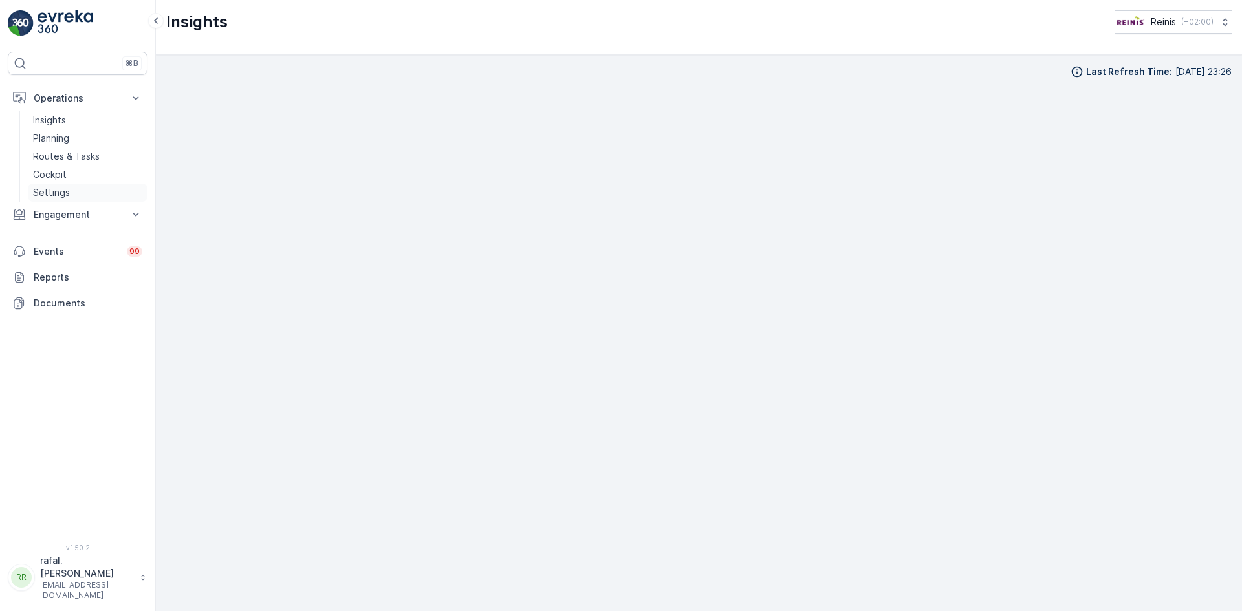
click at [60, 195] on p "Settings" at bounding box center [51, 192] width 37 height 13
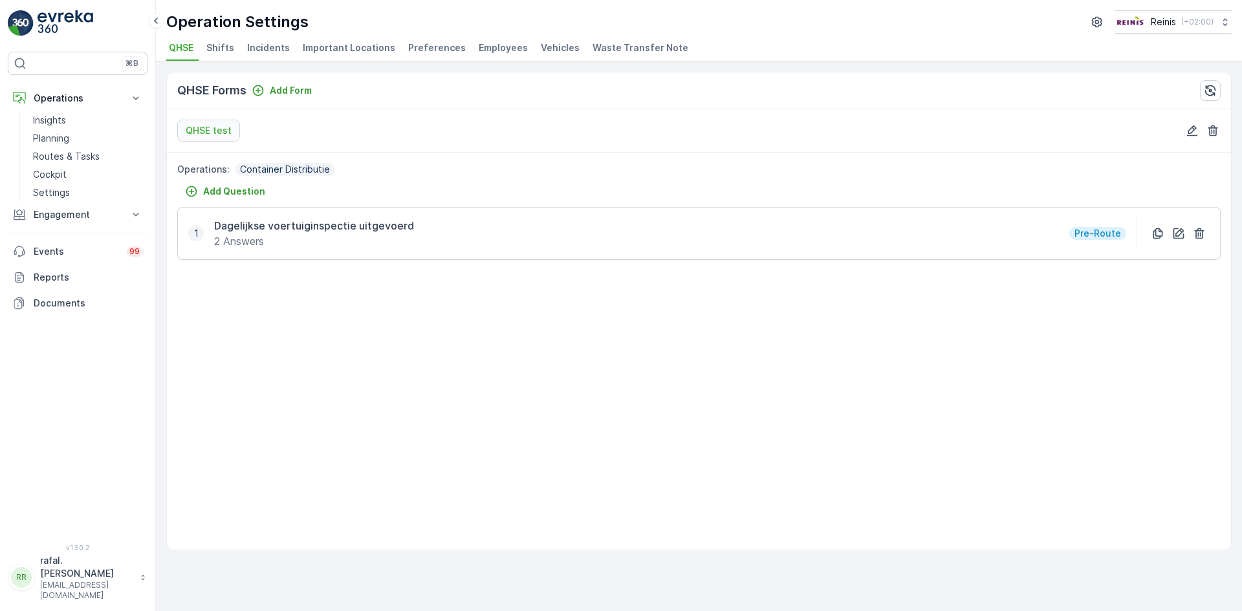
click at [224, 50] on span "Shifts" at bounding box center [220, 47] width 28 height 13
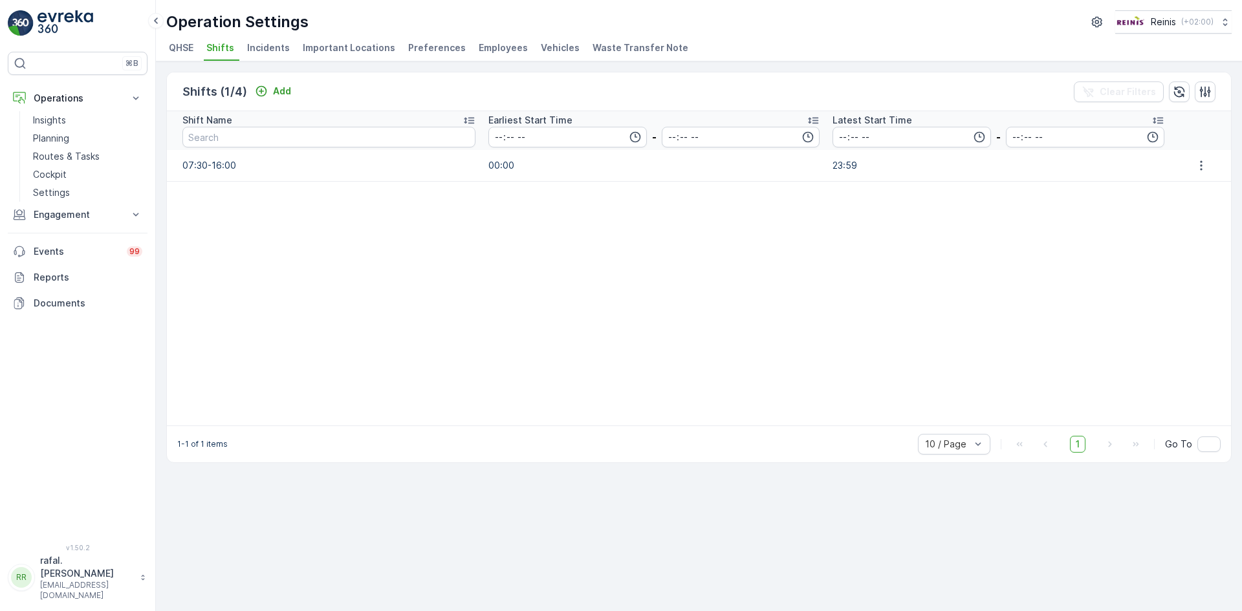
click at [479, 46] on span "Employees" at bounding box center [503, 47] width 49 height 13
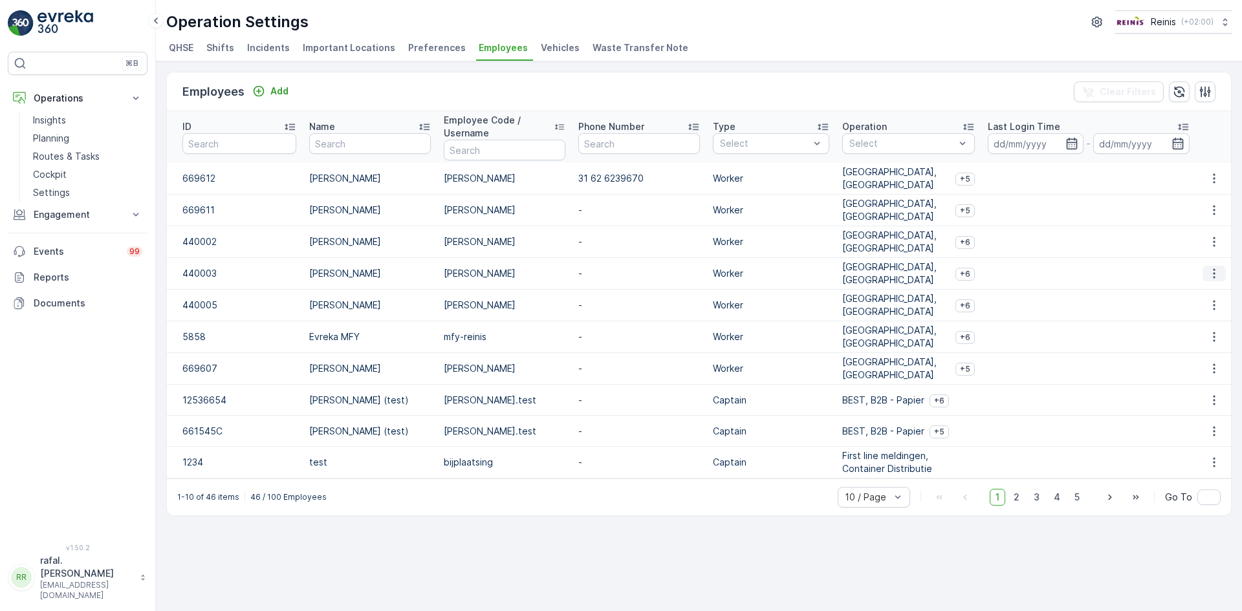
click at [1219, 272] on icon "button" at bounding box center [1214, 273] width 13 height 13
click at [137, 212] on icon at bounding box center [135, 214] width 13 height 13
click at [69, 307] on link "Orders" at bounding box center [88, 309] width 120 height 18
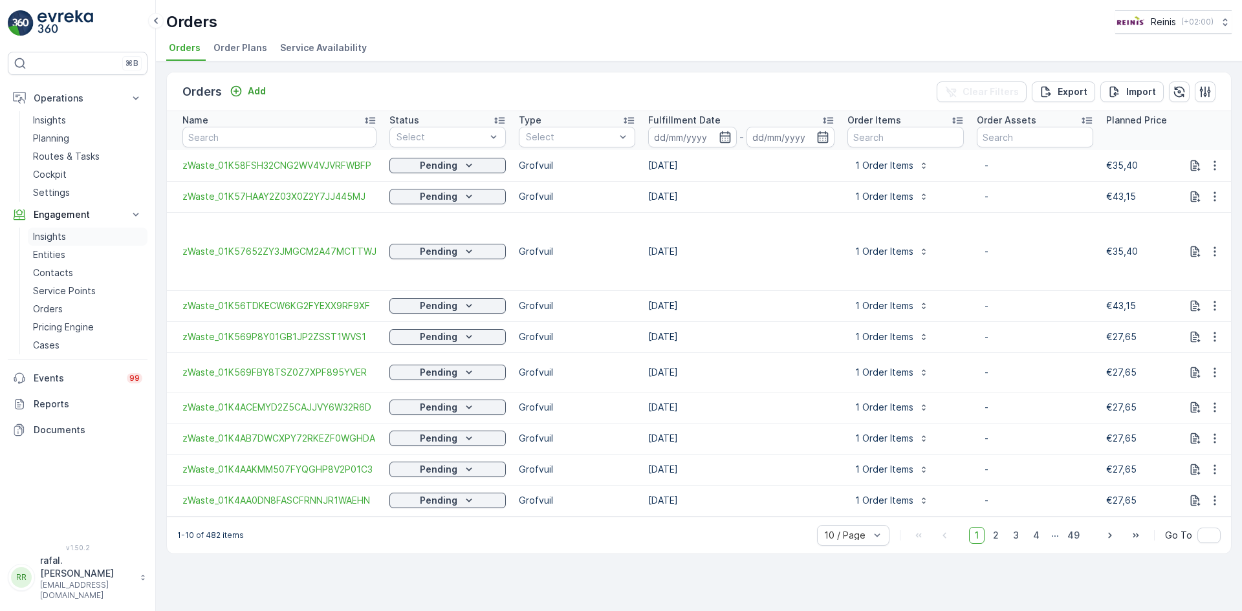
click at [73, 237] on link "Insights" at bounding box center [88, 237] width 120 height 18
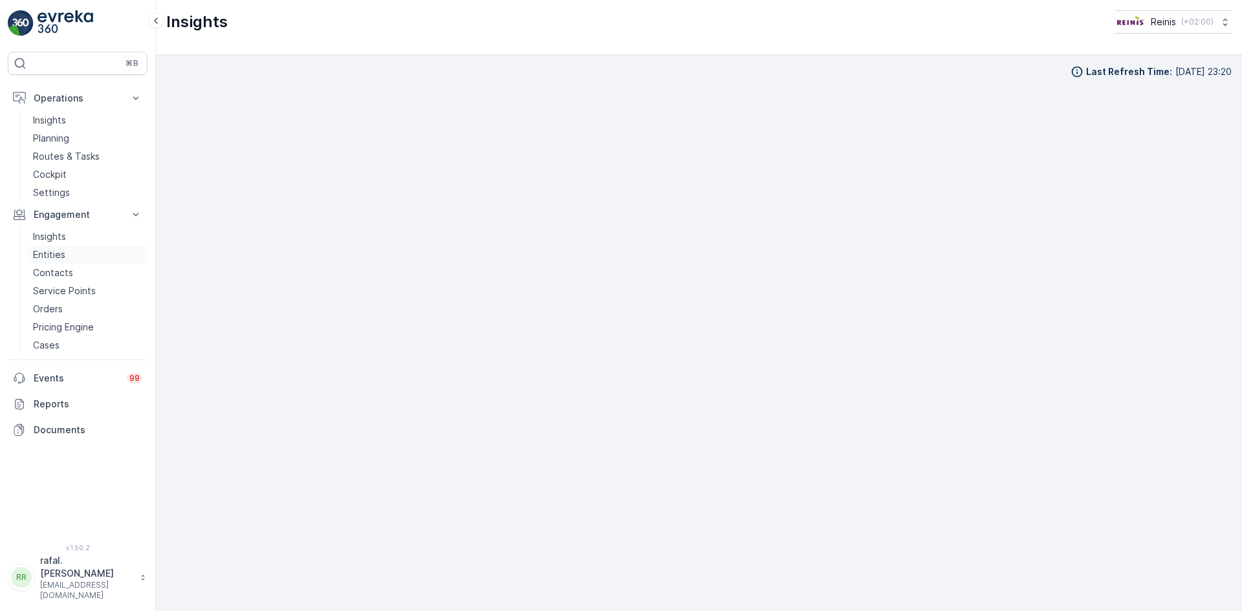
click at [73, 250] on link "Entities" at bounding box center [88, 255] width 120 height 18
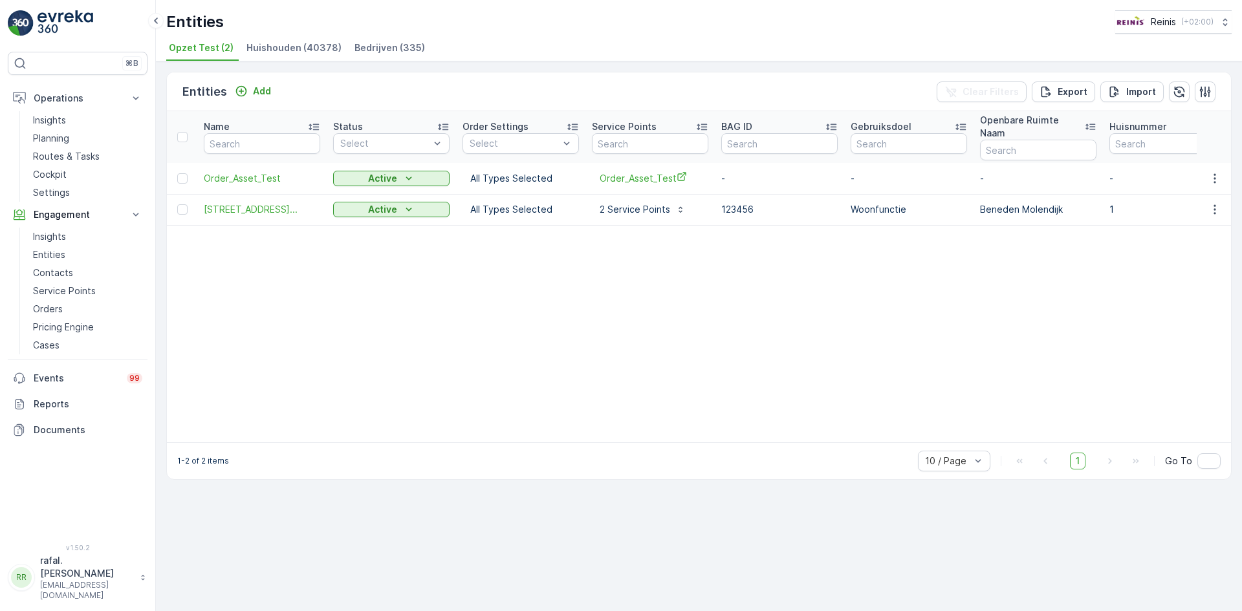
click at [289, 47] on span "Huishouden (40378)" at bounding box center [293, 47] width 95 height 13
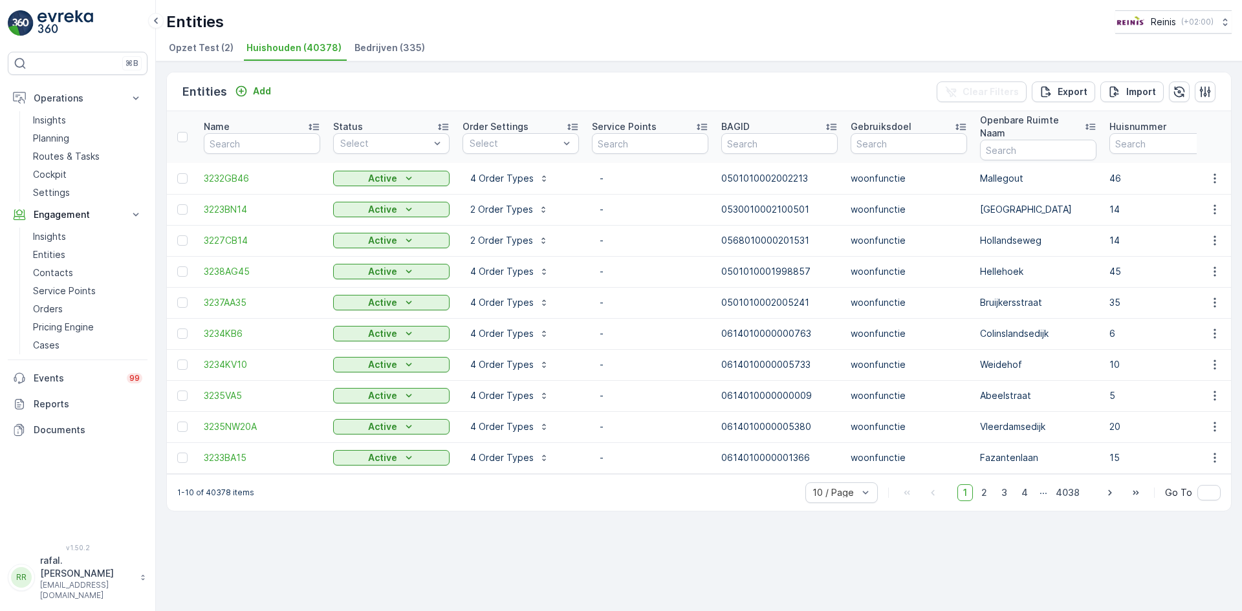
click at [378, 51] on span "Bedrijven (335)" at bounding box center [390, 47] width 71 height 13
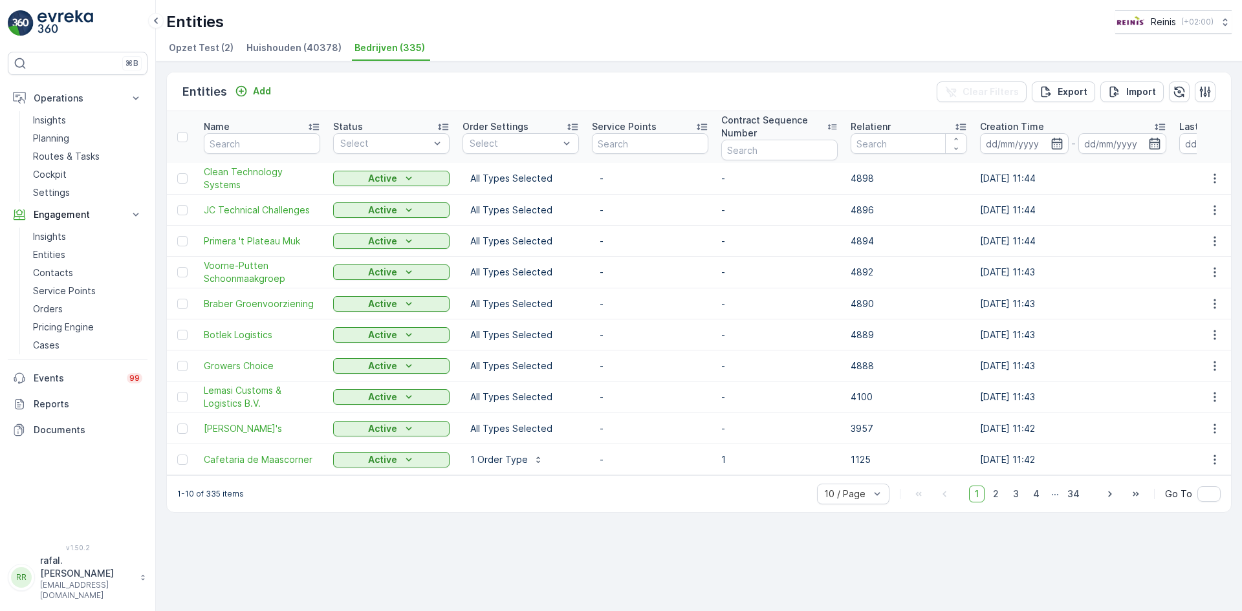
click at [287, 45] on span "Huishouden (40378)" at bounding box center [293, 47] width 95 height 13
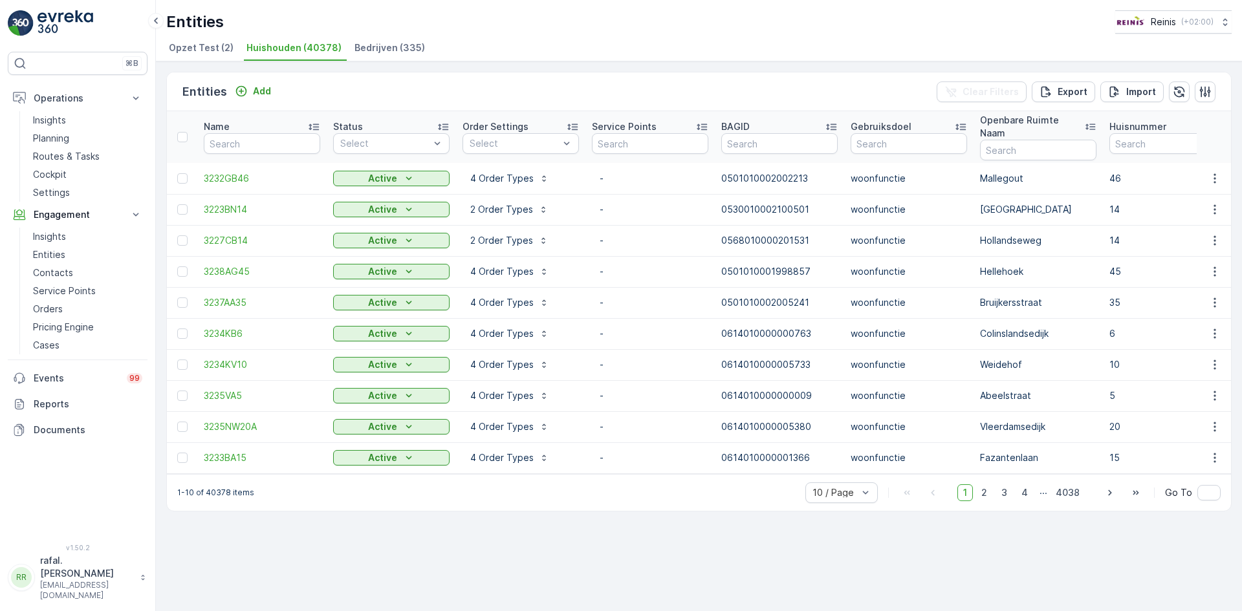
click at [197, 47] on span "Opzet Test (2)" at bounding box center [201, 47] width 65 height 13
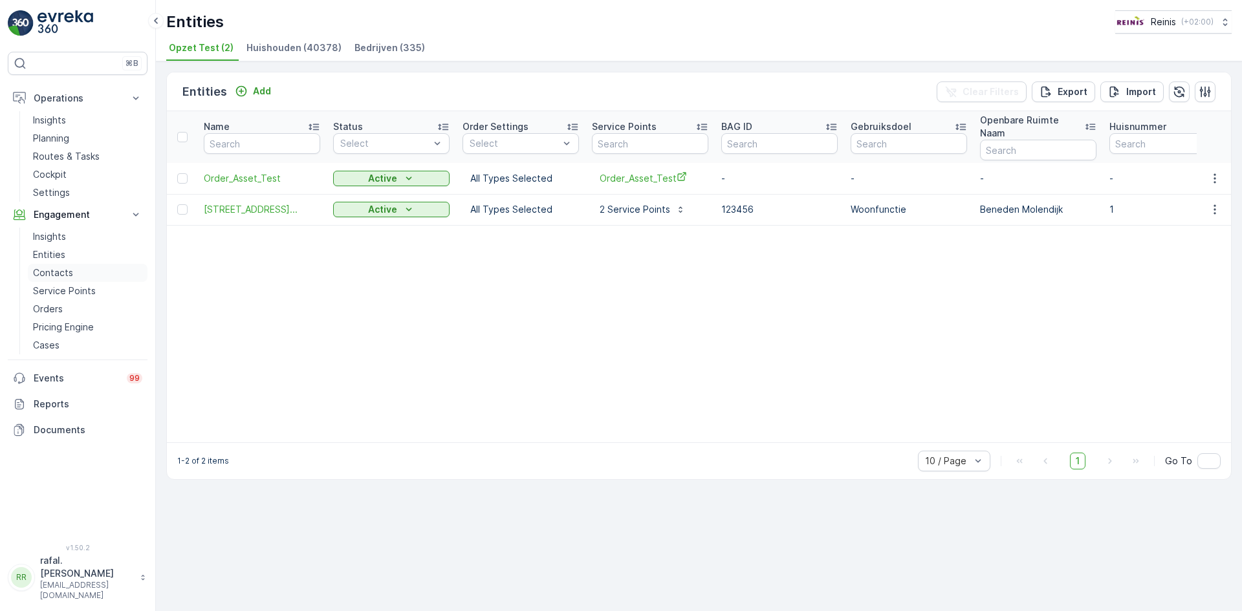
click at [82, 270] on link "Contacts" at bounding box center [88, 273] width 120 height 18
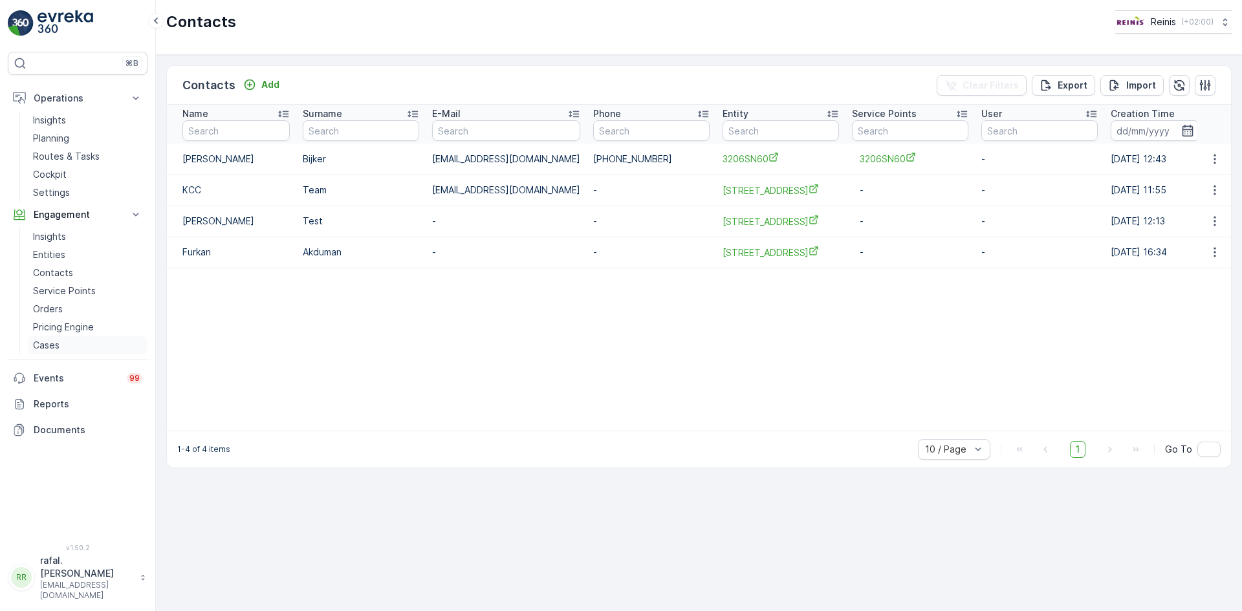
click at [63, 345] on link "Cases" at bounding box center [88, 345] width 120 height 18
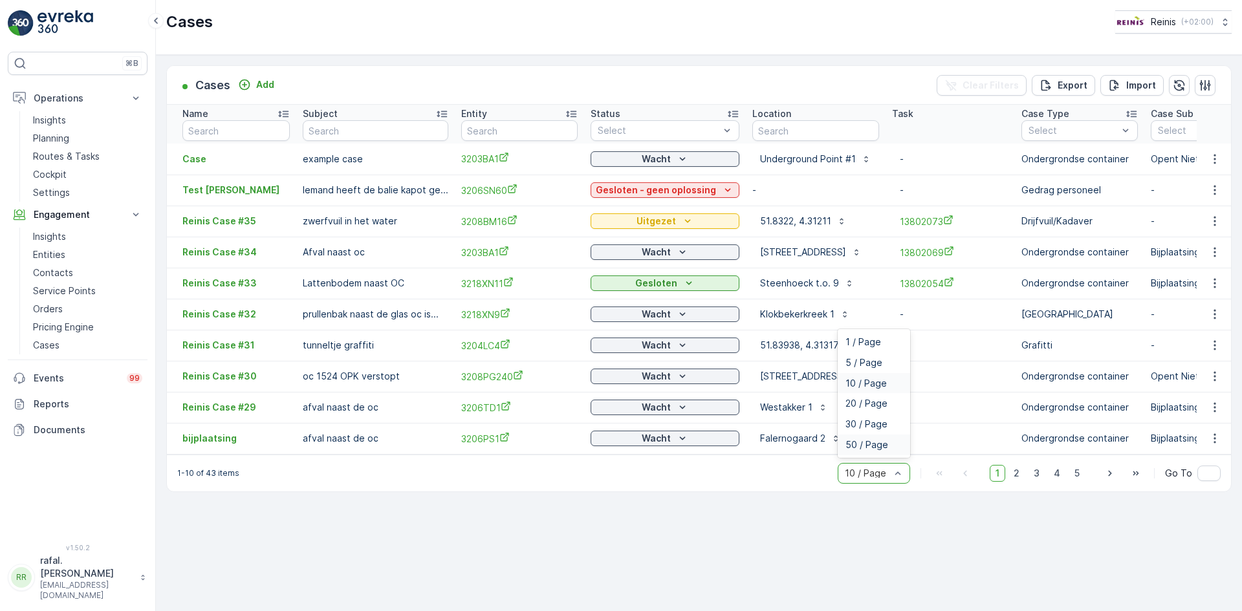
click at [877, 450] on span "50 / Page" at bounding box center [867, 445] width 43 height 10
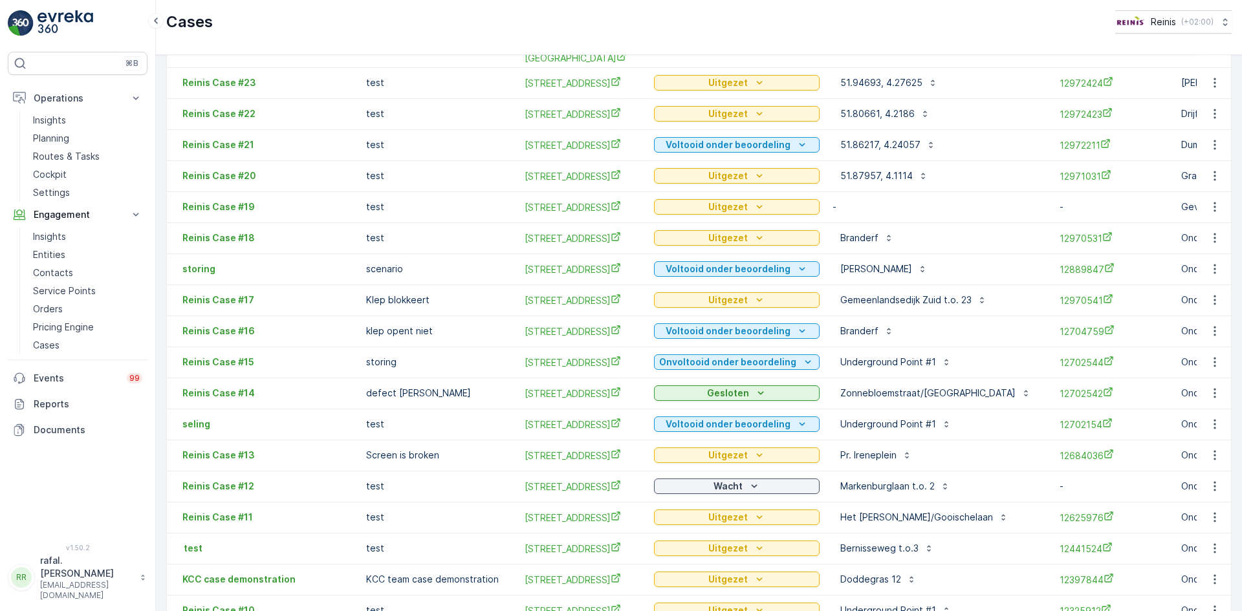
scroll to position [954, 0]
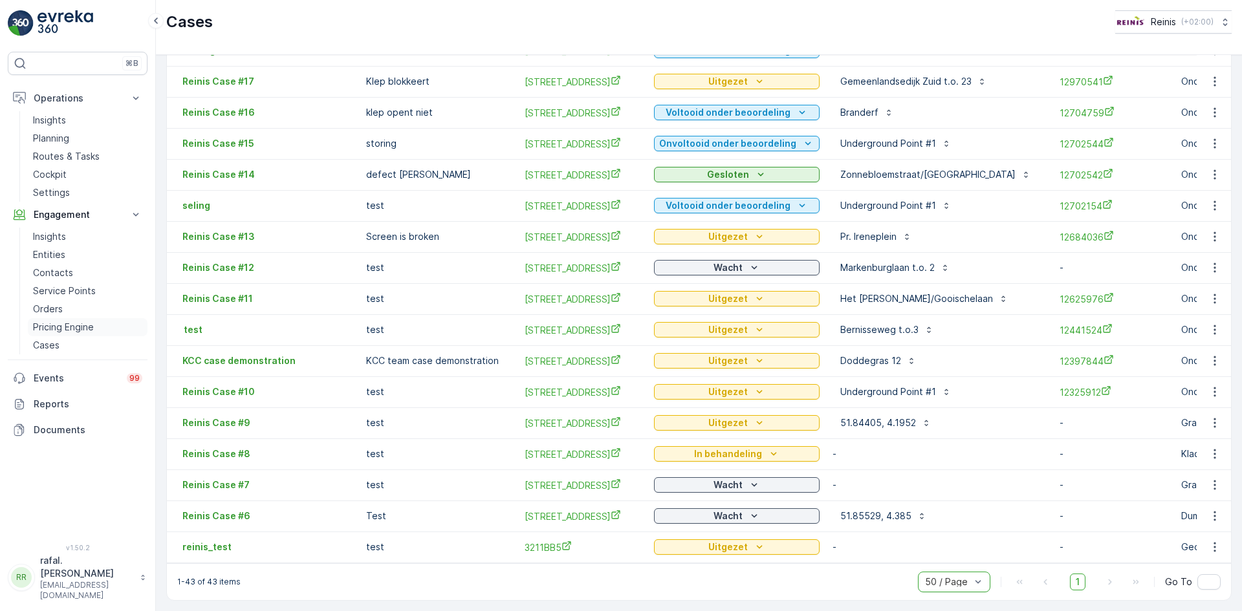
click at [65, 325] on p "Pricing Engine" at bounding box center [63, 327] width 61 height 13
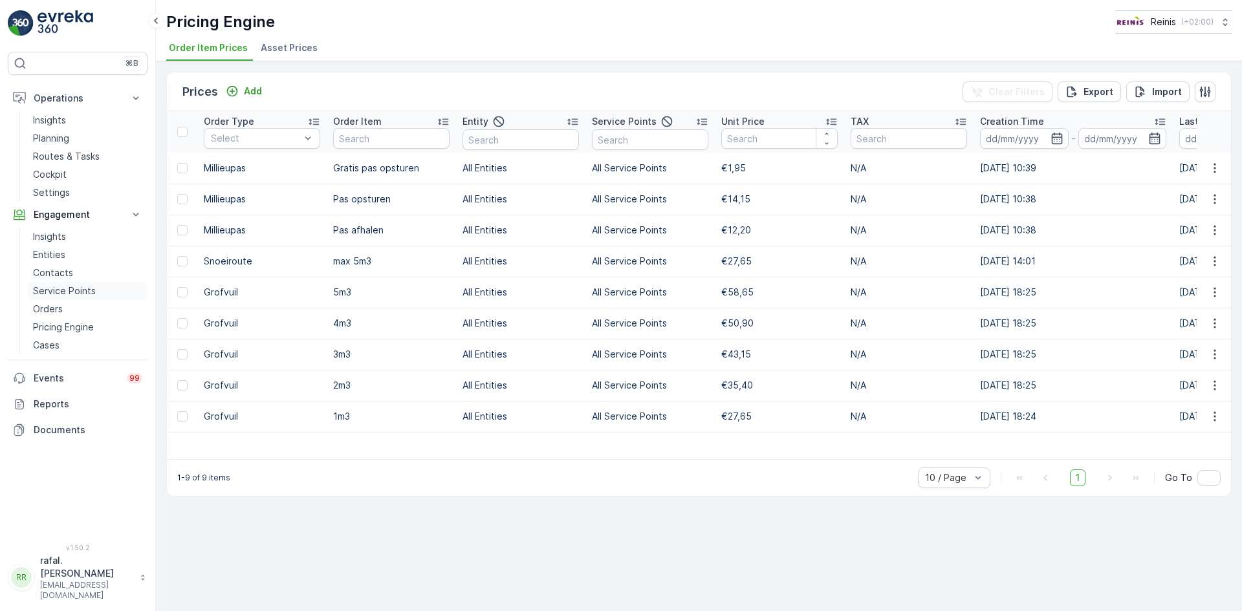
click at [72, 289] on p "Service Points" at bounding box center [64, 291] width 63 height 13
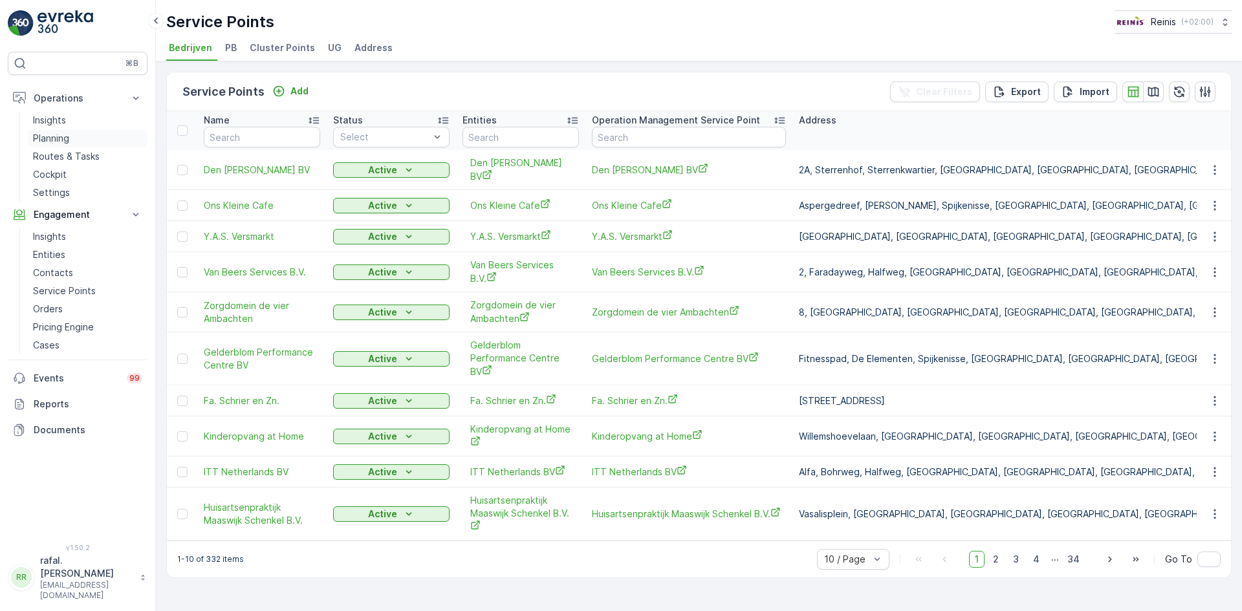
click at [64, 134] on p "Planning" at bounding box center [51, 138] width 36 height 13
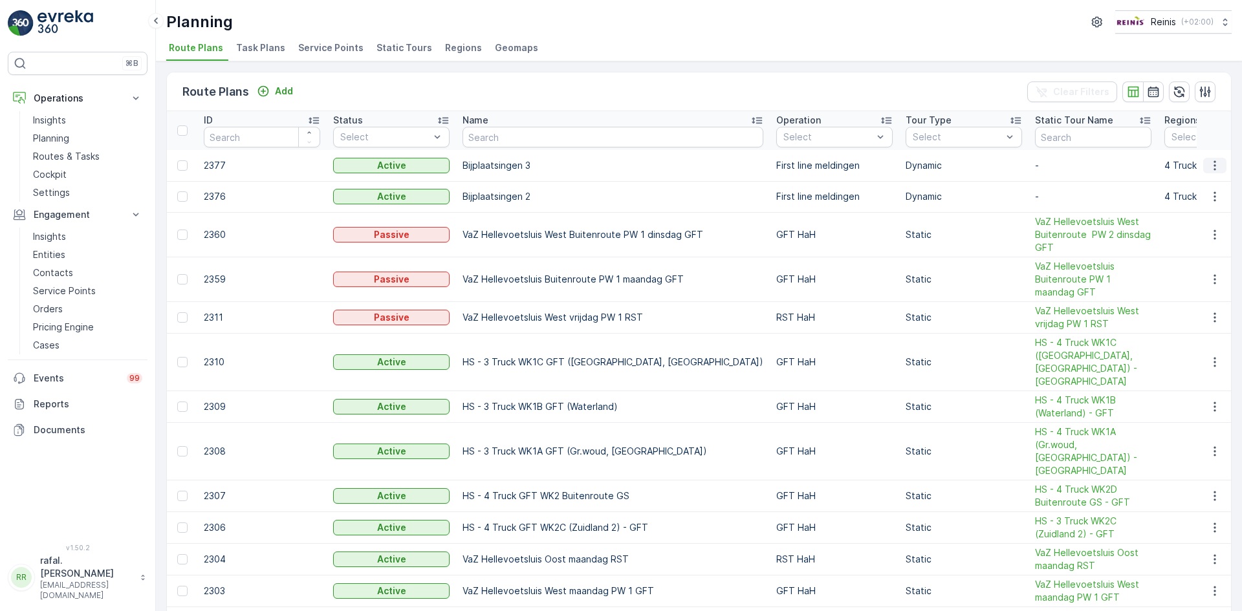
click at [1213, 164] on icon "button" at bounding box center [1214, 165] width 13 height 13
click at [1210, 183] on span "Edit Route Plan" at bounding box center [1203, 185] width 67 height 13
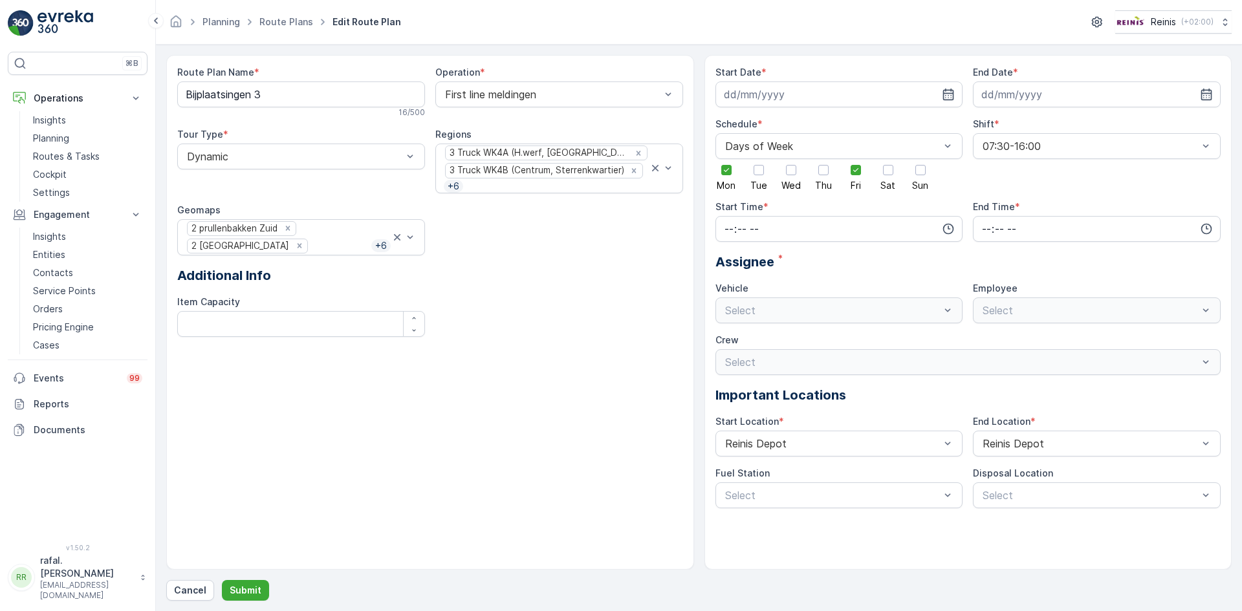
type input "[DATE]"
type input "07:30"
type input "16:00"
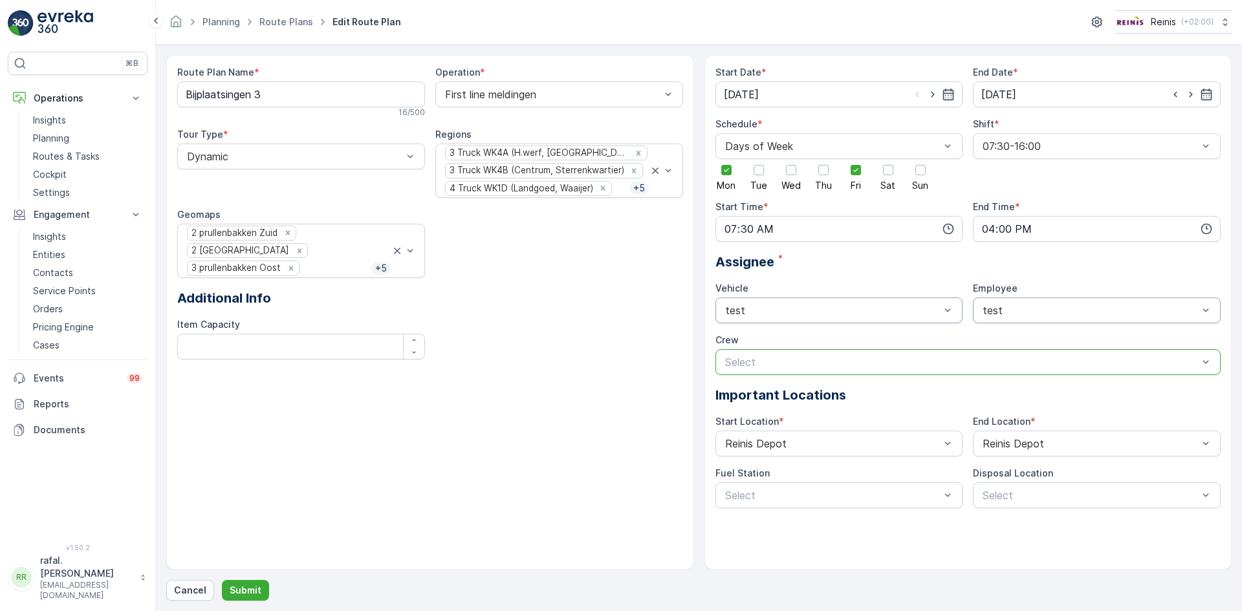
click at [949, 362] on div at bounding box center [962, 362] width 476 height 12
drag, startPoint x: 1041, startPoint y: 307, endPoint x: 906, endPoint y: 313, distance: 135.4
click at [599, 334] on div "Route Plan Name * Bijplaatsingen 3 16 / 500 Operation * First line meldingen To…" at bounding box center [430, 218] width 506 height 304
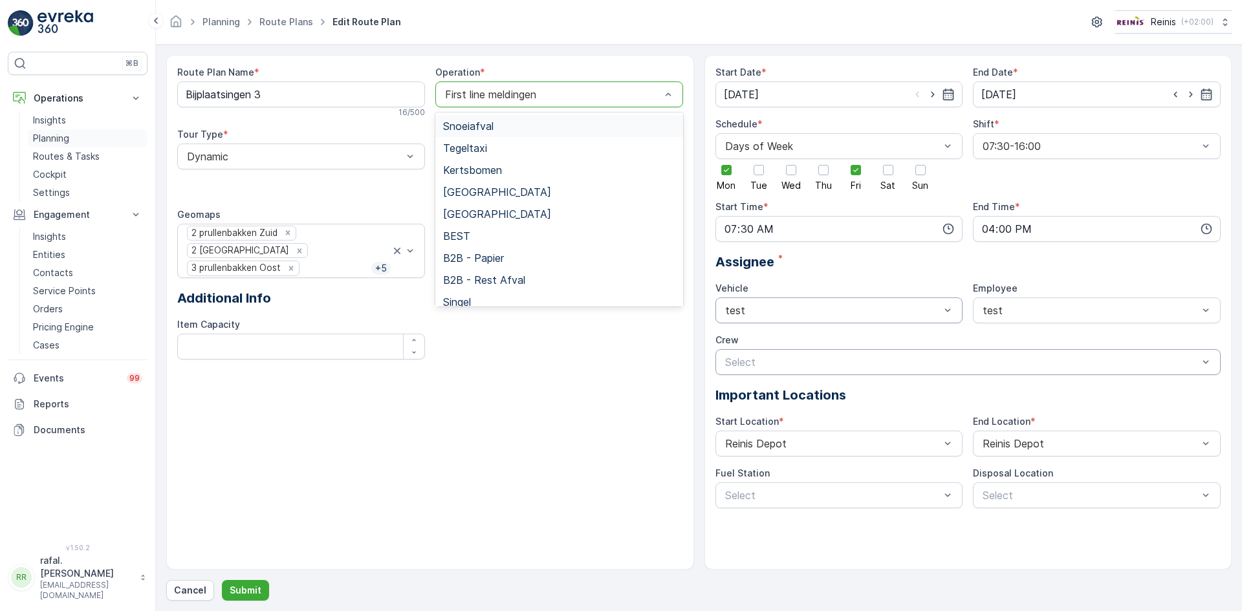
click at [61, 138] on p "Planning" at bounding box center [51, 138] width 36 height 13
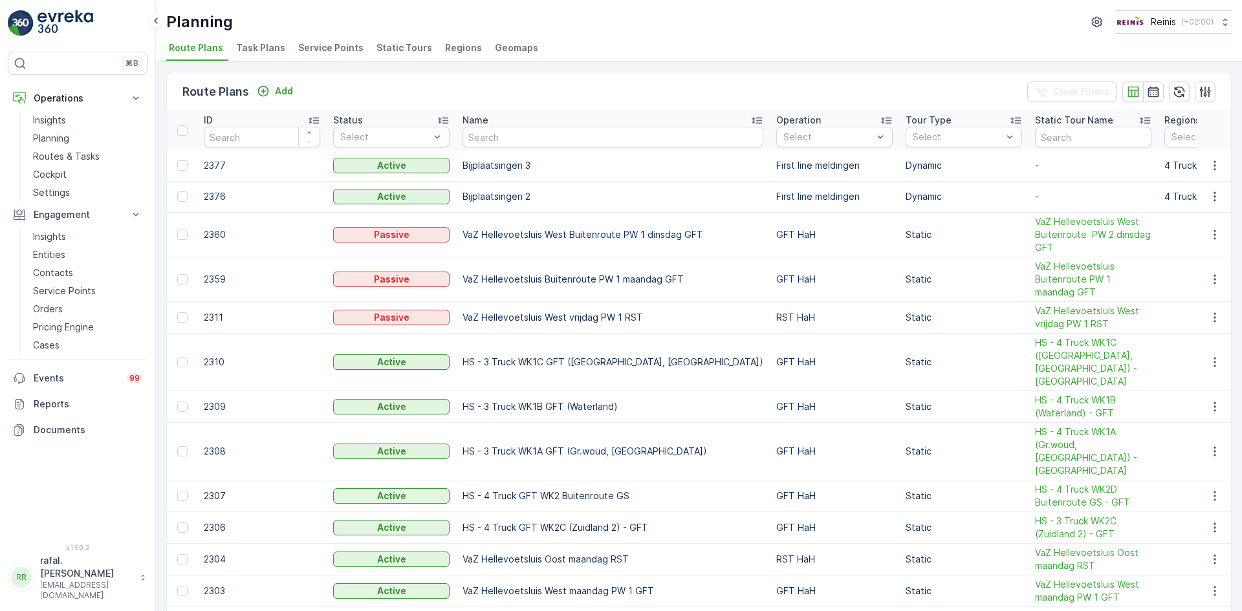
click at [262, 47] on span "Task Plans" at bounding box center [260, 47] width 49 height 13
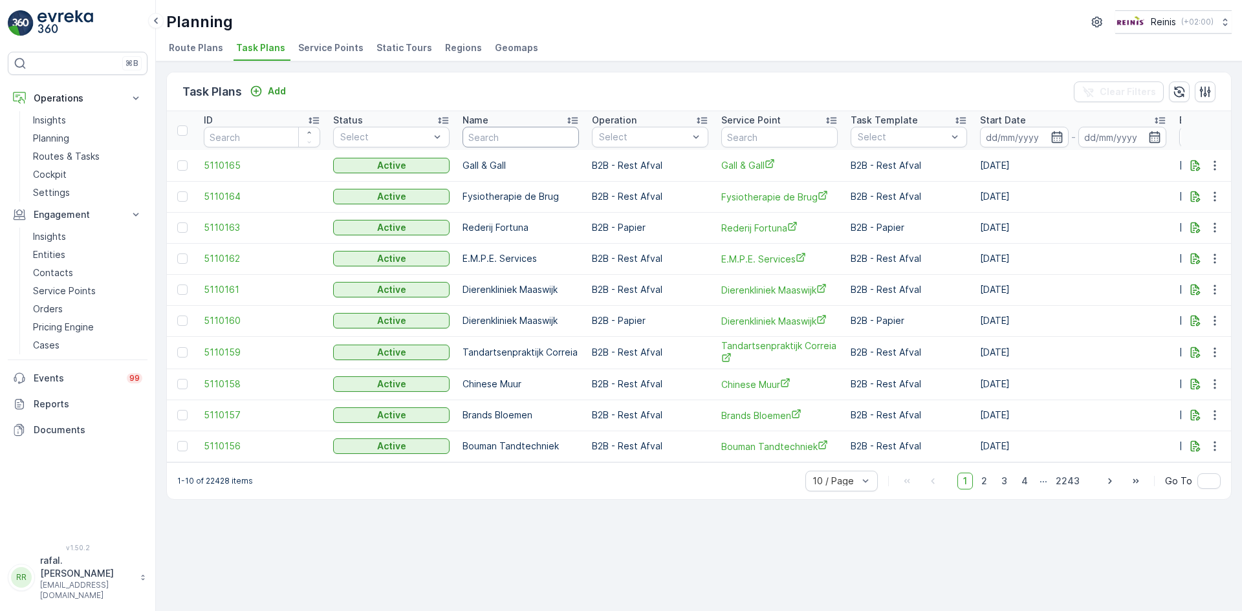
click at [499, 138] on input "text" at bounding box center [521, 137] width 116 height 21
type input "fi"
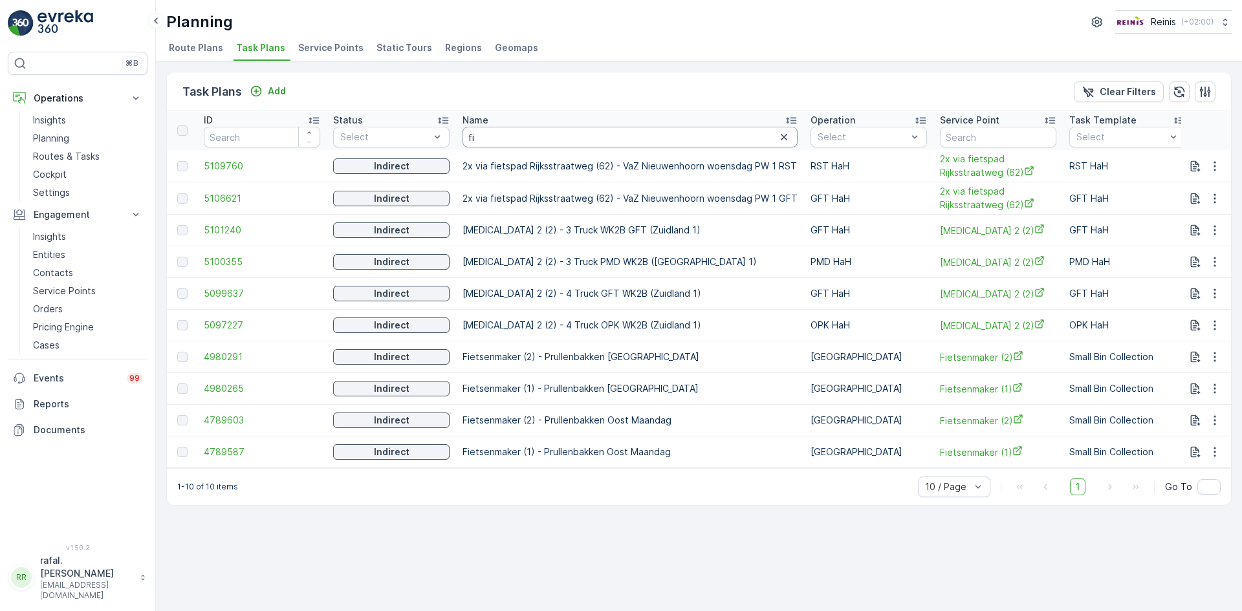
click at [489, 135] on input "fi" at bounding box center [630, 137] width 335 height 21
type input "fir"
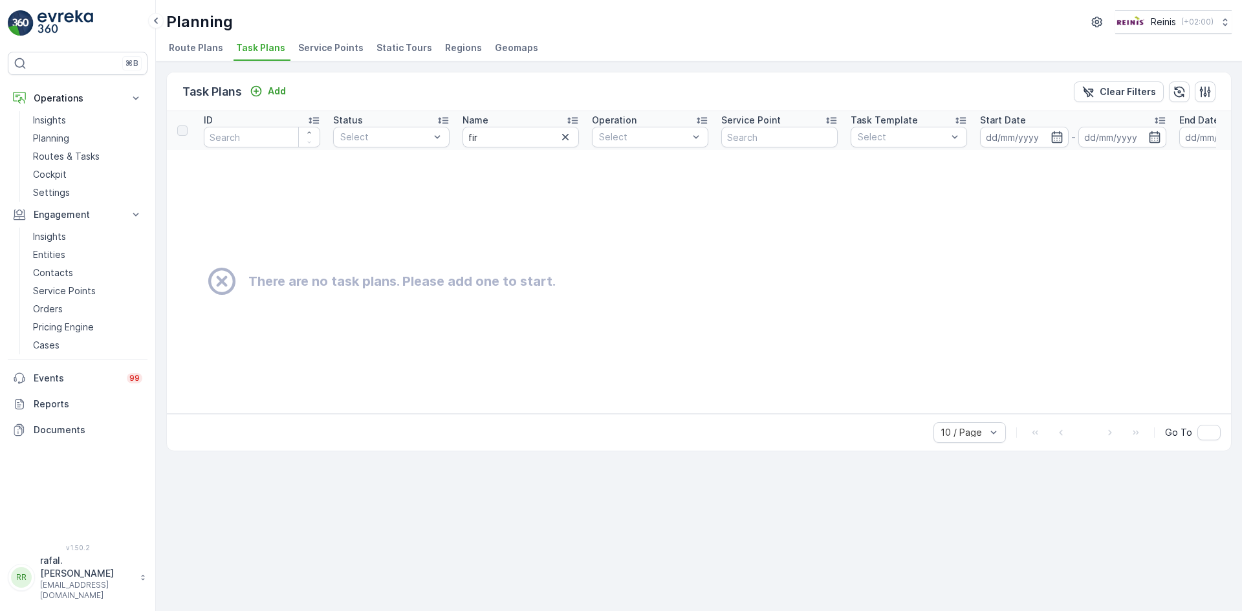
click at [457, 46] on span "Regions" at bounding box center [463, 47] width 37 height 13
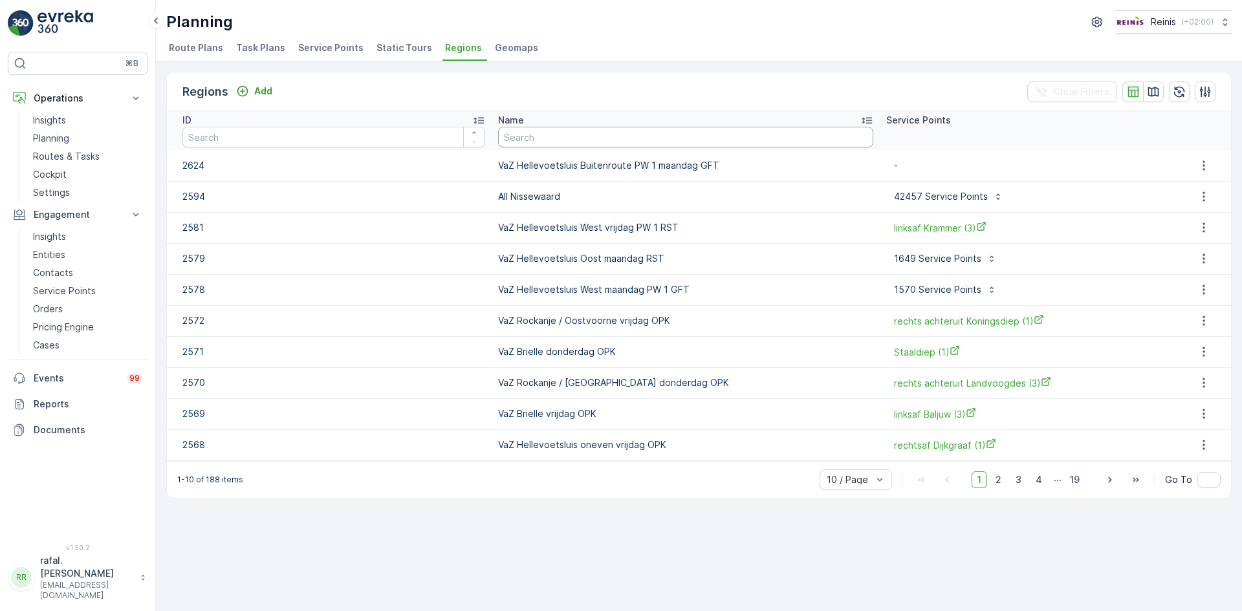
click at [546, 129] on input "text" at bounding box center [685, 137] width 375 height 21
type input "firs"
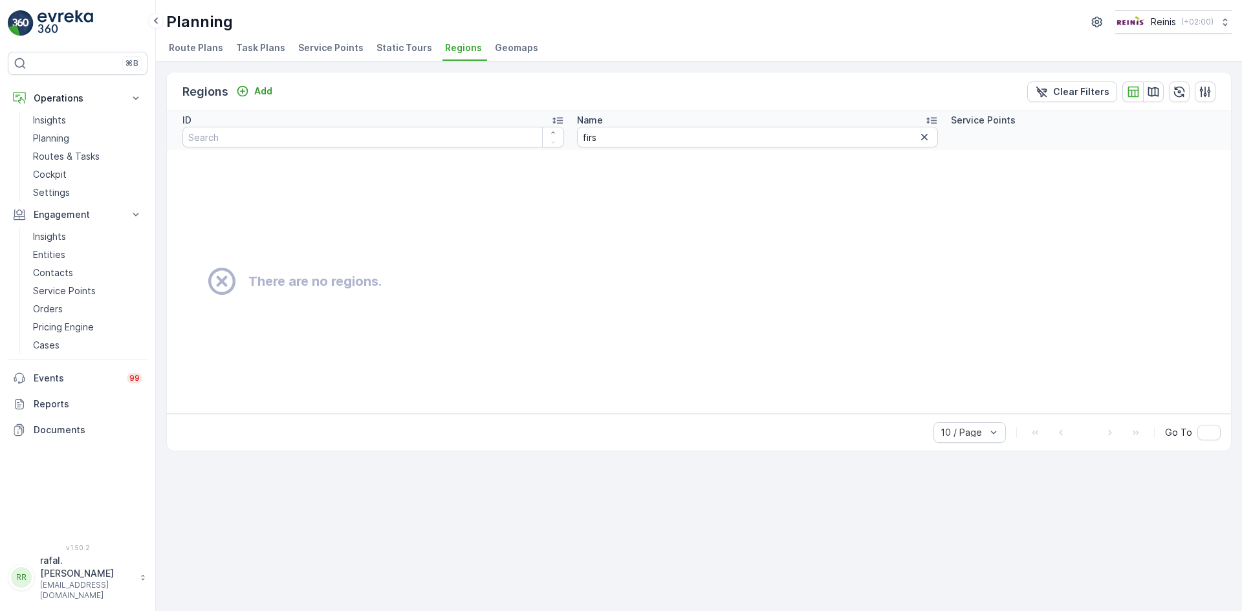
click at [516, 43] on span "Geomaps" at bounding box center [516, 47] width 43 height 13
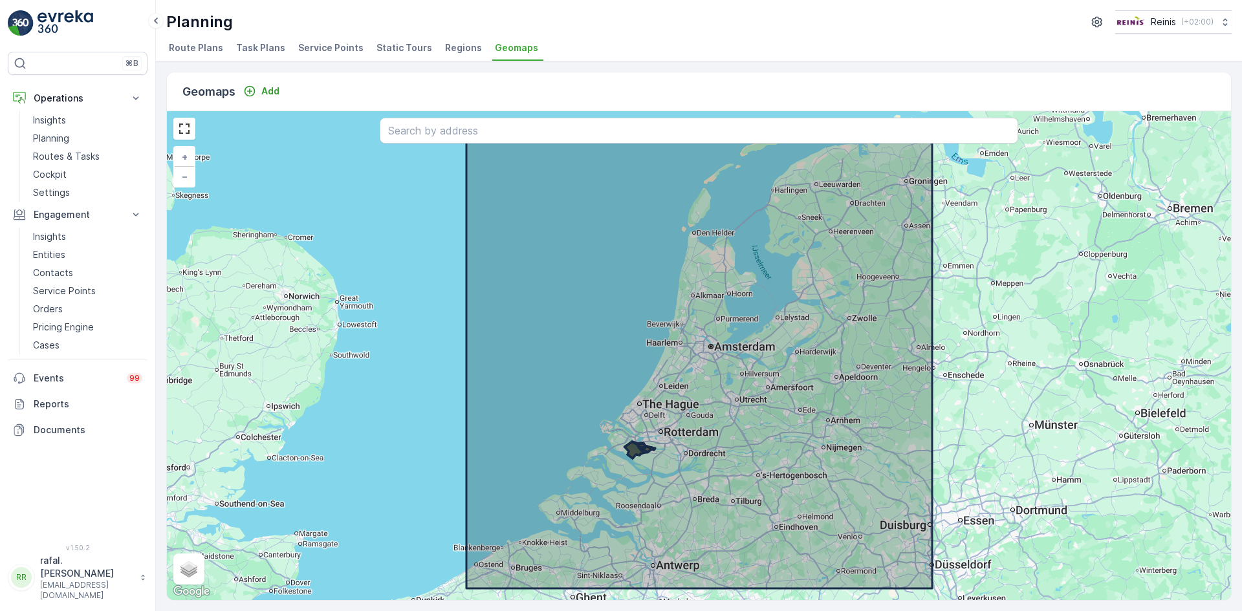
click at [390, 45] on span "Static Tours" at bounding box center [405, 47] width 56 height 13
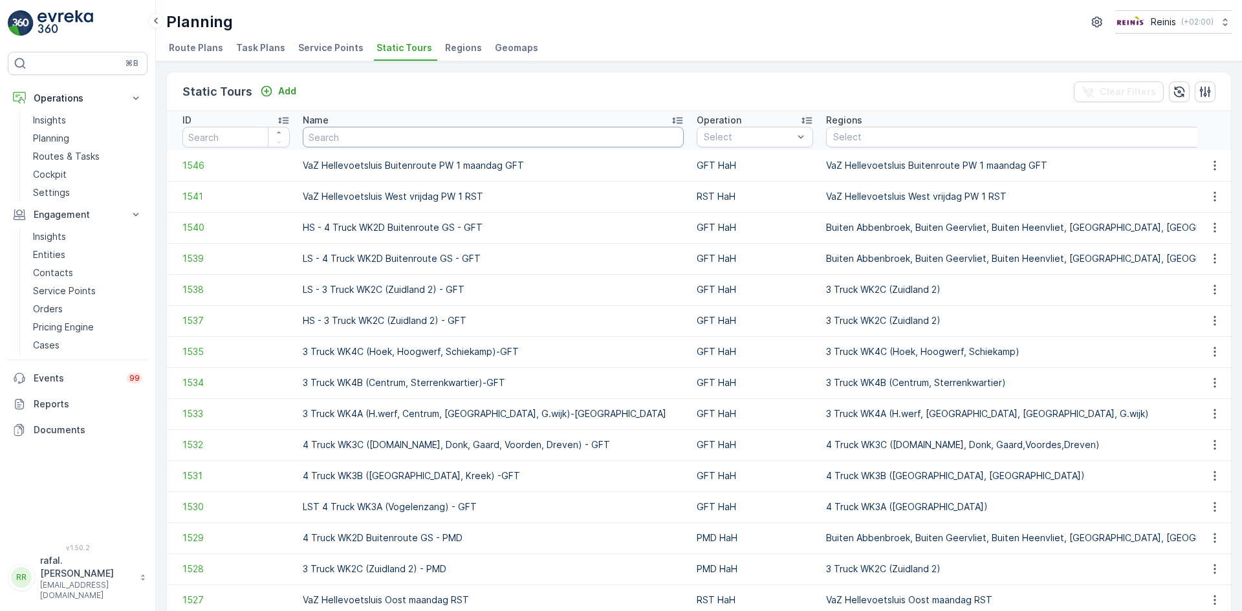
click at [369, 137] on input "text" at bounding box center [493, 137] width 381 height 21
type input "bij"
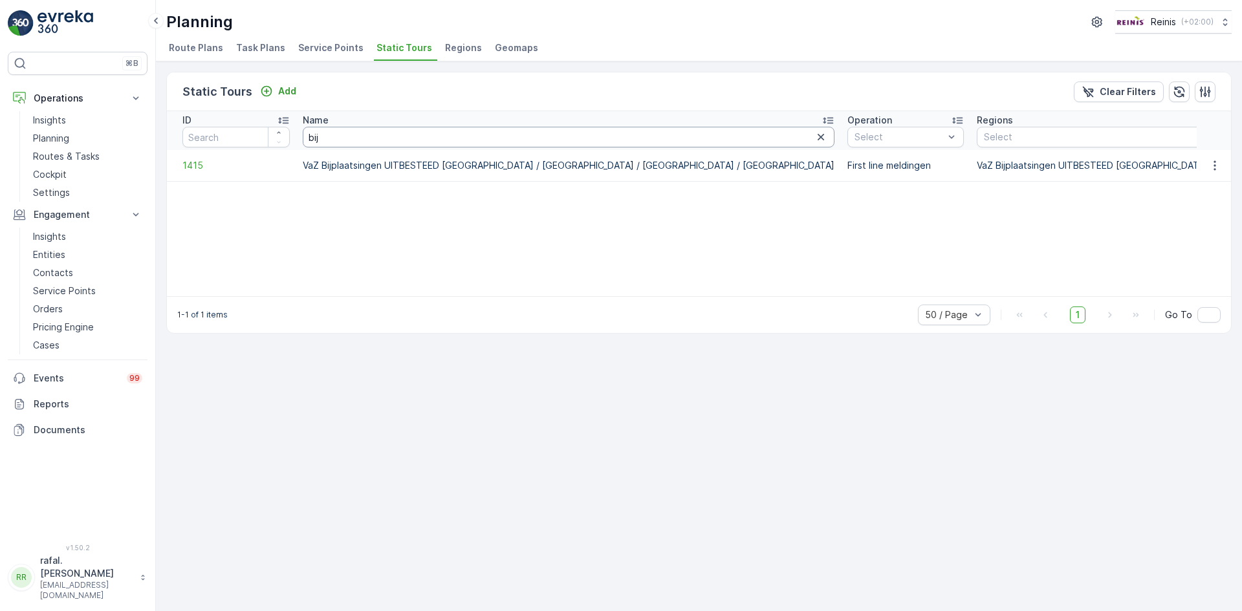
drag, startPoint x: 327, startPoint y: 135, endPoint x: 296, endPoint y: 140, distance: 32.2
click at [303, 140] on input "bij" at bounding box center [569, 137] width 532 height 21
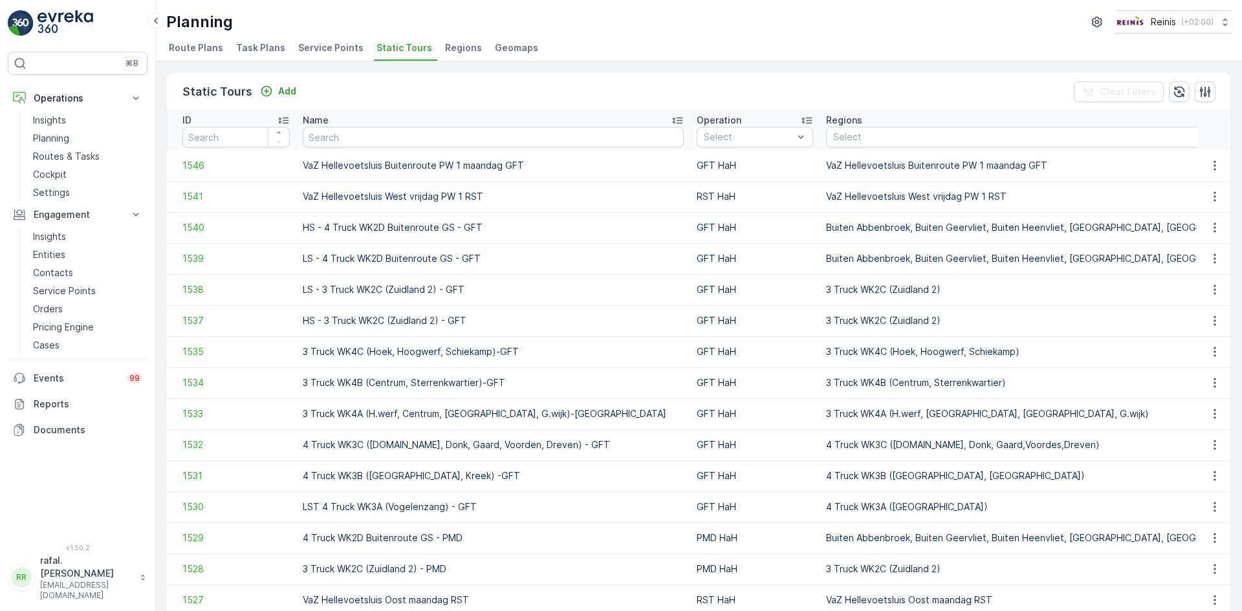
click at [325, 43] on span "Service Points" at bounding box center [330, 47] width 65 height 13
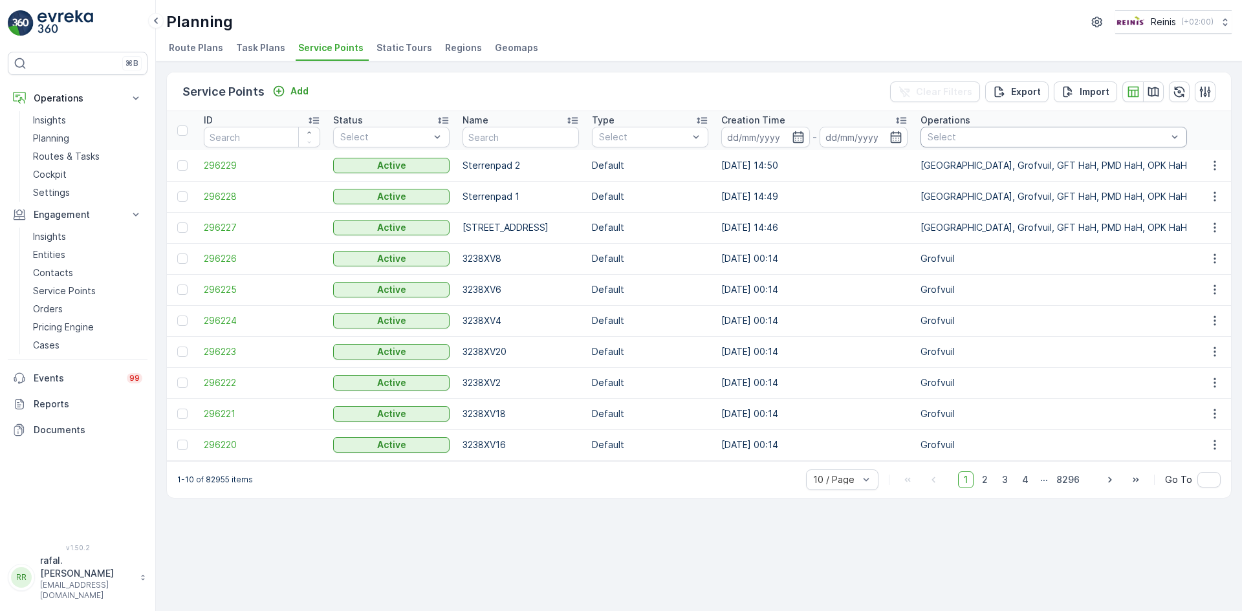
click at [984, 130] on div "Select" at bounding box center [1054, 137] width 267 height 21
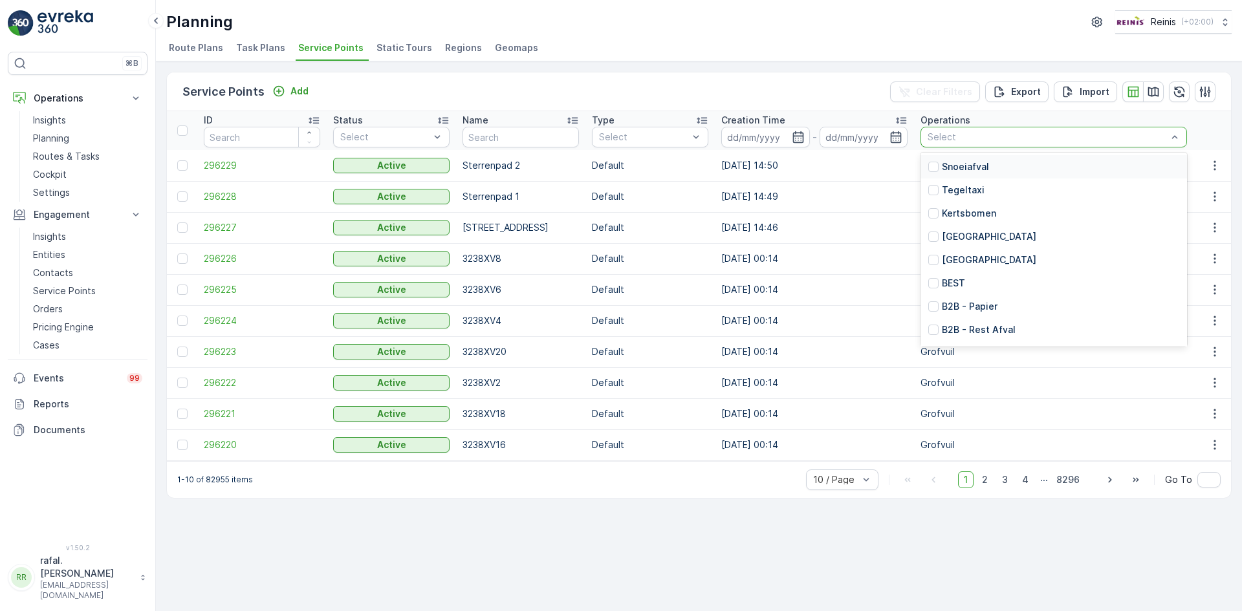
type input "f"
click at [943, 261] on p "First line meldingen" at bounding box center [986, 260] width 89 height 13
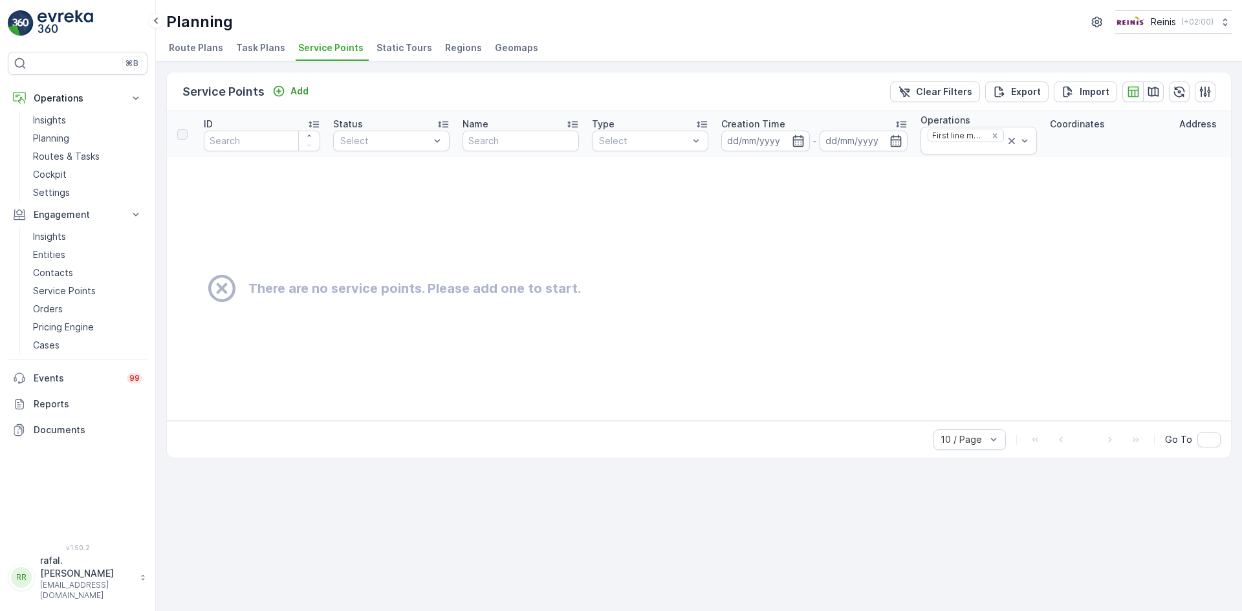
click at [186, 133] on div at bounding box center [182, 134] width 10 height 10
click at [182, 133] on div at bounding box center [182, 134] width 10 height 10
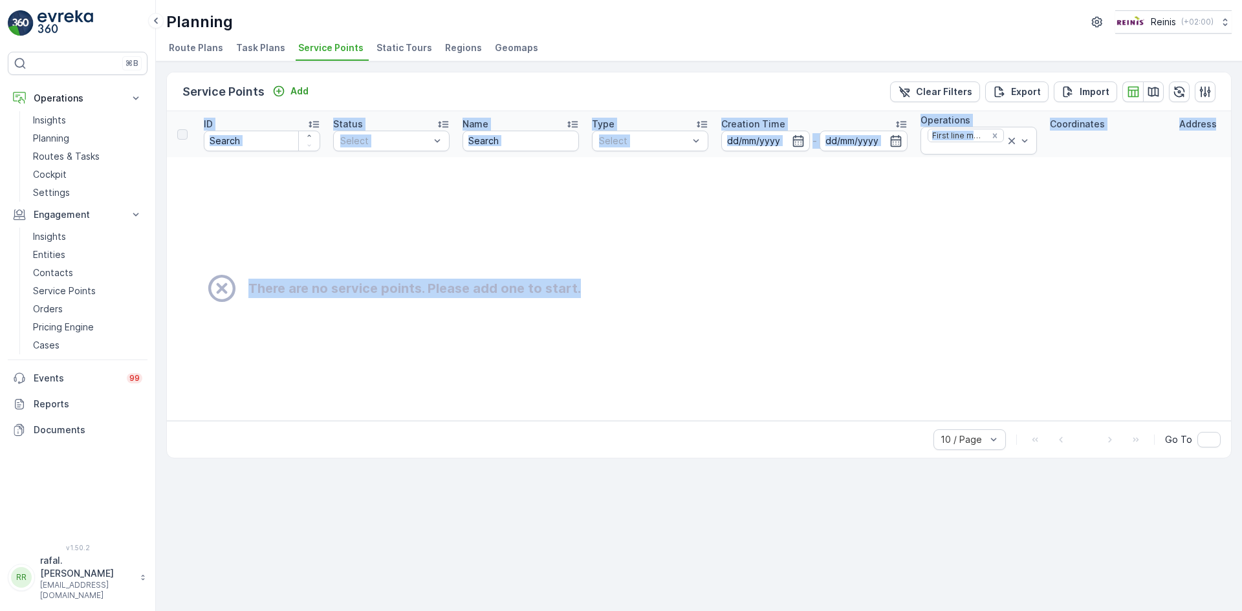
click at [515, 426] on div "Service Points Add Clear Filters Export Import ID Status Select Name Type Selec…" at bounding box center [699, 265] width 1066 height 387
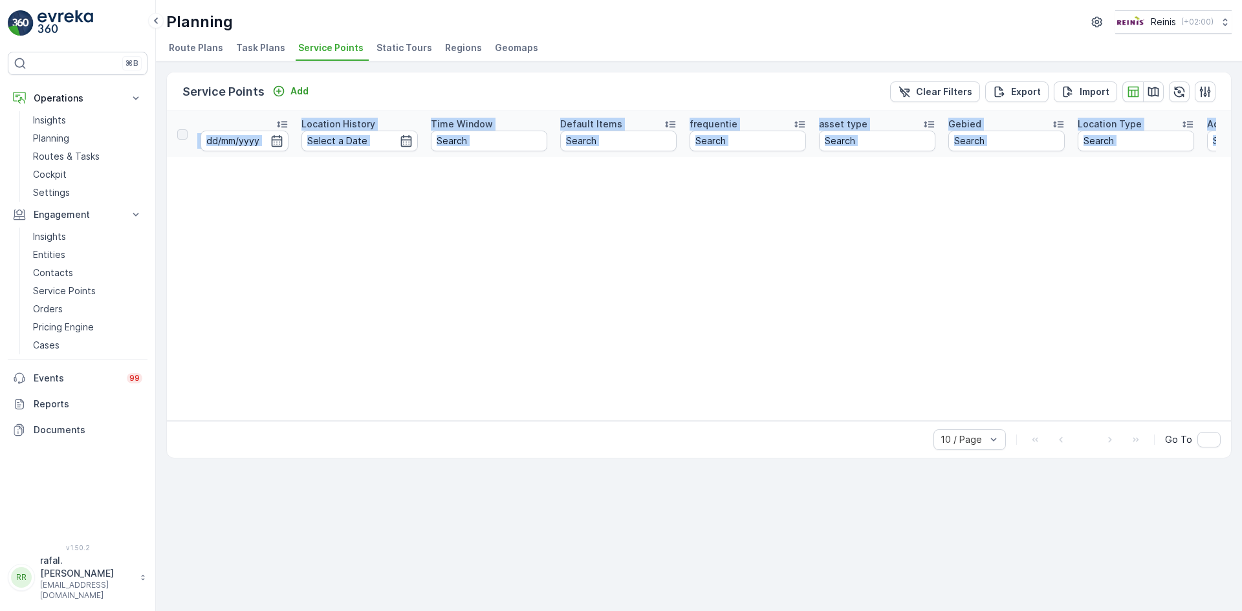
scroll to position [0, 1388]
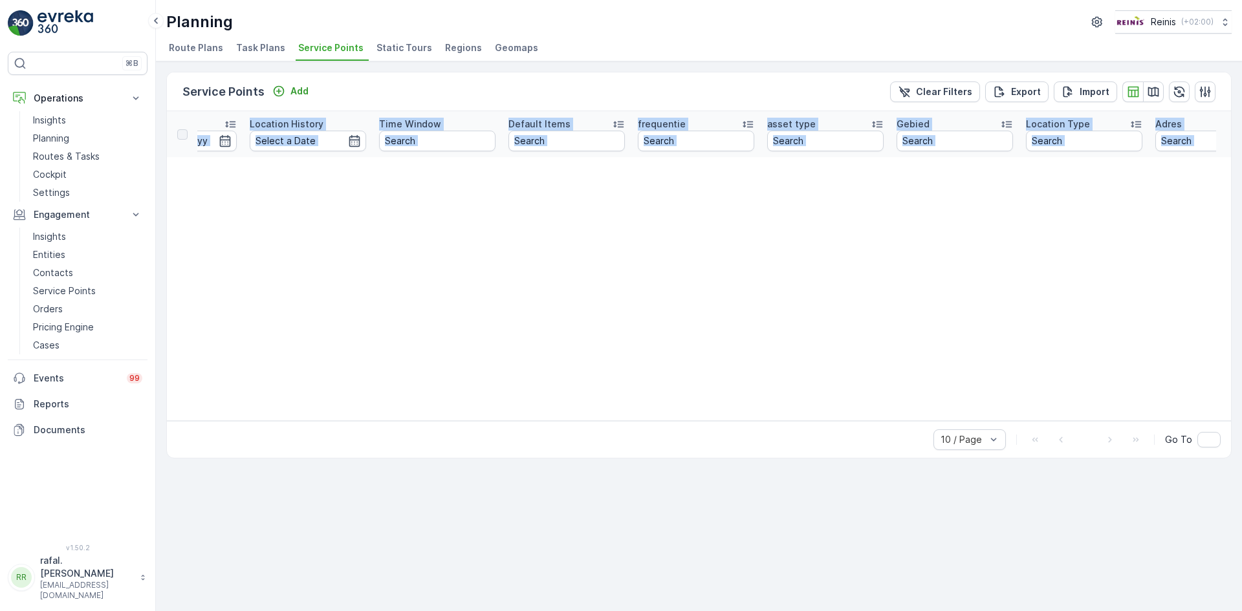
click at [983, 291] on table "ID Status Select Name Type Select Creation Time - Operations First line melding…" at bounding box center [36, 266] width 2515 height 310
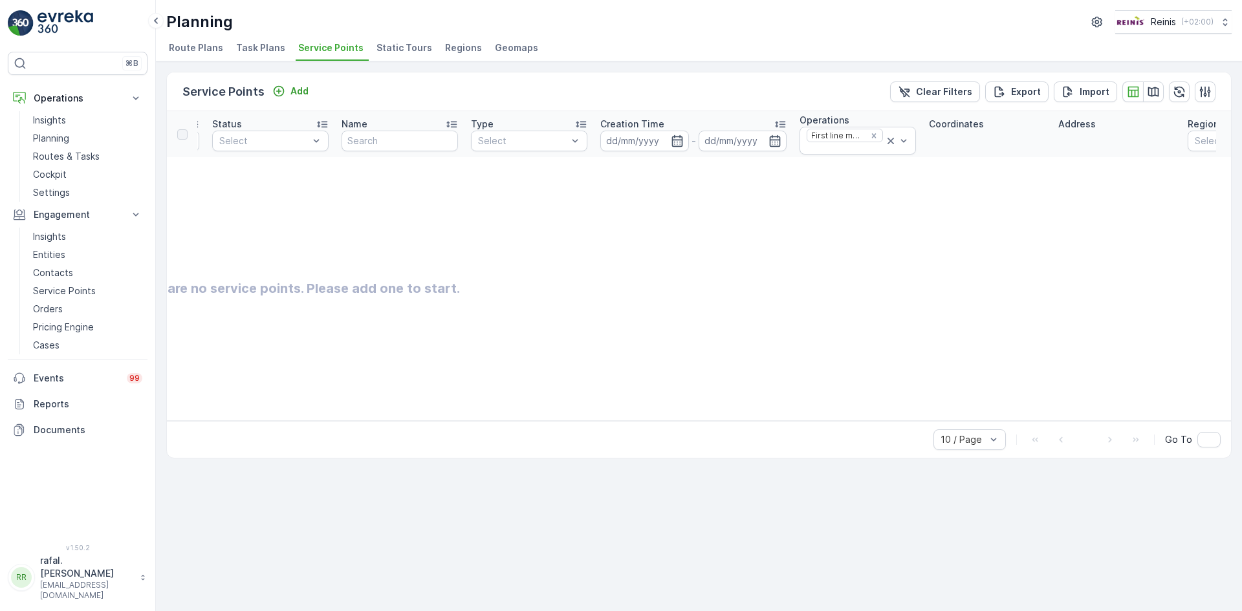
scroll to position [0, 0]
click at [185, 49] on span "Route Plans" at bounding box center [196, 47] width 54 height 13
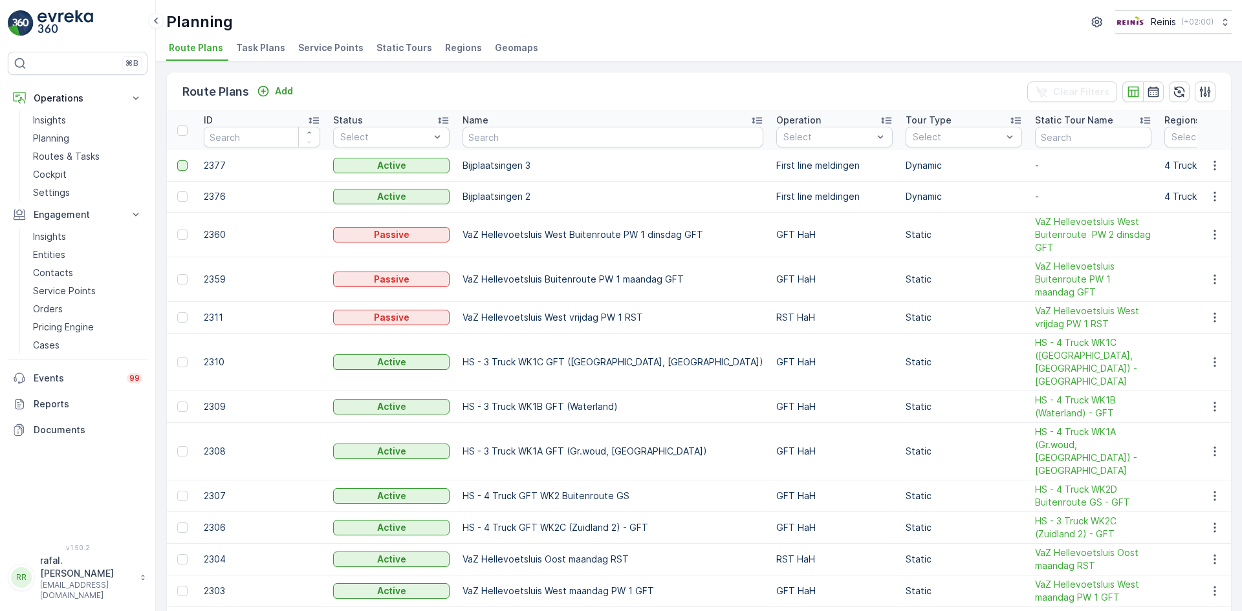
click at [180, 162] on div at bounding box center [182, 165] width 10 height 10
click at [177, 160] on input "checkbox" at bounding box center [177, 160] width 0 height 0
click at [180, 162] on icon at bounding box center [182, 165] width 9 height 9
click at [177, 160] on input "checkbox" at bounding box center [177, 160] width 0 height 0
click at [1217, 166] on icon "button" at bounding box center [1214, 165] width 13 height 13
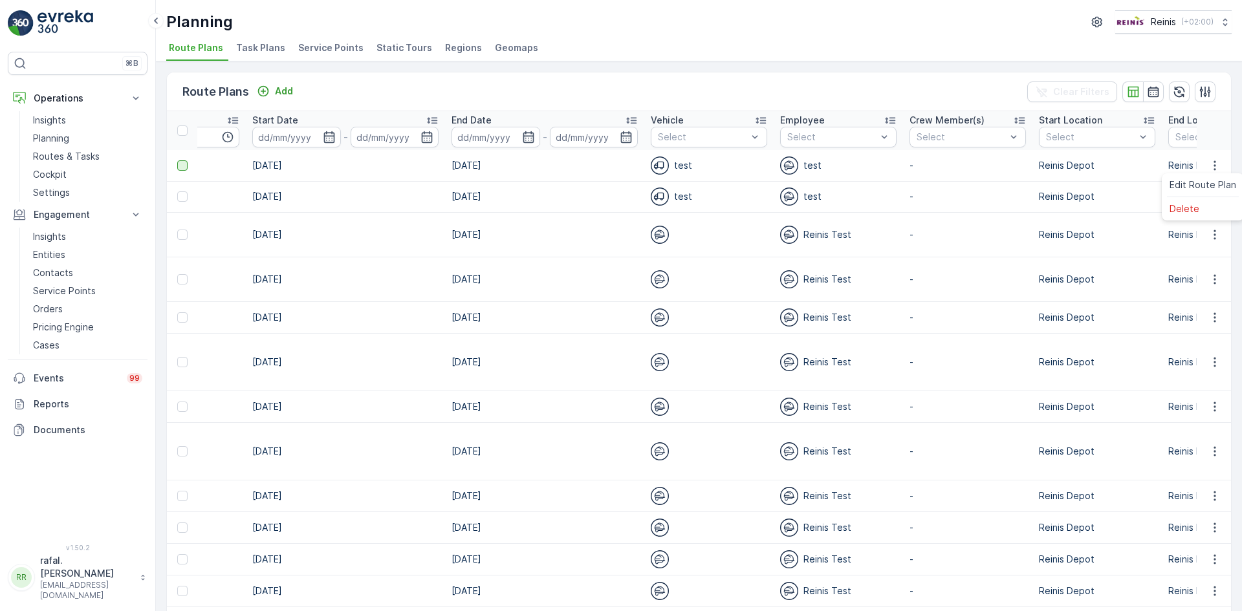
click at [780, 161] on div "test" at bounding box center [838, 166] width 116 height 18
click at [780, 162] on img at bounding box center [789, 166] width 18 height 18
click at [250, 44] on span "Task Plans" at bounding box center [260, 47] width 49 height 13
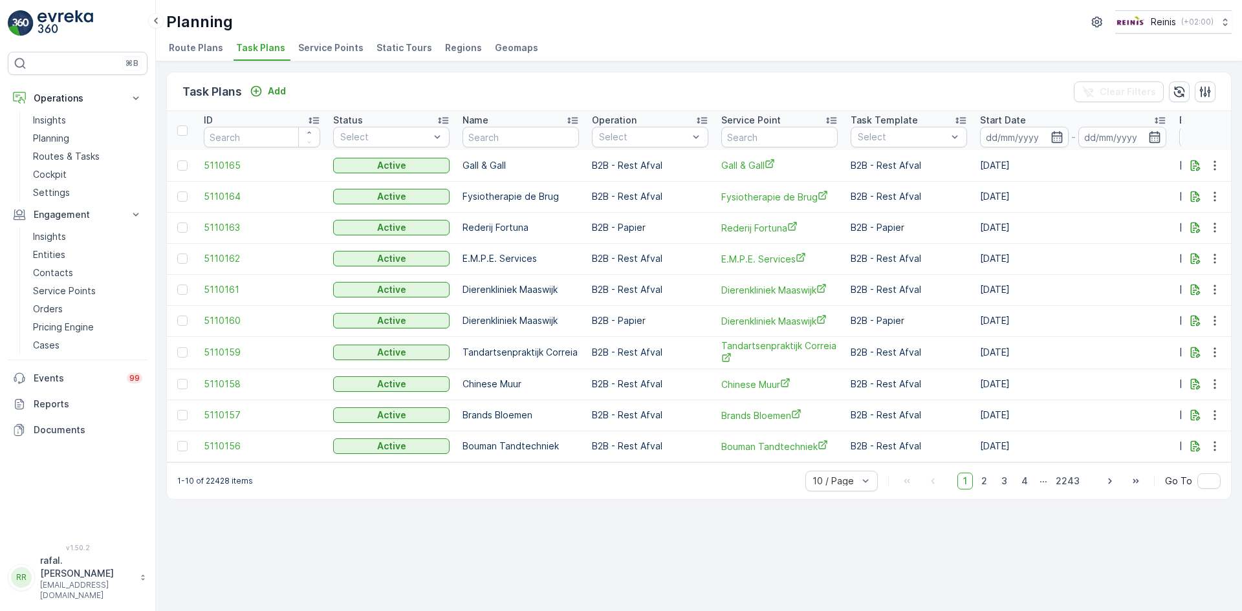
click at [185, 49] on span "Route Plans" at bounding box center [196, 47] width 54 height 13
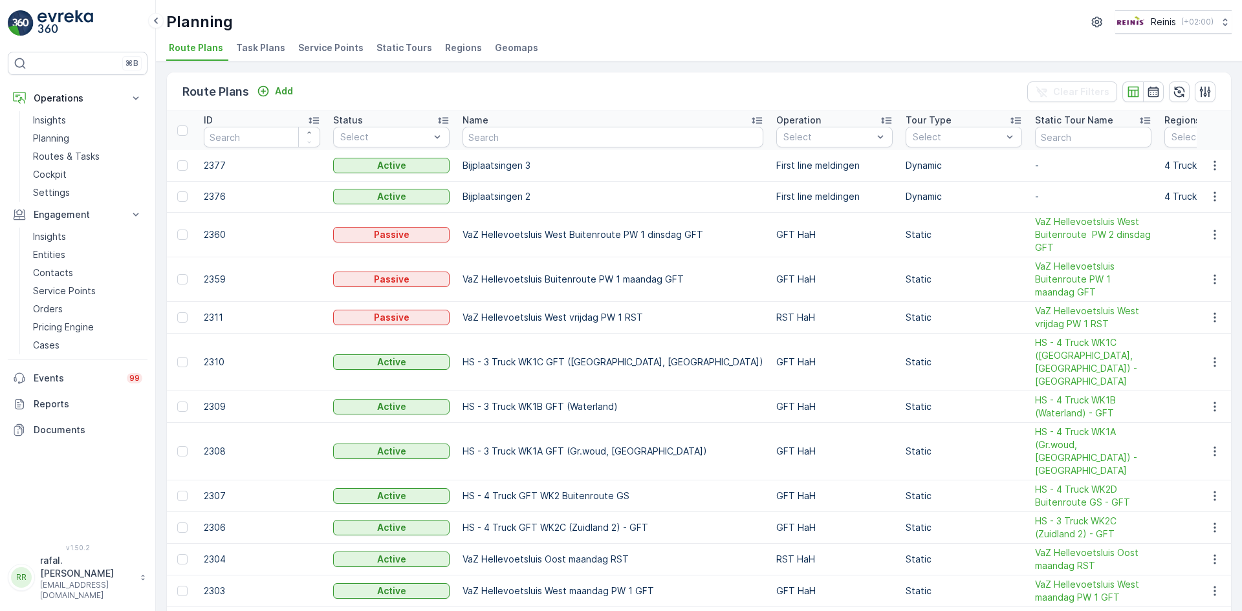
click at [142, 584] on icon at bounding box center [142, 577] width 9 height 13
click at [43, 116] on p "Insights" at bounding box center [49, 120] width 33 height 13
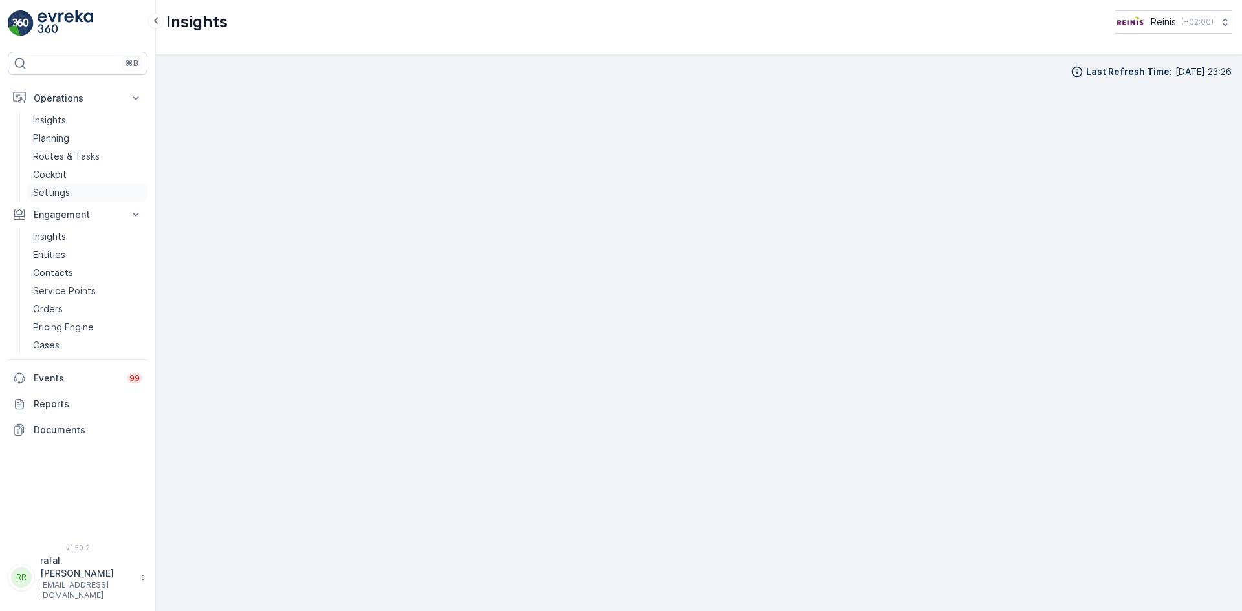
click at [84, 189] on link "Settings" at bounding box center [88, 193] width 120 height 18
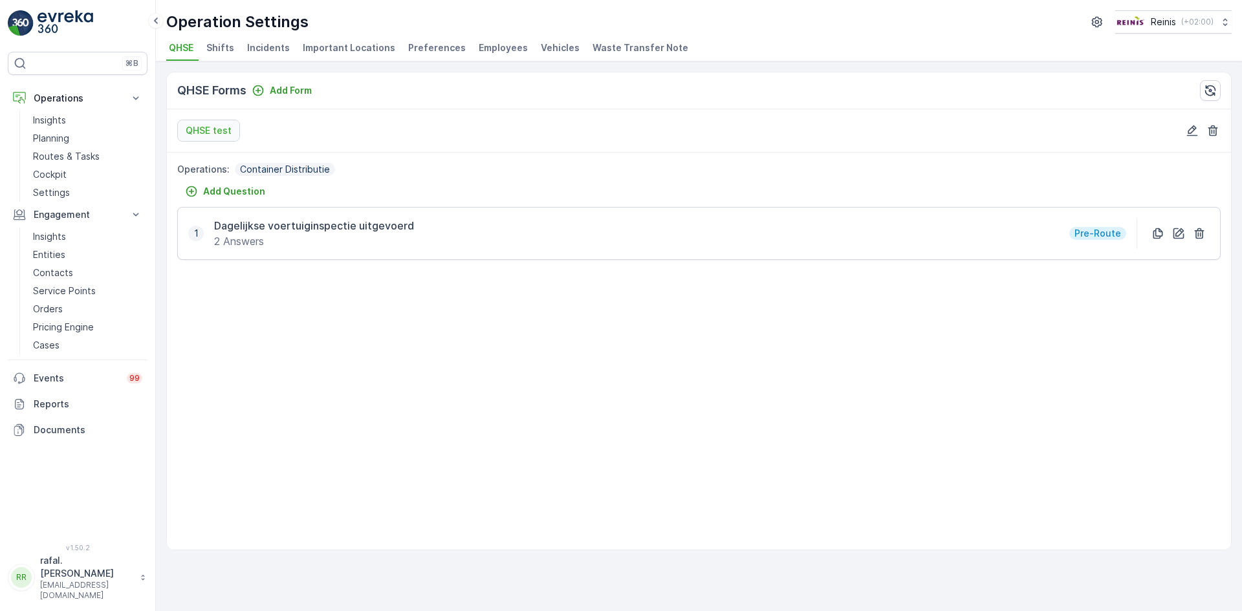
click at [420, 49] on span "Preferences" at bounding box center [437, 47] width 58 height 13
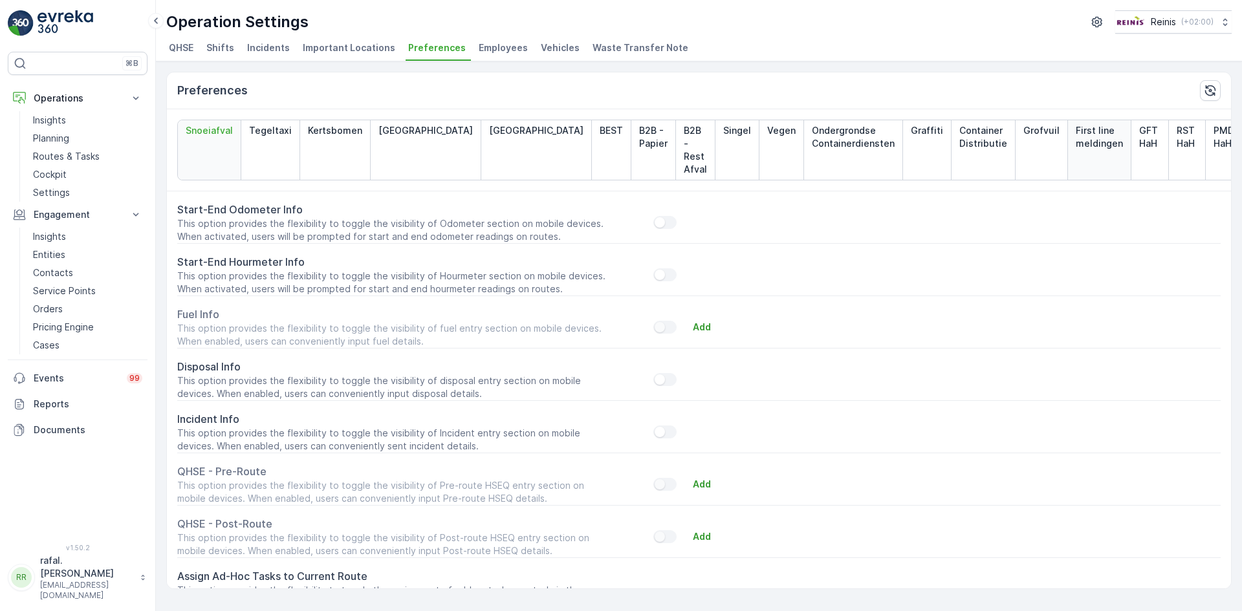
click at [1076, 137] on p "First line meldingen" at bounding box center [1099, 137] width 47 height 26
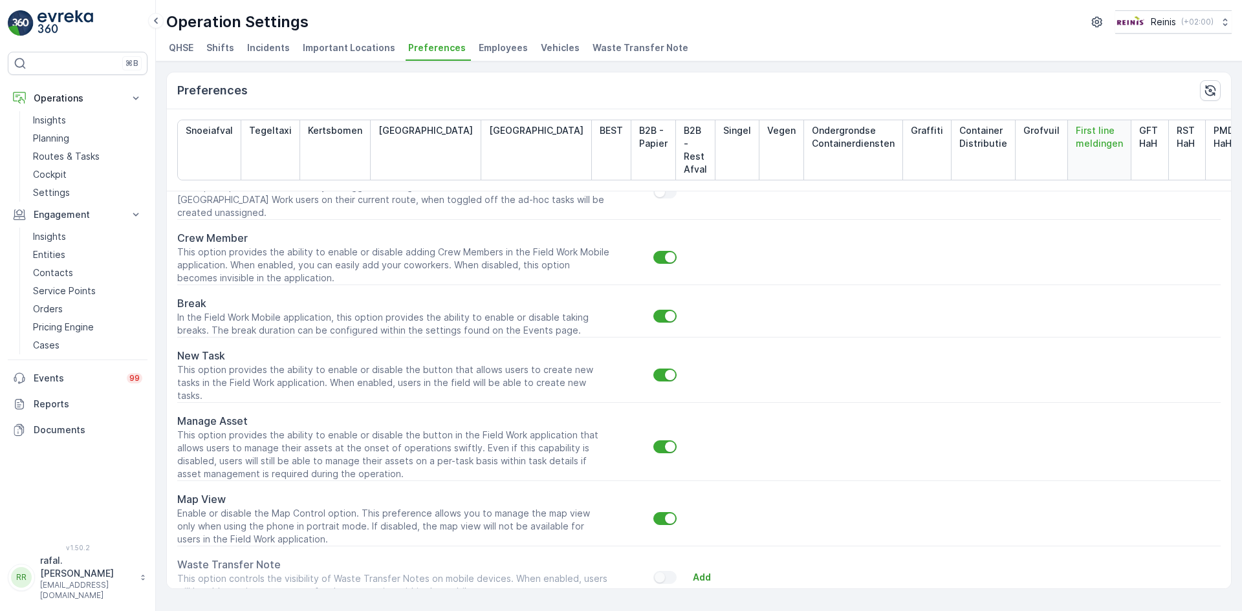
scroll to position [411, 0]
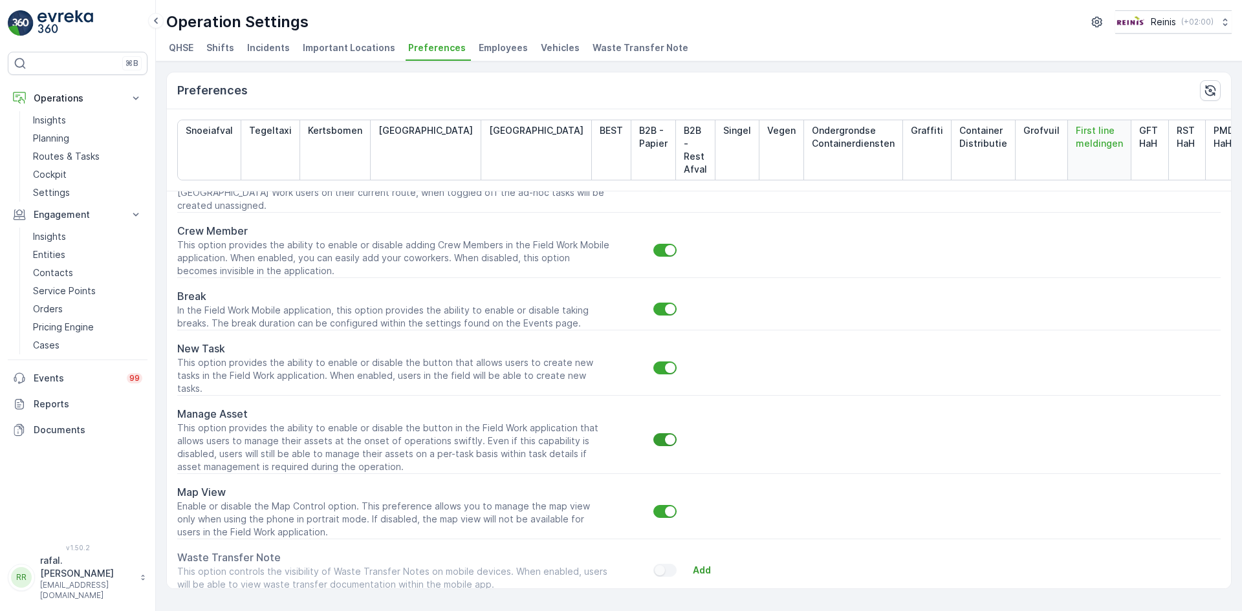
click at [661, 433] on div at bounding box center [664, 439] width 23 height 13
click at [653, 433] on input "checkbox" at bounding box center [653, 433] width 0 height 0
click at [661, 435] on div at bounding box center [660, 440] width 10 height 10
click at [653, 433] on input "checkbox" at bounding box center [653, 433] width 0 height 0
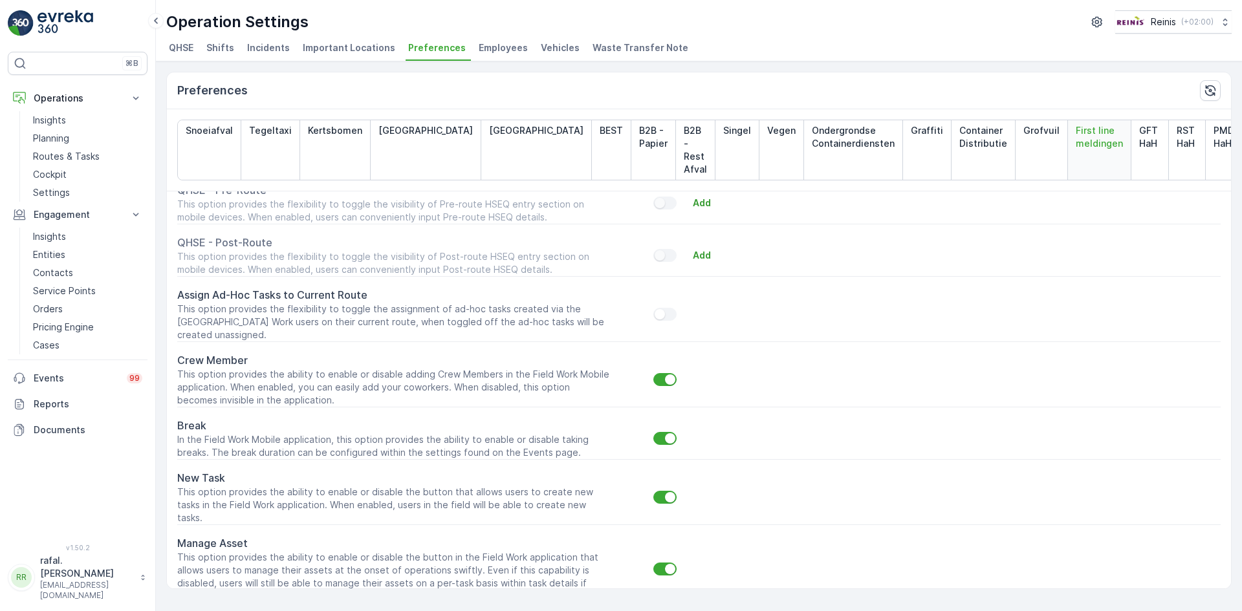
scroll to position [217, 0]
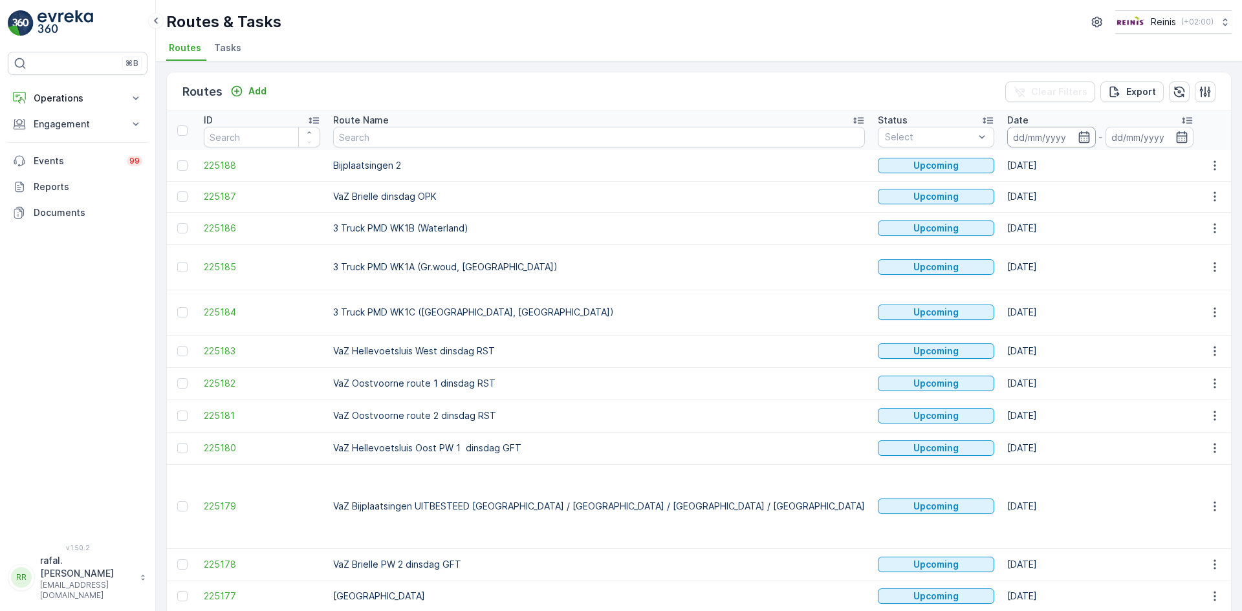
click at [1007, 127] on input at bounding box center [1051, 137] width 89 height 21
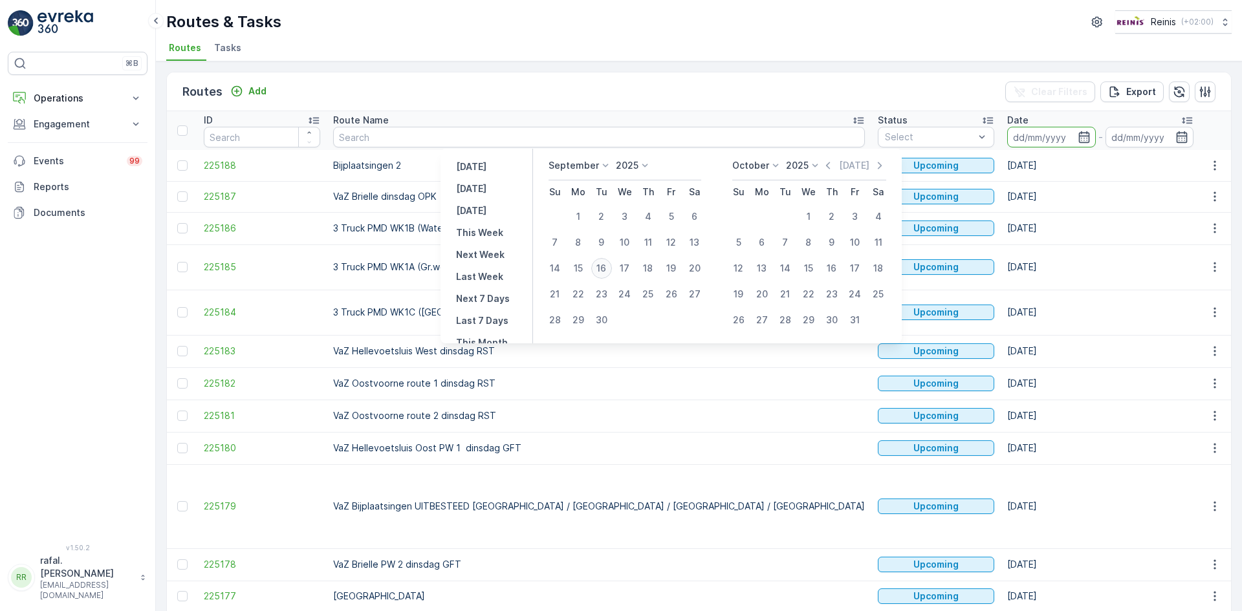
click at [602, 262] on div "16" at bounding box center [601, 268] width 21 height 21
type input "[DATE]"
click at [602, 262] on div "16" at bounding box center [601, 268] width 21 height 21
type input "[DATE]"
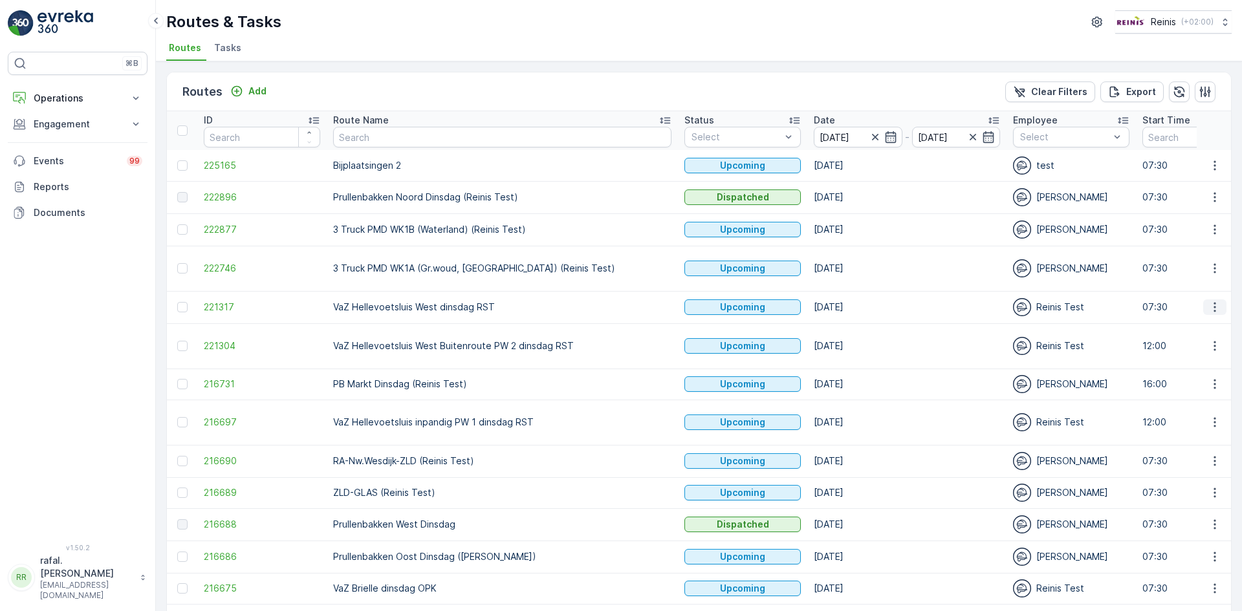
click at [1208, 305] on icon "button" at bounding box center [1214, 307] width 13 height 13
click at [52, 121] on p "Engagement" at bounding box center [78, 124] width 88 height 13
click at [82, 94] on p "Operations" at bounding box center [78, 98] width 88 height 13
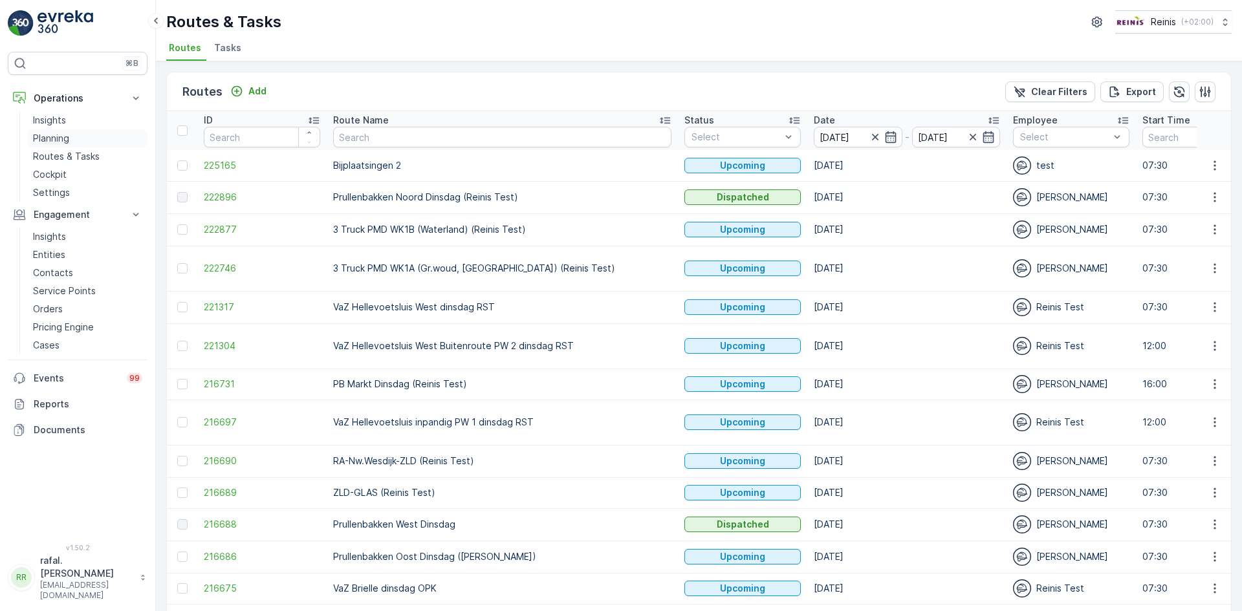
click at [77, 138] on link "Planning" at bounding box center [88, 138] width 120 height 18
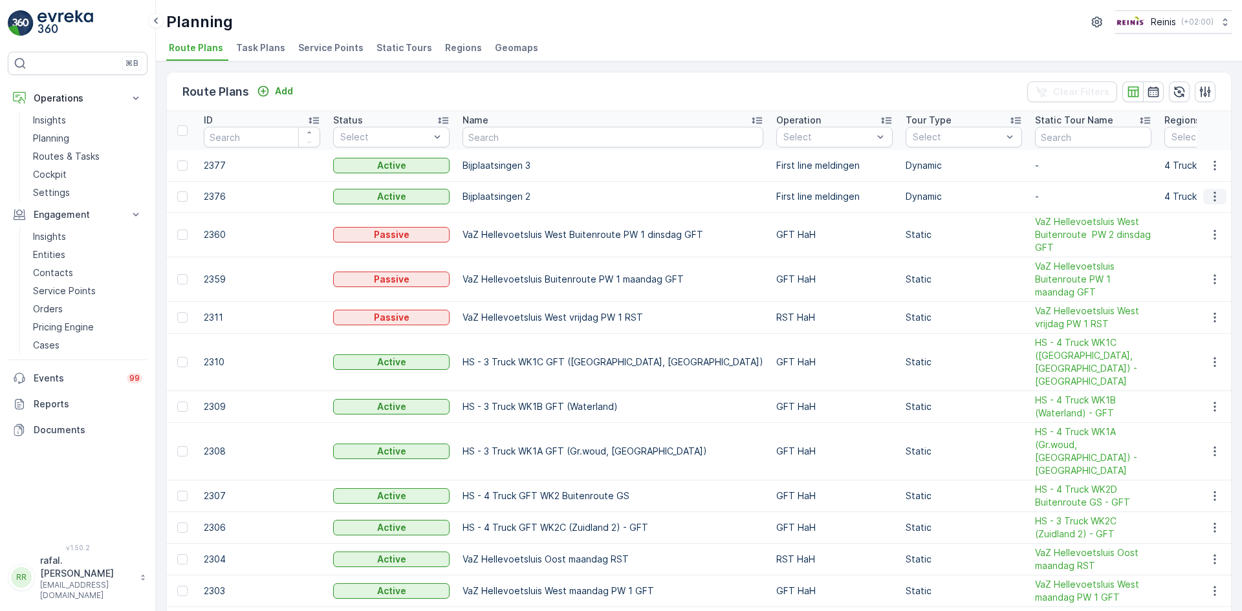
click at [1216, 193] on icon "button" at bounding box center [1214, 196] width 13 height 13
click at [1207, 219] on span "Edit Route Plan" at bounding box center [1203, 216] width 67 height 13
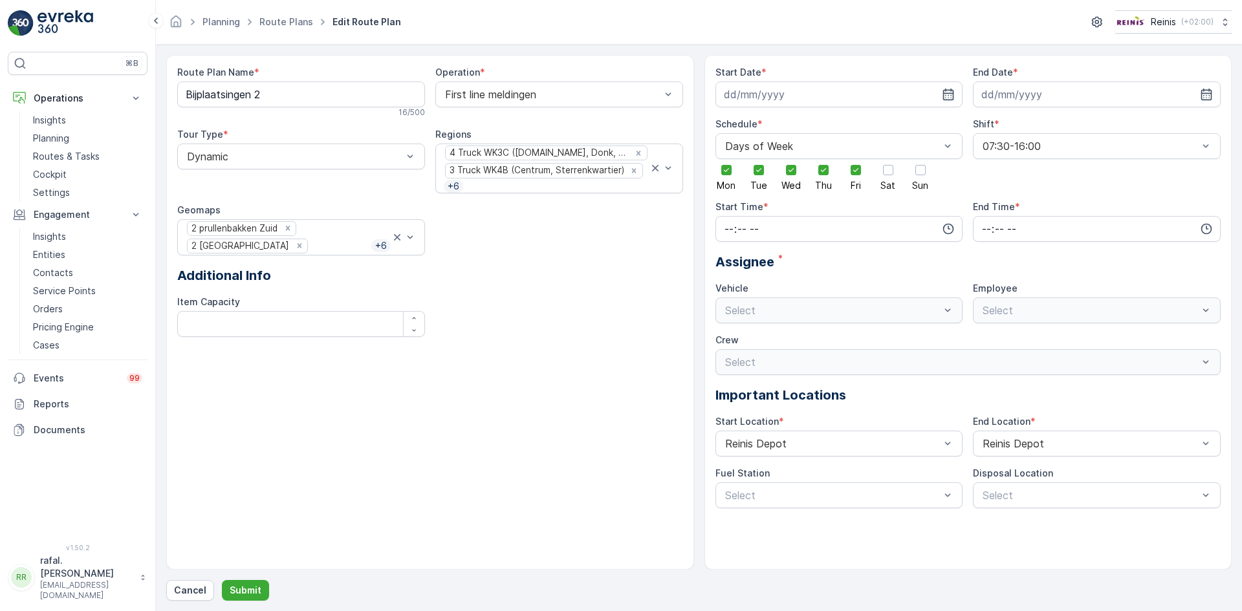
type input "[DATE]"
type input "07:30"
type input "16:00"
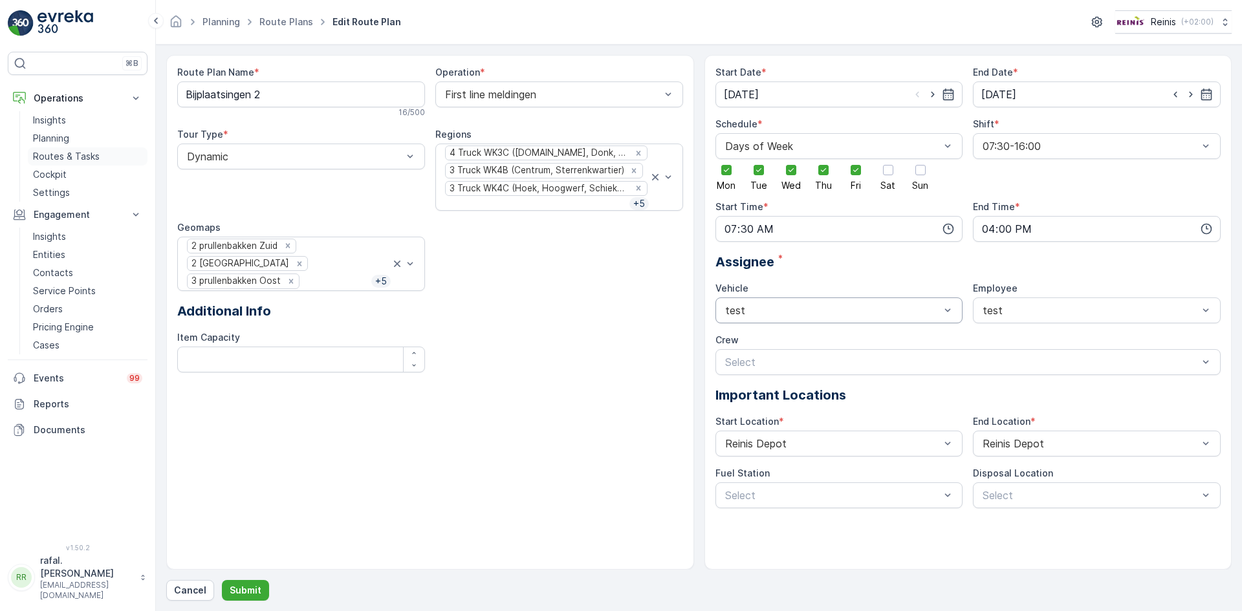
click at [65, 148] on link "Routes & Tasks" at bounding box center [88, 157] width 120 height 18
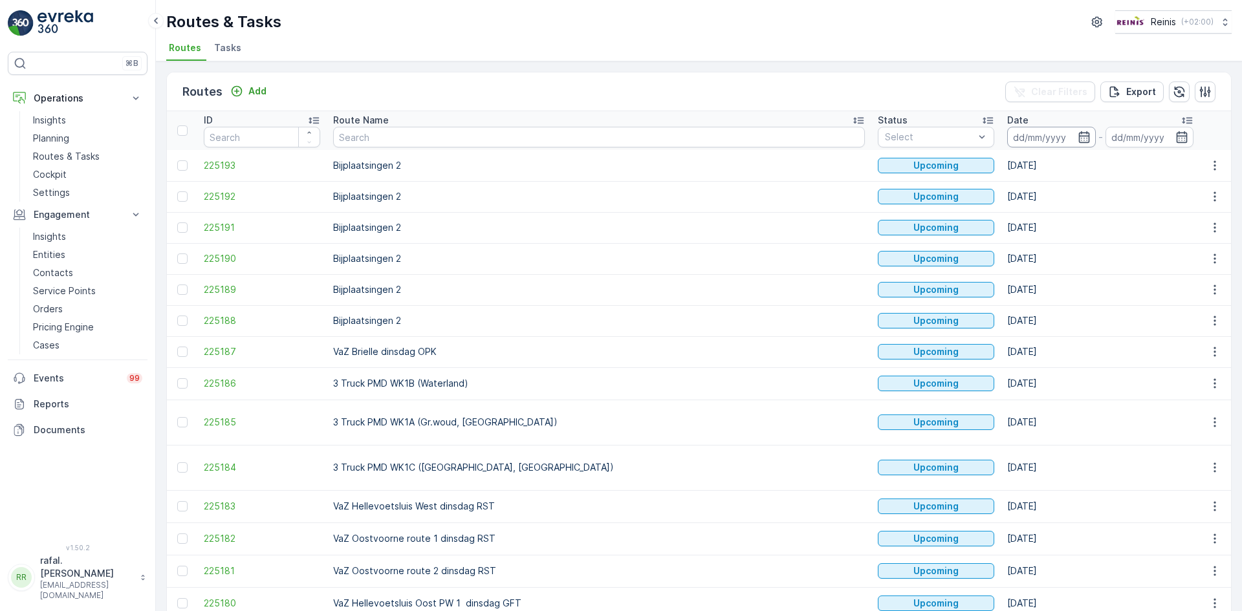
click at [1007, 127] on input at bounding box center [1051, 137] width 89 height 21
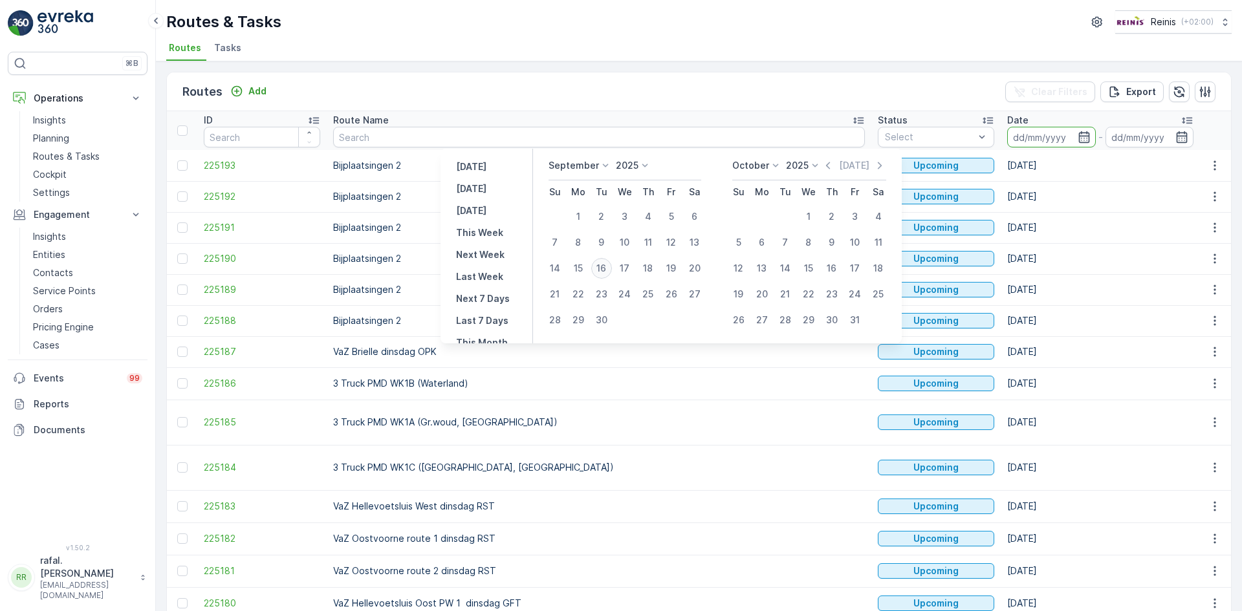
click at [602, 266] on div "16" at bounding box center [601, 268] width 21 height 21
type input "[DATE]"
click at [602, 266] on div "16" at bounding box center [601, 268] width 21 height 21
type input "[DATE]"
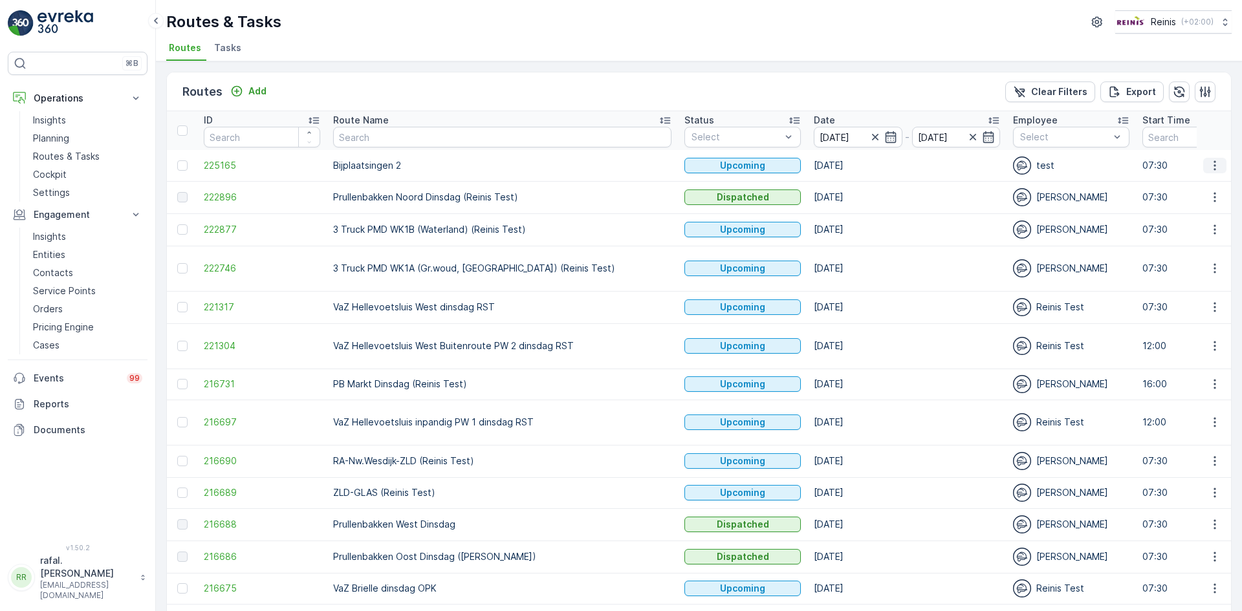
click at [1212, 168] on icon "button" at bounding box center [1214, 165] width 13 height 13
click at [1199, 252] on span "Change Assignee" at bounding box center [1185, 257] width 76 height 13
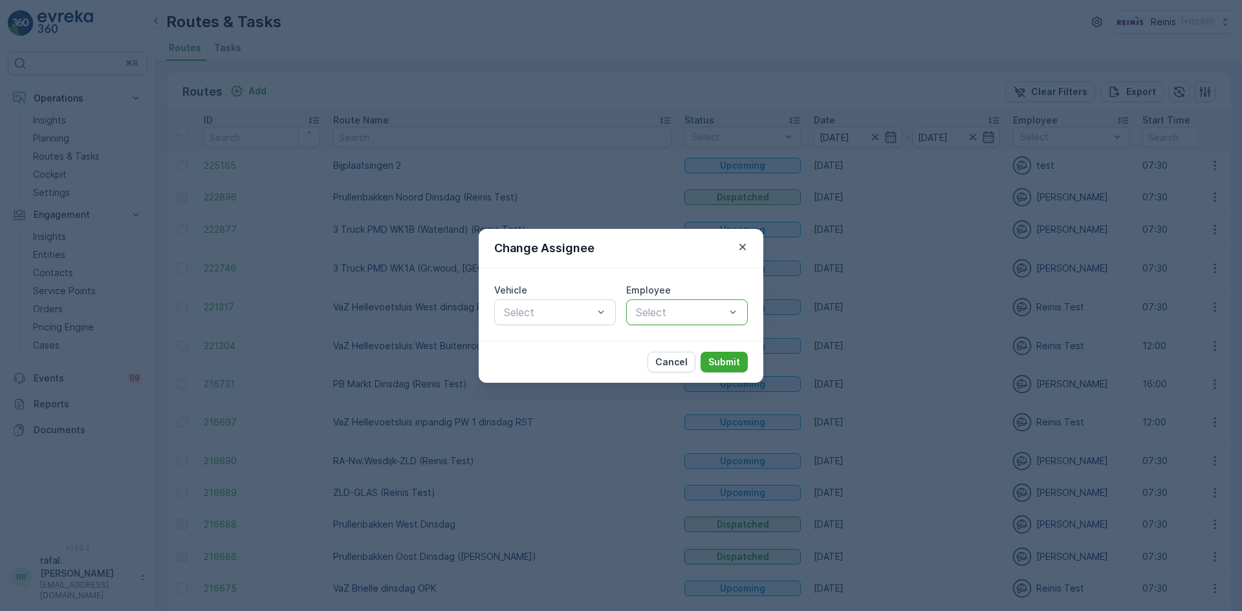
drag, startPoint x: 689, startPoint y: 369, endPoint x: 680, endPoint y: 365, distance: 10.1
click at [686, 368] on button "Cancel" at bounding box center [672, 362] width 48 height 21
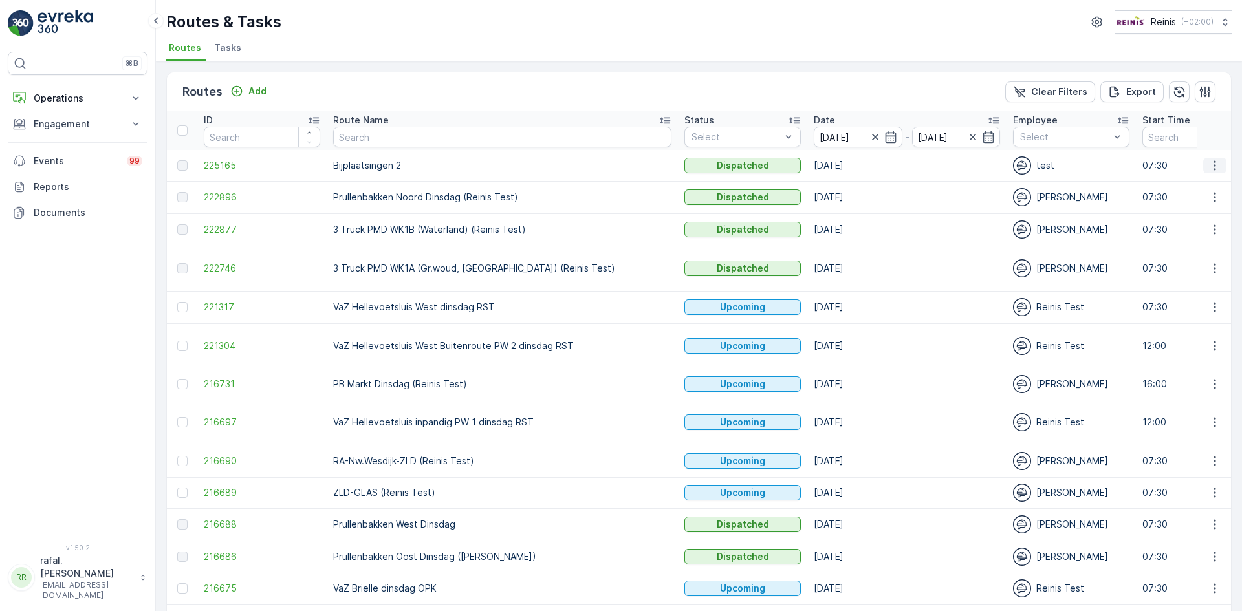
click at [1221, 162] on button "button" at bounding box center [1214, 166] width 23 height 16
click at [1217, 164] on icon "button" at bounding box center [1214, 165] width 13 height 13
click at [118, 96] on p "Operations" at bounding box center [78, 98] width 88 height 13
click at [72, 159] on p "Routes & Tasks" at bounding box center [66, 156] width 67 height 13
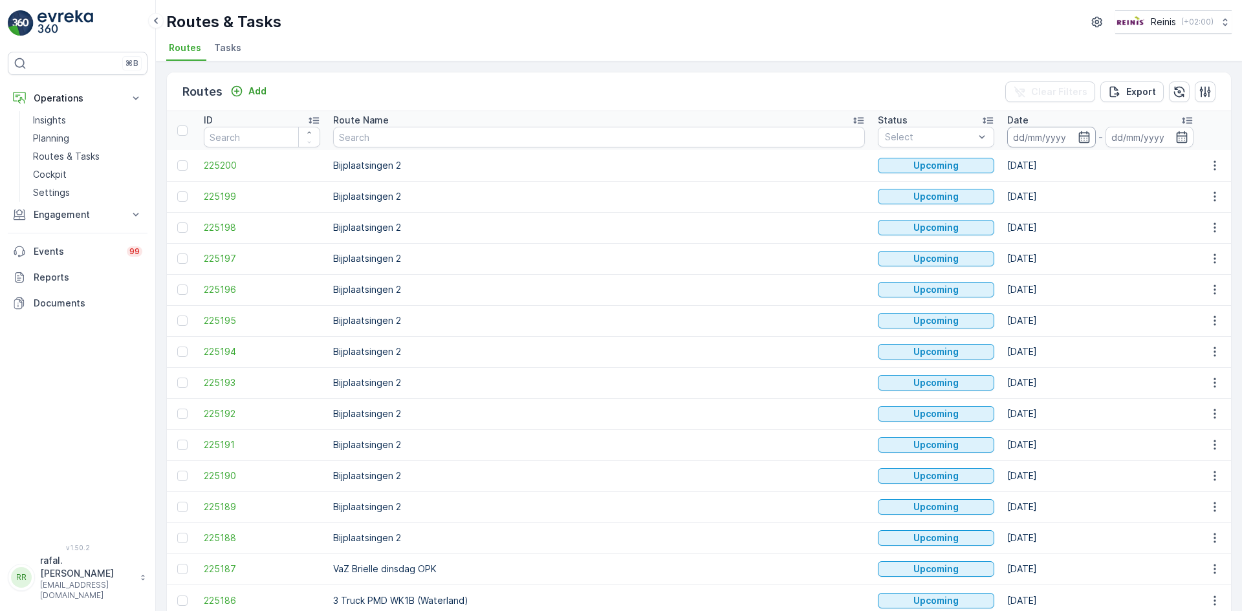
click at [1007, 137] on input at bounding box center [1051, 137] width 89 height 21
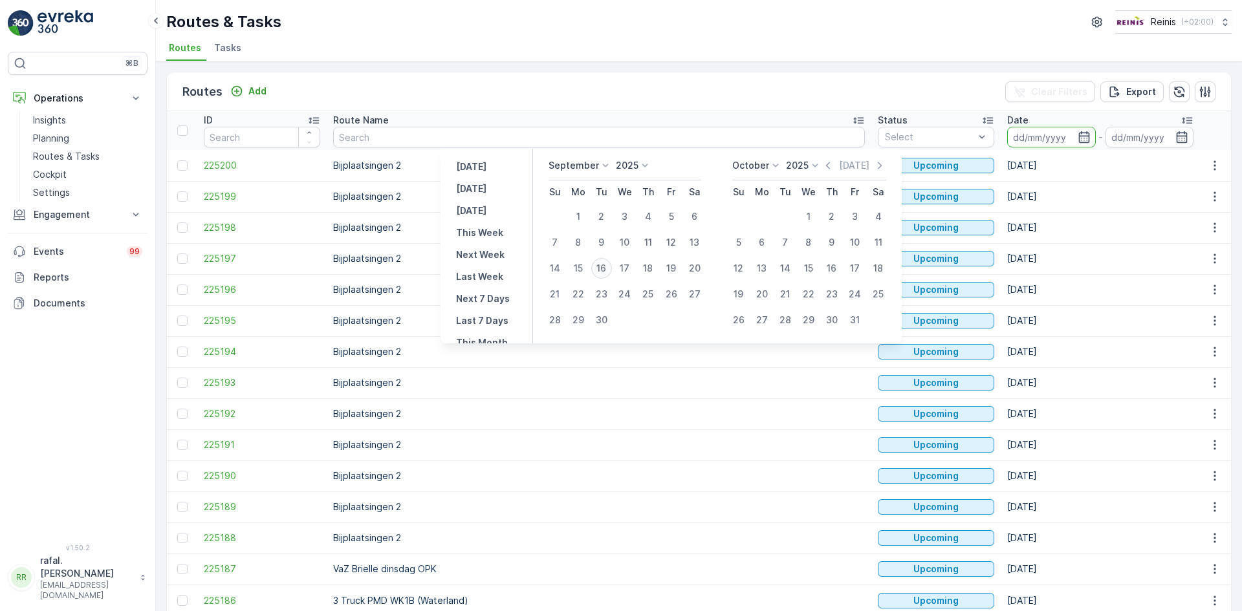
click at [598, 266] on div "16" at bounding box center [601, 268] width 21 height 21
type input "[DATE]"
click at [598, 266] on div "16" at bounding box center [601, 268] width 21 height 21
type input "[DATE]"
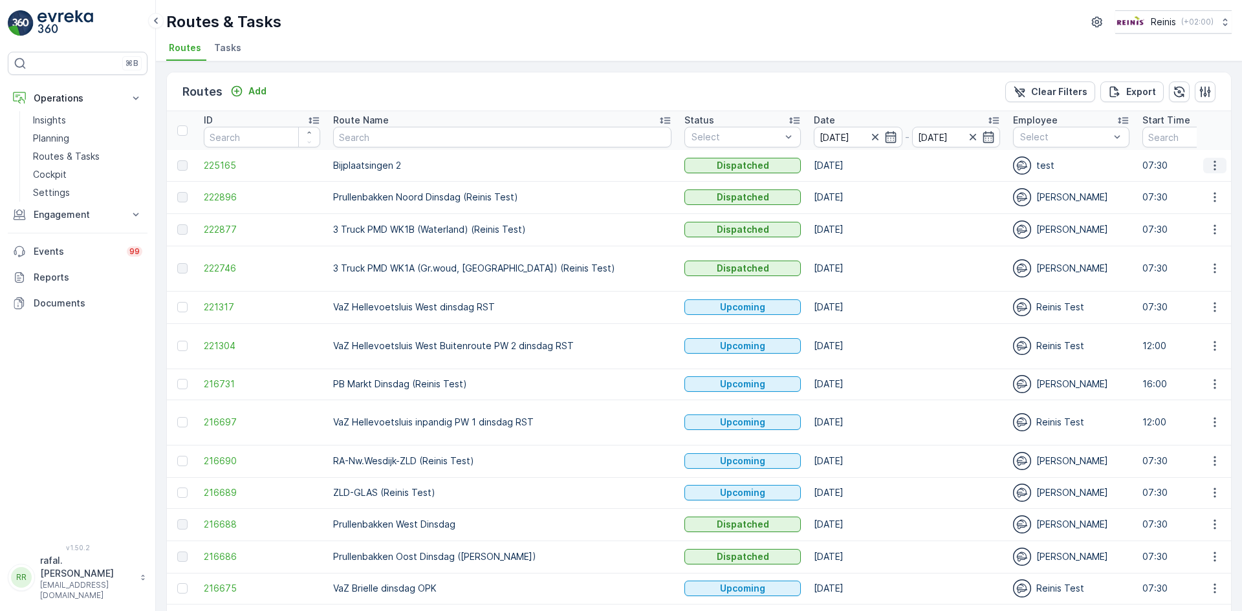
click at [1217, 164] on icon "button" at bounding box center [1214, 165] width 13 height 13
click at [1195, 239] on span "Create Document" at bounding box center [1186, 239] width 78 height 13
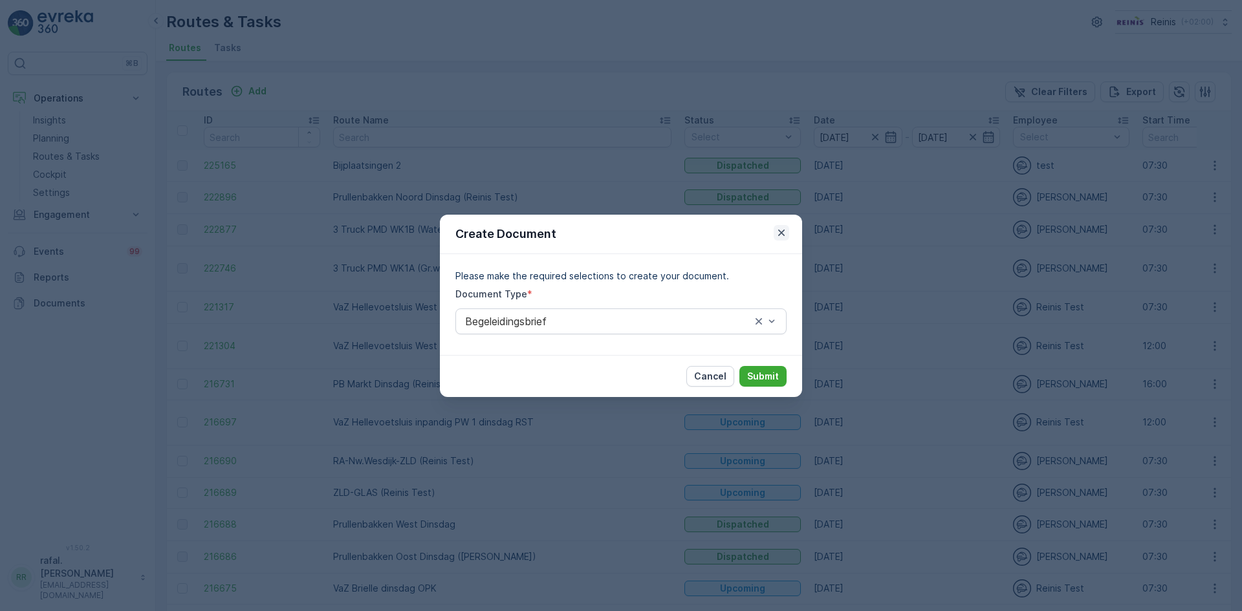
click at [784, 235] on icon "button" at bounding box center [781, 232] width 6 height 6
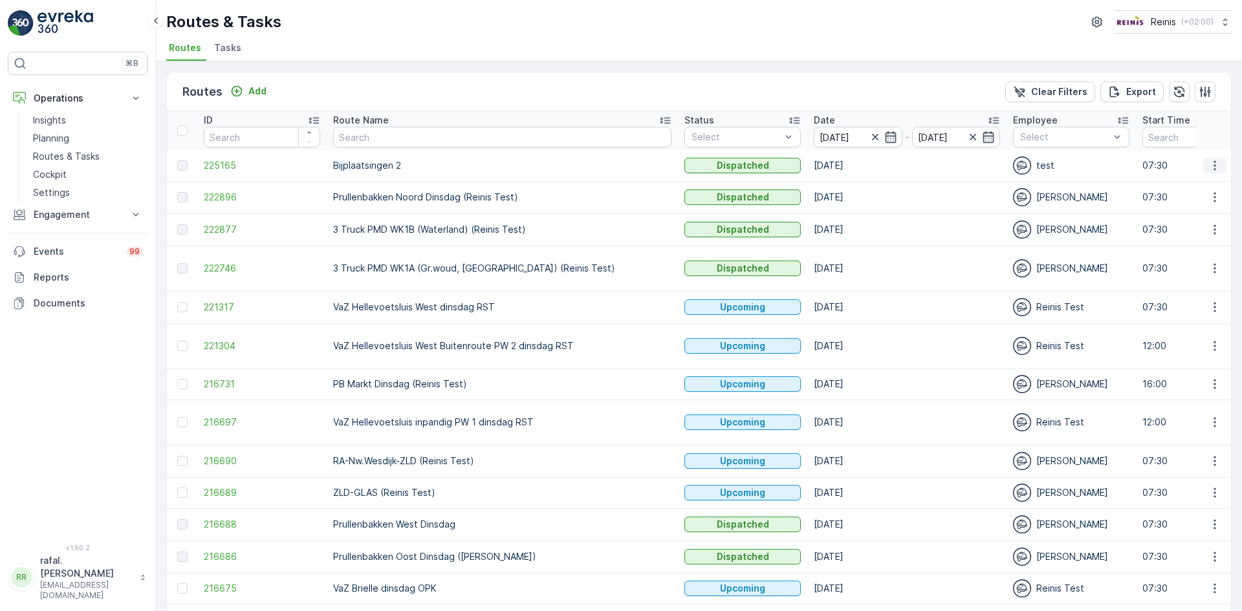
click at [1215, 162] on icon "button" at bounding box center [1214, 165] width 13 height 13
click at [1207, 179] on span "See More Details" at bounding box center [1184, 185] width 75 height 13
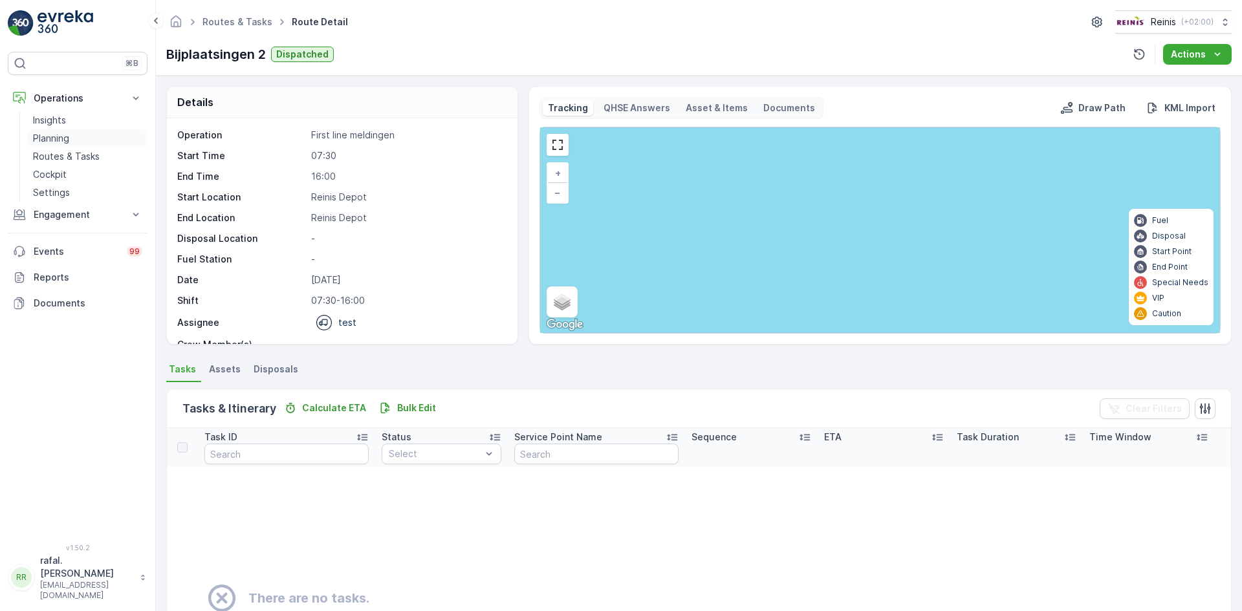
click at [60, 135] on p "Planning" at bounding box center [51, 138] width 36 height 13
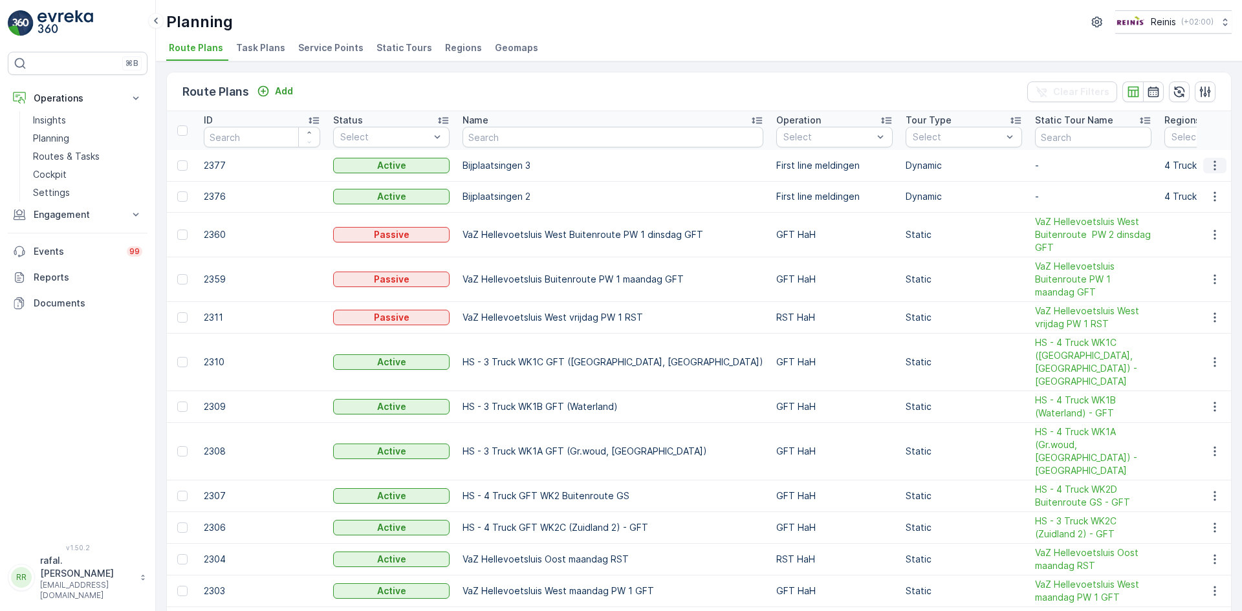
click at [1214, 162] on icon "button" at bounding box center [1215, 165] width 2 height 10
click at [1214, 184] on span "Edit Route Plan" at bounding box center [1203, 185] width 67 height 13
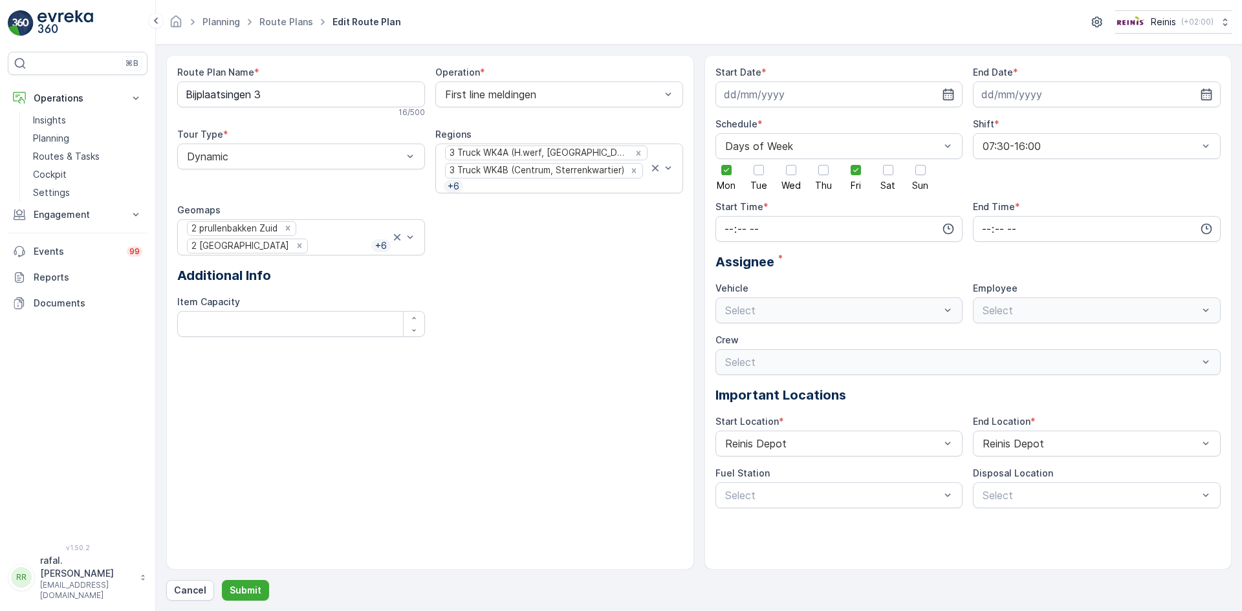
type input "[DATE]"
type input "07:30"
type input "16:00"
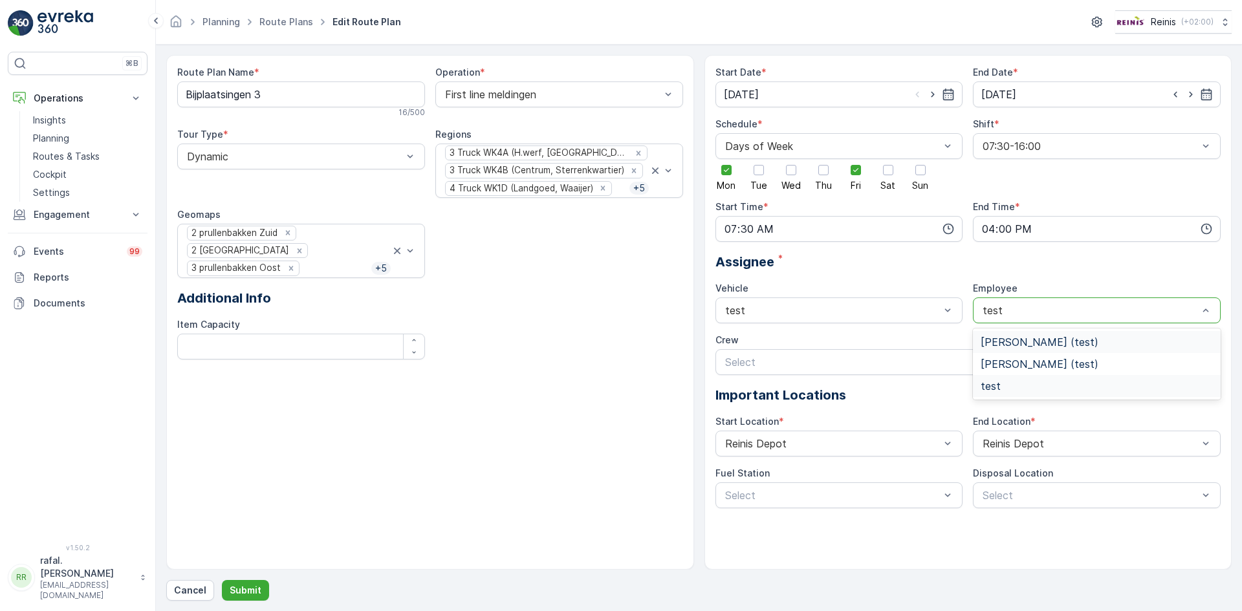
click at [1154, 305] on div at bounding box center [1090, 311] width 218 height 12
click at [912, 306] on div at bounding box center [833, 311] width 218 height 12
click at [1082, 262] on div "Assignee *" at bounding box center [969, 261] width 506 height 19
click at [193, 598] on button "Cancel" at bounding box center [190, 590] width 48 height 21
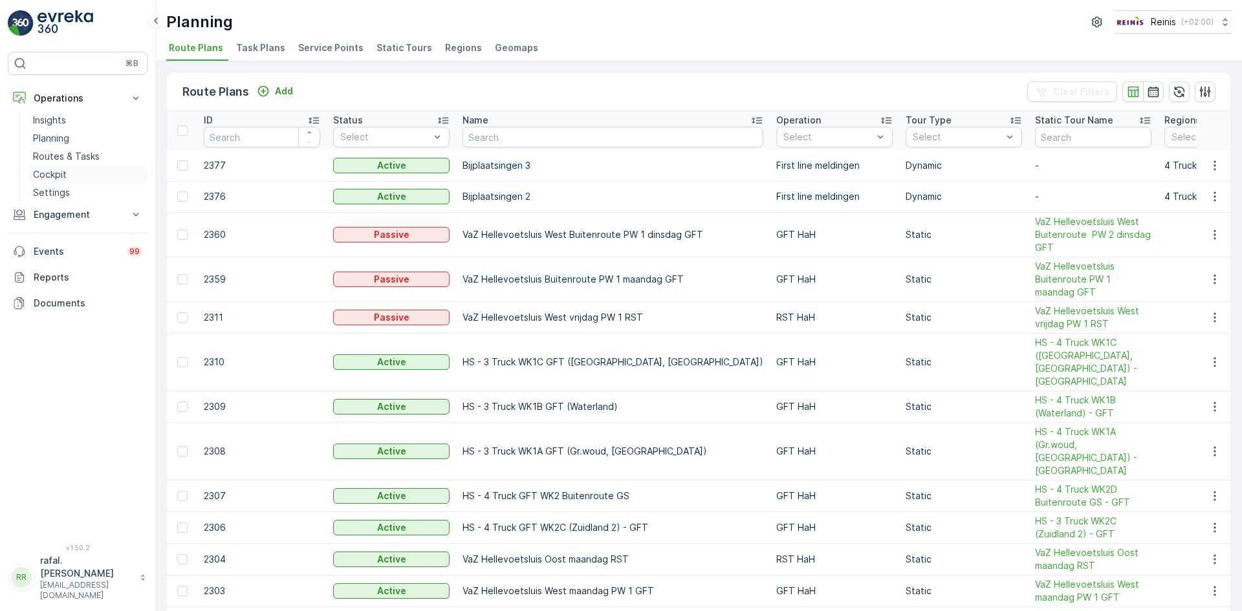
click at [89, 161] on p "Routes & Tasks" at bounding box center [66, 156] width 67 height 13
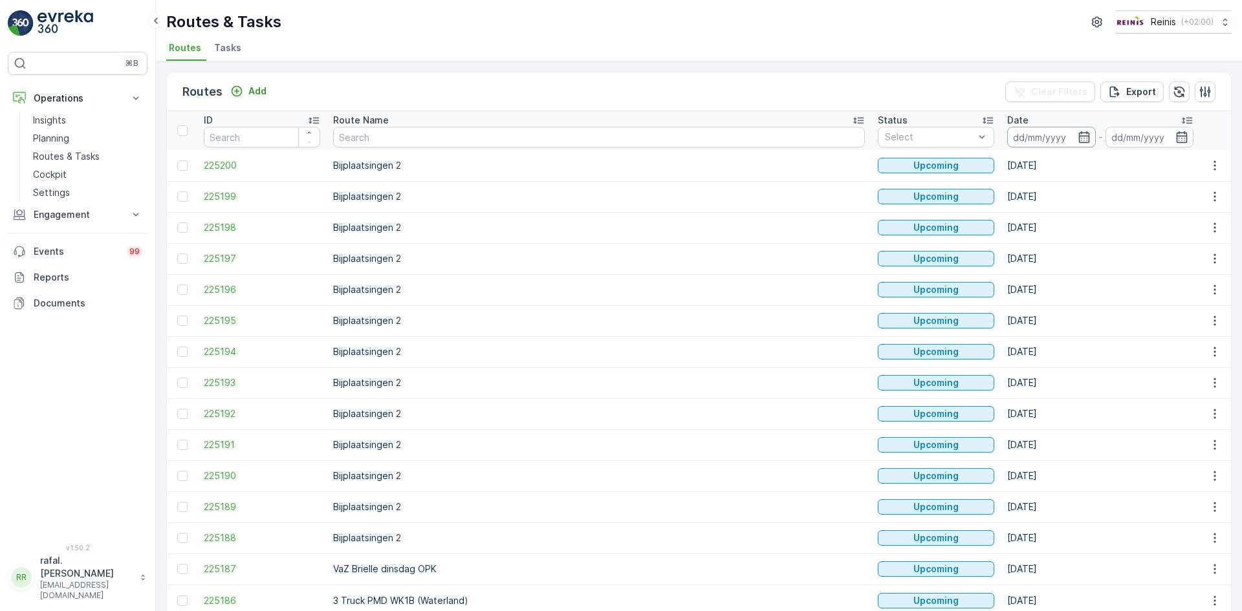
click at [1007, 132] on input at bounding box center [1051, 137] width 89 height 21
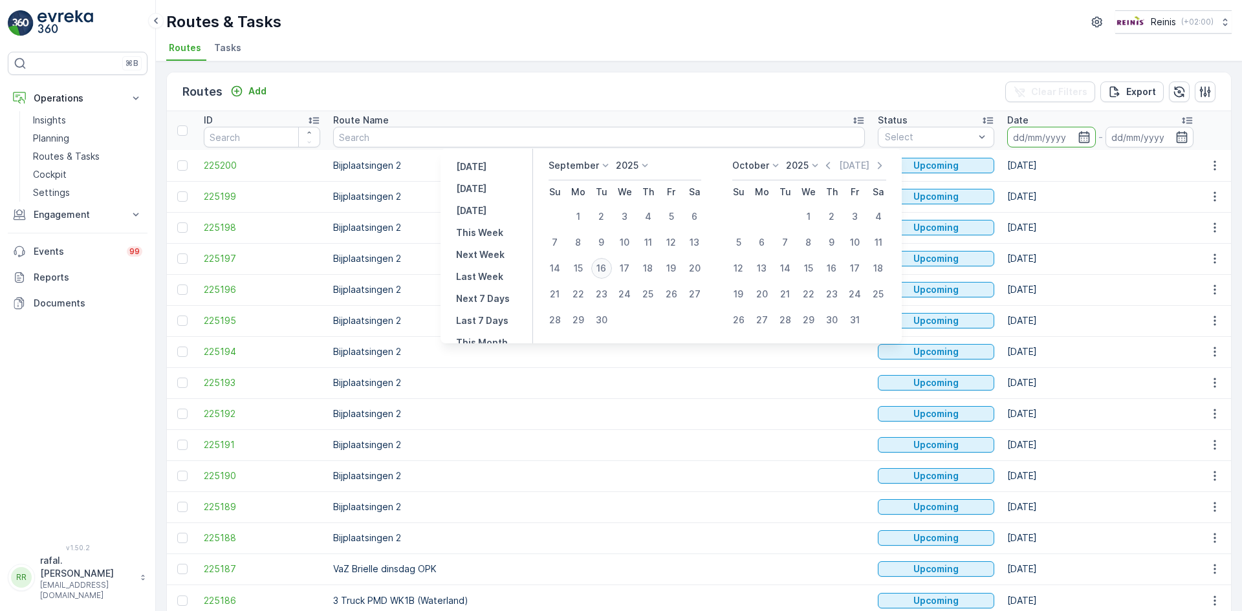
click at [599, 270] on div "16" at bounding box center [601, 268] width 21 height 21
type input "[DATE]"
click at [599, 270] on div "16" at bounding box center [601, 268] width 21 height 21
type input "[DATE]"
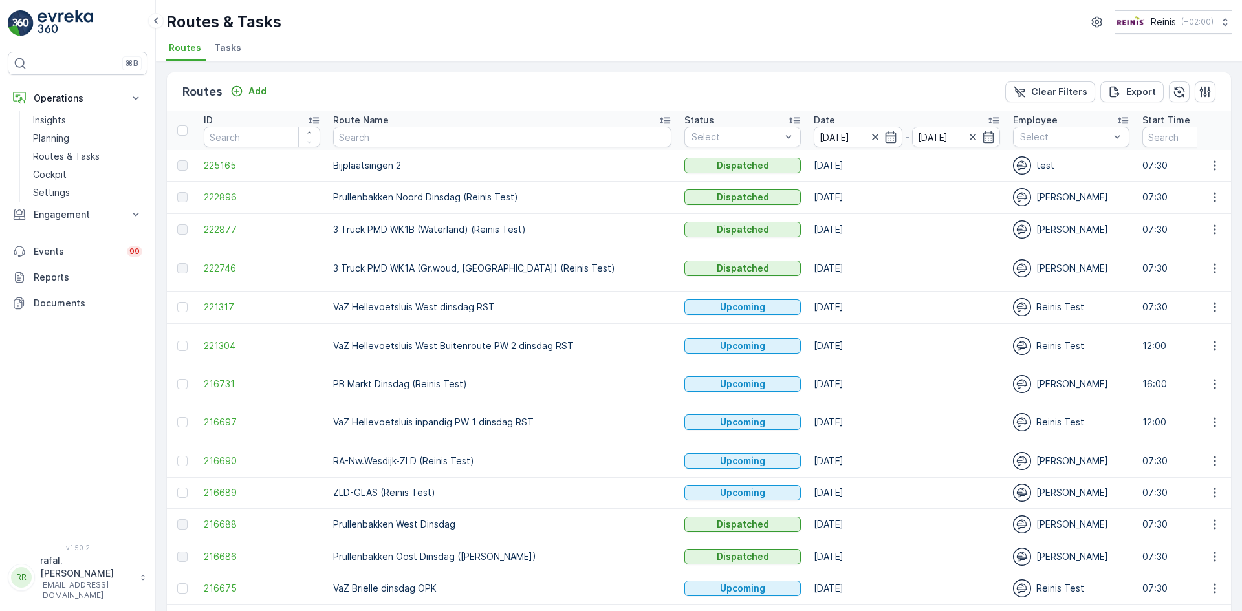
click at [660, 119] on icon at bounding box center [665, 121] width 10 height 6
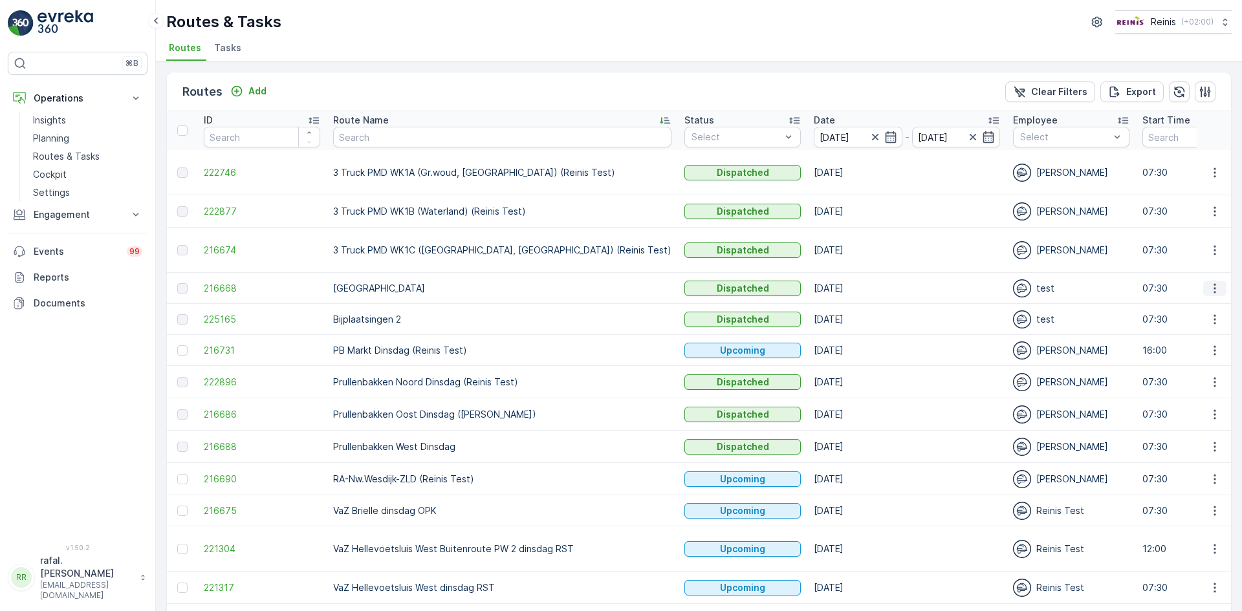
click at [1214, 288] on icon "button" at bounding box center [1214, 288] width 13 height 13
click at [1197, 329] on span "View Route Tracking" at bounding box center [1191, 326] width 89 height 13
click at [869, 133] on icon "button" at bounding box center [875, 137] width 13 height 13
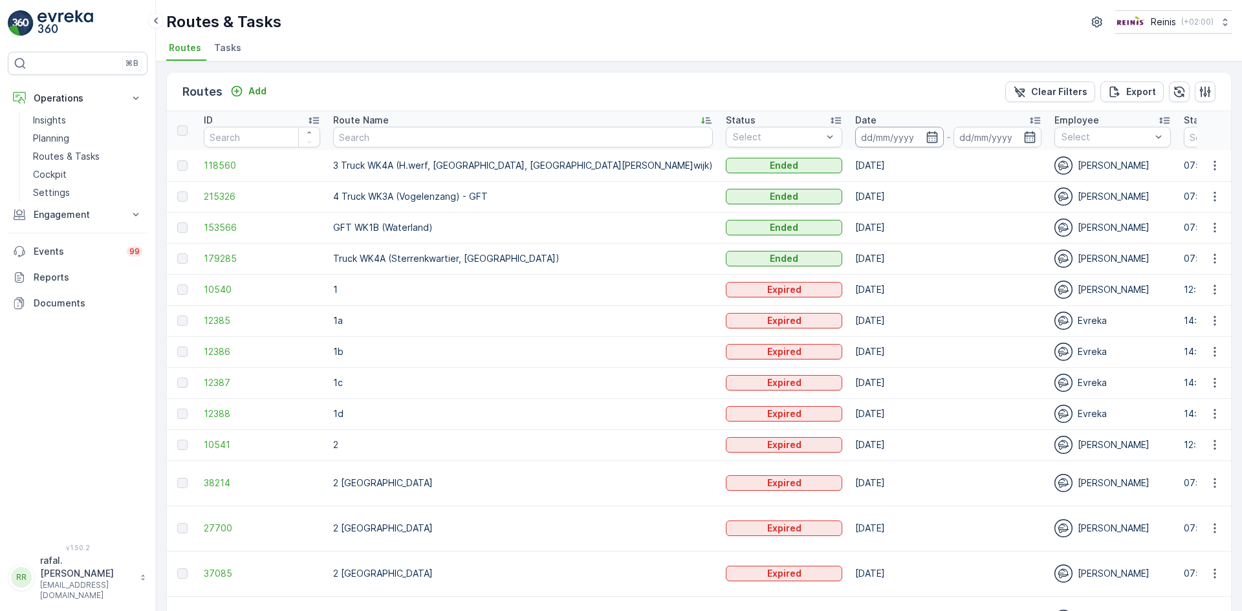
click at [855, 131] on input at bounding box center [899, 137] width 89 height 21
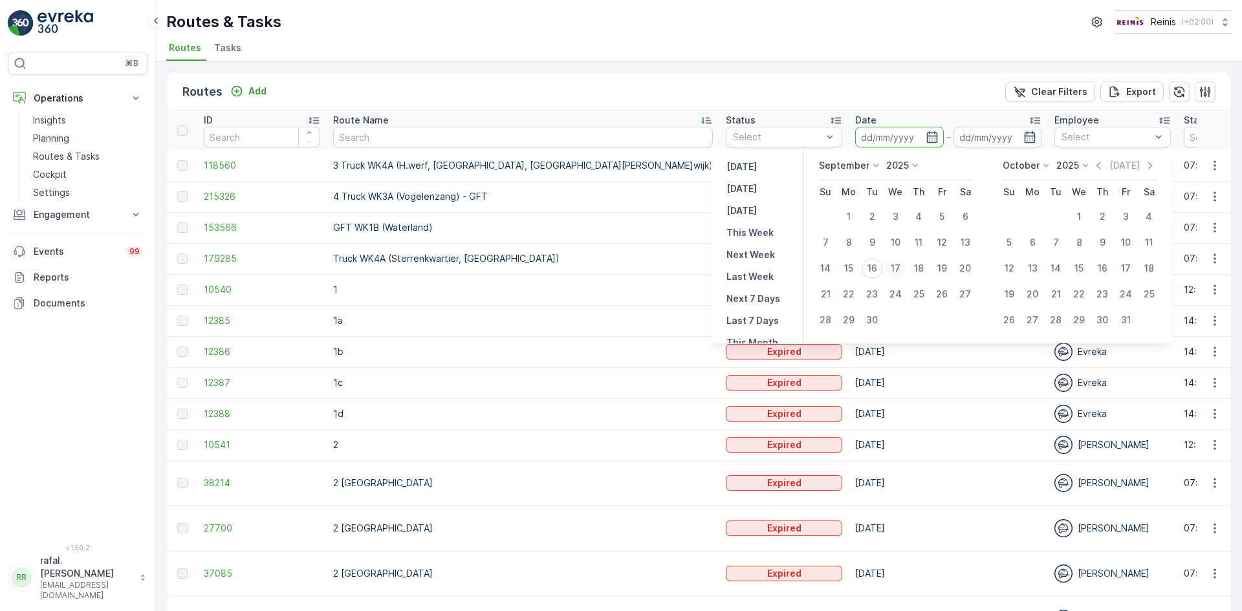
click at [897, 267] on div "17" at bounding box center [895, 268] width 21 height 21
type input "[DATE]"
click at [897, 267] on div "17" at bounding box center [895, 268] width 21 height 21
type input "[DATE]"
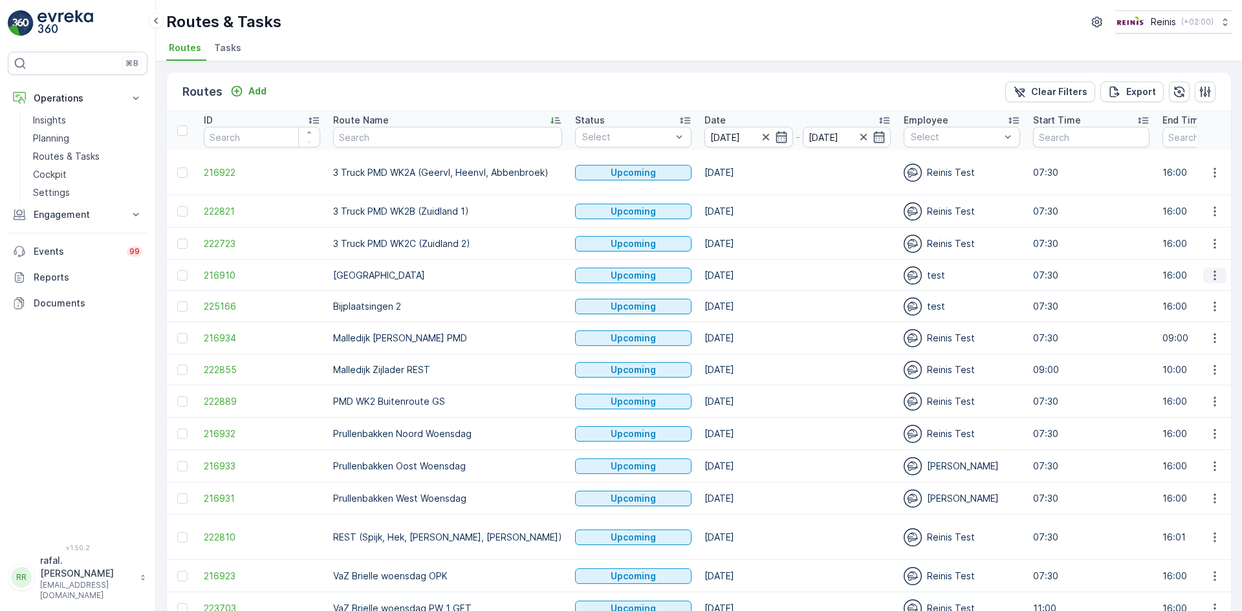
click at [1214, 272] on icon "button" at bounding box center [1214, 275] width 13 height 13
click at [1193, 366] on span "Change Assignee" at bounding box center [1185, 367] width 76 height 13
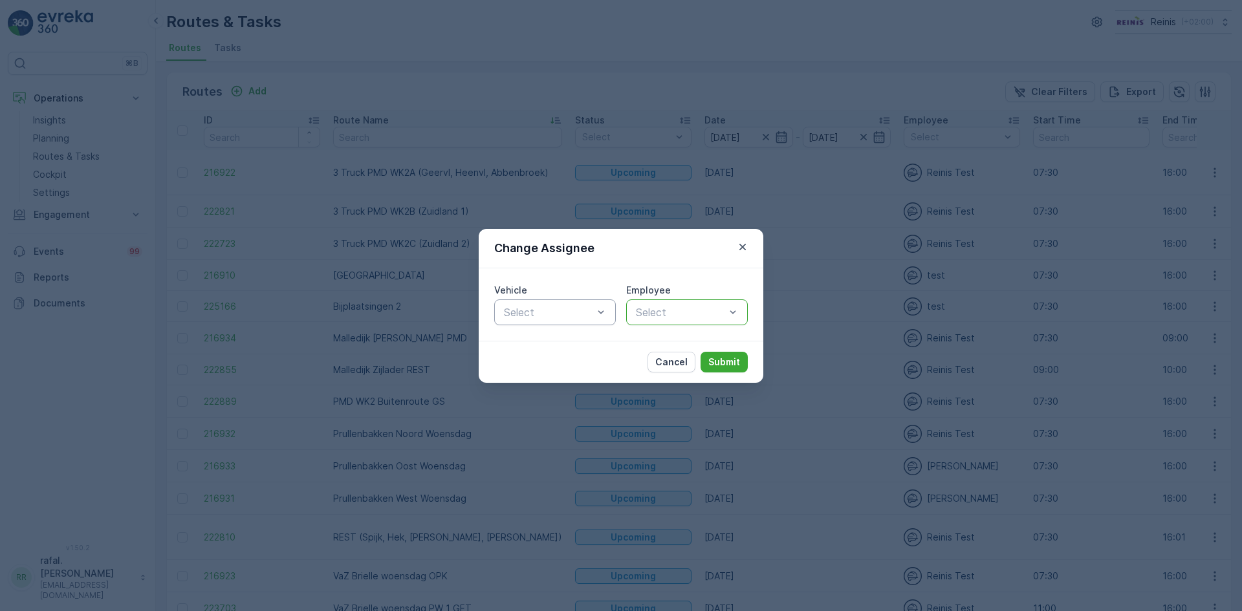
click at [609, 307] on div "Select" at bounding box center [555, 313] width 122 height 26
click at [668, 364] on p "Cancel" at bounding box center [671, 362] width 32 height 13
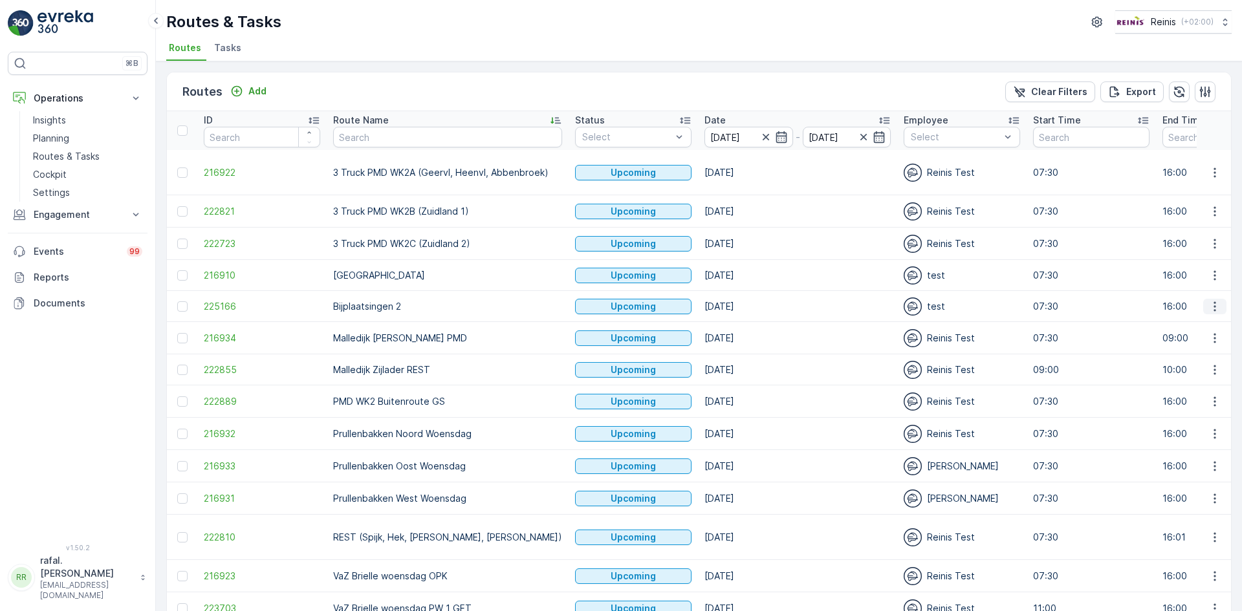
click at [1208, 306] on icon "button" at bounding box center [1214, 306] width 13 height 13
